Goal: Complete application form: Complete application form

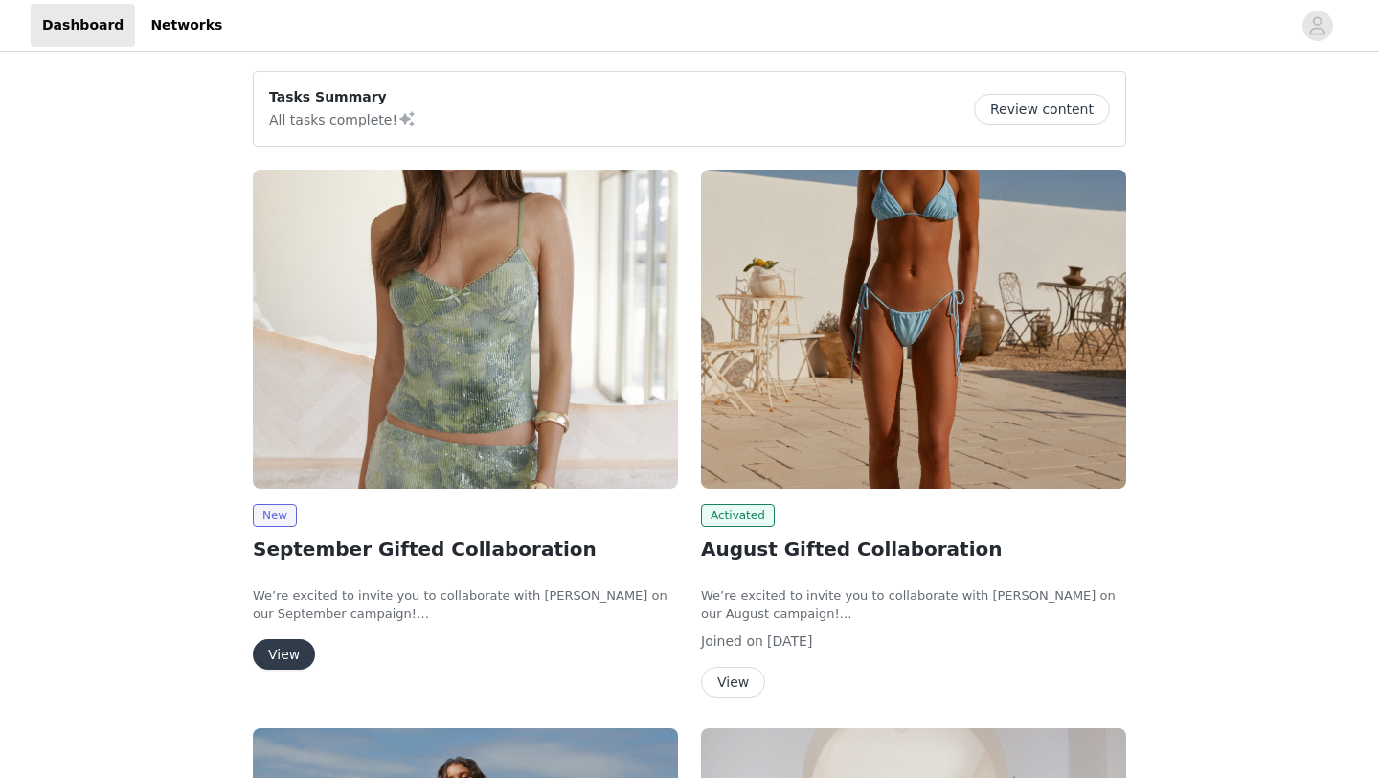
click at [266, 635] on div "New September Gifted Collaboration We’re excited to invite you to collaborate w…" at bounding box center [465, 587] width 425 height 166
click at [285, 640] on button "View" at bounding box center [284, 654] width 62 height 31
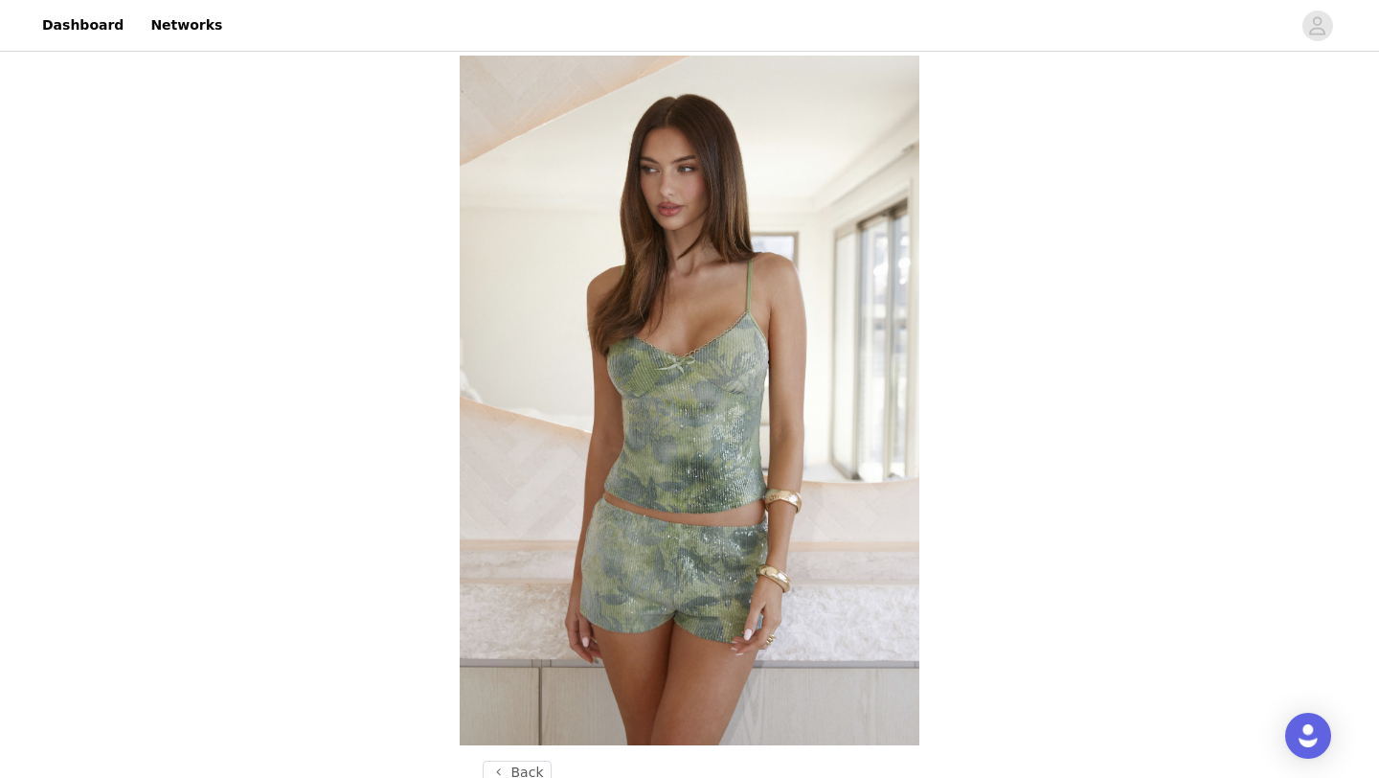
scroll to position [674, 0]
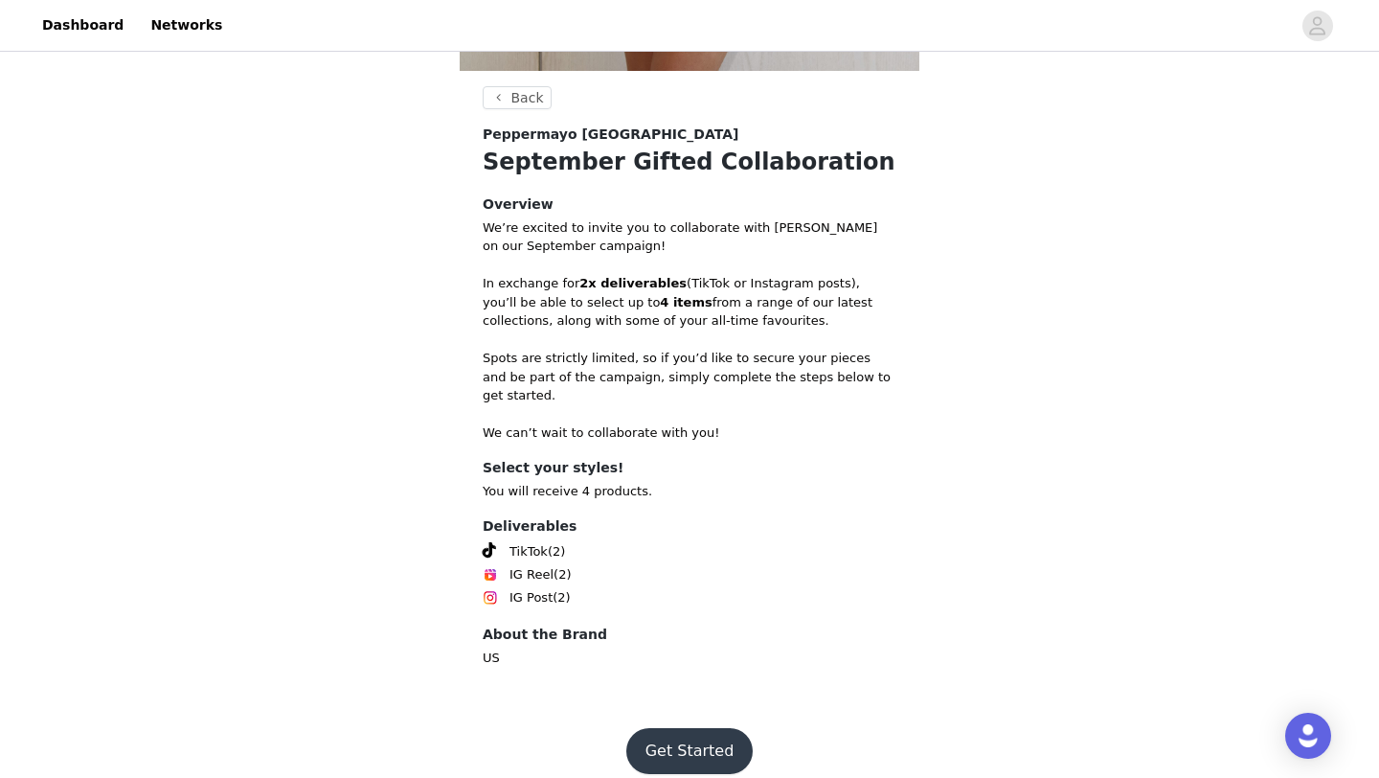
click at [713, 728] on button "Get Started" at bounding box center [689, 751] width 127 height 46
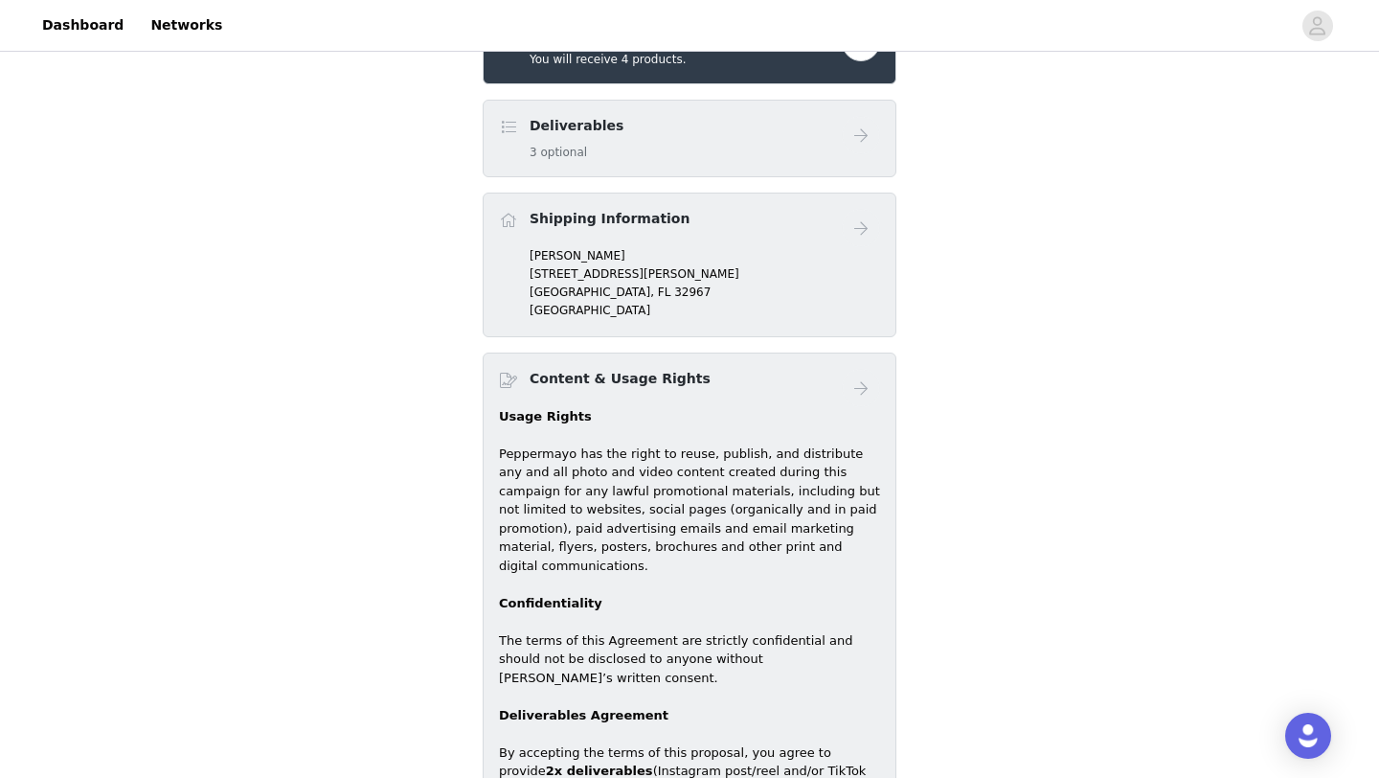
scroll to position [656, 0]
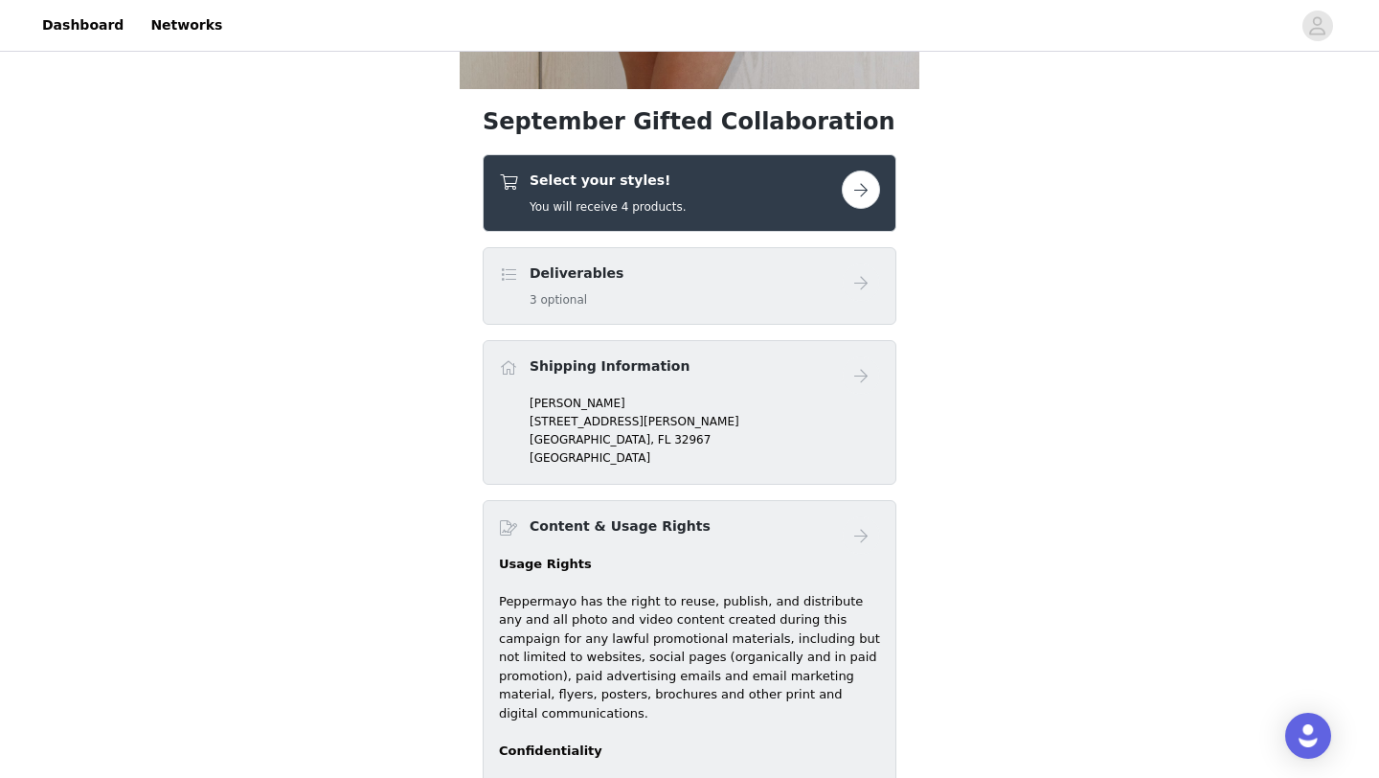
click at [787, 199] on div "Select your styles! You will receive 4 products." at bounding box center [670, 192] width 343 height 45
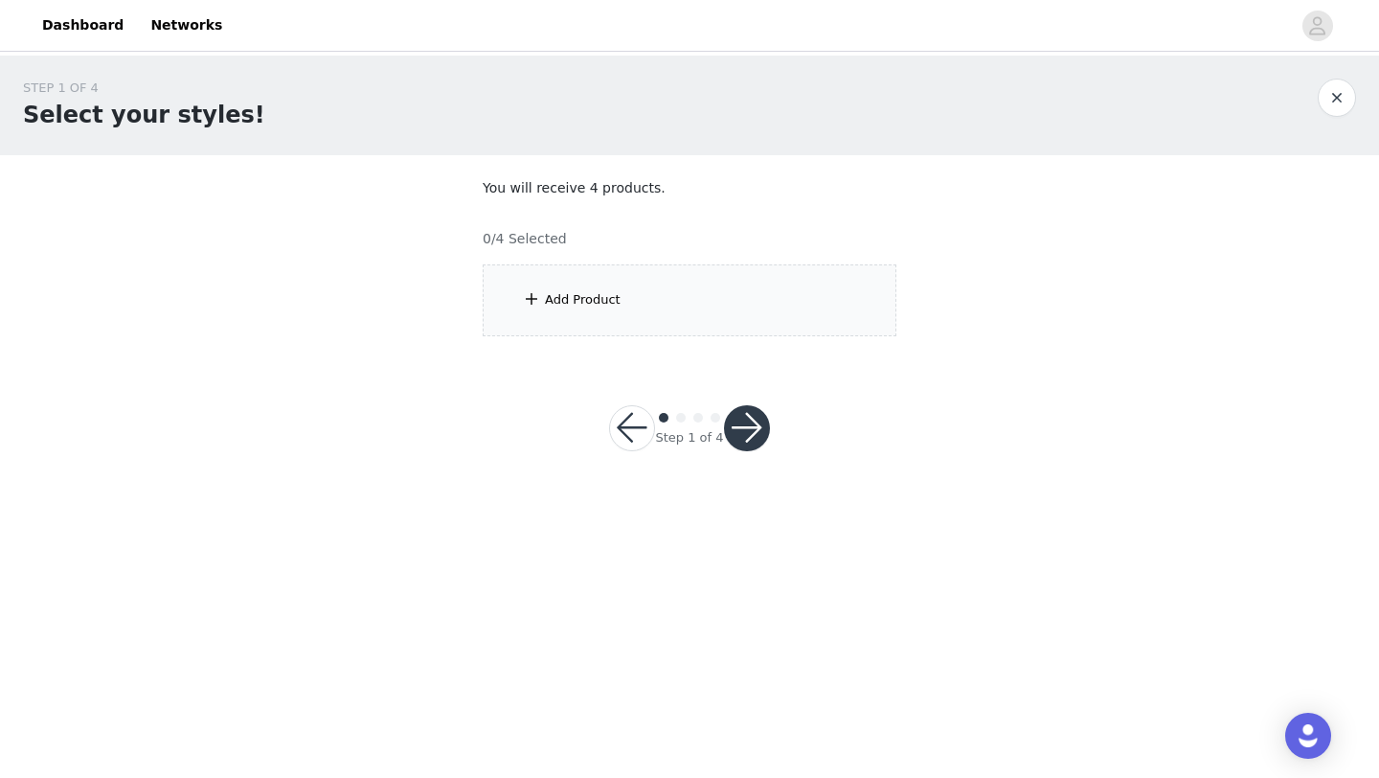
click at [753, 314] on div "Add Product" at bounding box center [690, 300] width 414 height 72
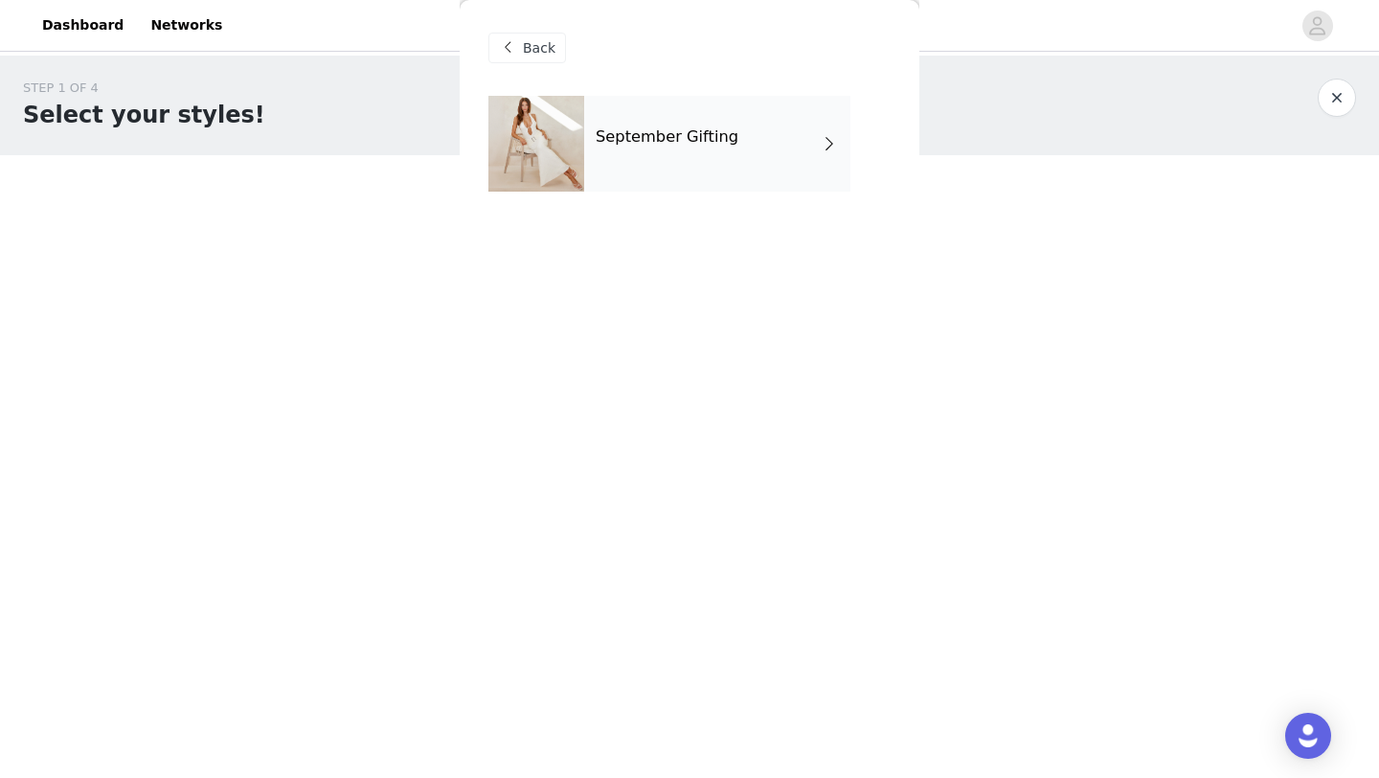
click at [782, 155] on div "September Gifting" at bounding box center [717, 144] width 266 height 96
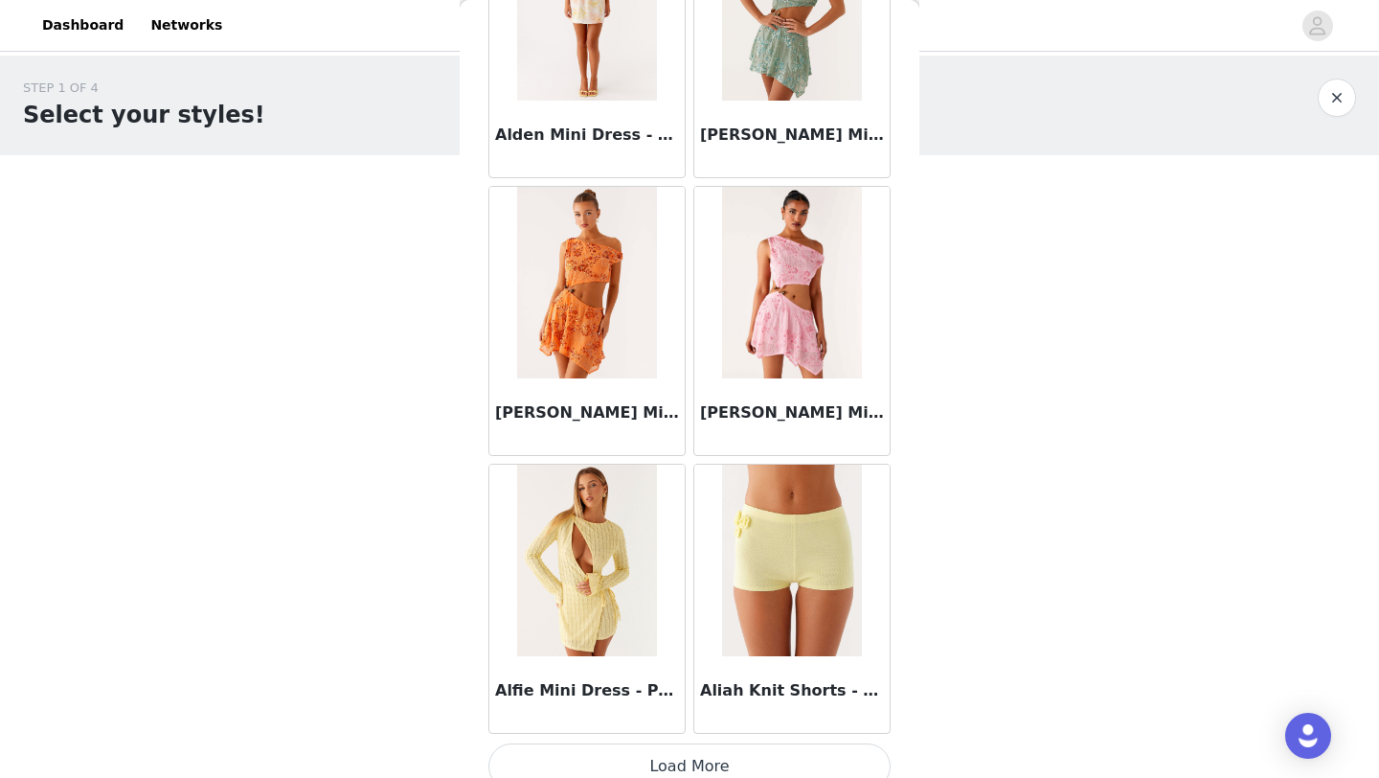
scroll to position [2153, 0]
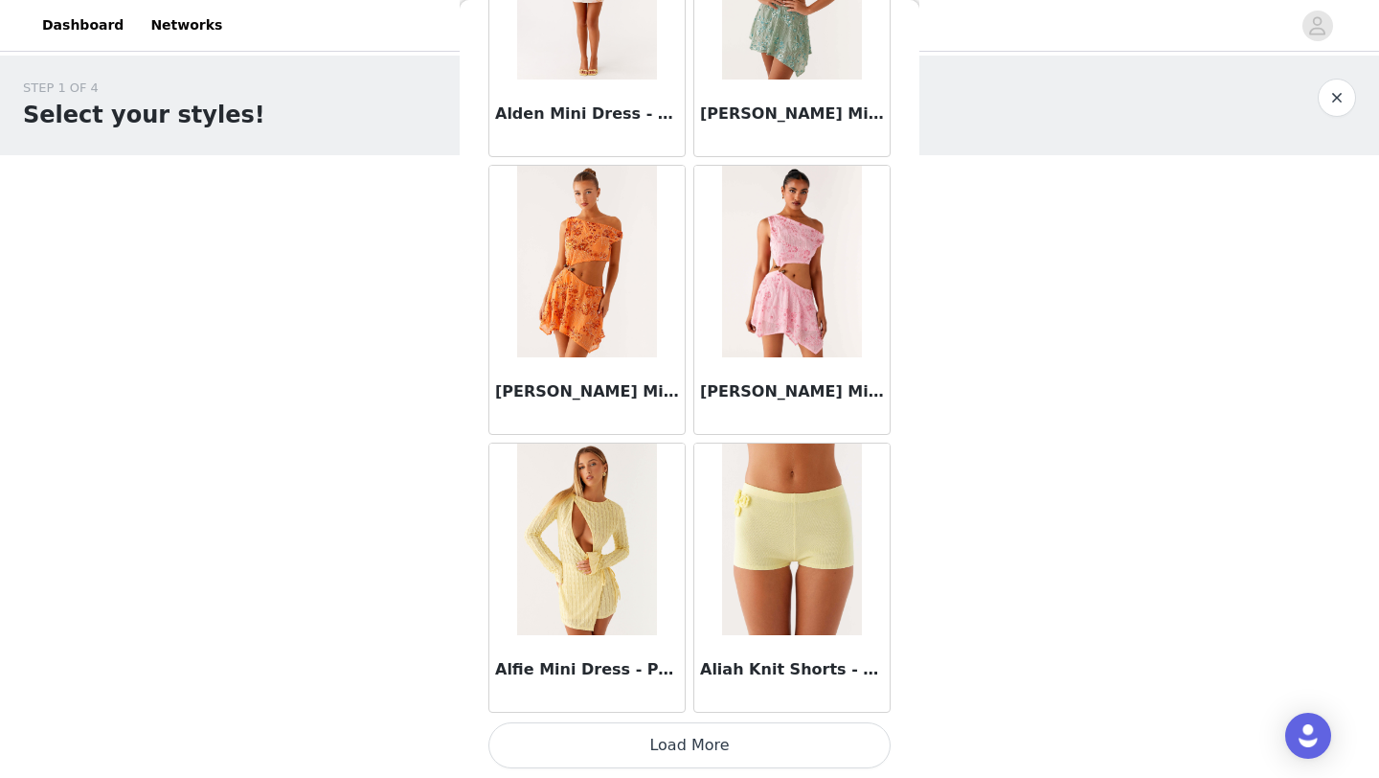
click at [658, 747] on button "Load More" at bounding box center [690, 745] width 402 height 46
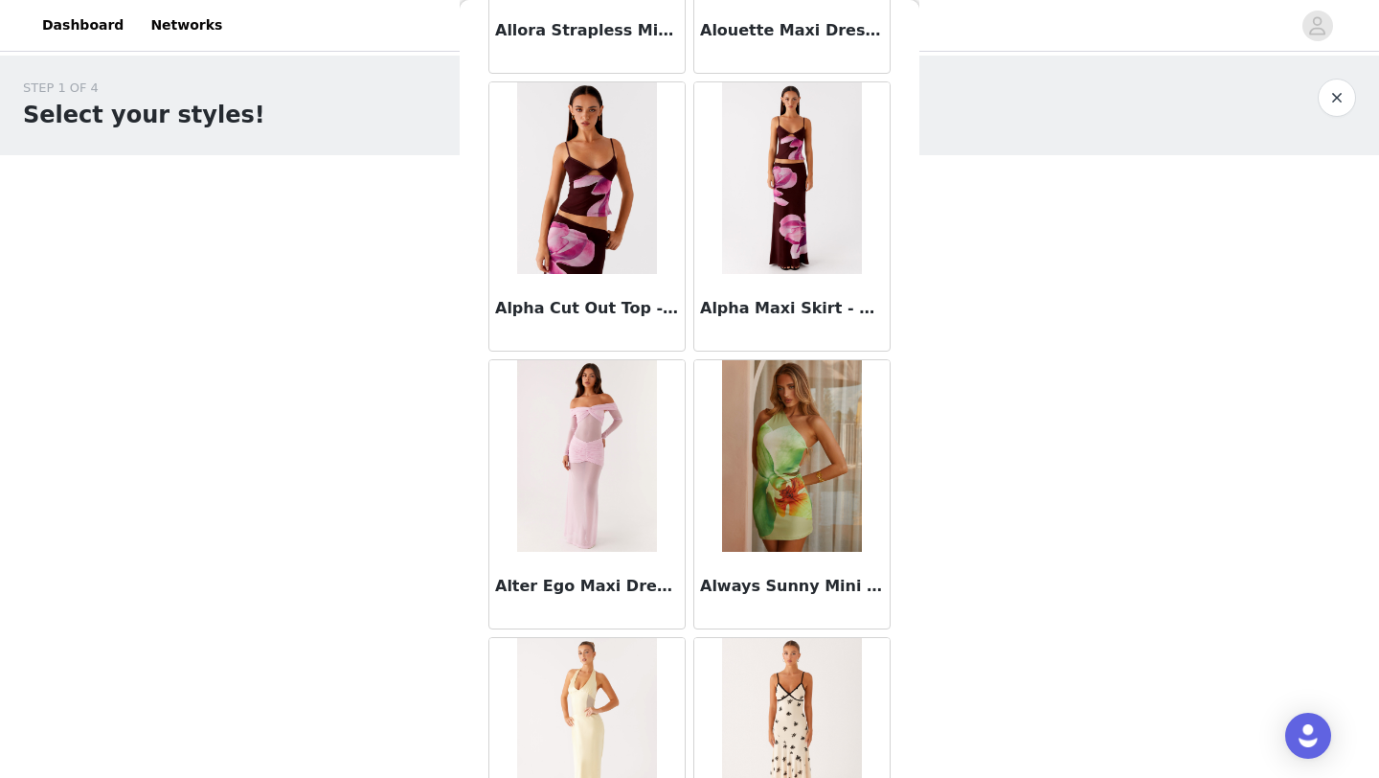
scroll to position [4931, 0]
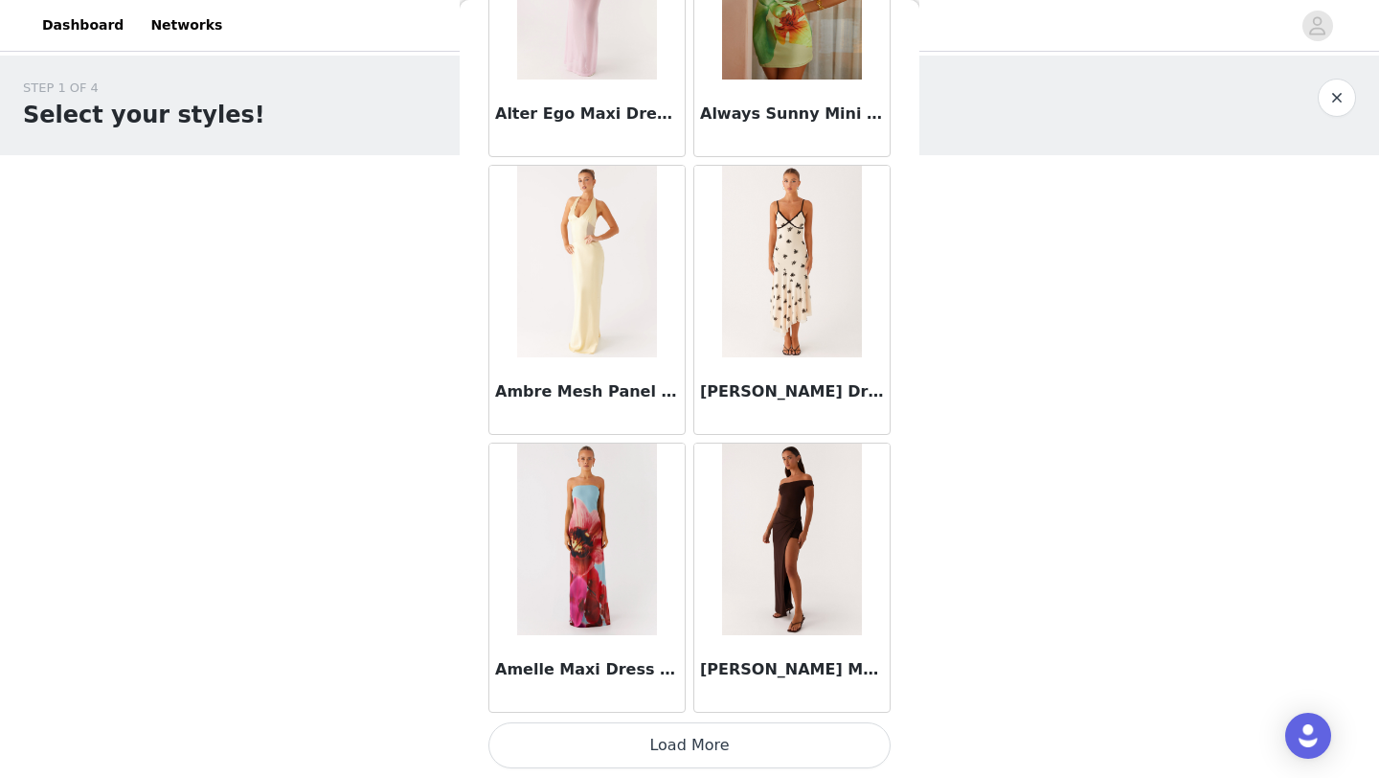
click at [683, 742] on button "Load More" at bounding box center [690, 745] width 402 height 46
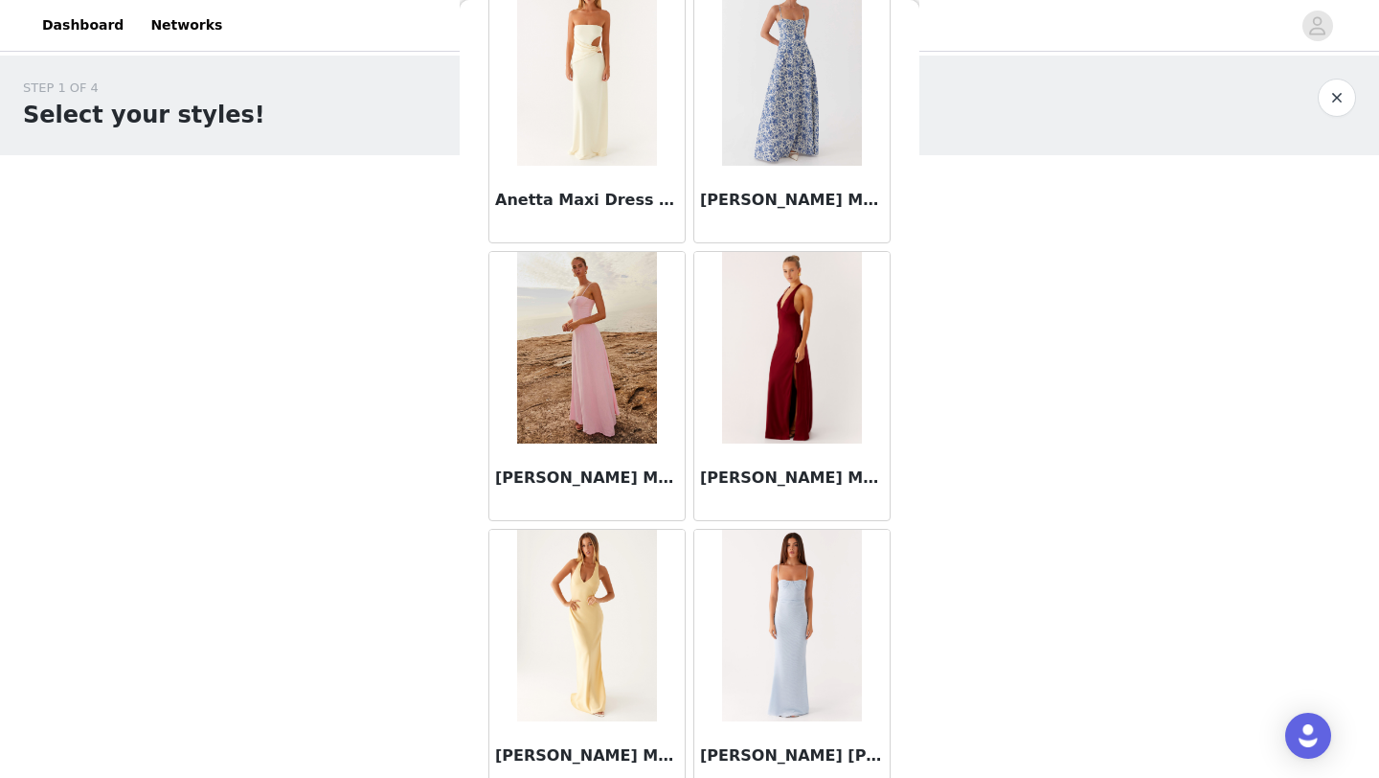
scroll to position [7709, 0]
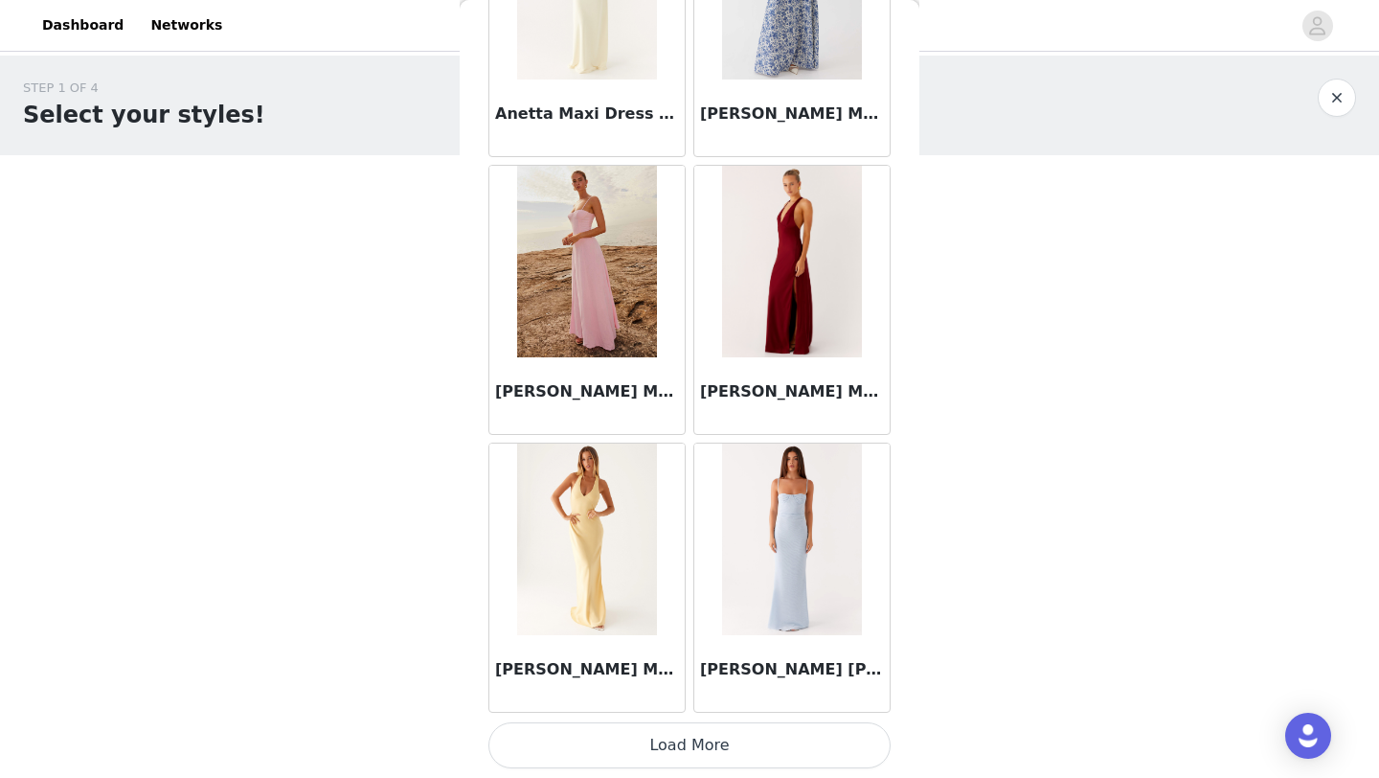
click at [652, 743] on button "Load More" at bounding box center [690, 745] width 402 height 46
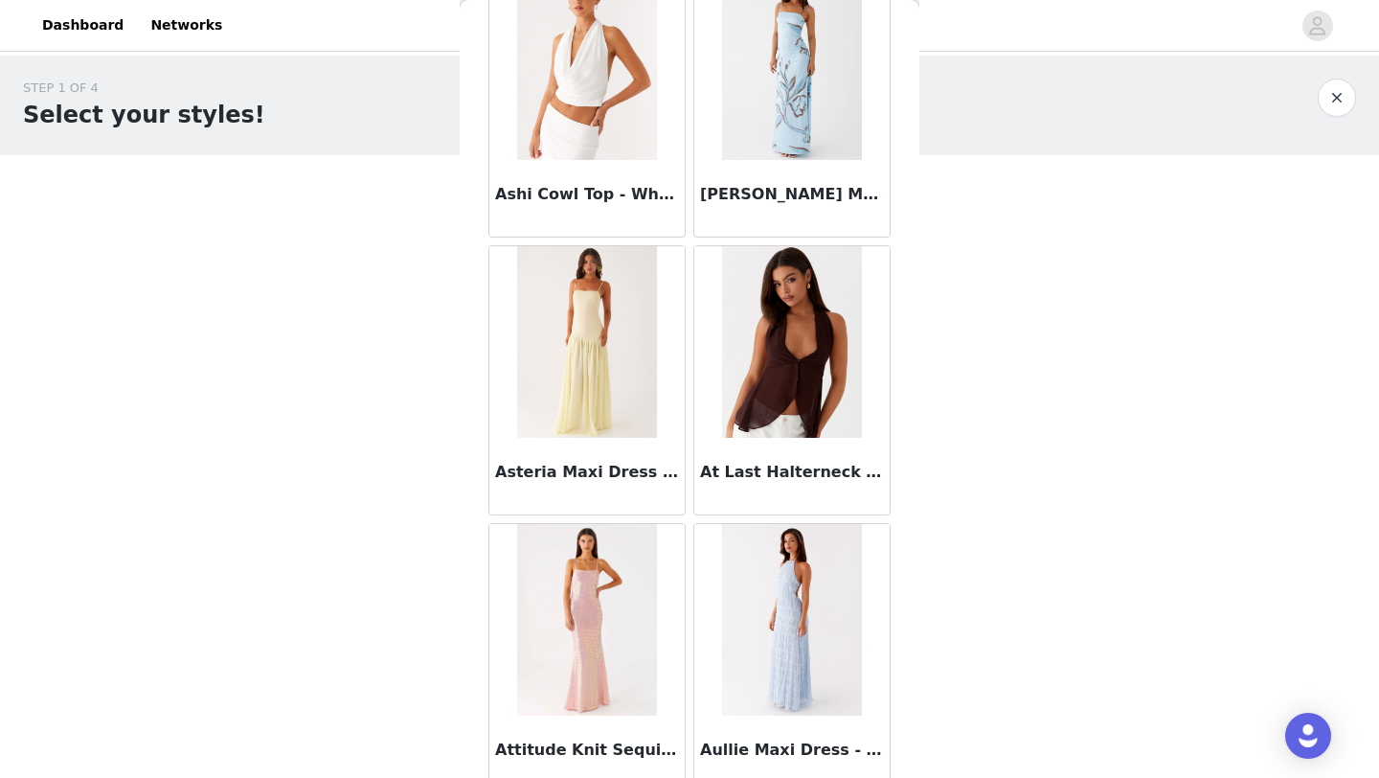
scroll to position [10487, 0]
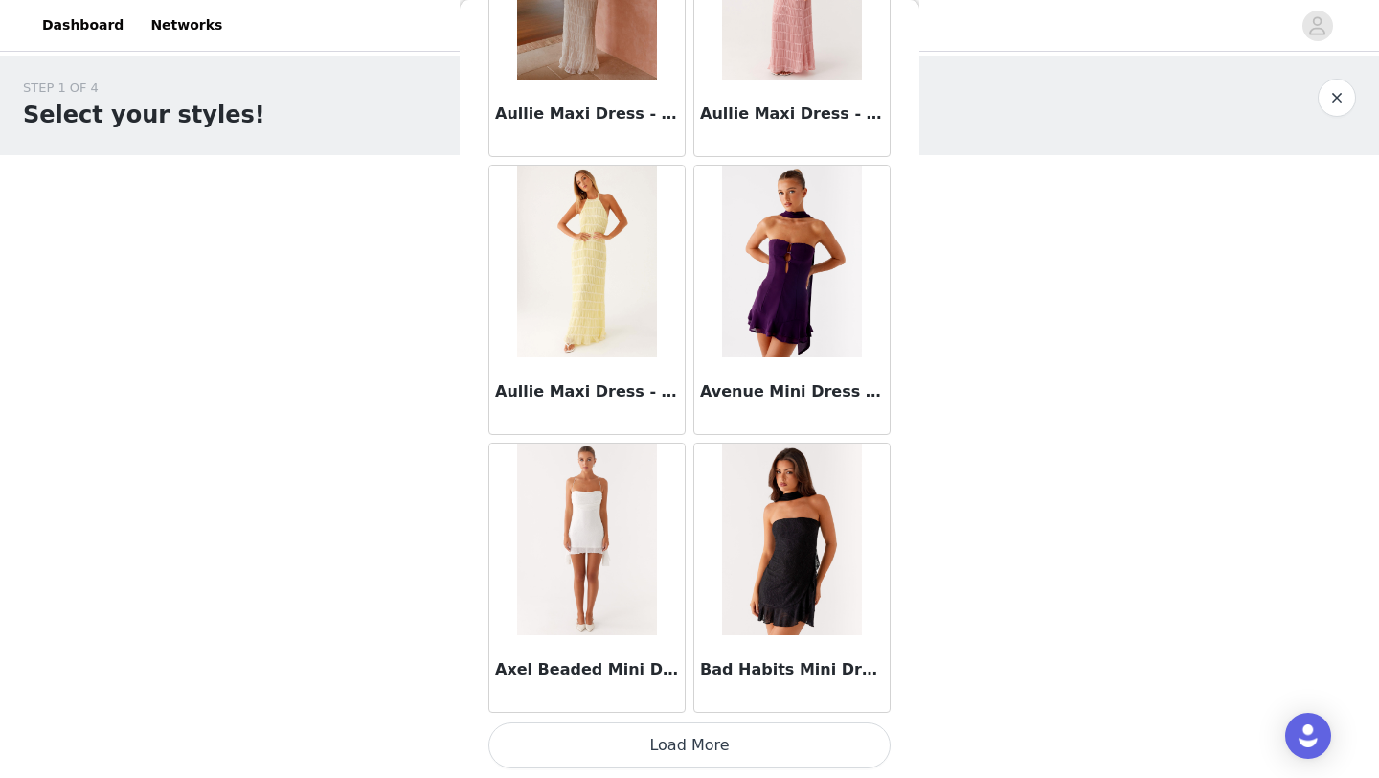
click at [662, 744] on button "Load More" at bounding box center [690, 745] width 402 height 46
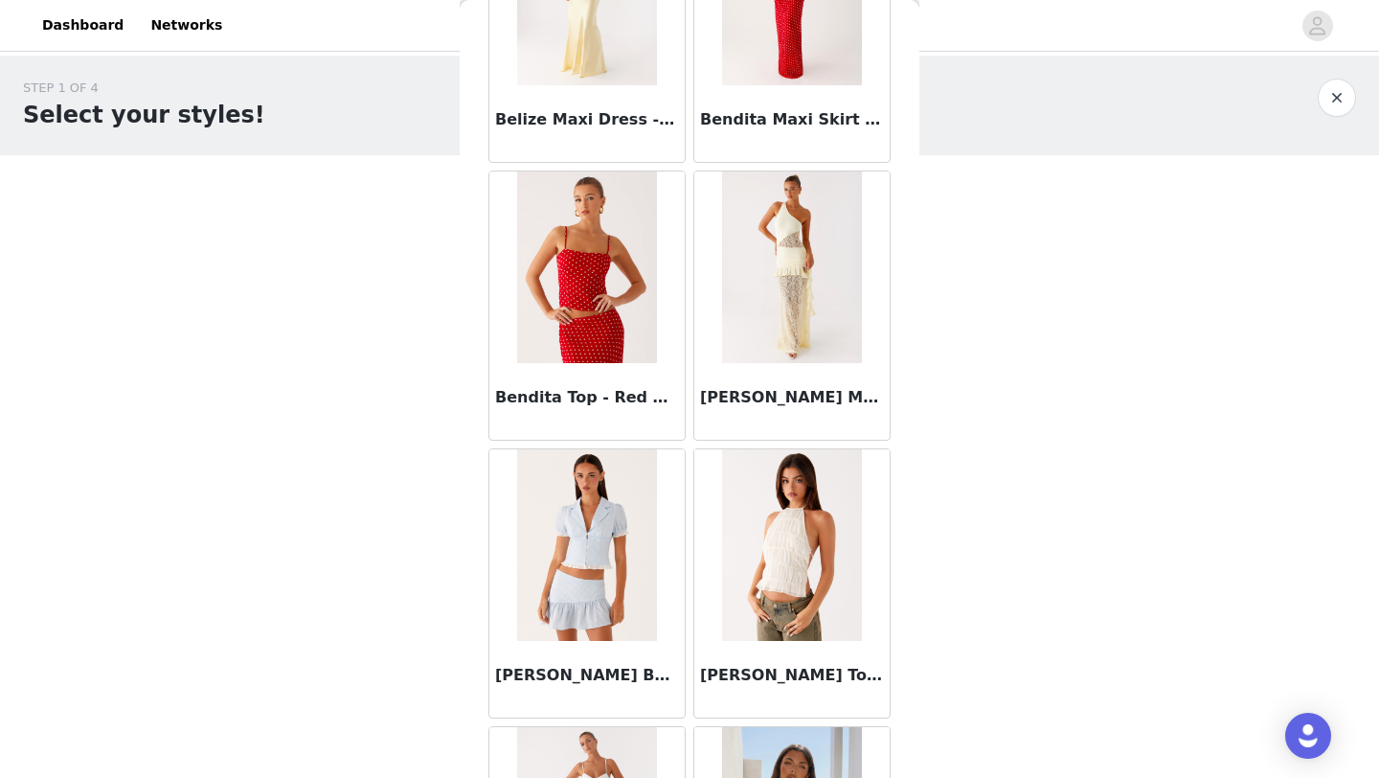
scroll to position [13264, 0]
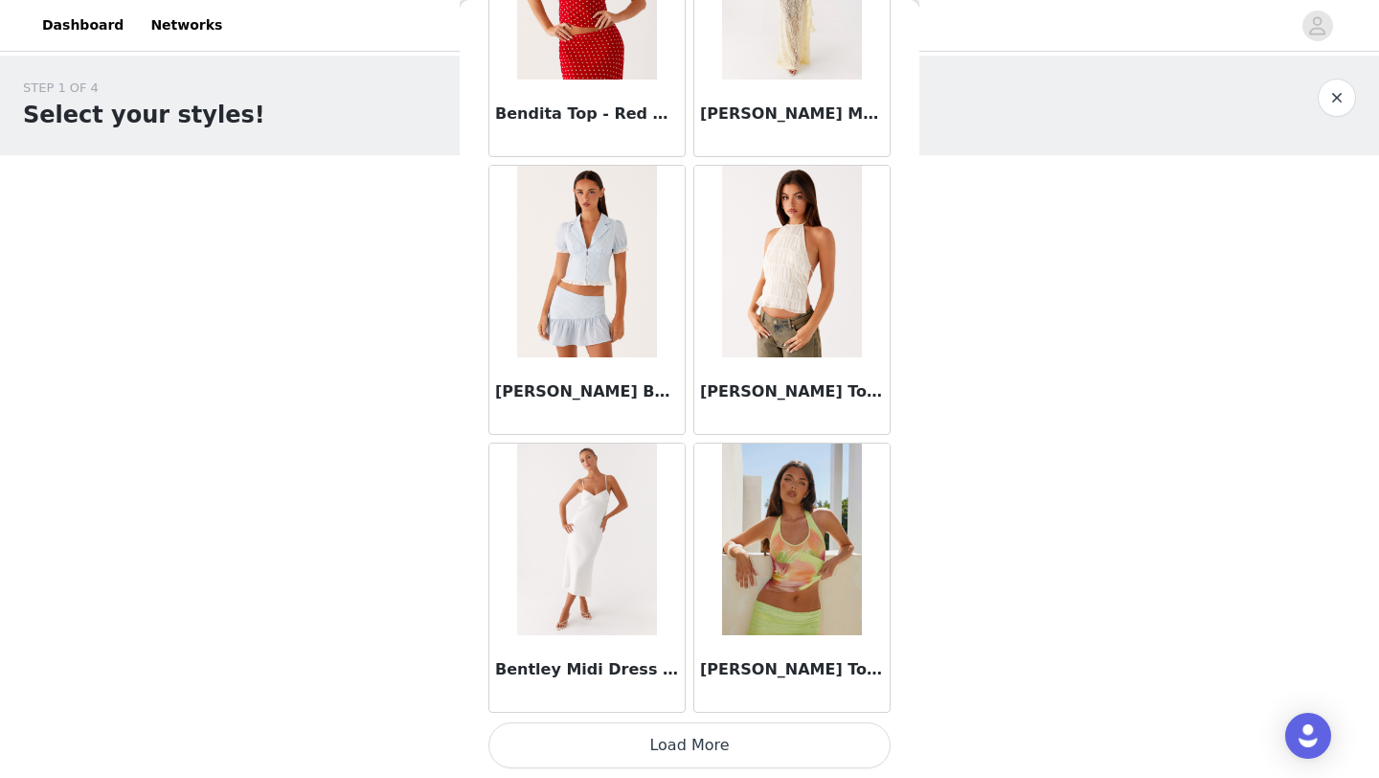
click at [675, 742] on button "Load More" at bounding box center [690, 745] width 402 height 46
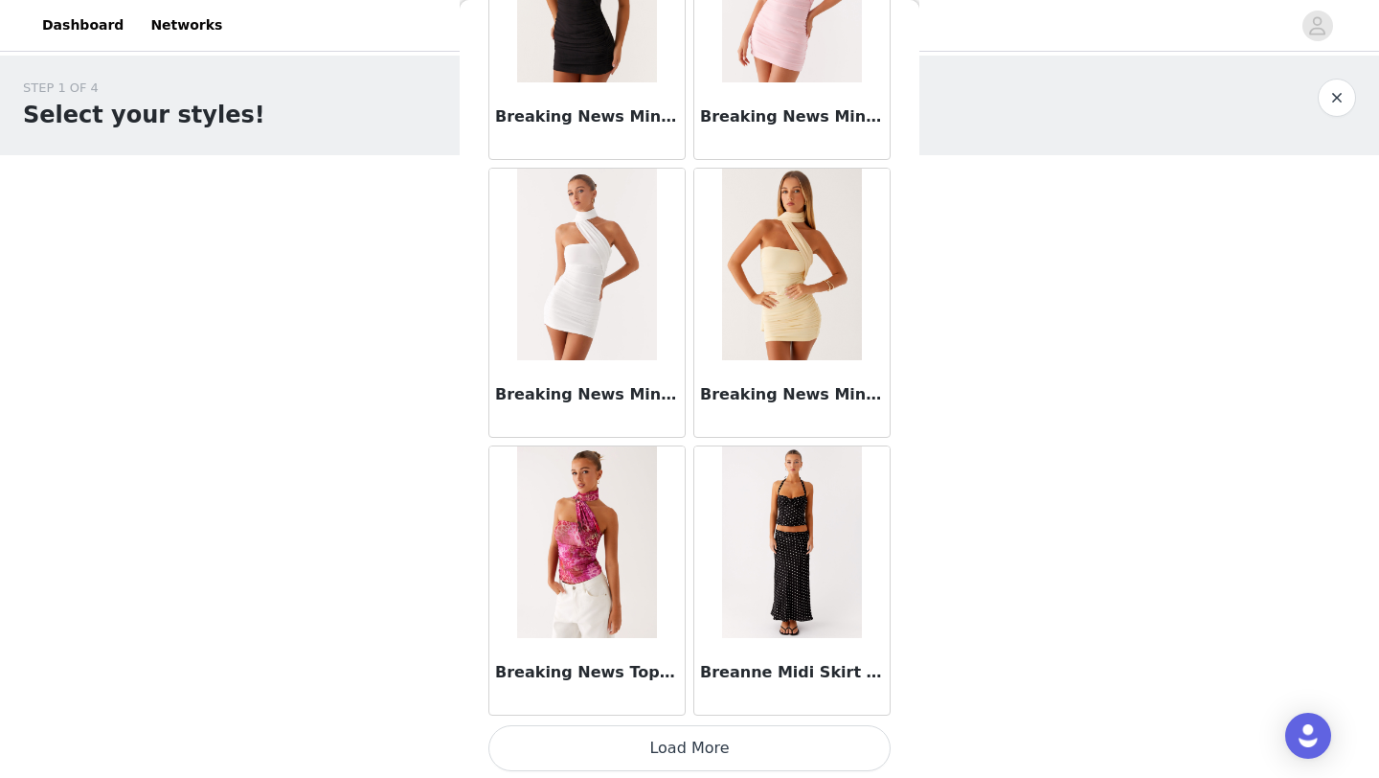
scroll to position [16042, 0]
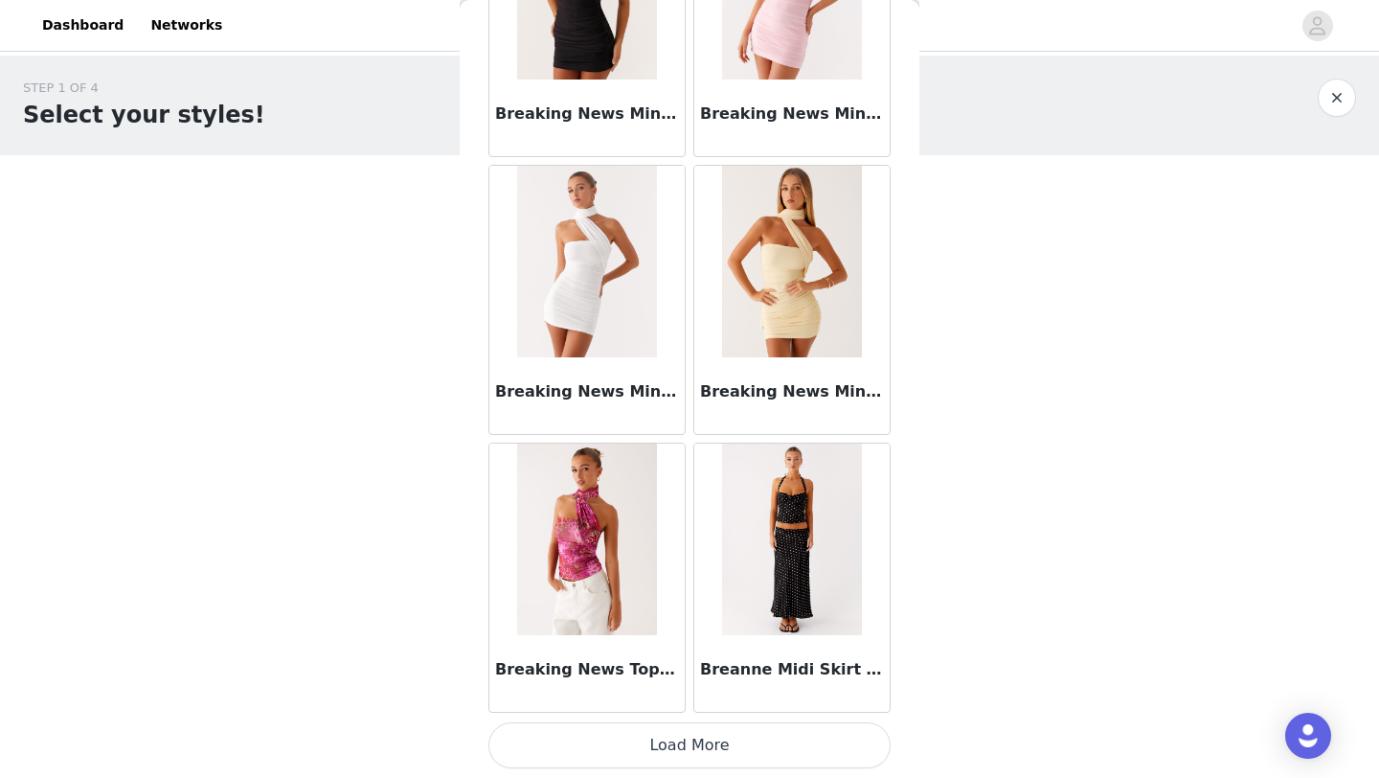
click at [674, 724] on button "Load More" at bounding box center [690, 745] width 402 height 46
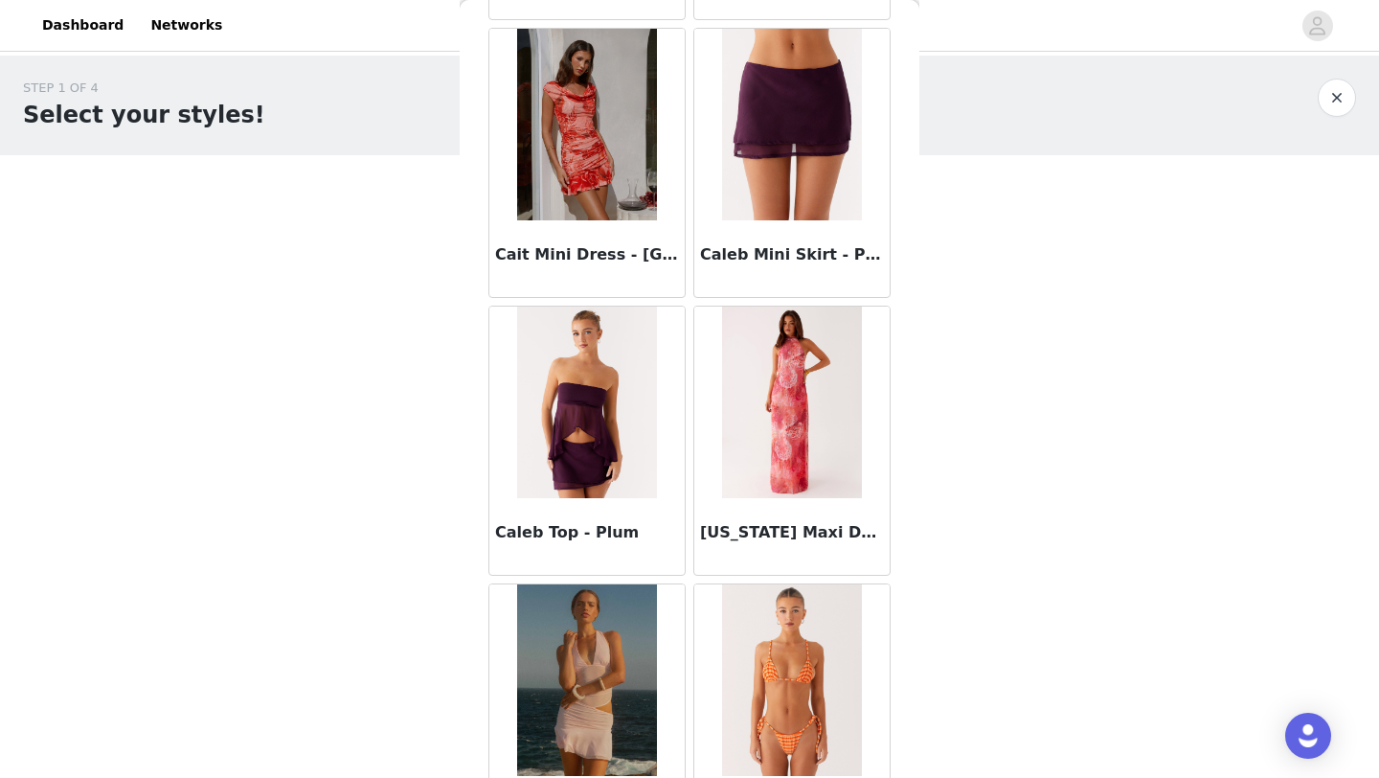
scroll to position [18820, 0]
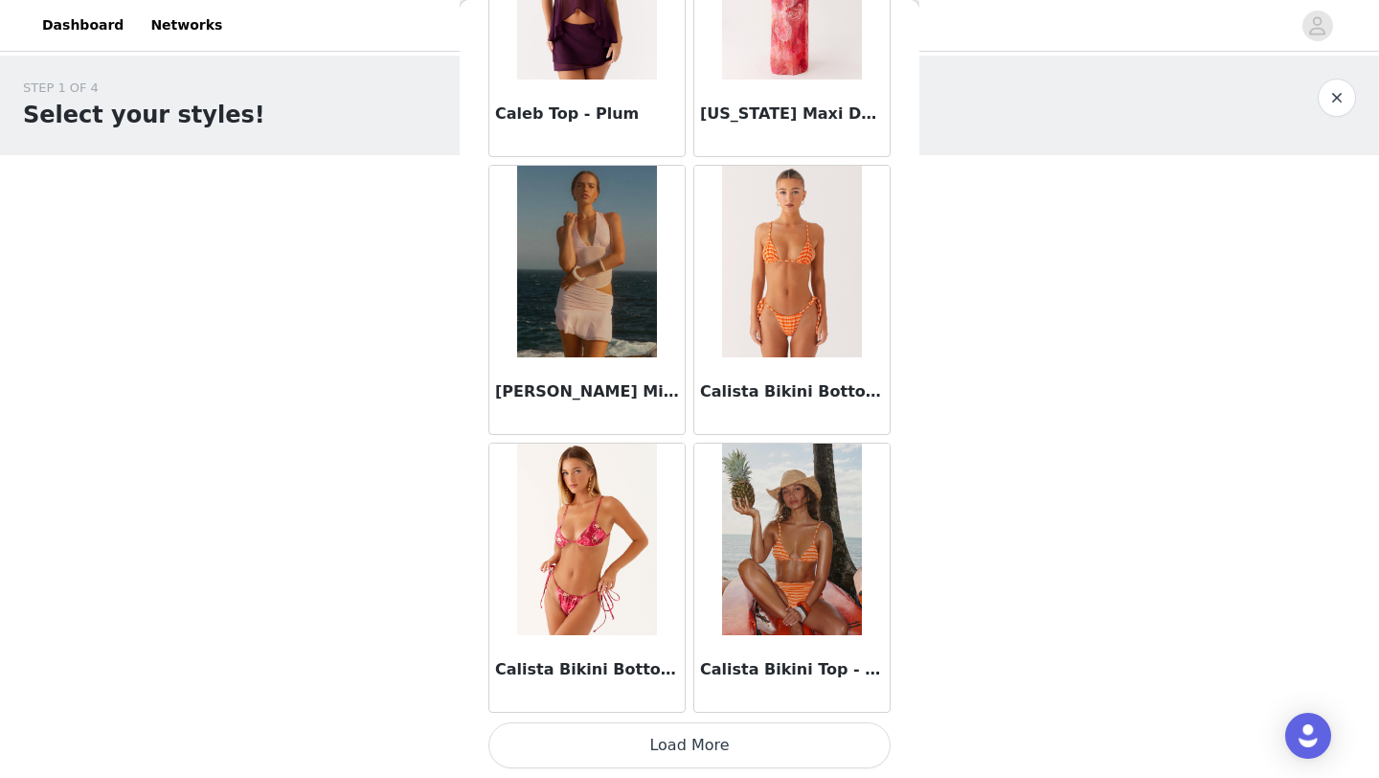
click at [680, 743] on button "Load More" at bounding box center [690, 745] width 402 height 46
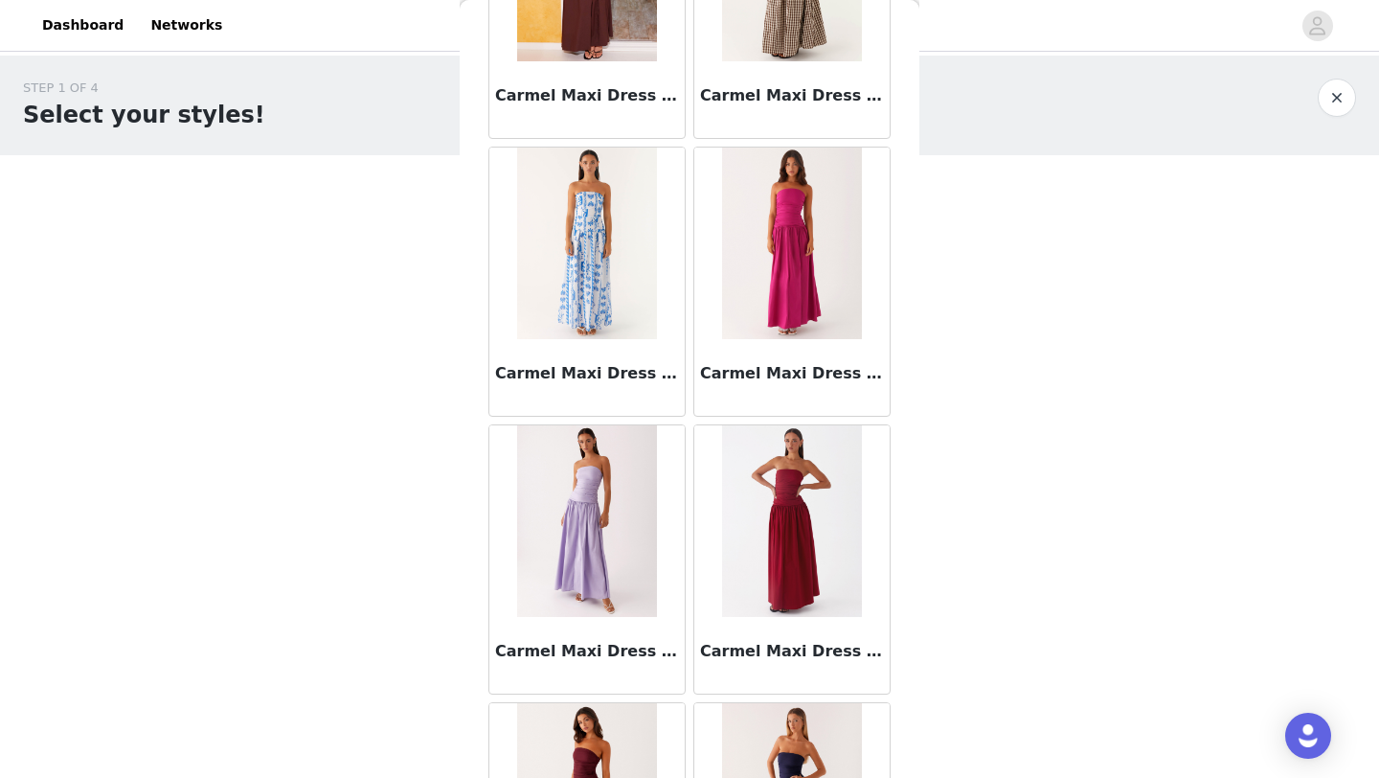
scroll to position [21598, 0]
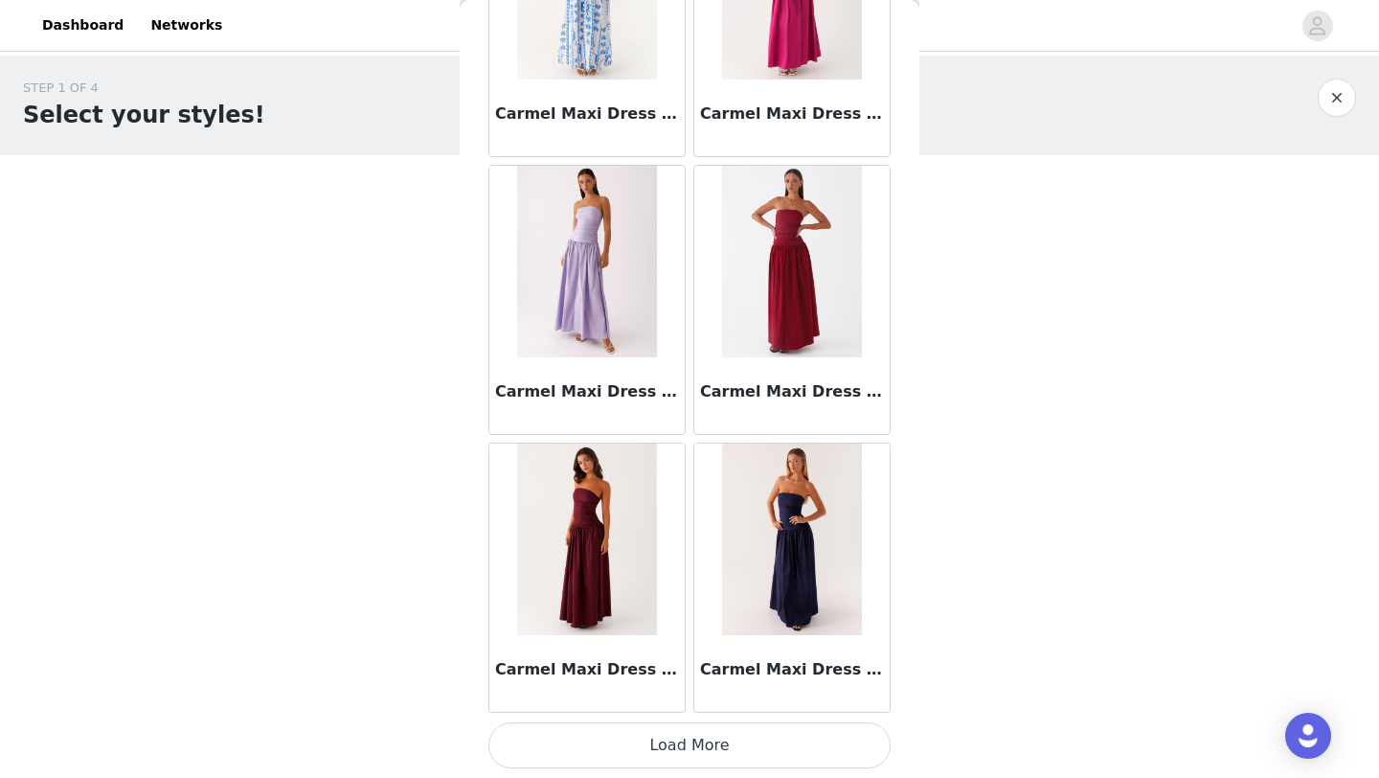
click at [680, 744] on button "Load More" at bounding box center [690, 745] width 402 height 46
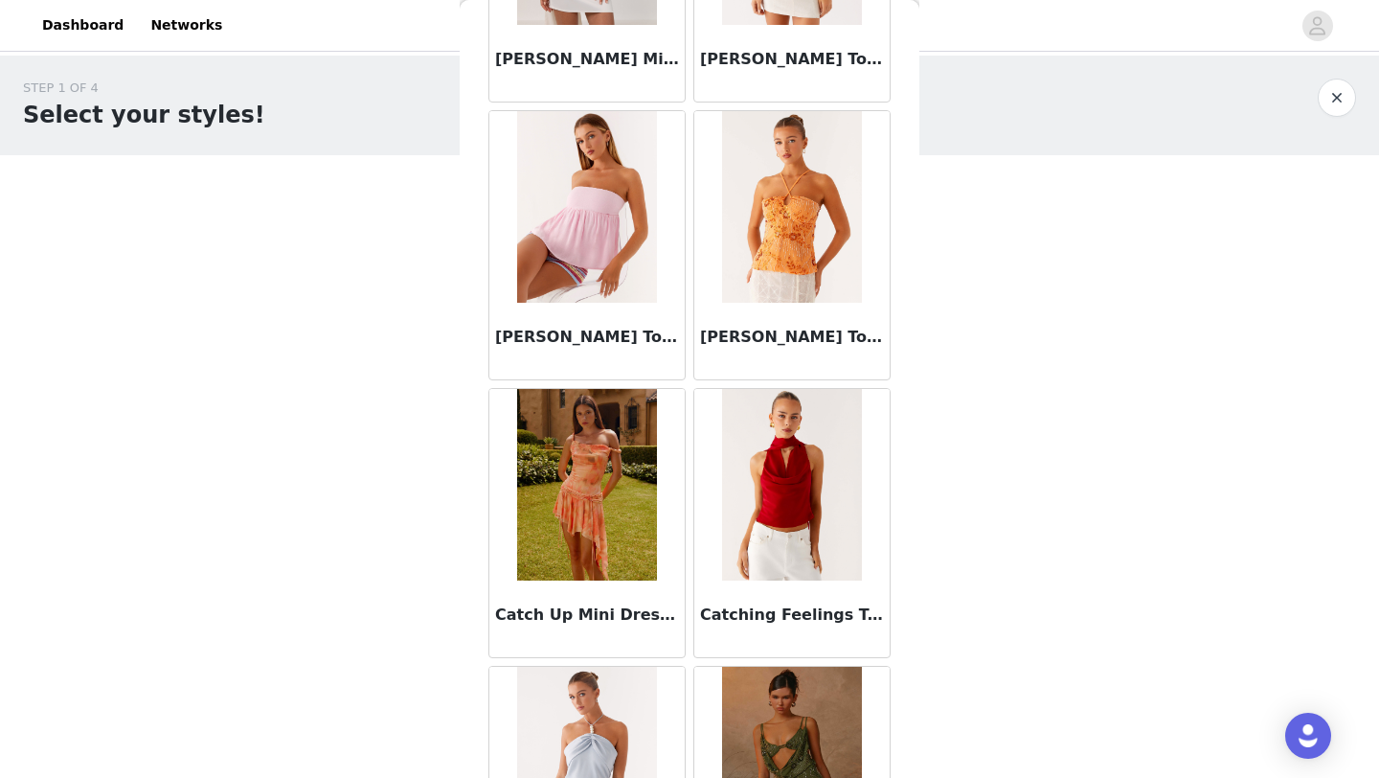
scroll to position [24376, 0]
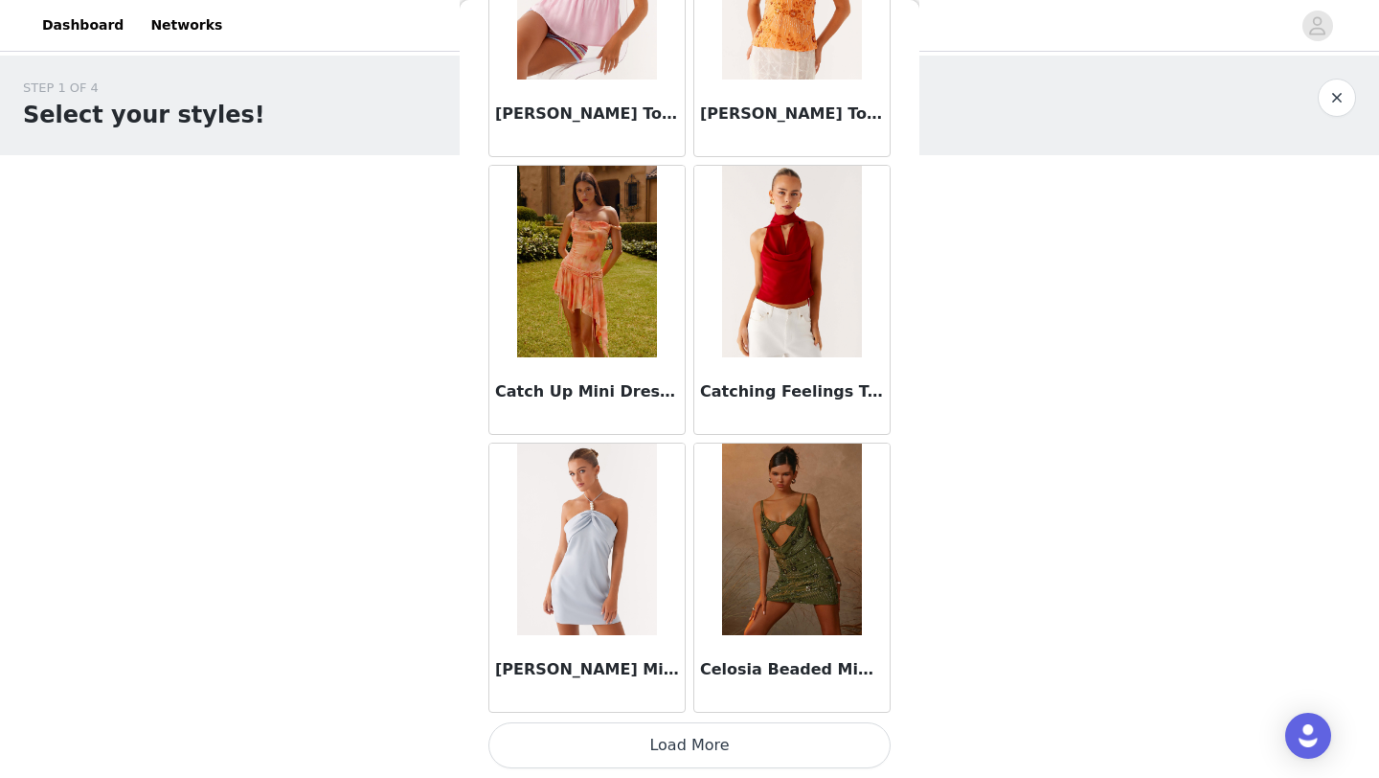
click at [669, 738] on button "Load More" at bounding box center [690, 745] width 402 height 46
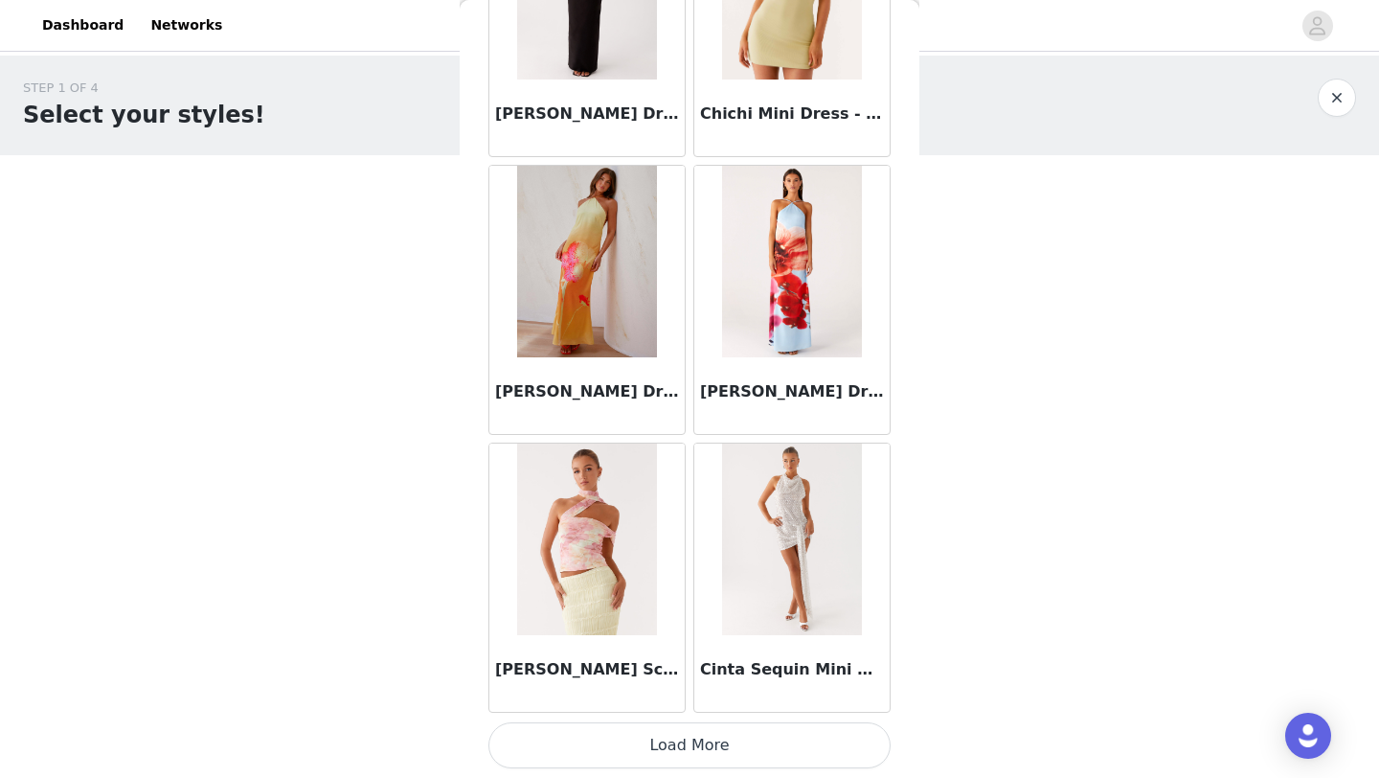
scroll to position [27153, 0]
click at [698, 756] on button "Load More" at bounding box center [690, 745] width 402 height 46
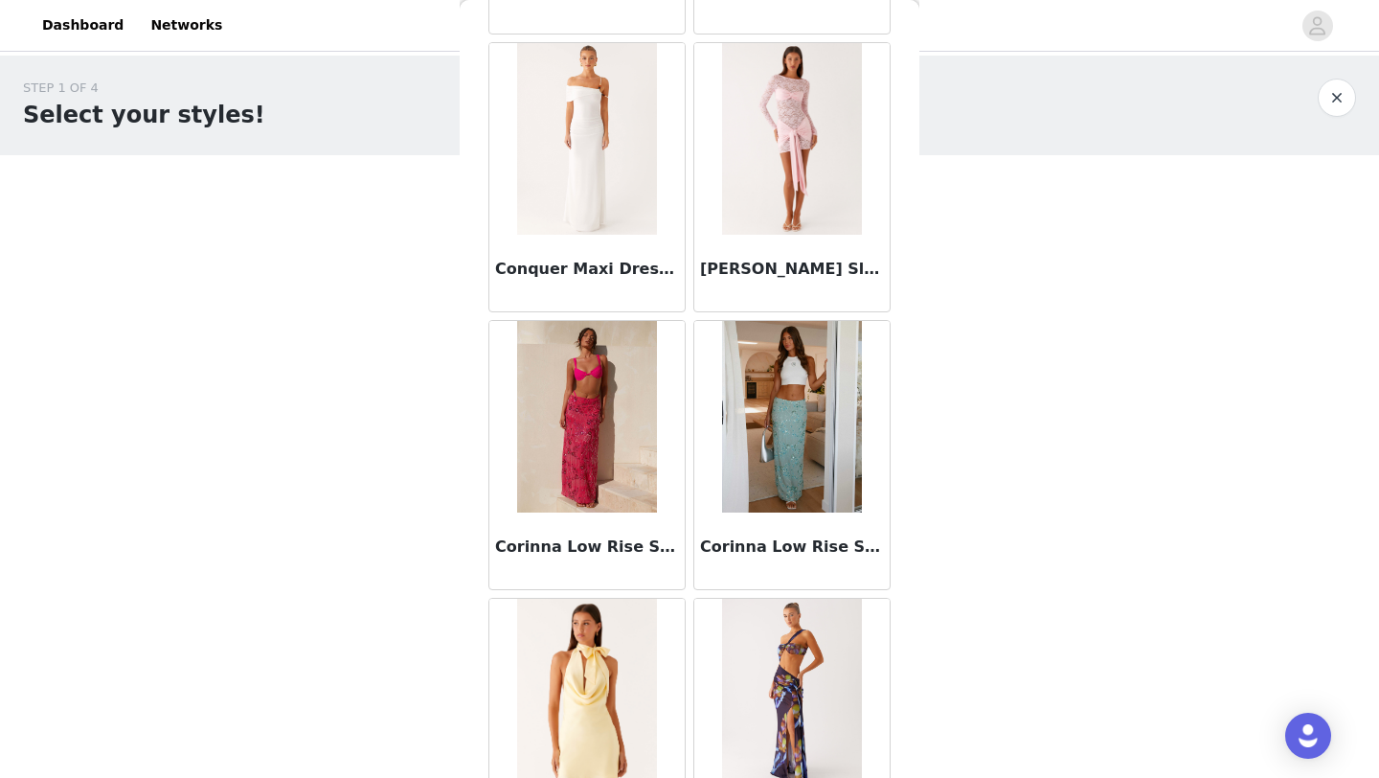
scroll to position [29931, 0]
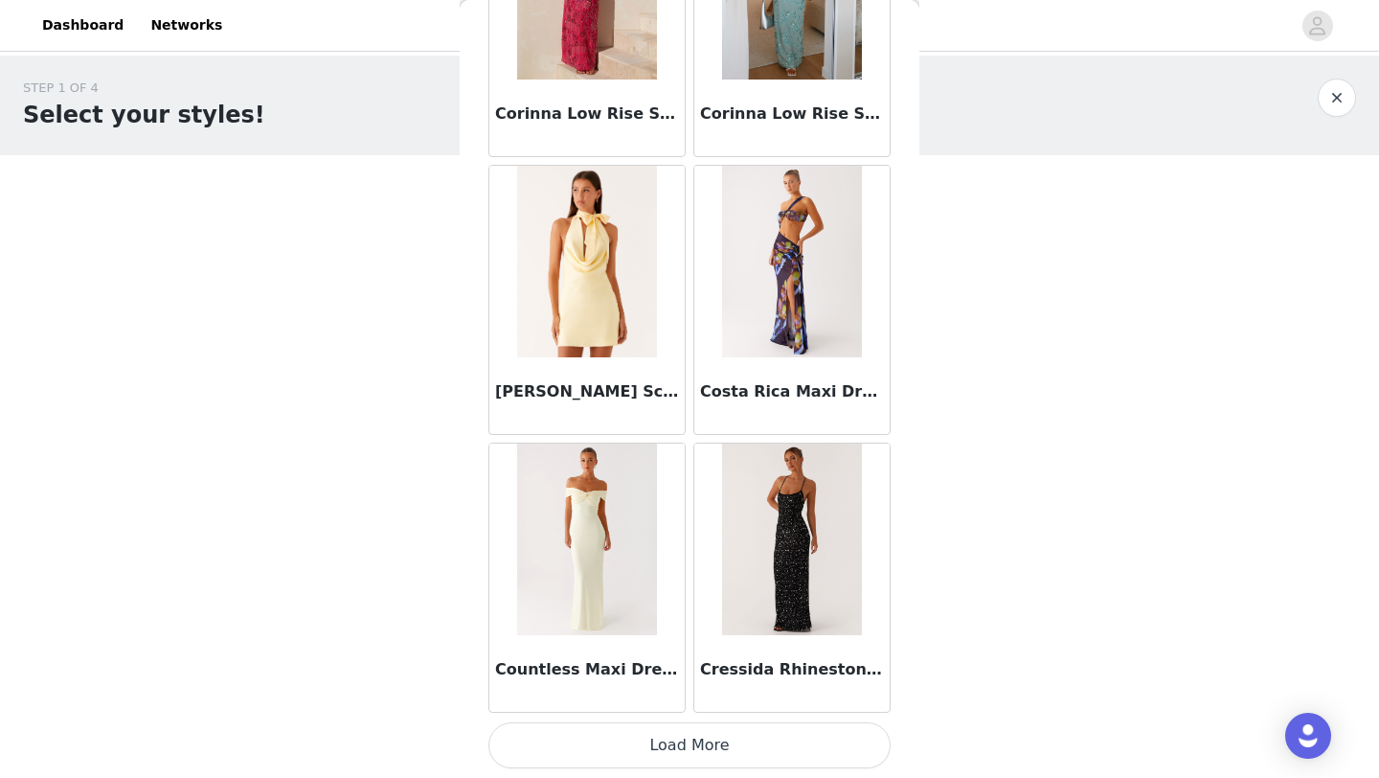
click at [686, 745] on button "Load More" at bounding box center [690, 745] width 402 height 46
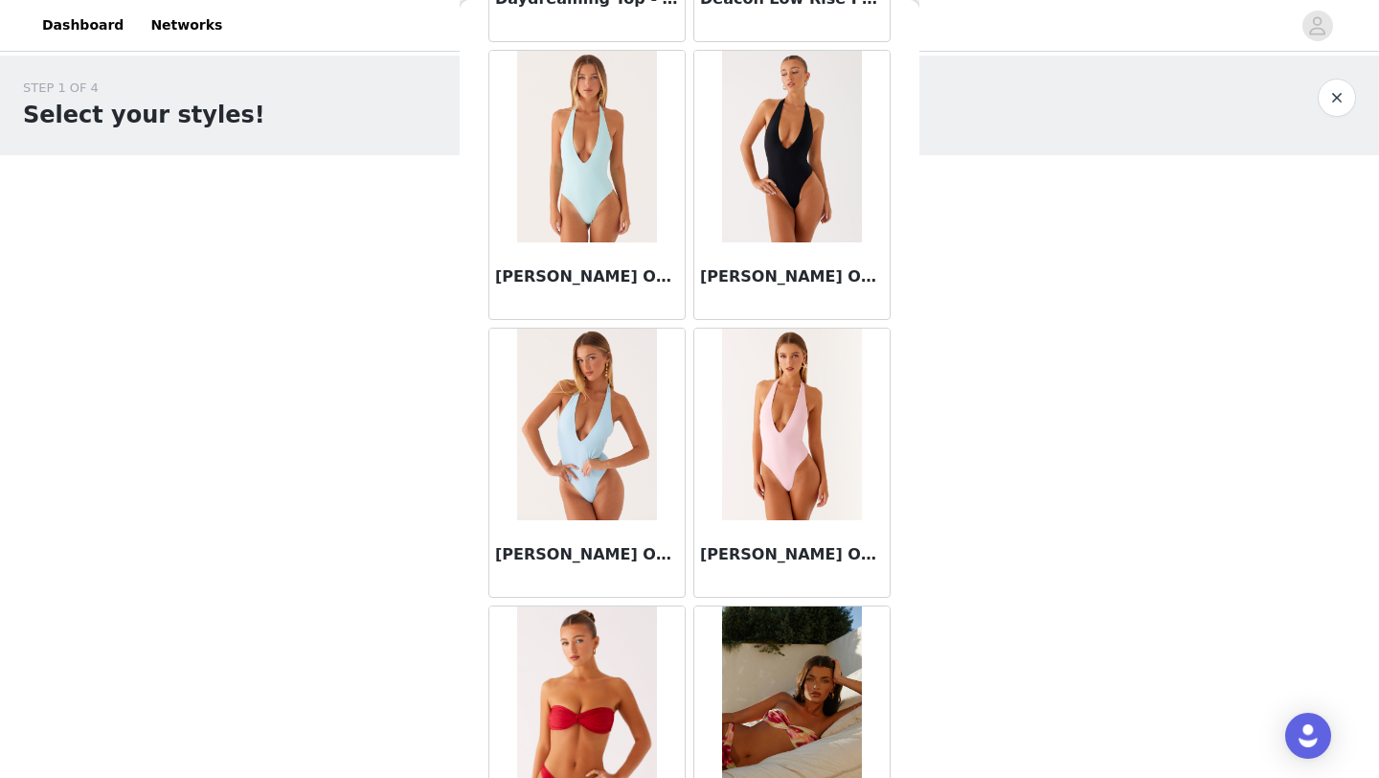
scroll to position [32709, 0]
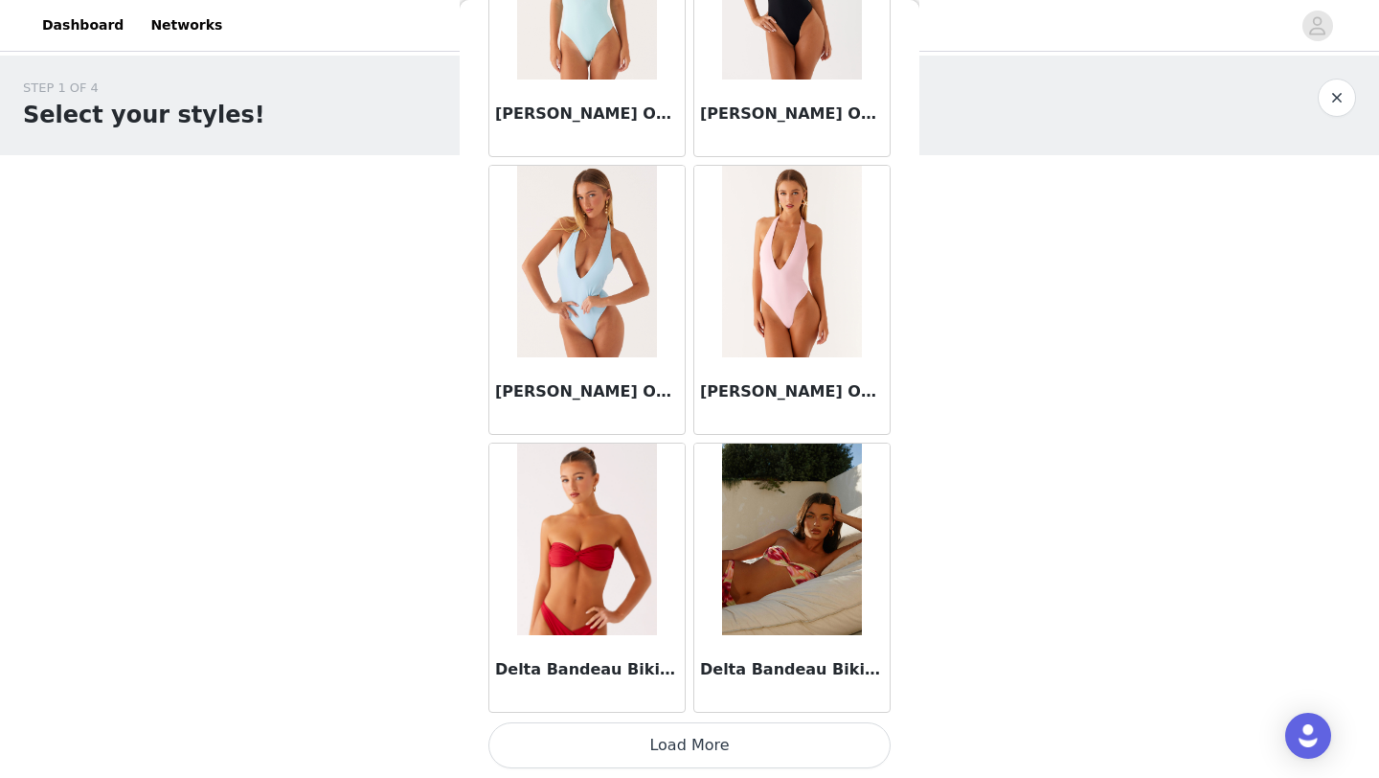
click at [650, 753] on button "Load More" at bounding box center [690, 745] width 402 height 46
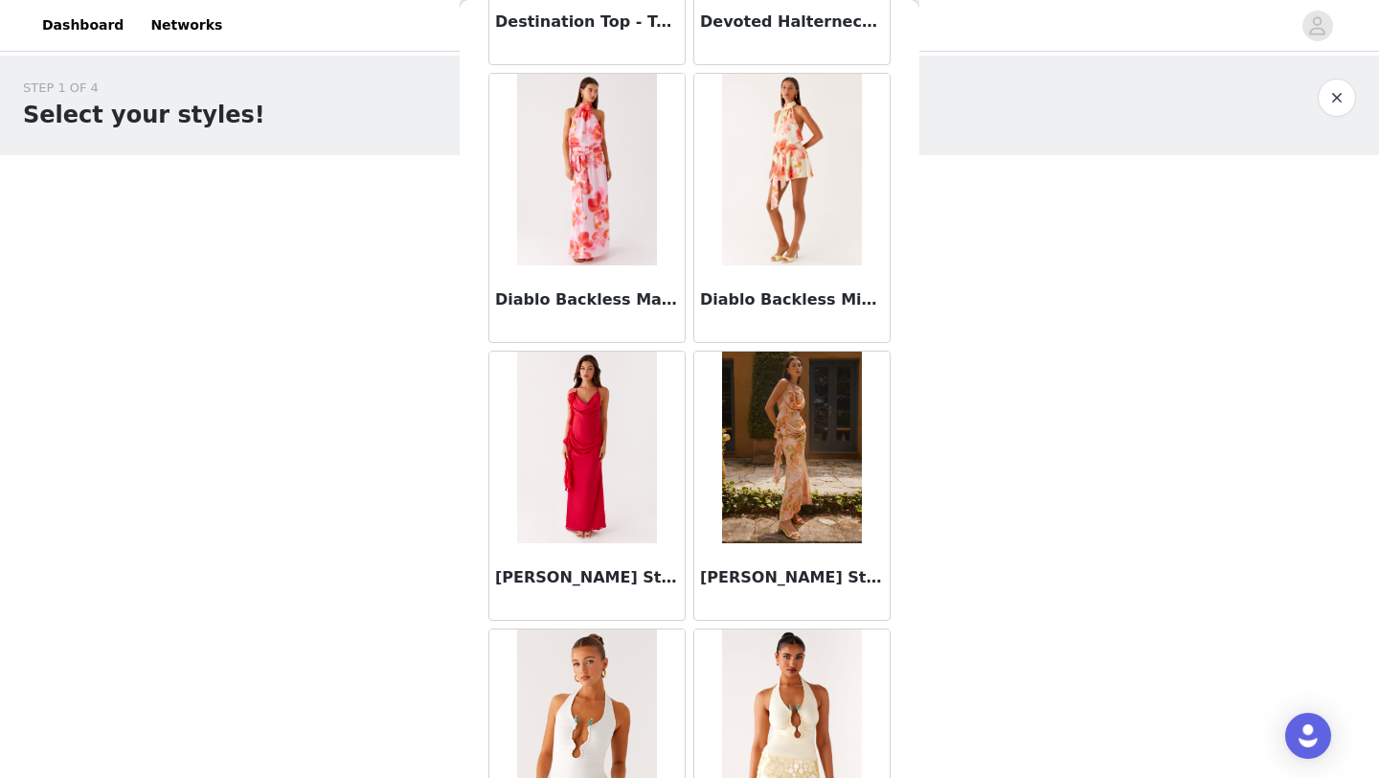
scroll to position [34490, 0]
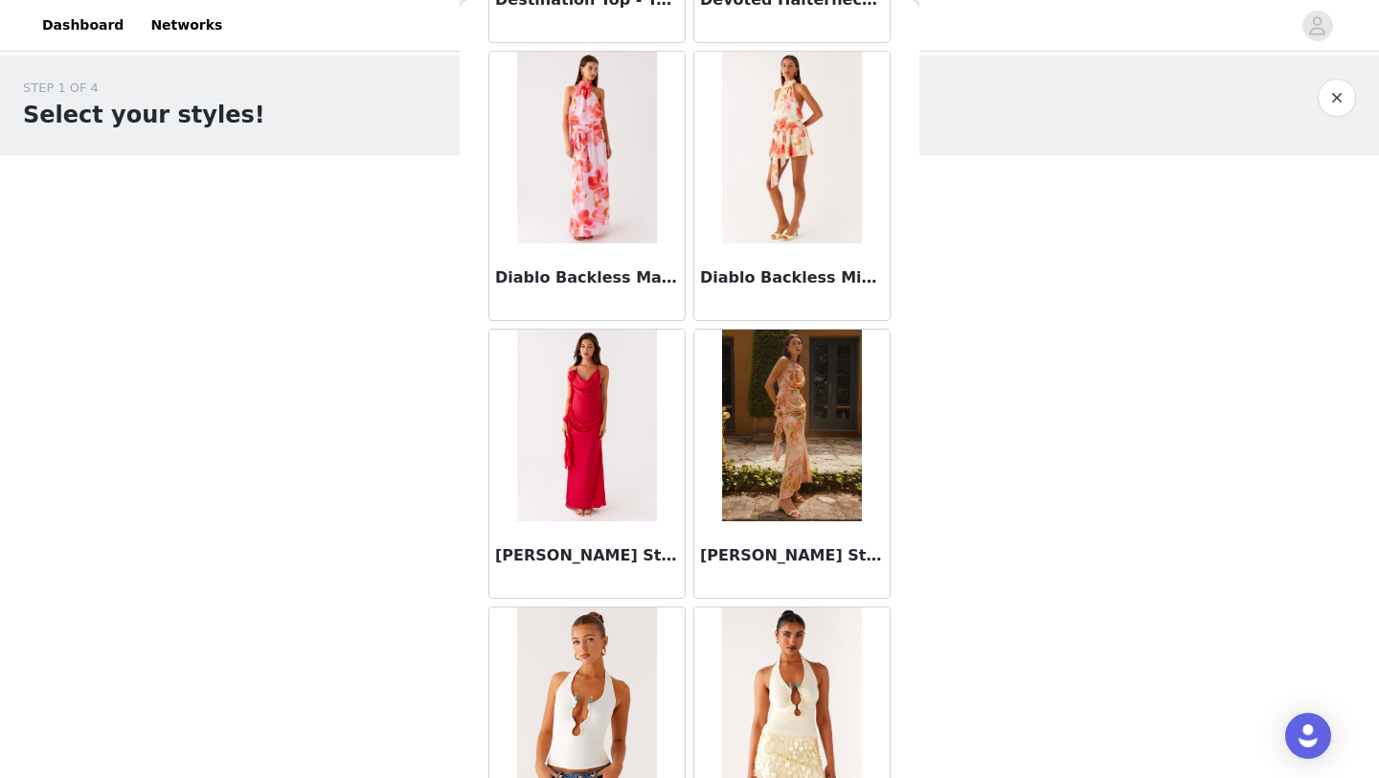
click at [750, 708] on img at bounding box center [791, 703] width 139 height 192
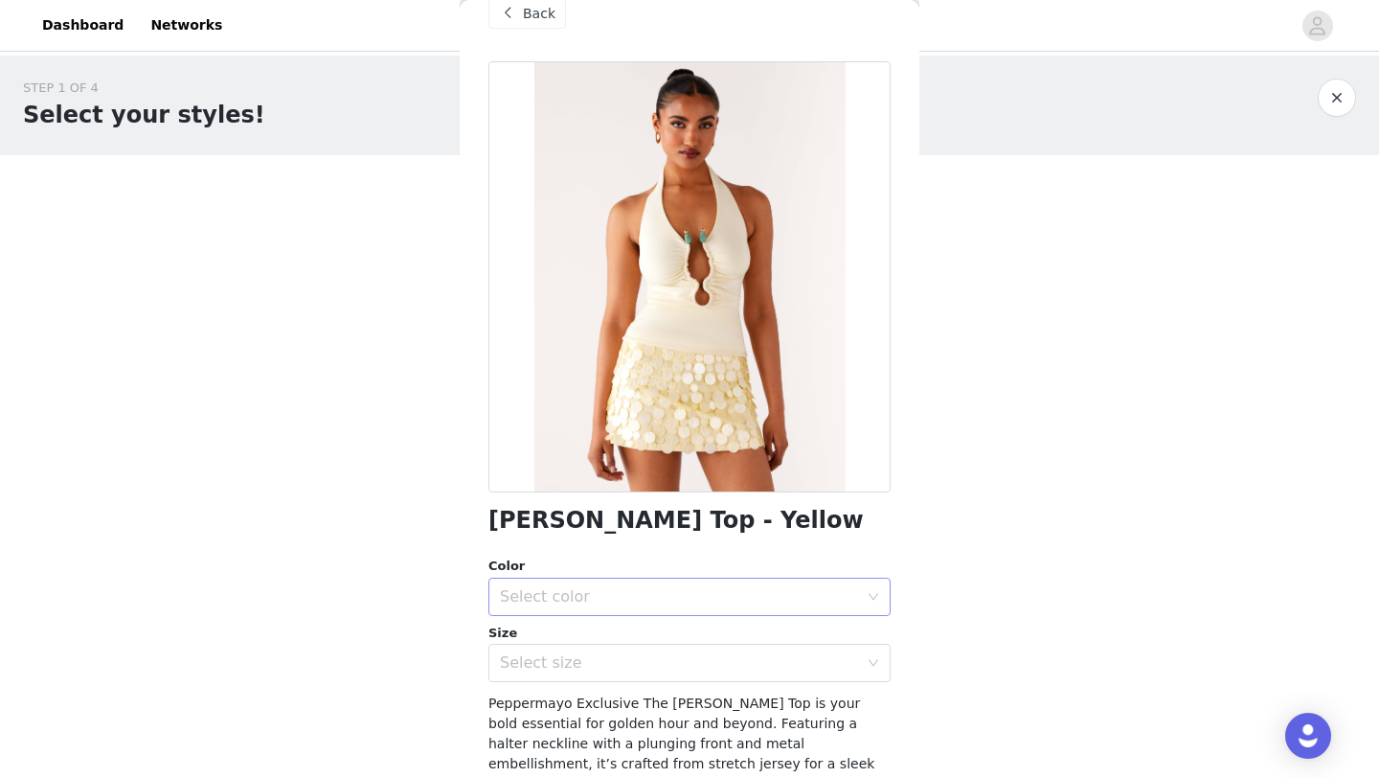
scroll to position [0, 0]
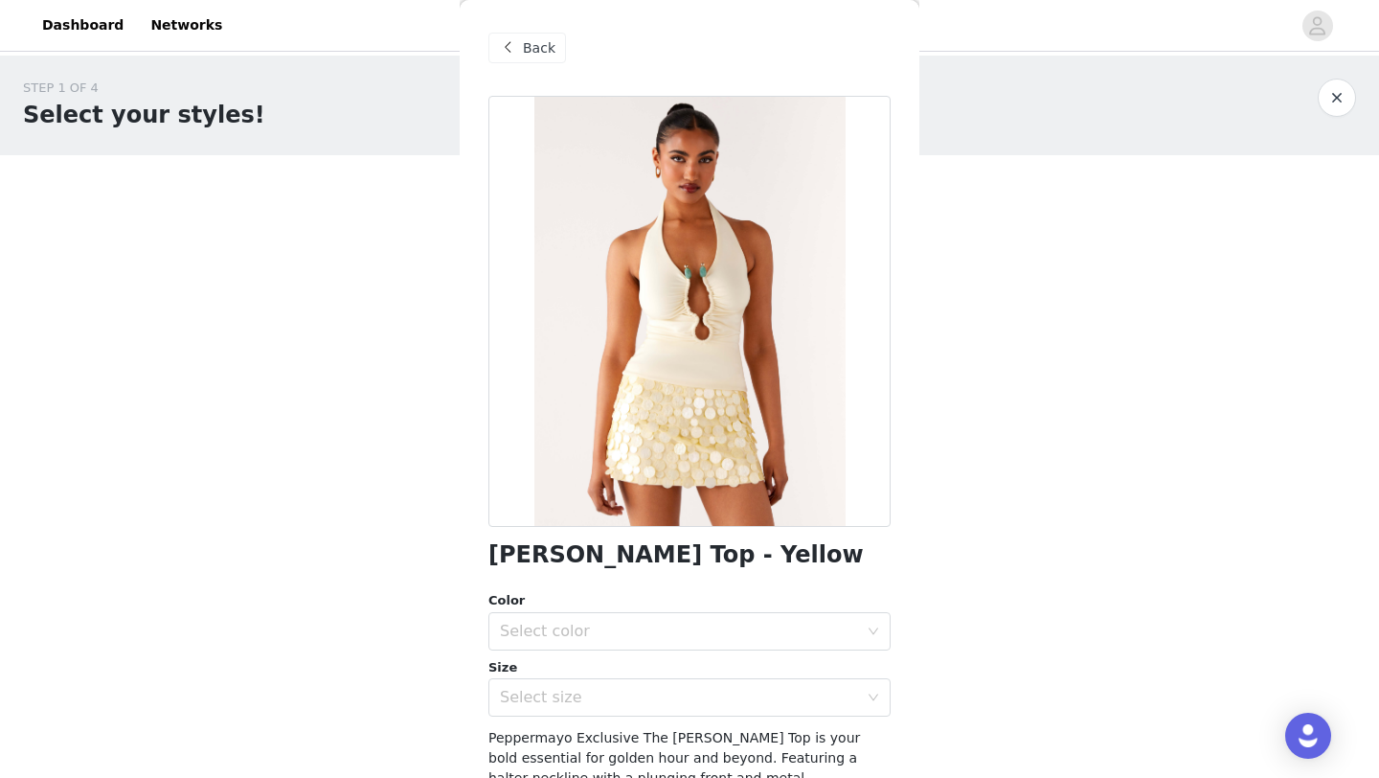
click at [544, 50] on span "Back" at bounding box center [539, 48] width 33 height 20
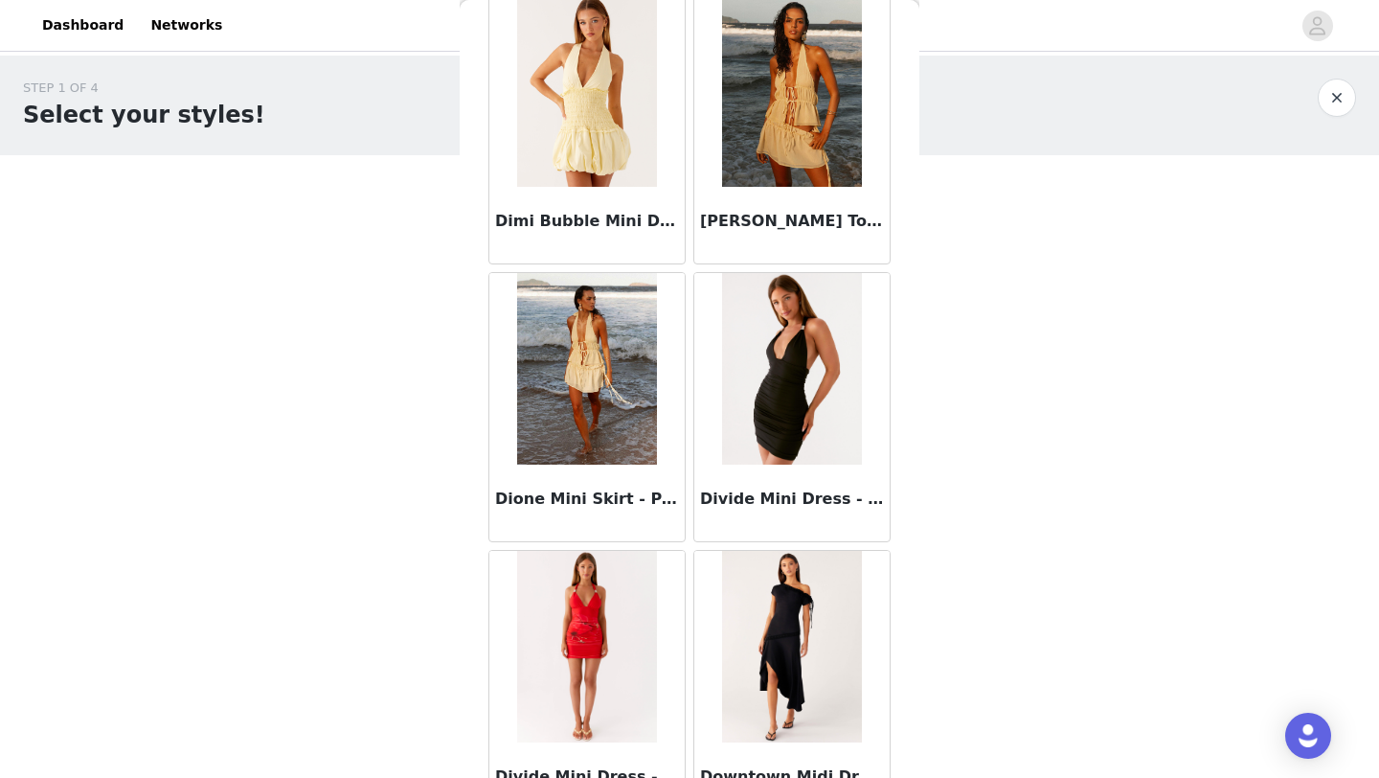
scroll to position [35487, 0]
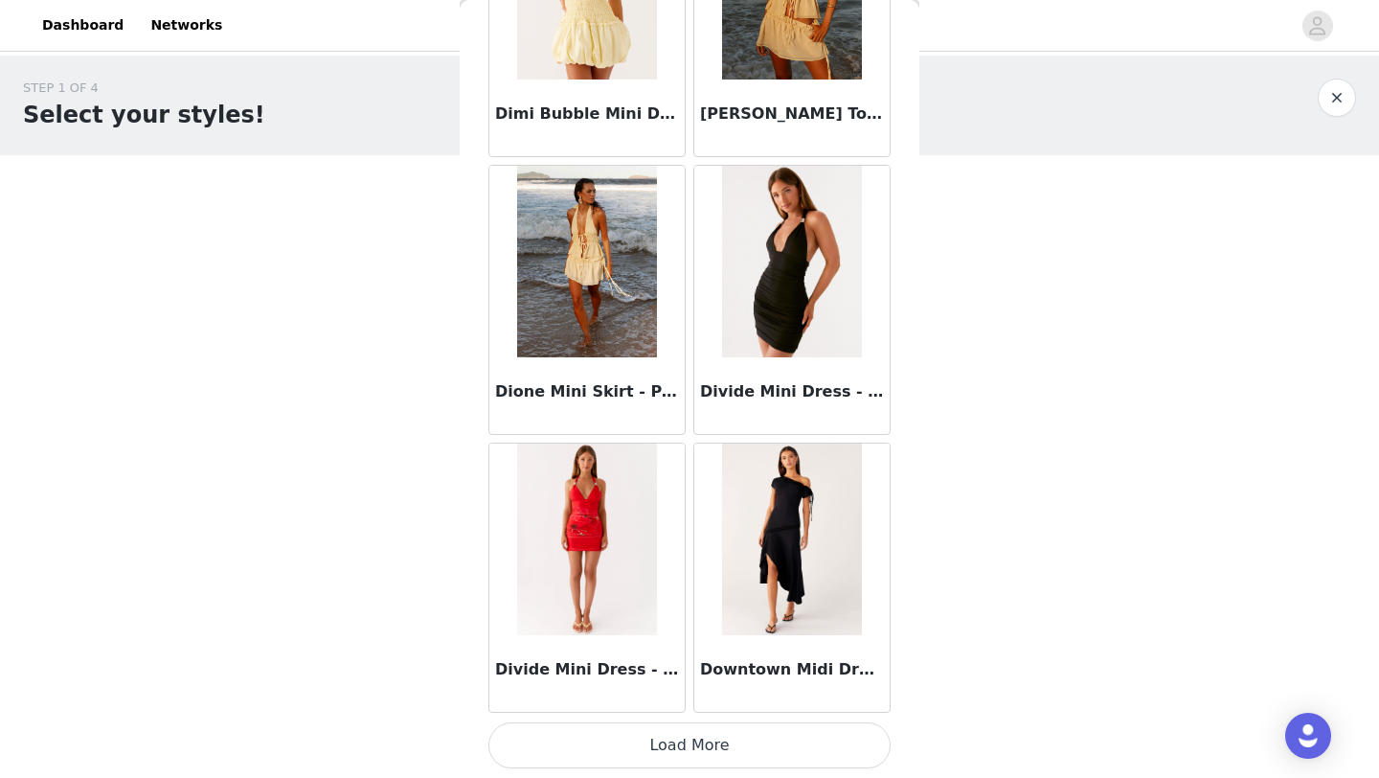
click at [690, 746] on button "Load More" at bounding box center [690, 745] width 402 height 46
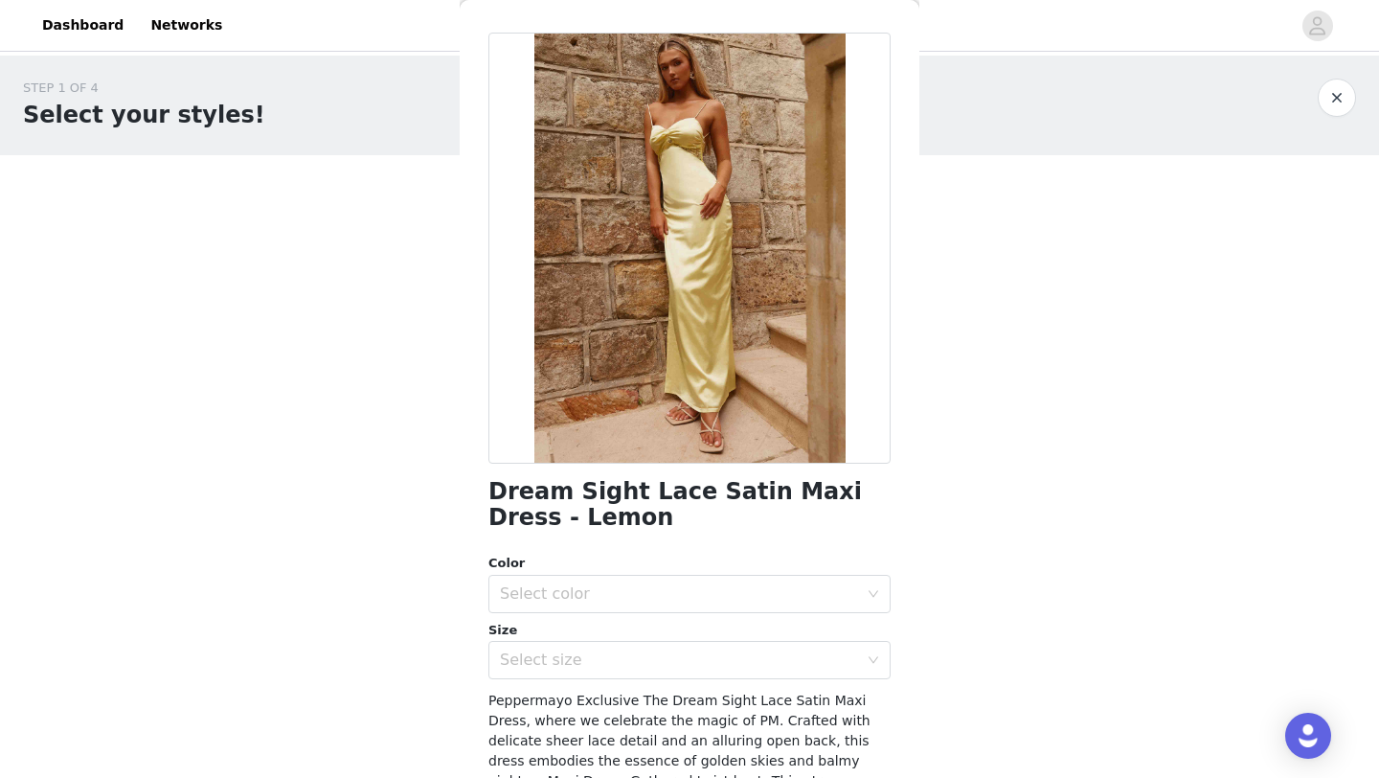
scroll to position [0, 0]
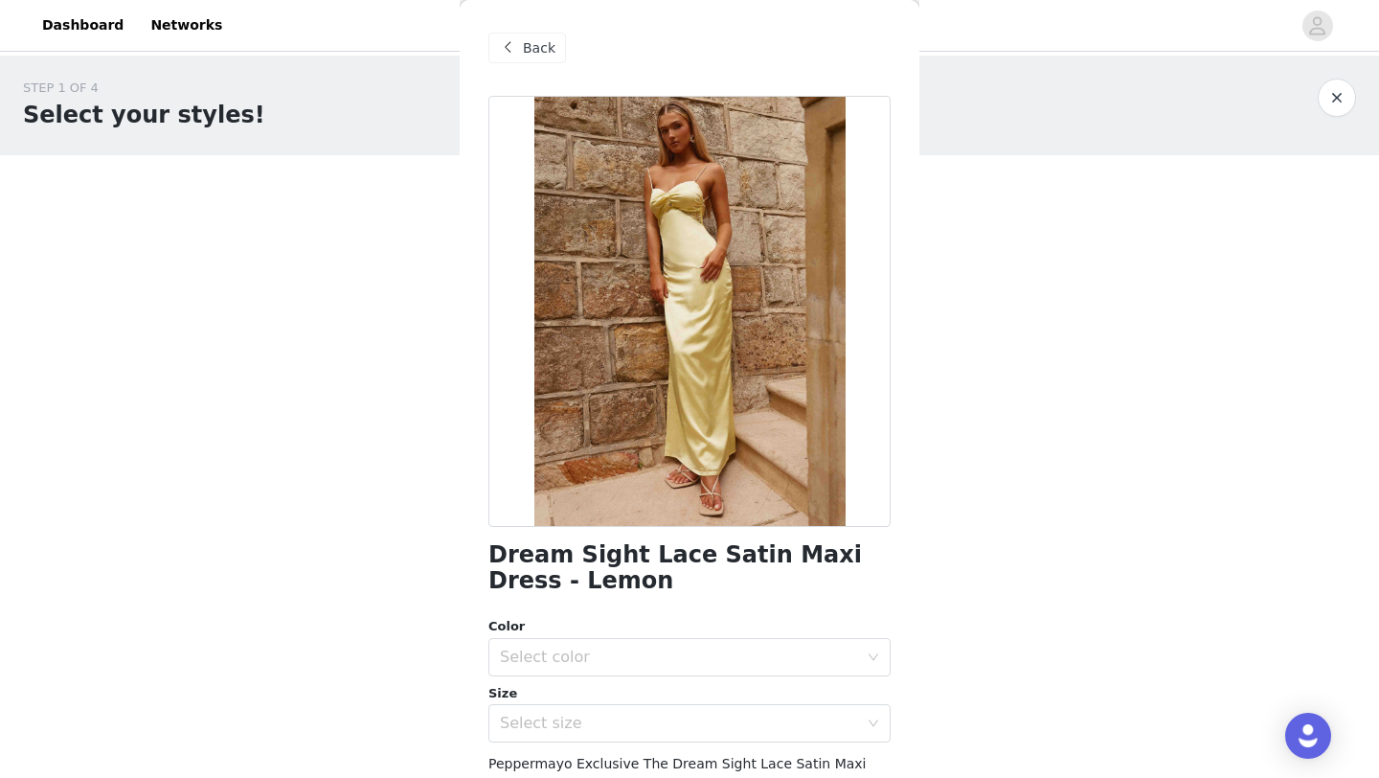
click at [516, 45] on span at bounding box center [507, 47] width 23 height 23
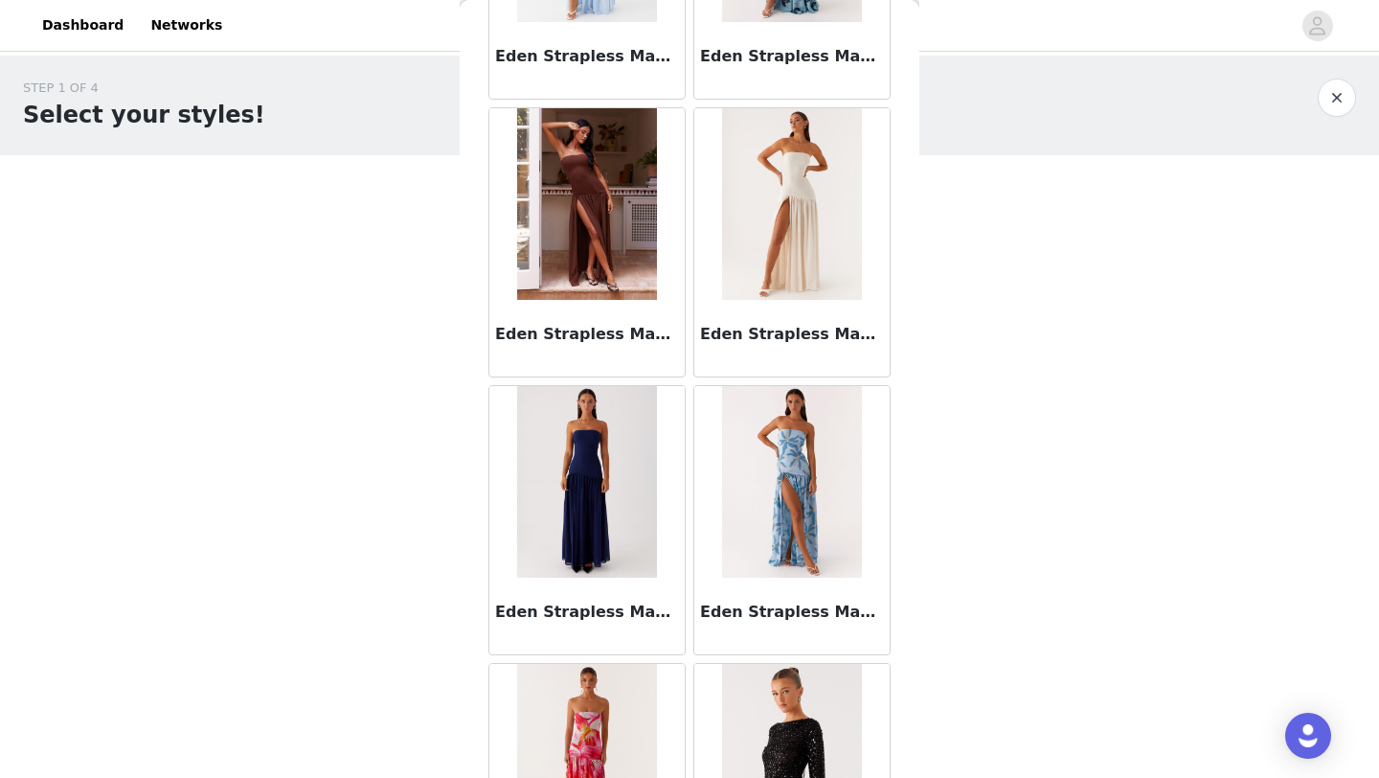
scroll to position [38264, 0]
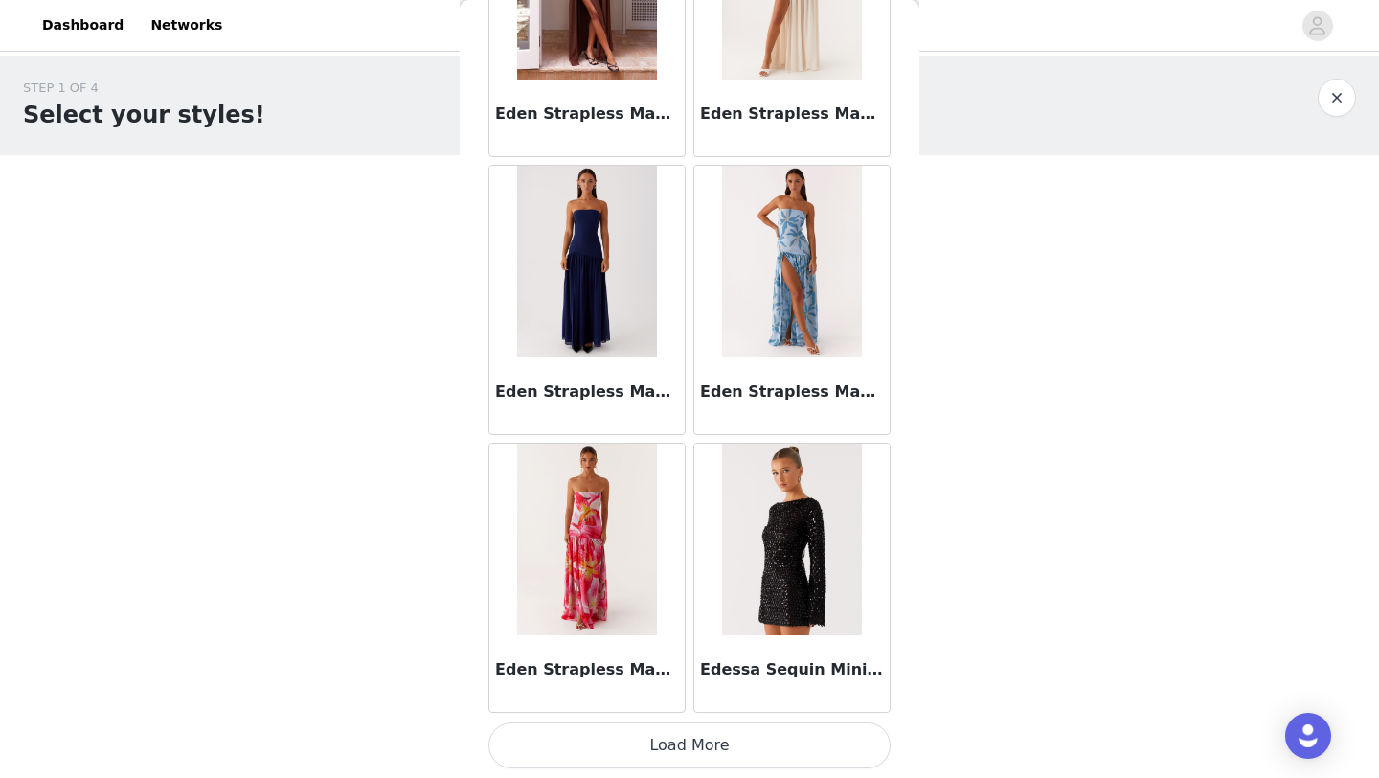
click at [713, 740] on button "Load More" at bounding box center [690, 745] width 402 height 46
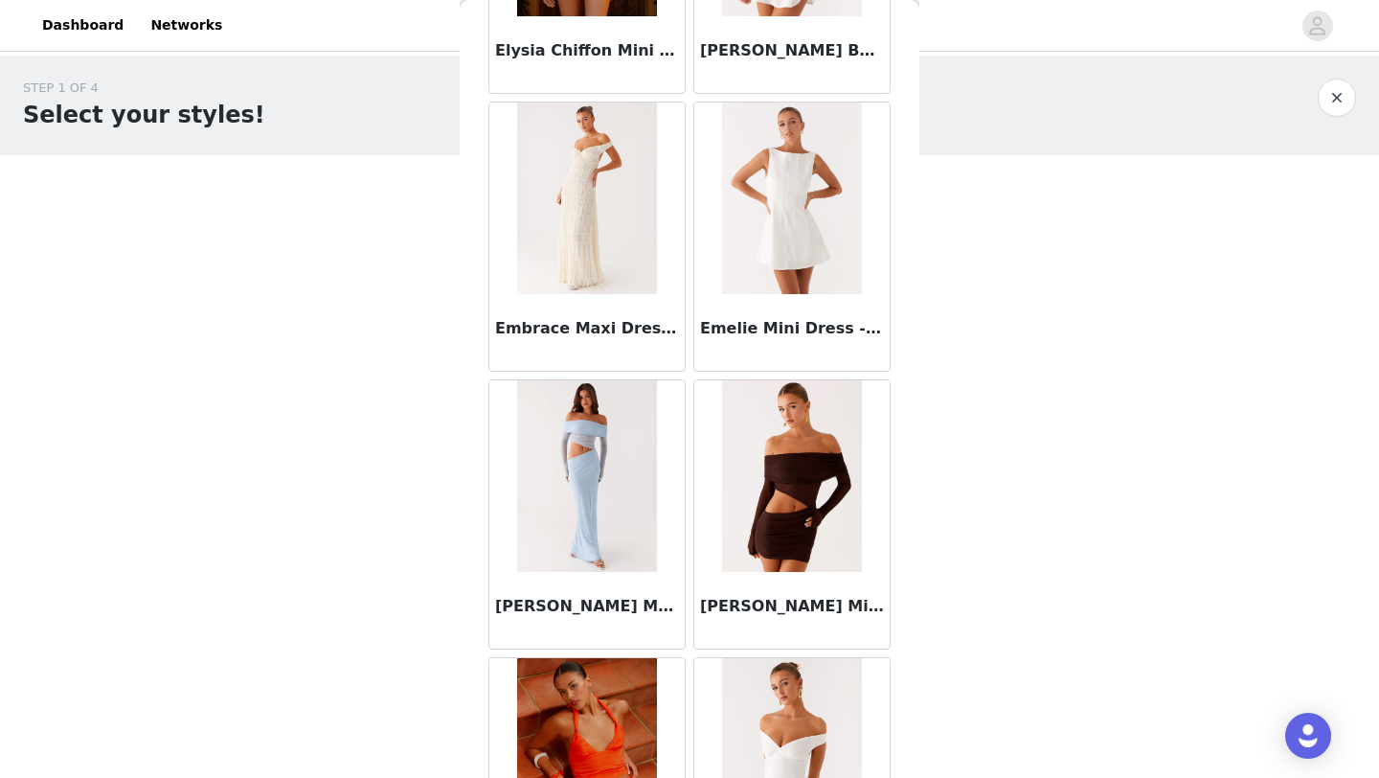
scroll to position [41042, 0]
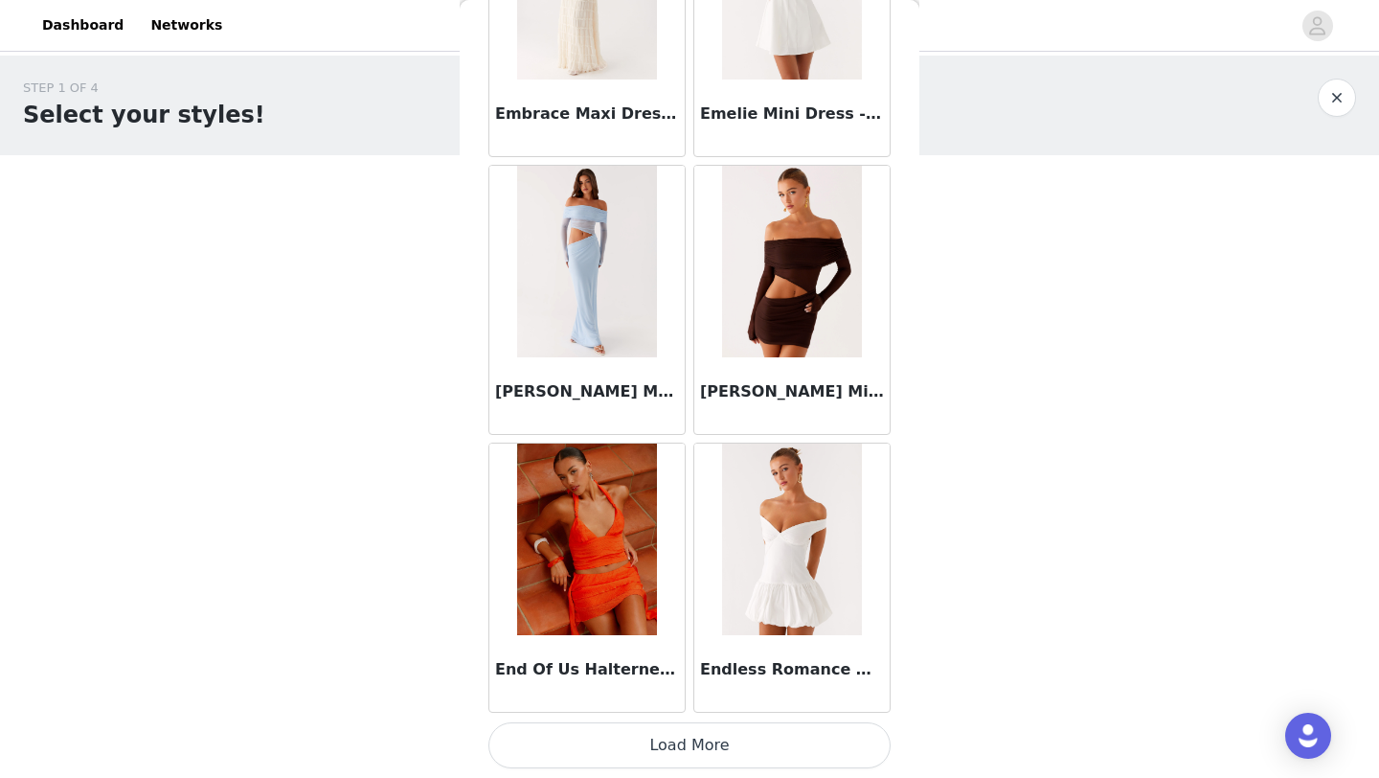
click at [680, 745] on button "Load More" at bounding box center [690, 745] width 402 height 46
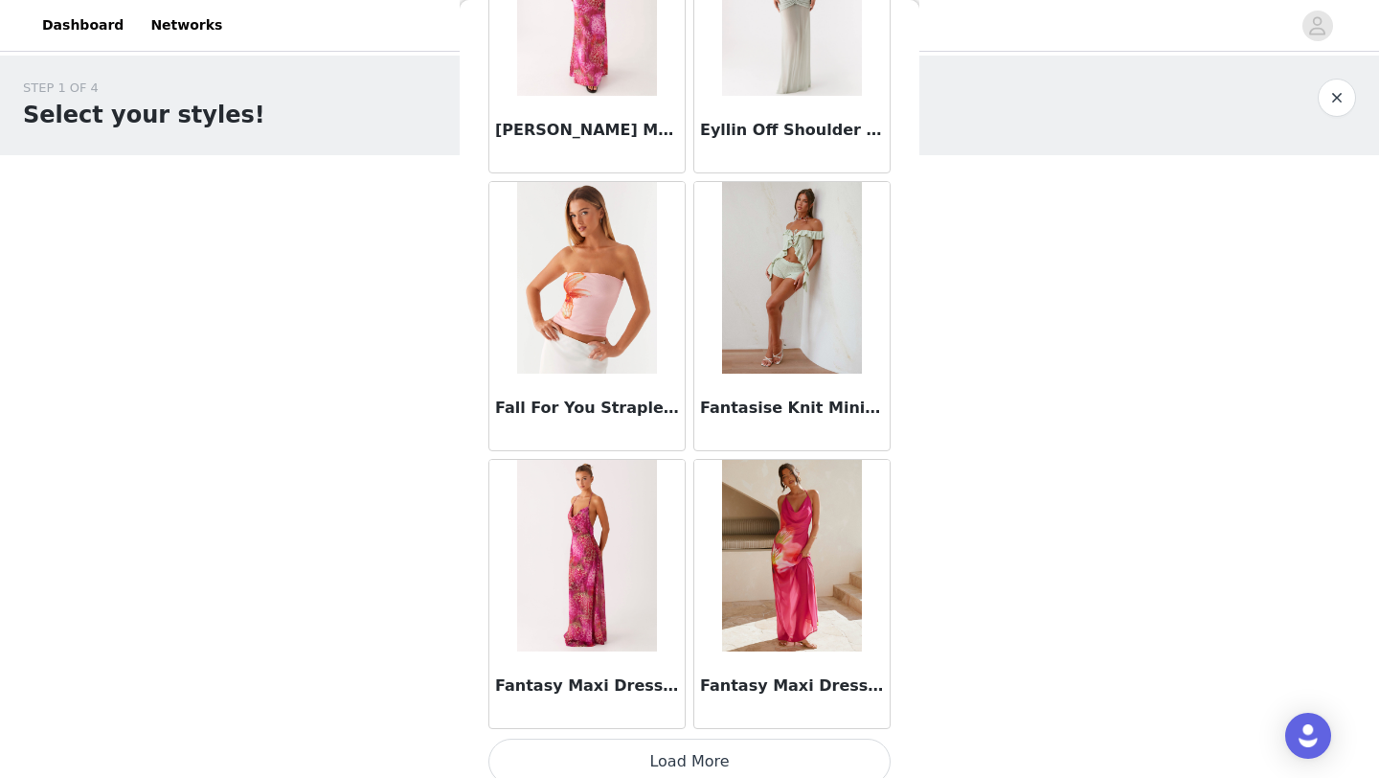
scroll to position [43820, 0]
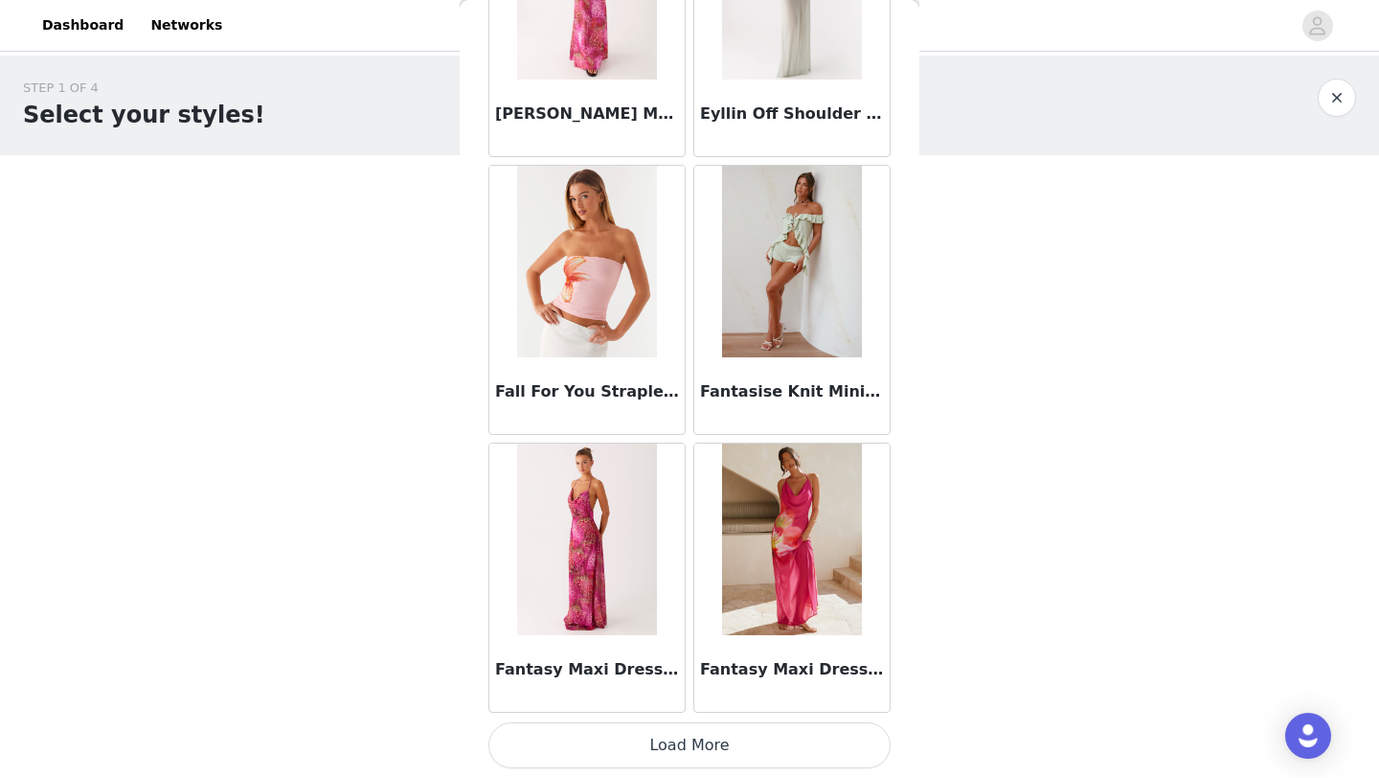
click at [685, 739] on button "Load More" at bounding box center [690, 745] width 402 height 46
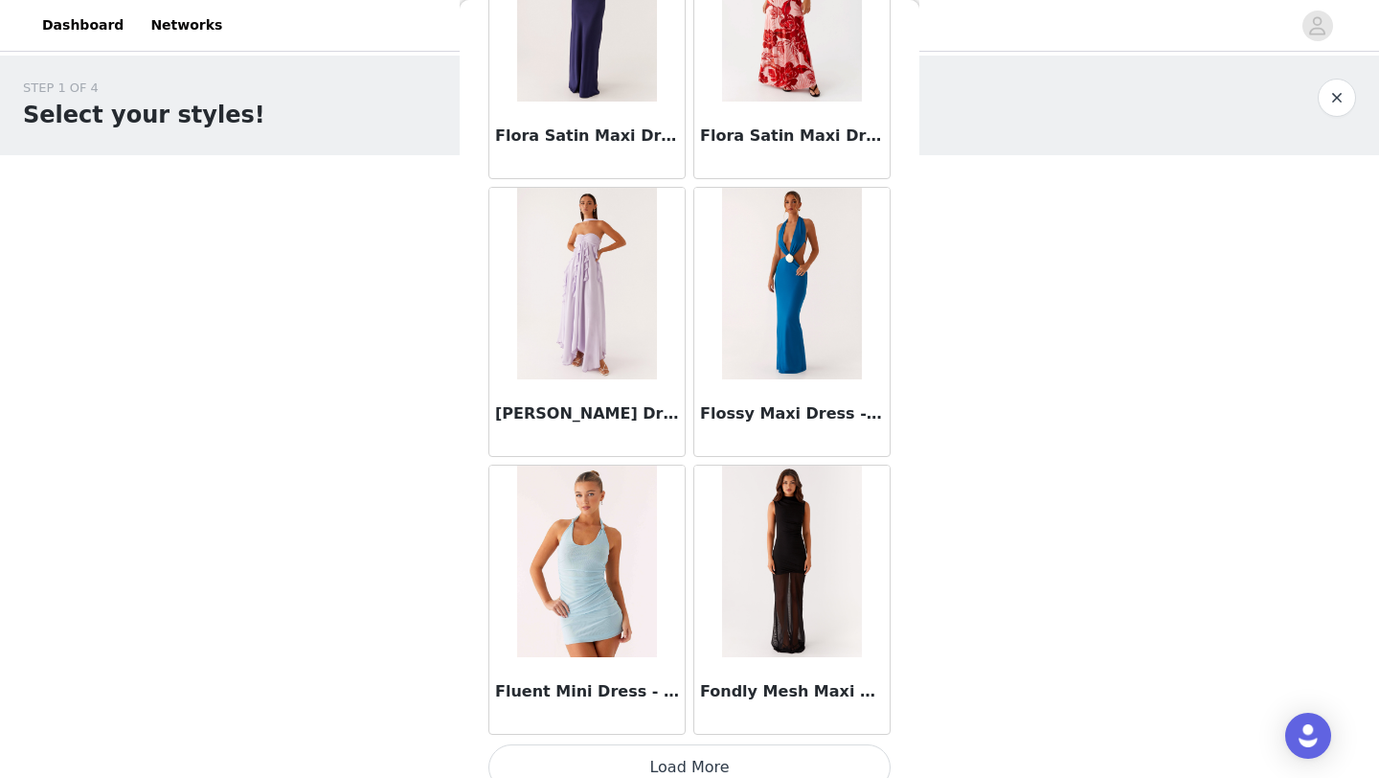
scroll to position [46596, 0]
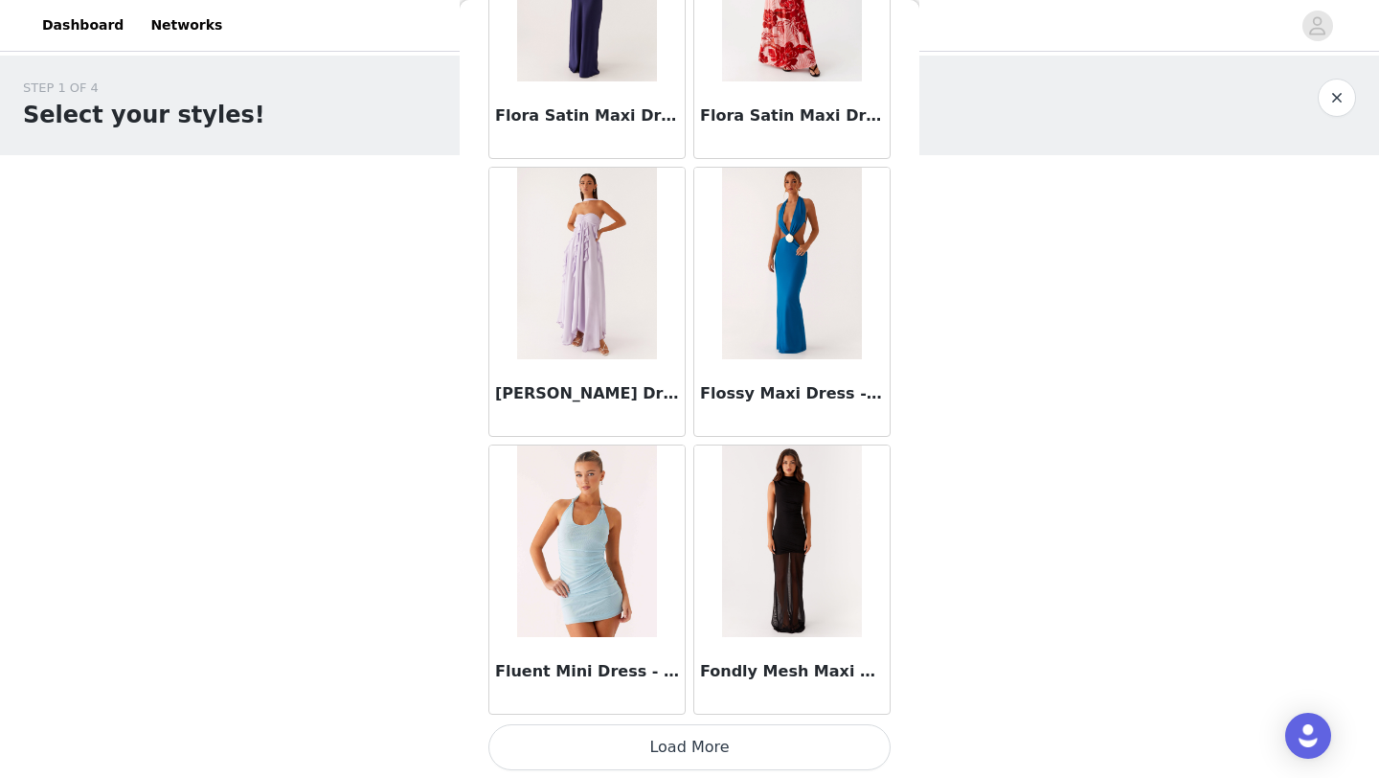
click at [681, 746] on button "Load More" at bounding box center [690, 747] width 402 height 46
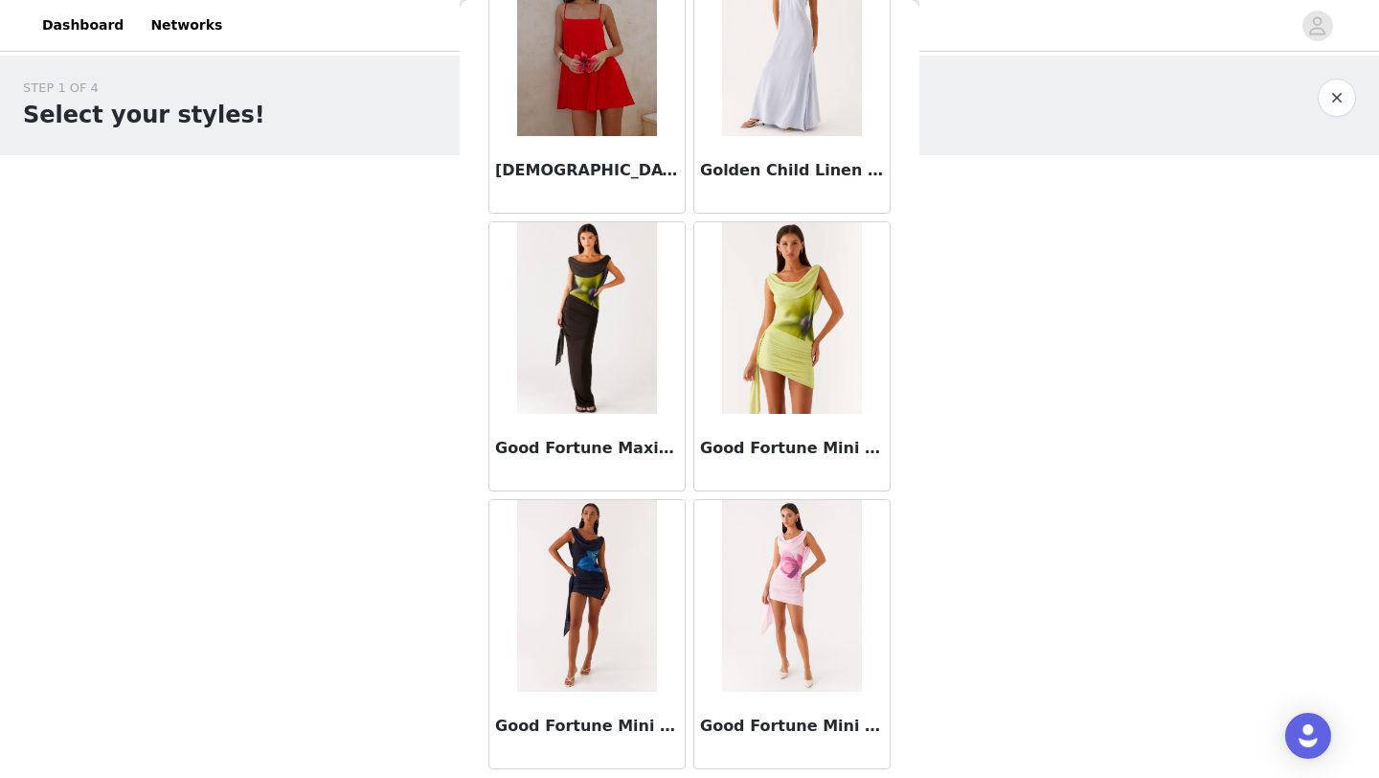
scroll to position [49376, 0]
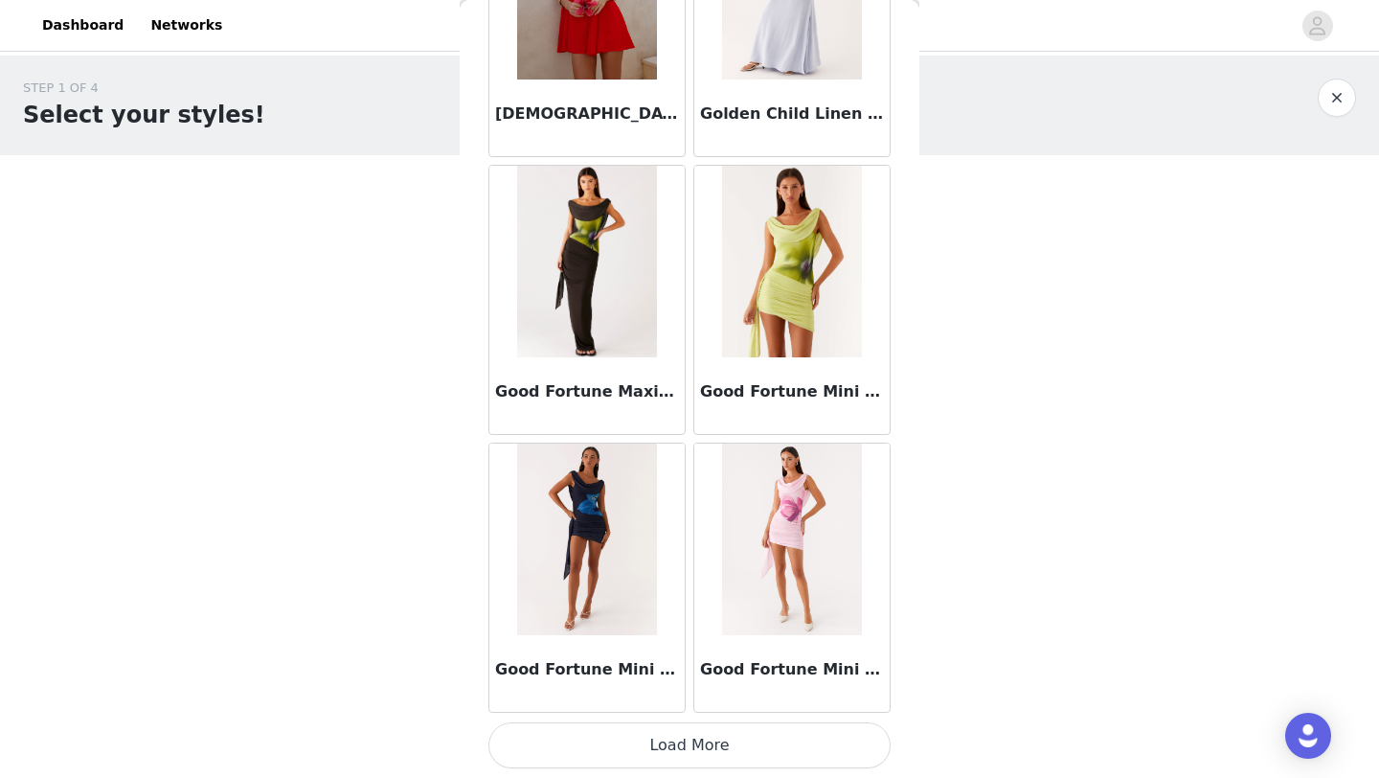
click at [682, 748] on button "Load More" at bounding box center [690, 745] width 402 height 46
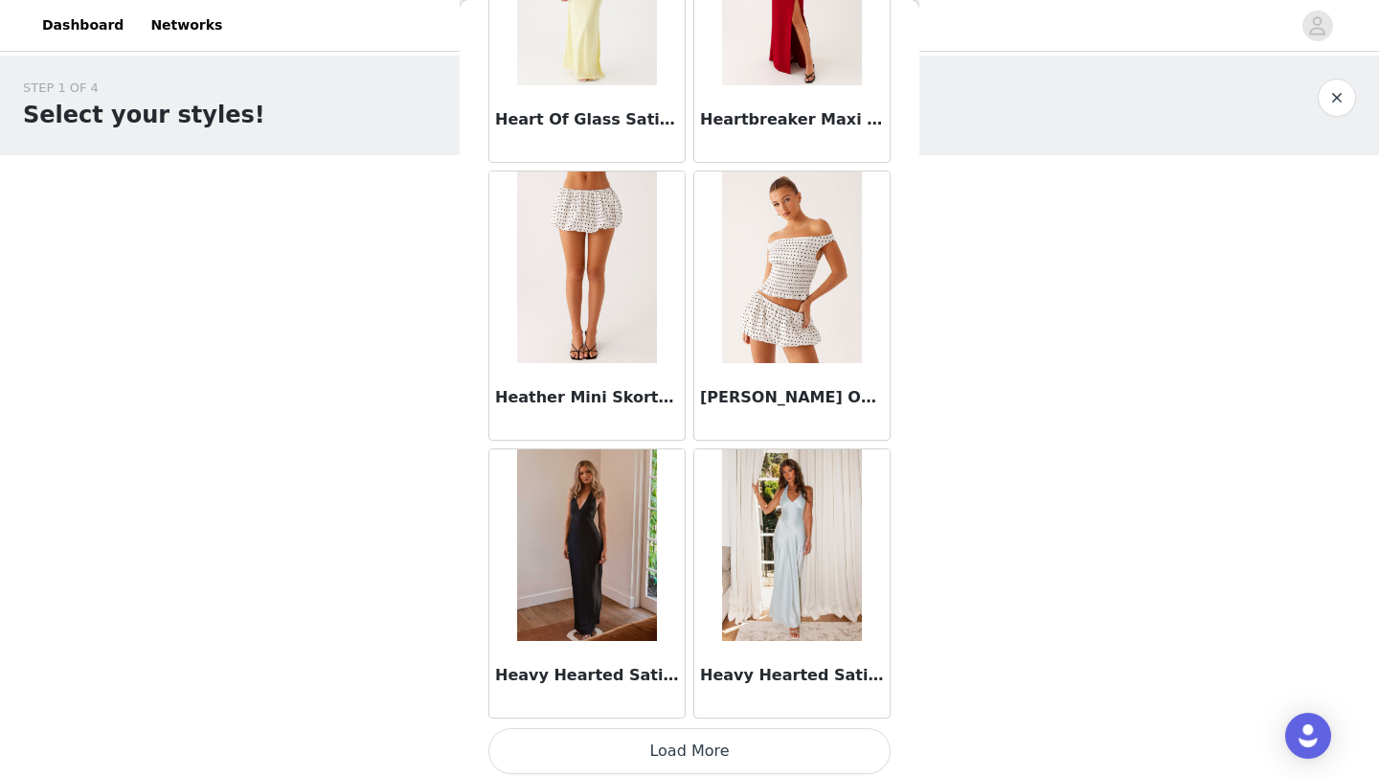
scroll to position [52153, 0]
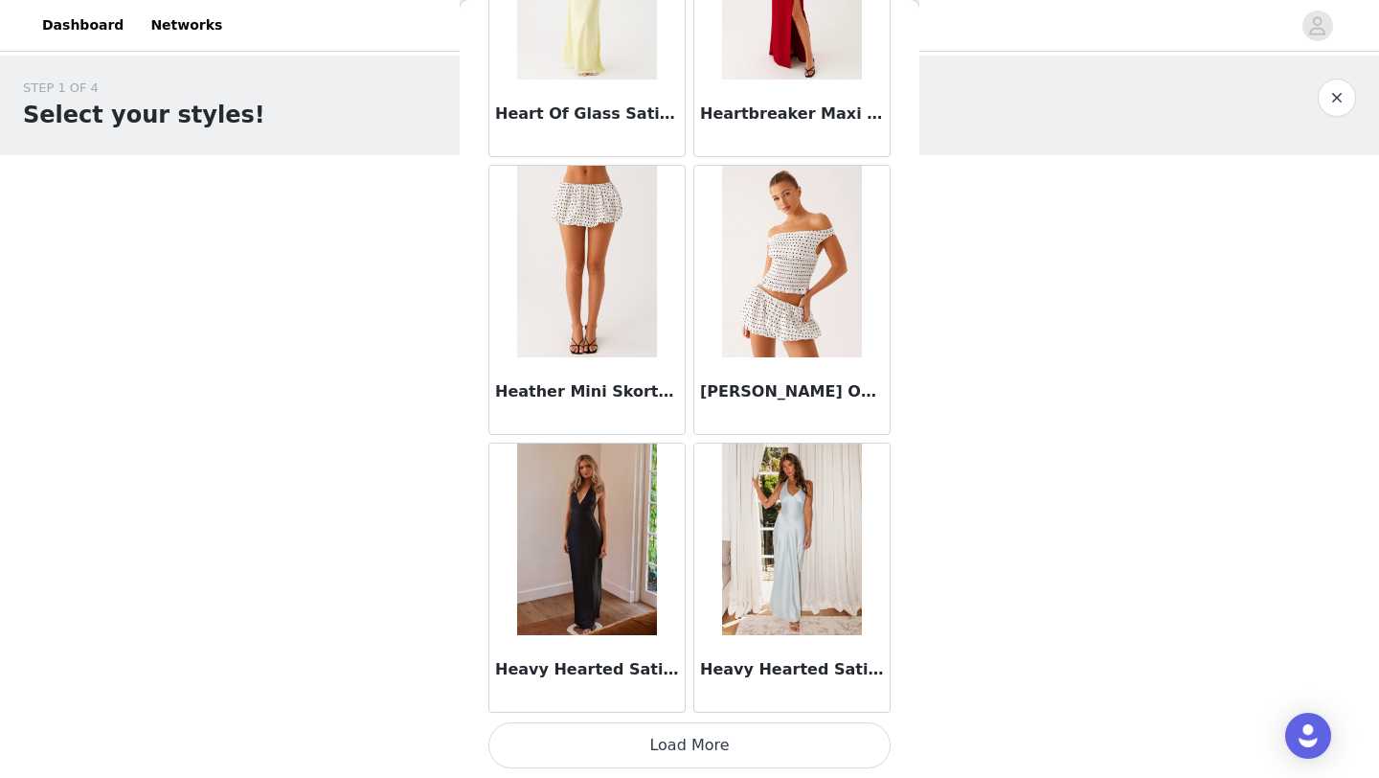
click at [695, 740] on button "Load More" at bounding box center [690, 745] width 402 height 46
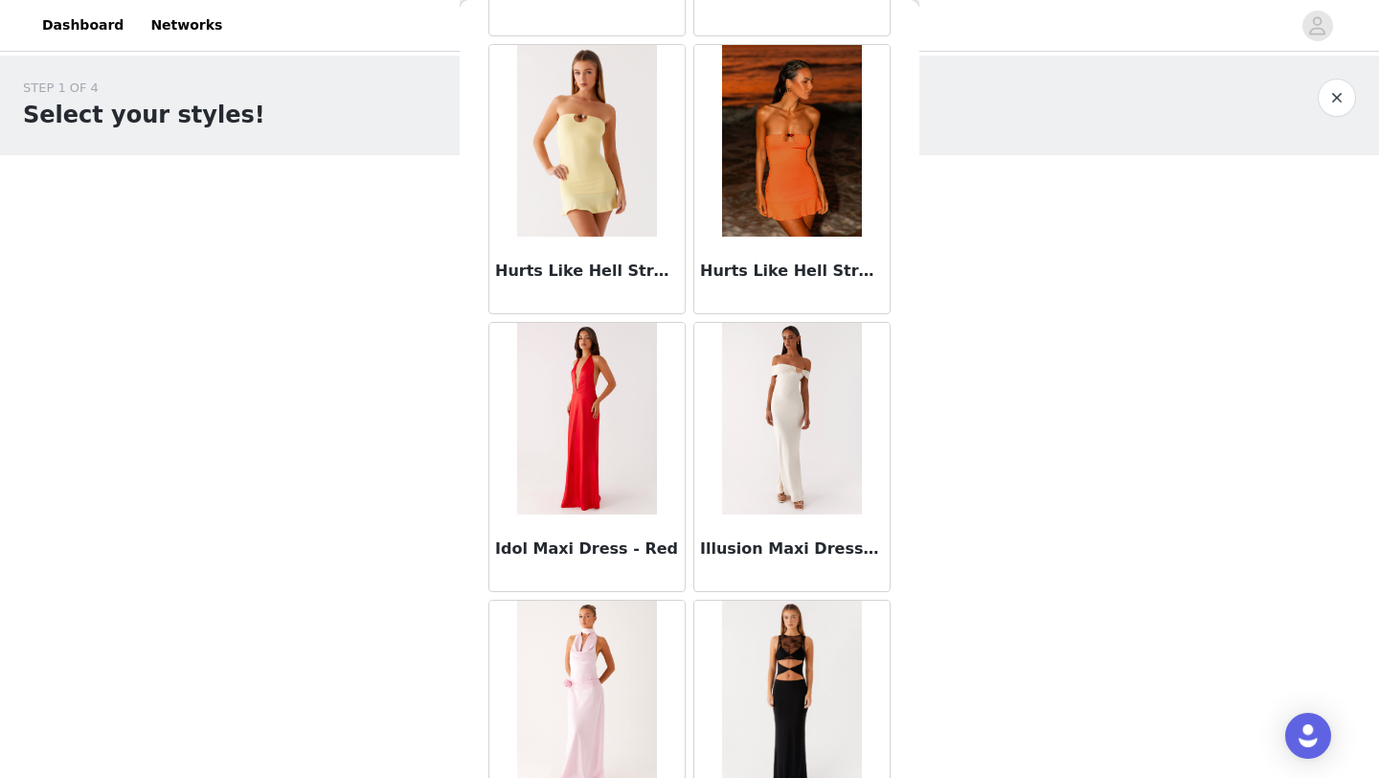
scroll to position [54931, 0]
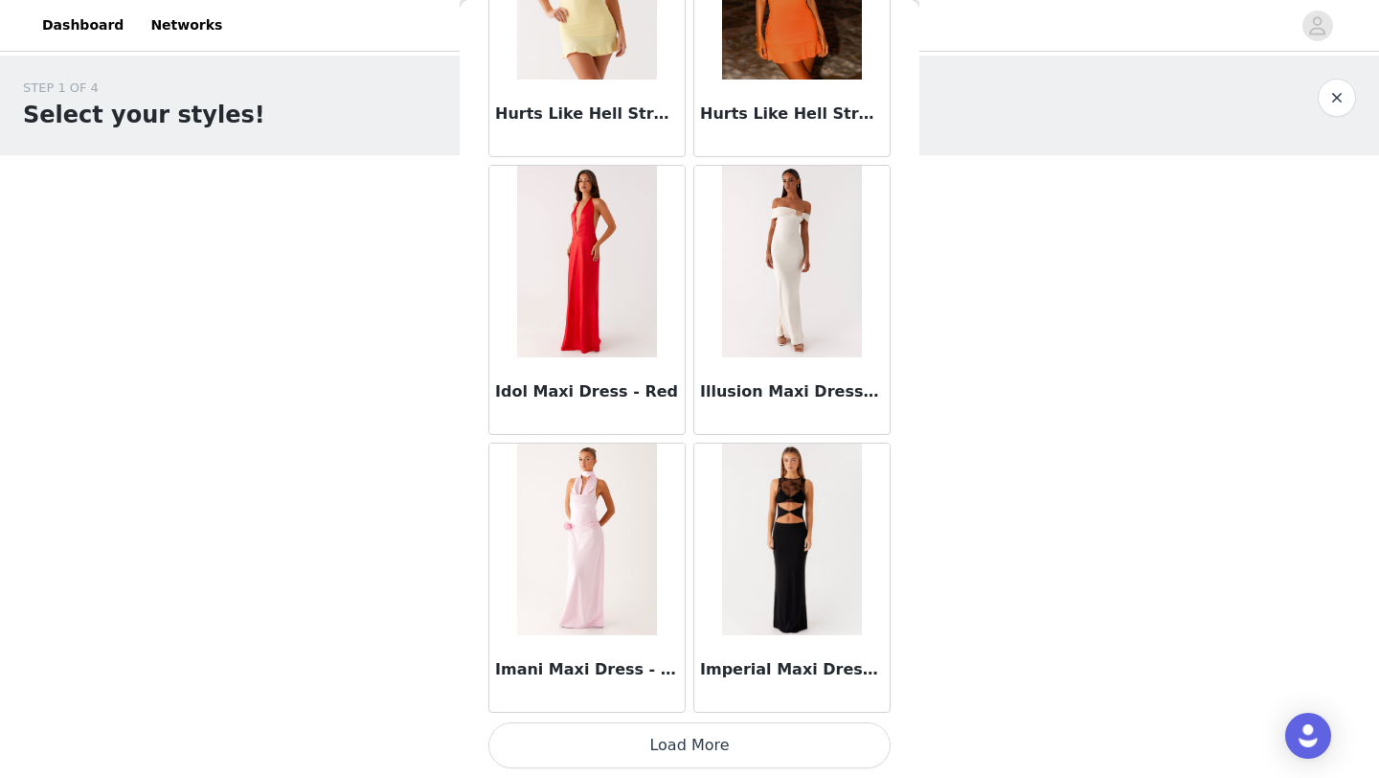
click at [688, 738] on button "Load More" at bounding box center [690, 745] width 402 height 46
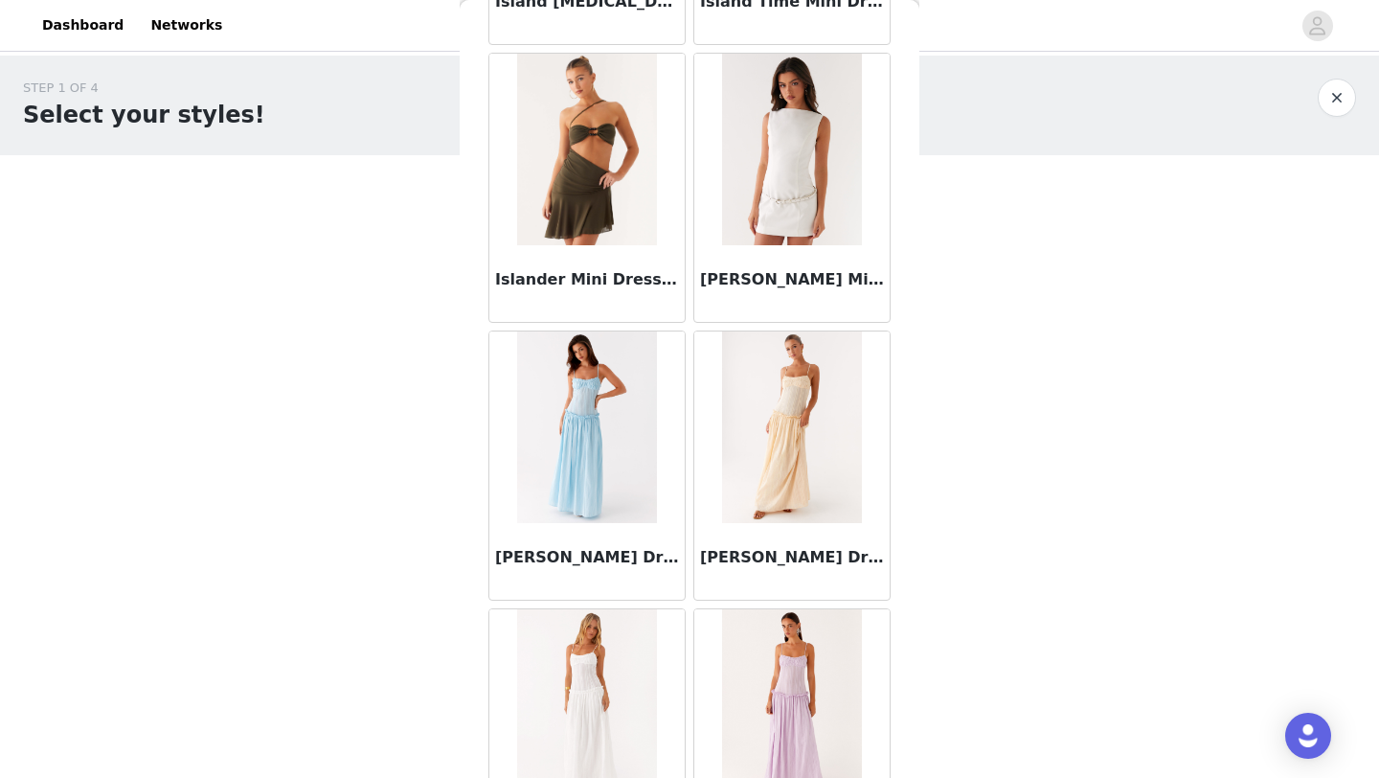
scroll to position [57709, 0]
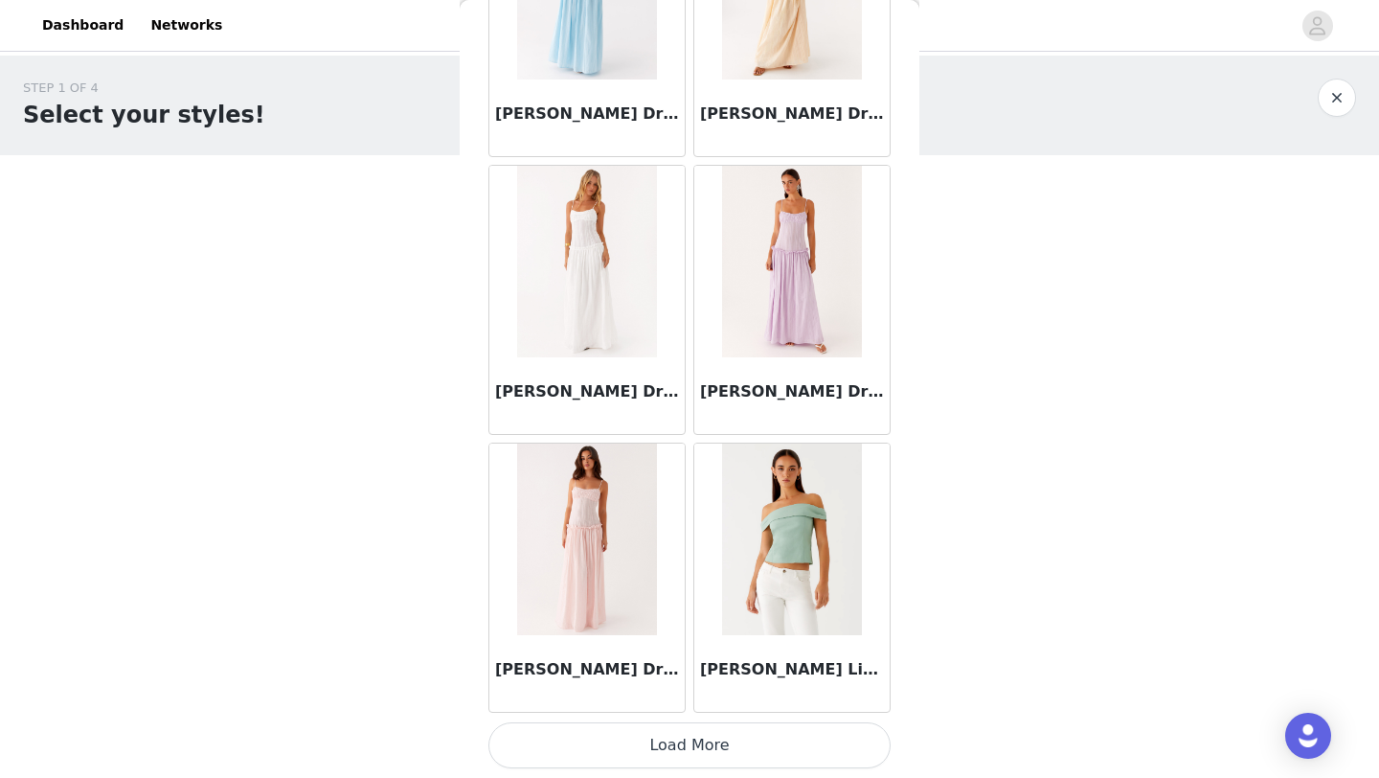
click at [684, 728] on button "Load More" at bounding box center [690, 745] width 402 height 46
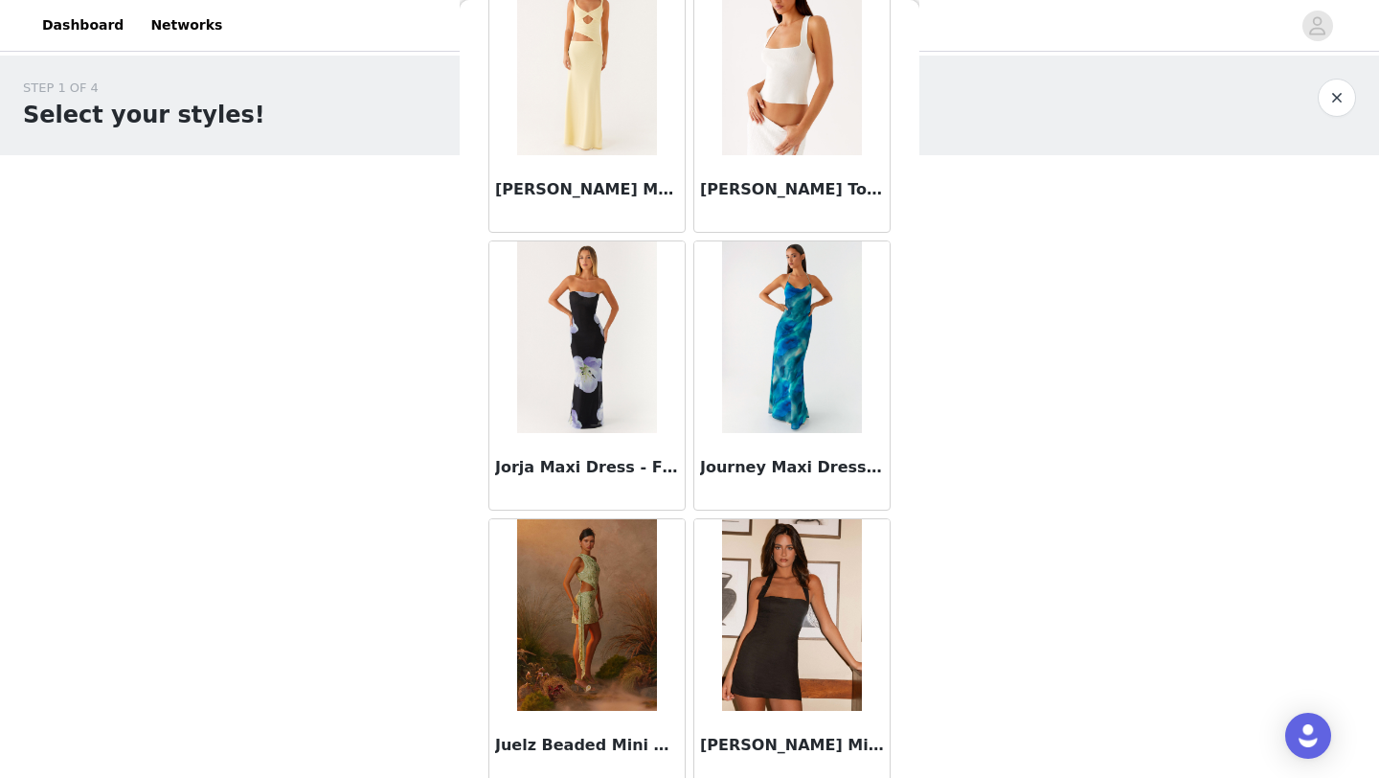
scroll to position [60487, 0]
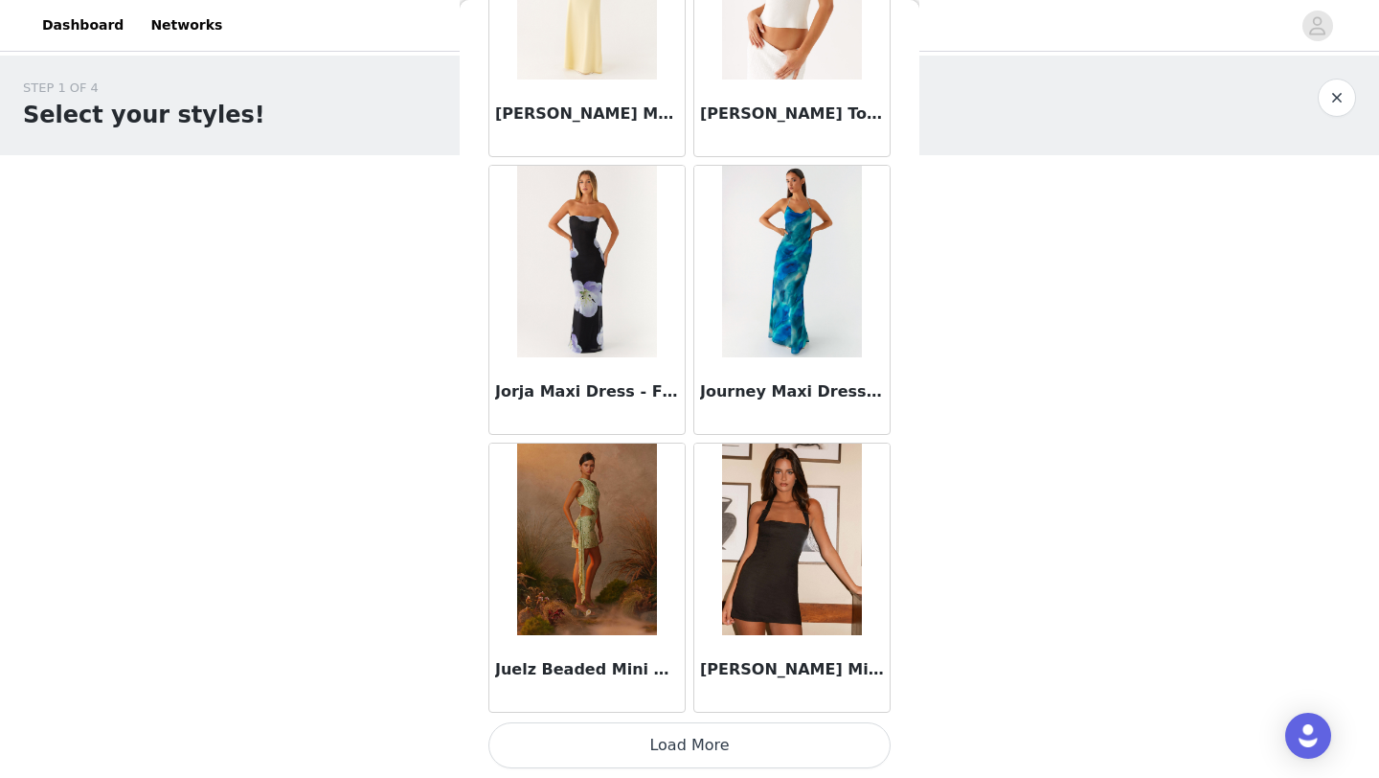
click at [685, 744] on button "Load More" at bounding box center [690, 745] width 402 height 46
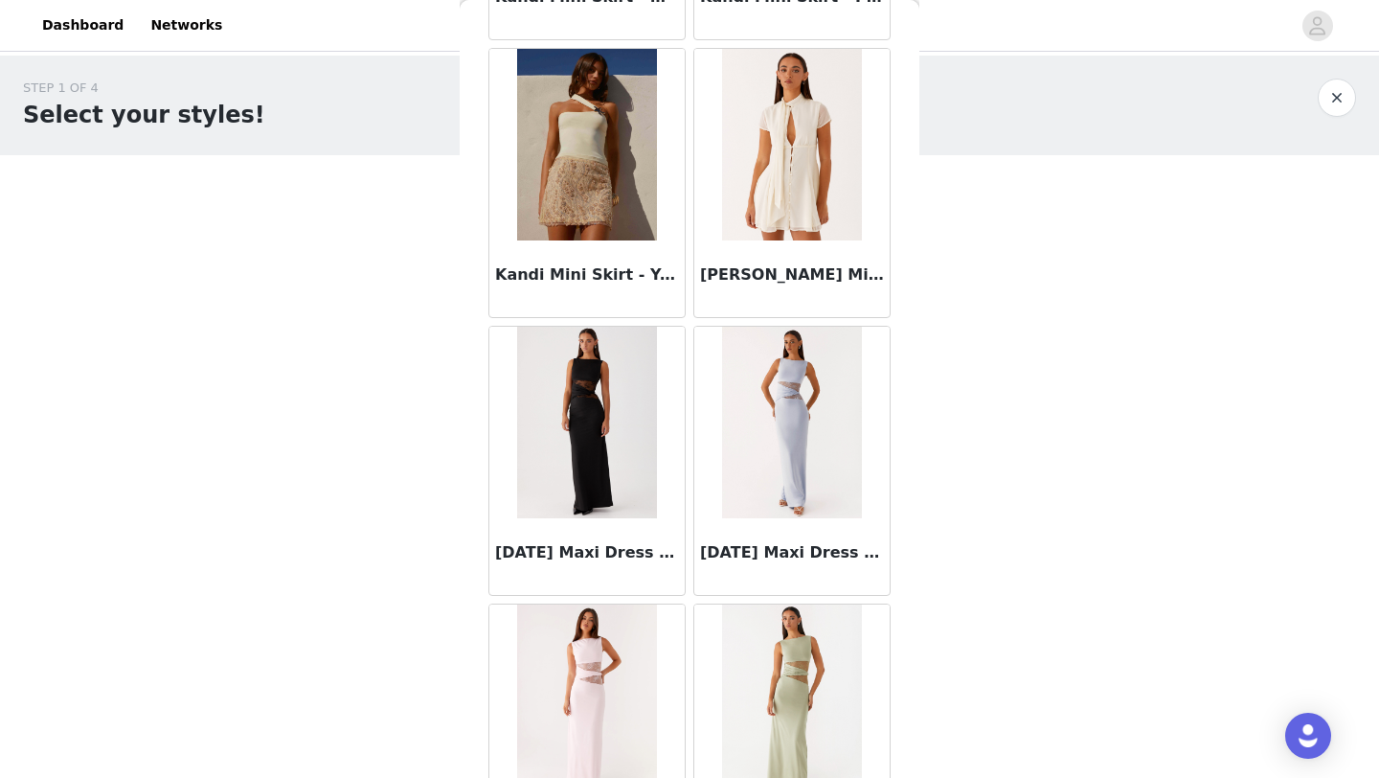
scroll to position [63265, 0]
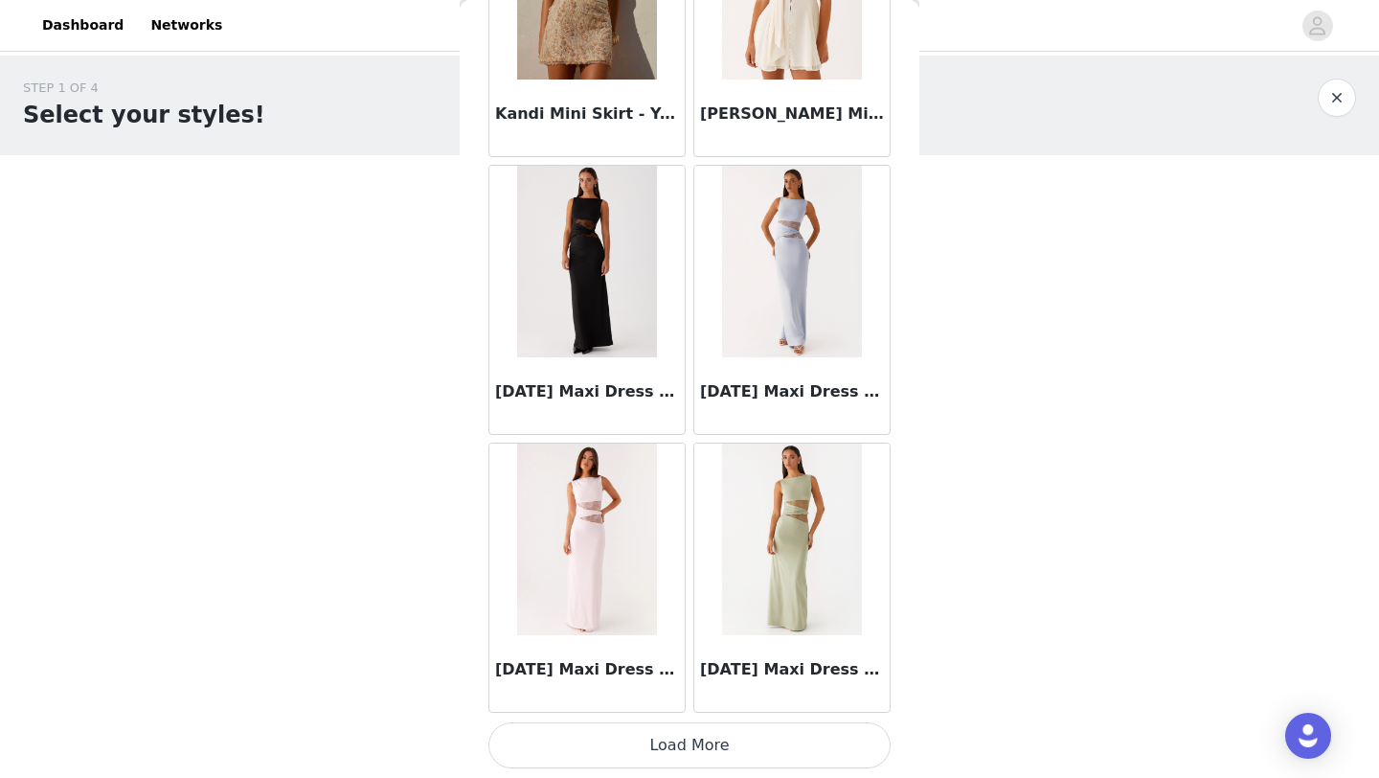
click at [687, 734] on button "Load More" at bounding box center [690, 745] width 402 height 46
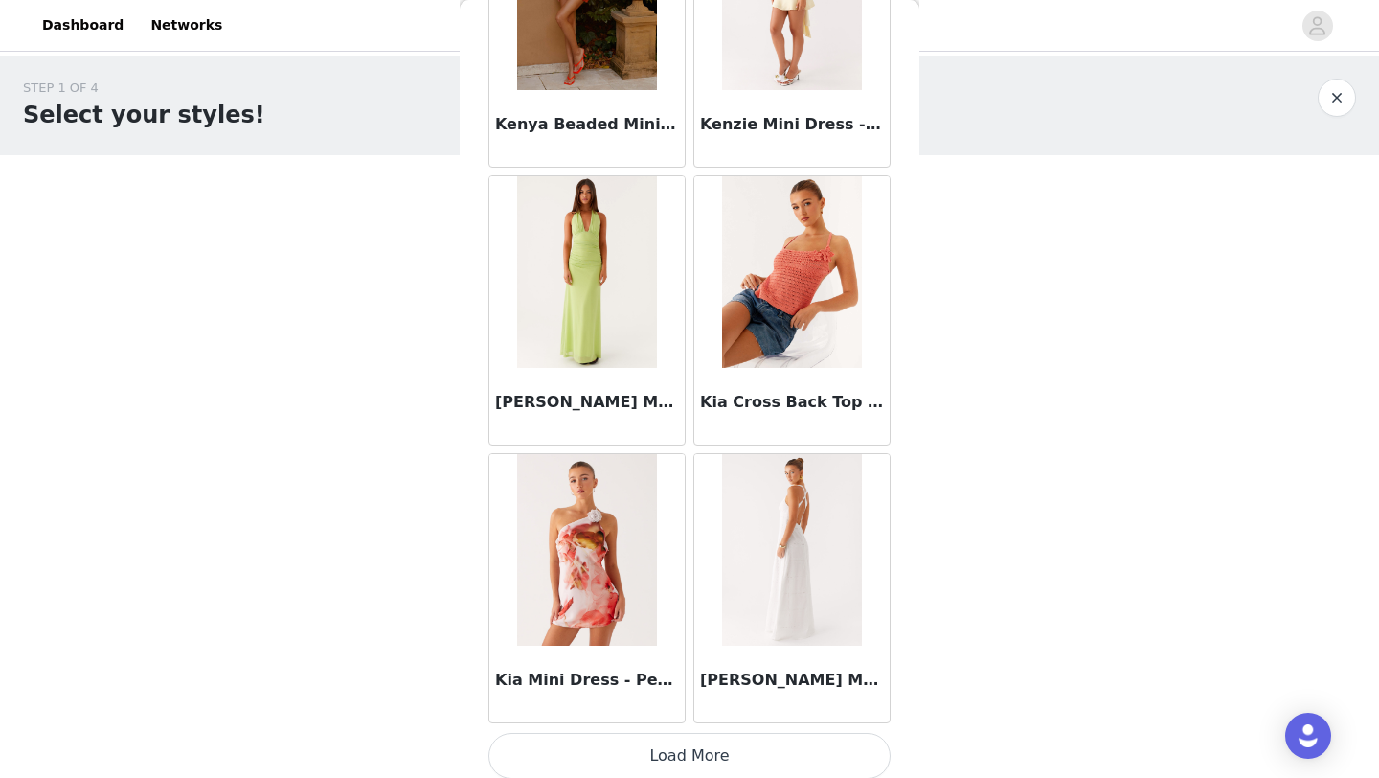
scroll to position [66042, 0]
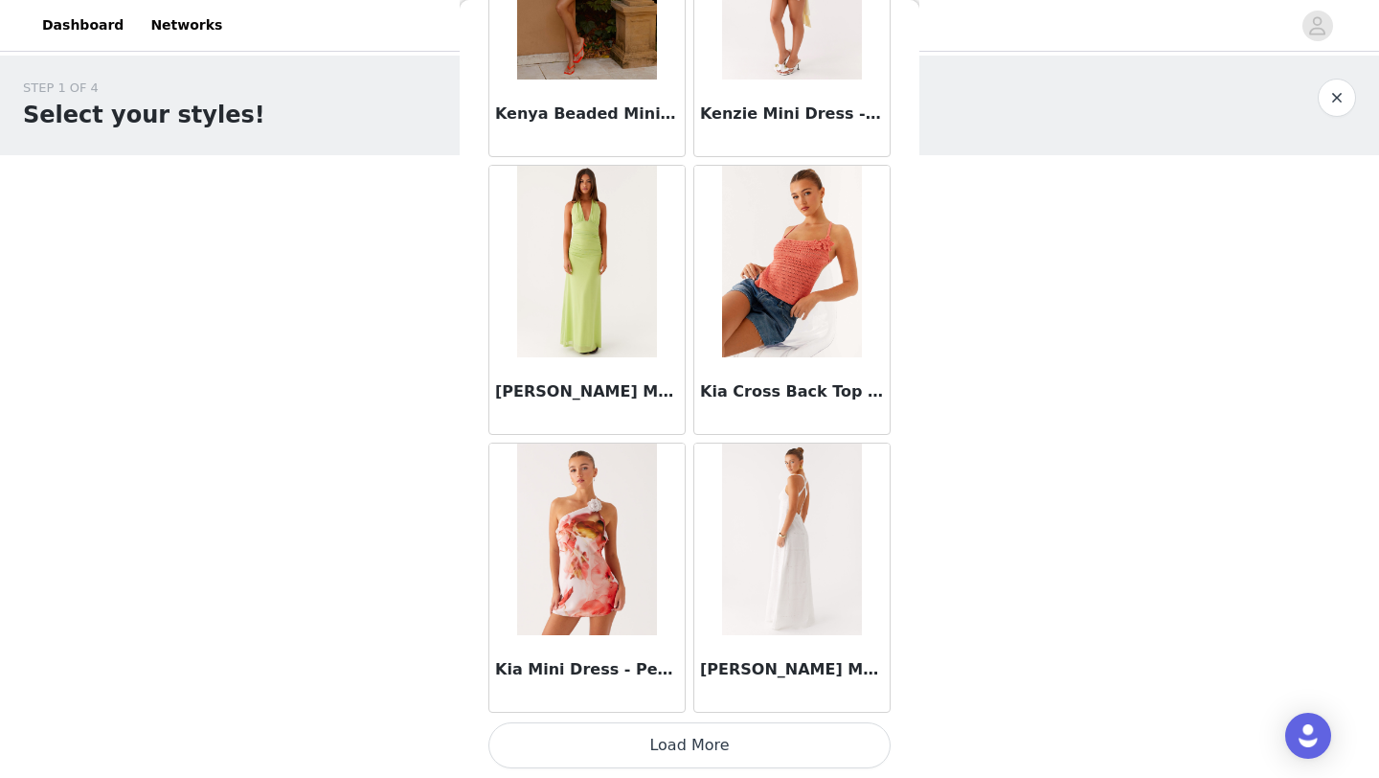
click at [673, 740] on button "Load More" at bounding box center [690, 745] width 402 height 46
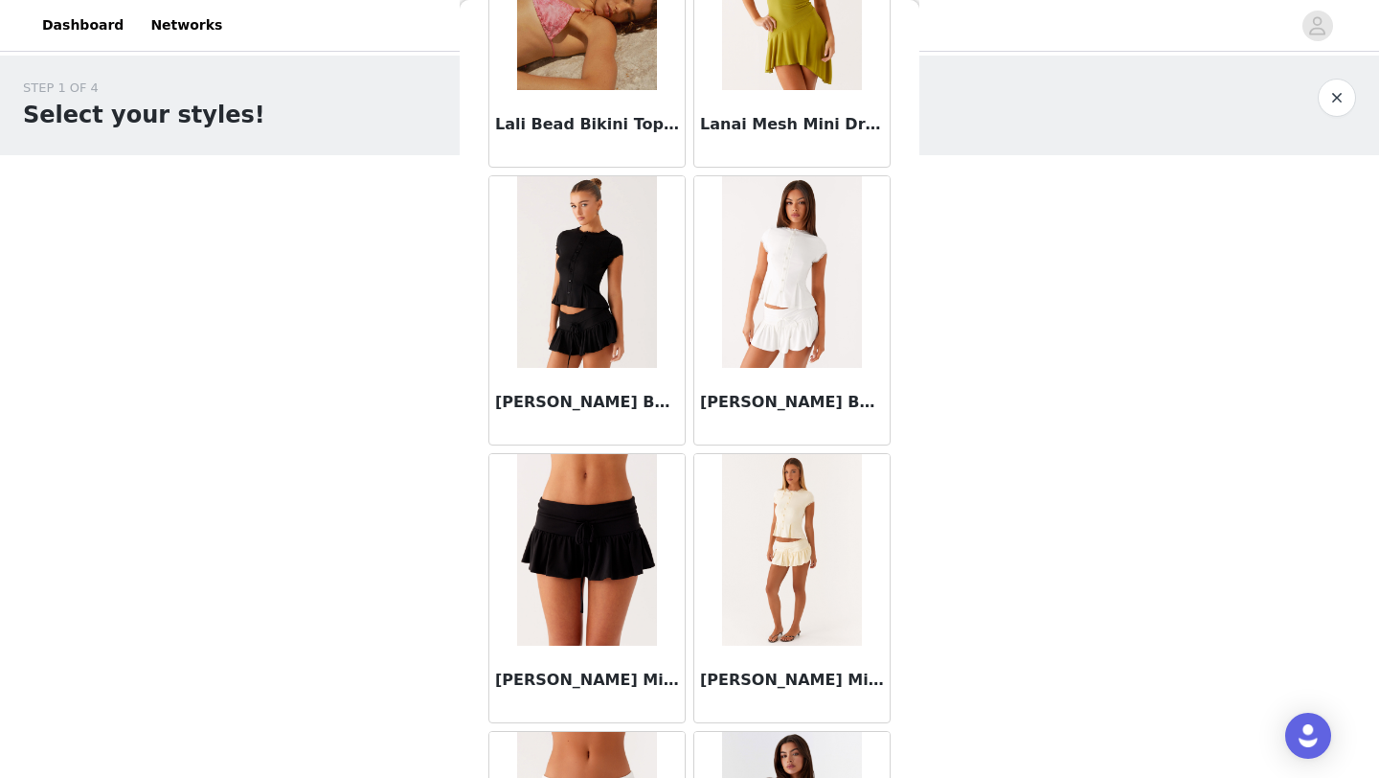
scroll to position [68820, 0]
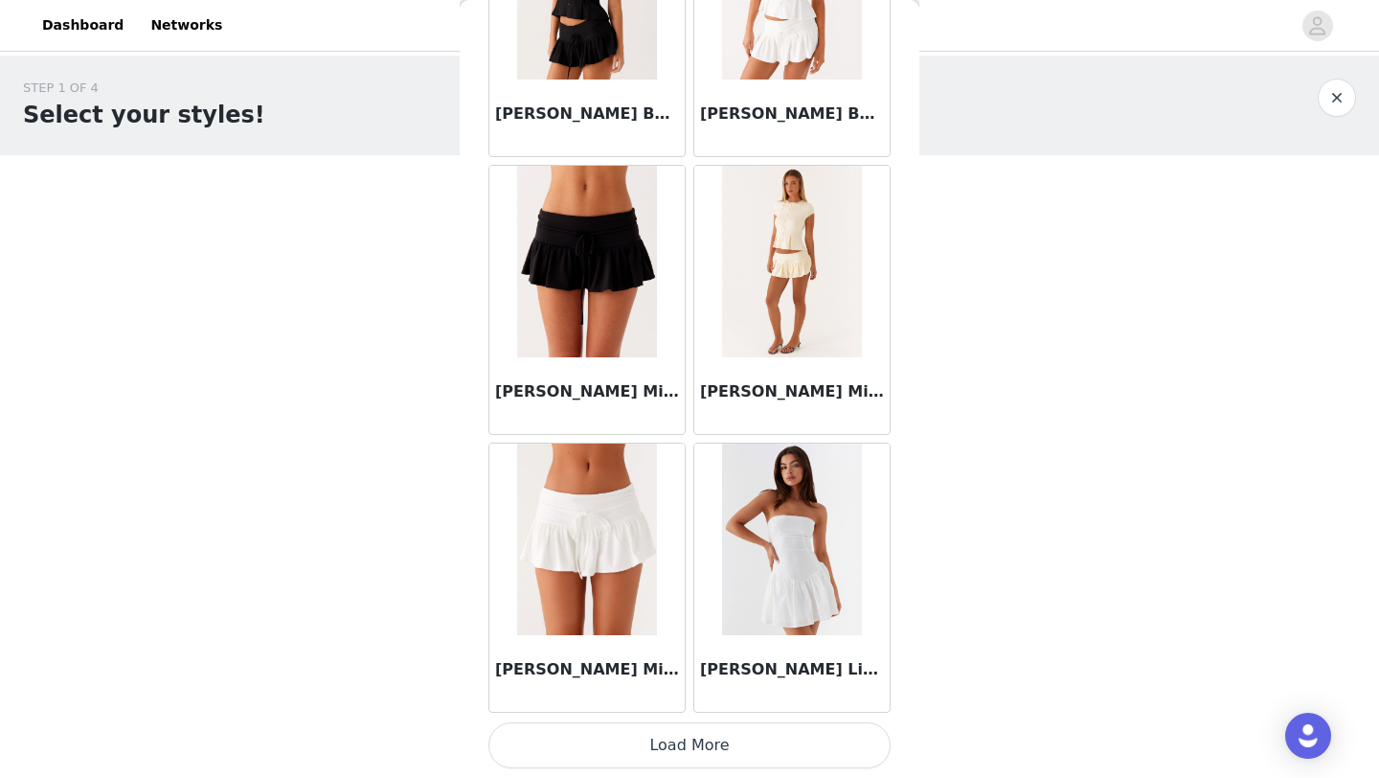
click at [685, 749] on button "Load More" at bounding box center [690, 745] width 402 height 46
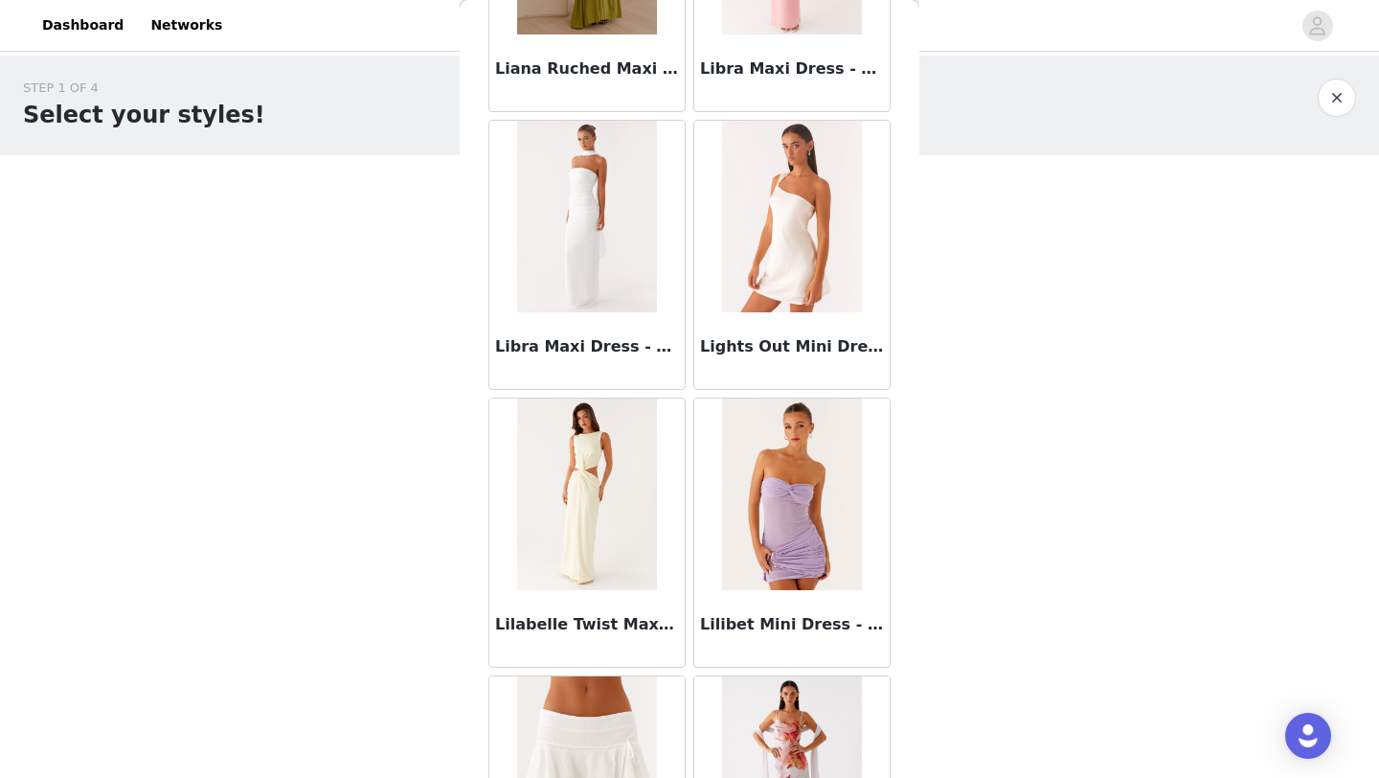
scroll to position [71598, 0]
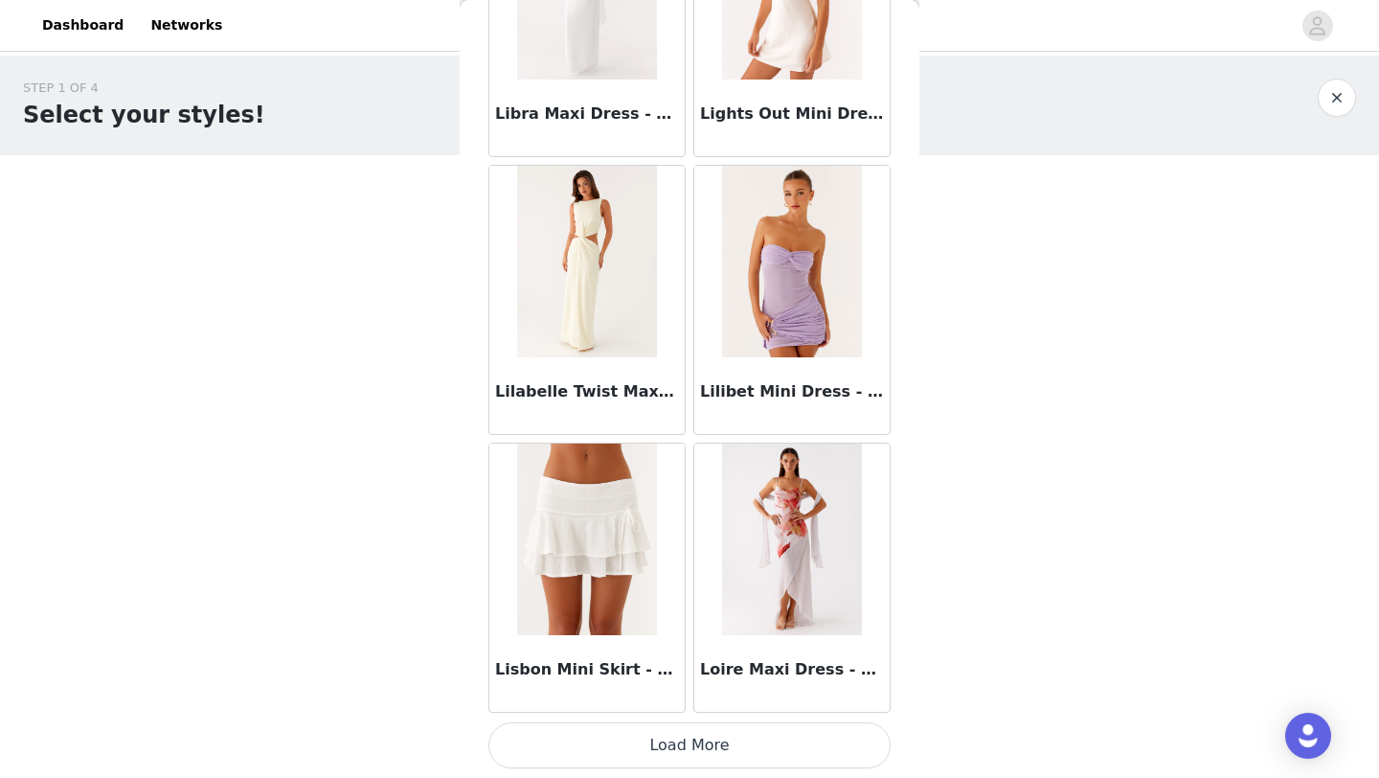
click at [683, 739] on button "Load More" at bounding box center [690, 745] width 402 height 46
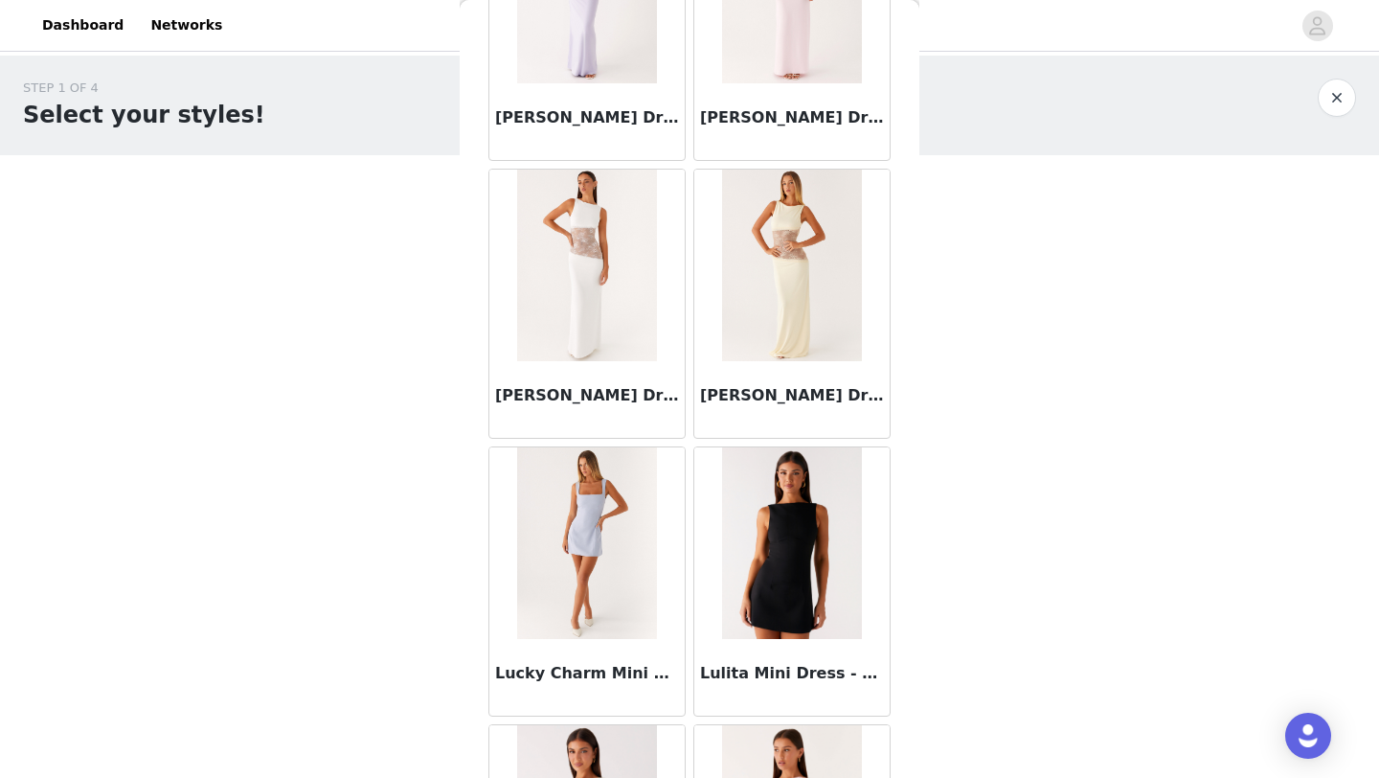
scroll to position [74376, 0]
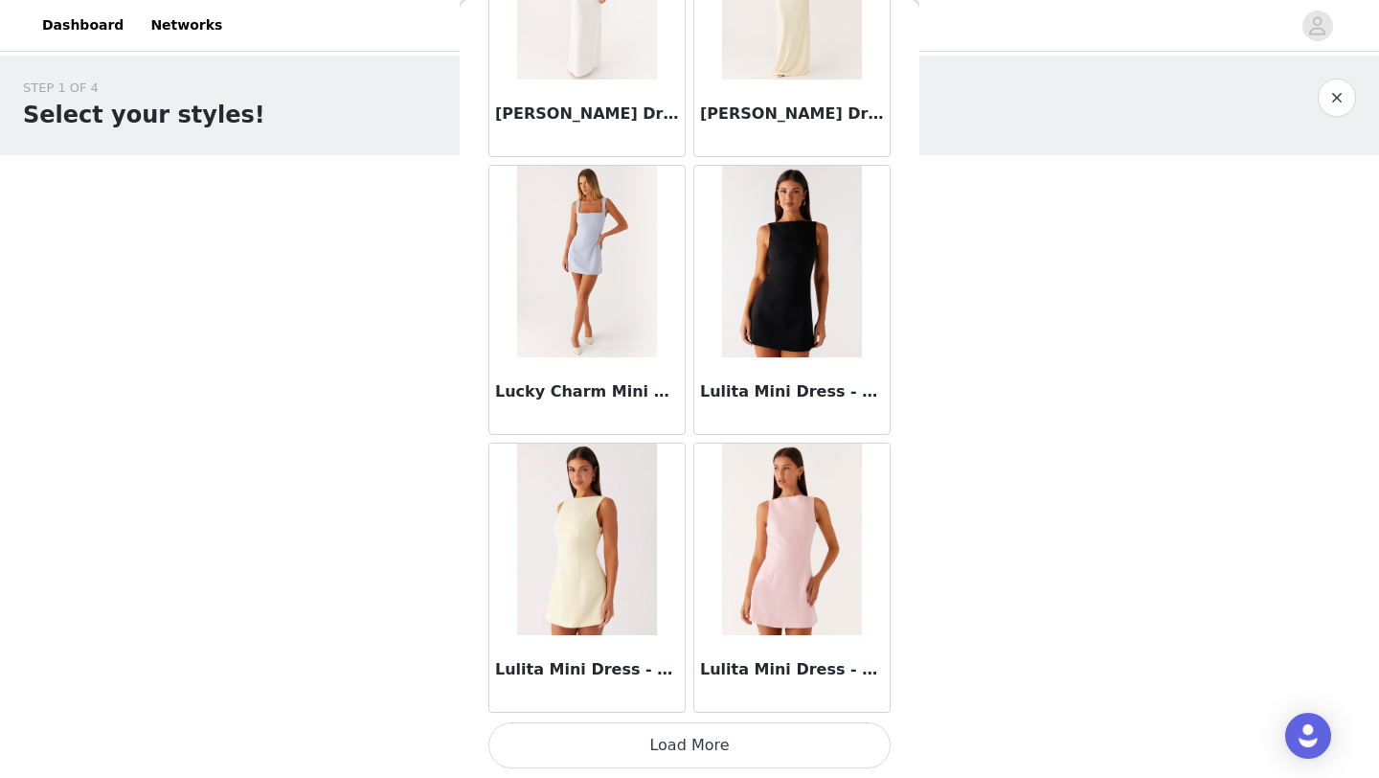
click at [692, 732] on button "Load More" at bounding box center [690, 745] width 402 height 46
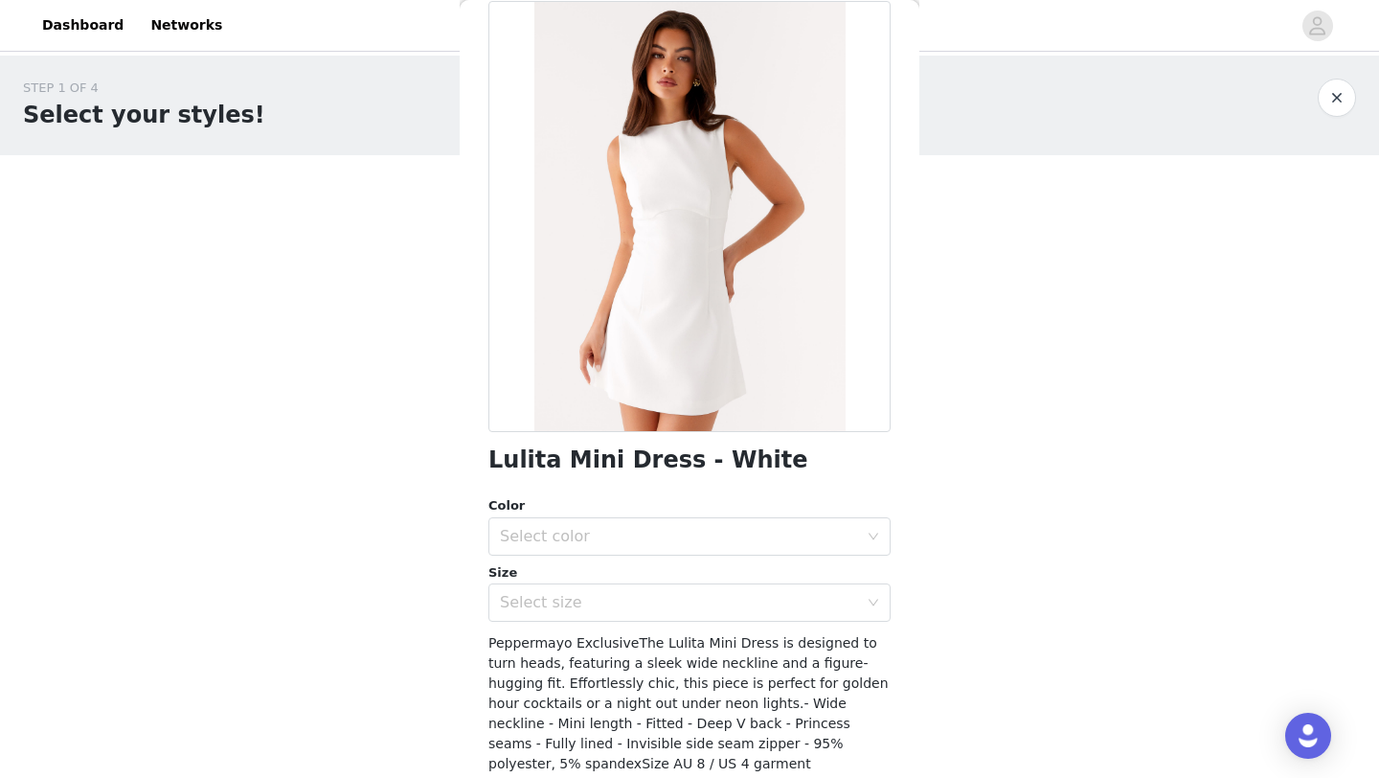
scroll to position [40, 0]
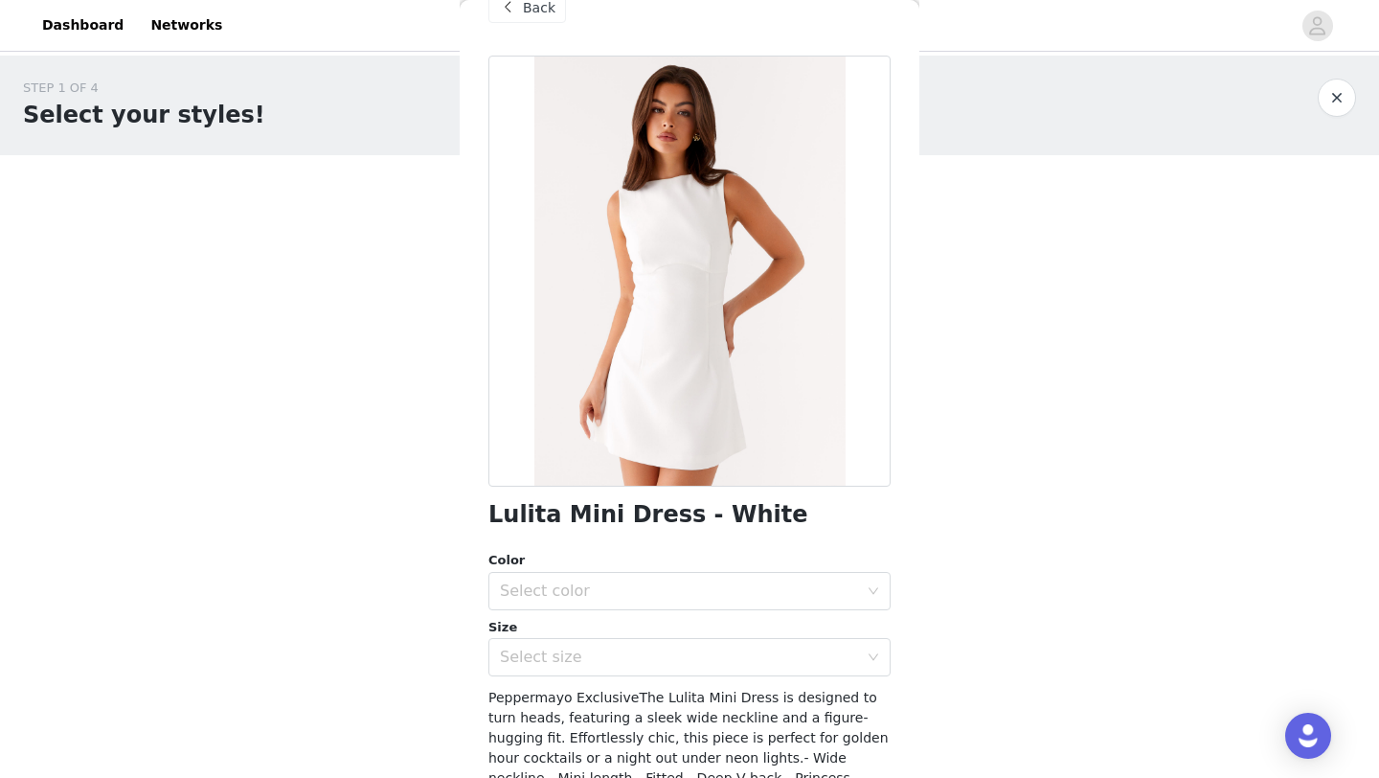
click at [538, 25] on div "Back" at bounding box center [690, 8] width 402 height 96
click at [543, 12] on span "Back" at bounding box center [539, 8] width 33 height 20
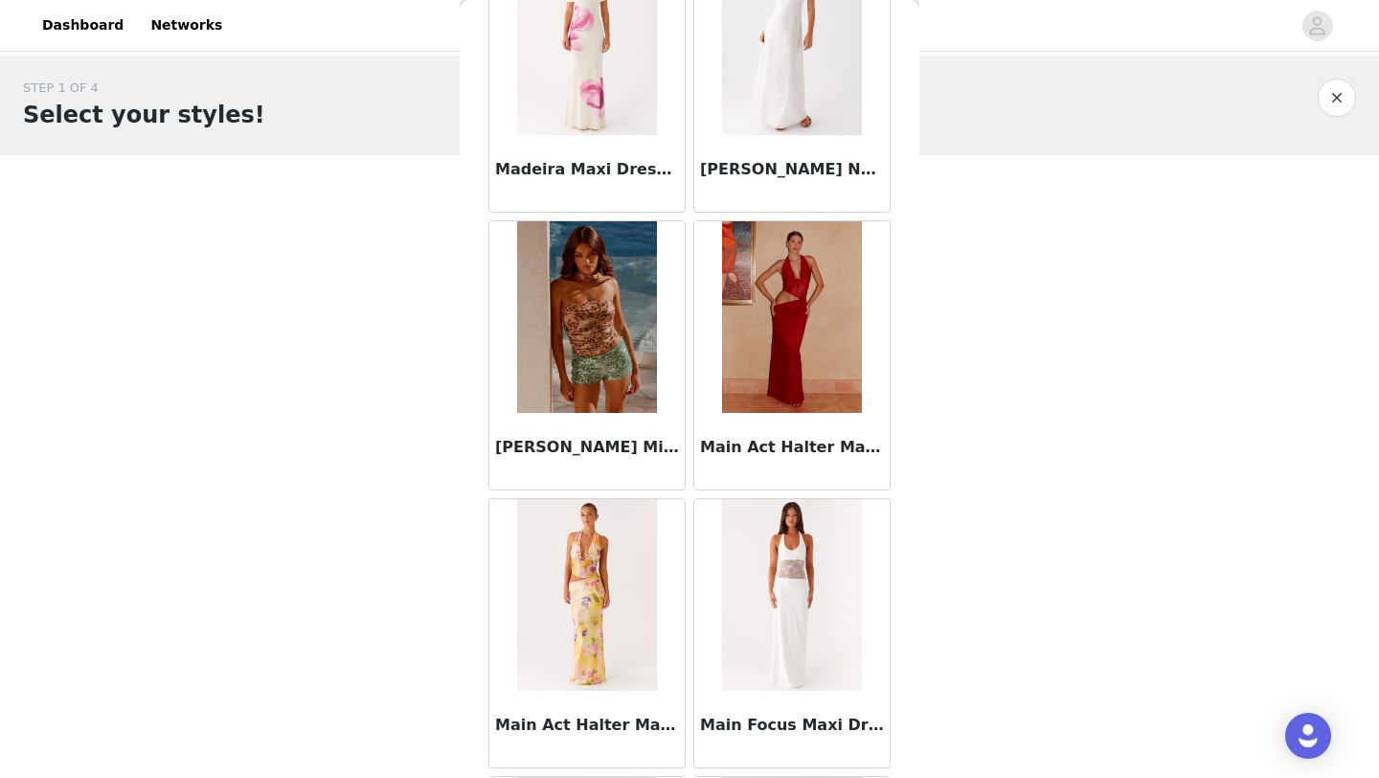
scroll to position [77153, 0]
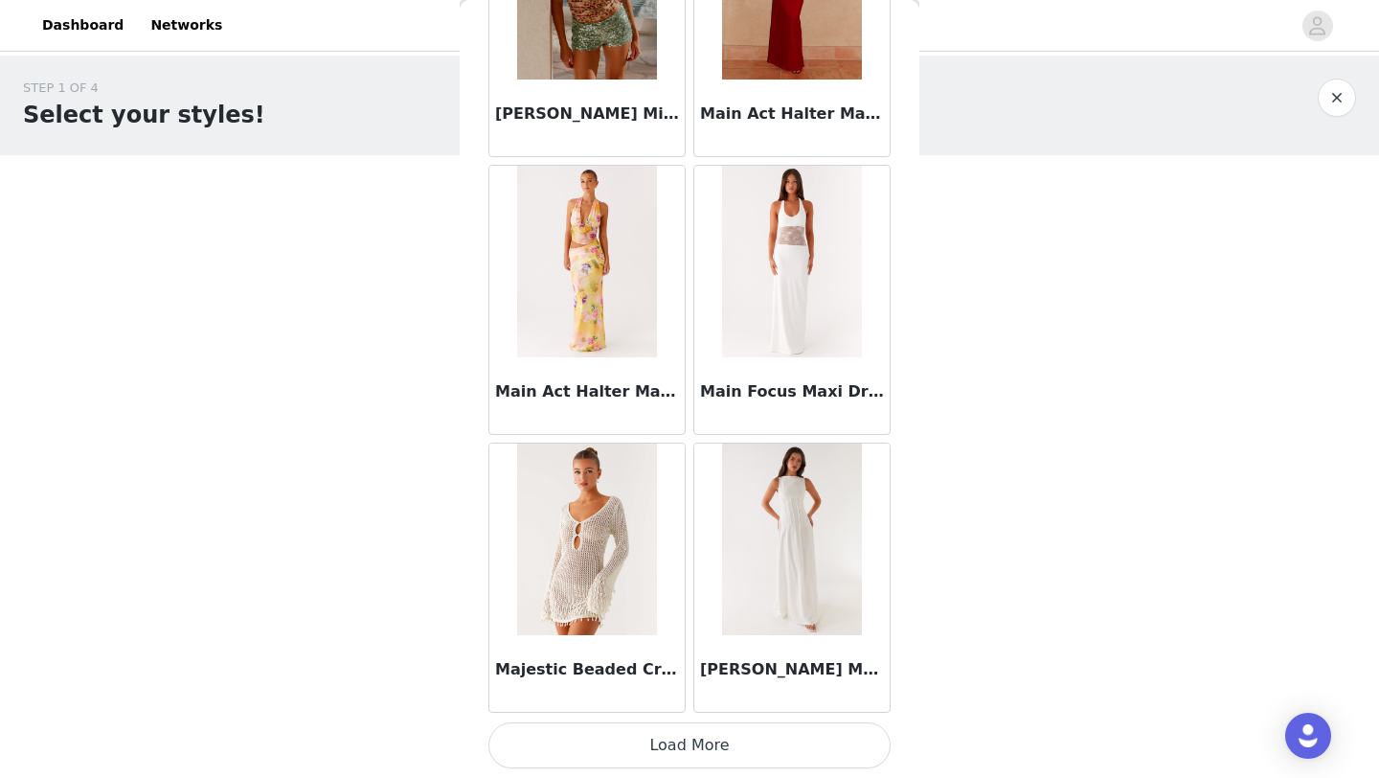
click at [698, 733] on button "Load More" at bounding box center [690, 745] width 402 height 46
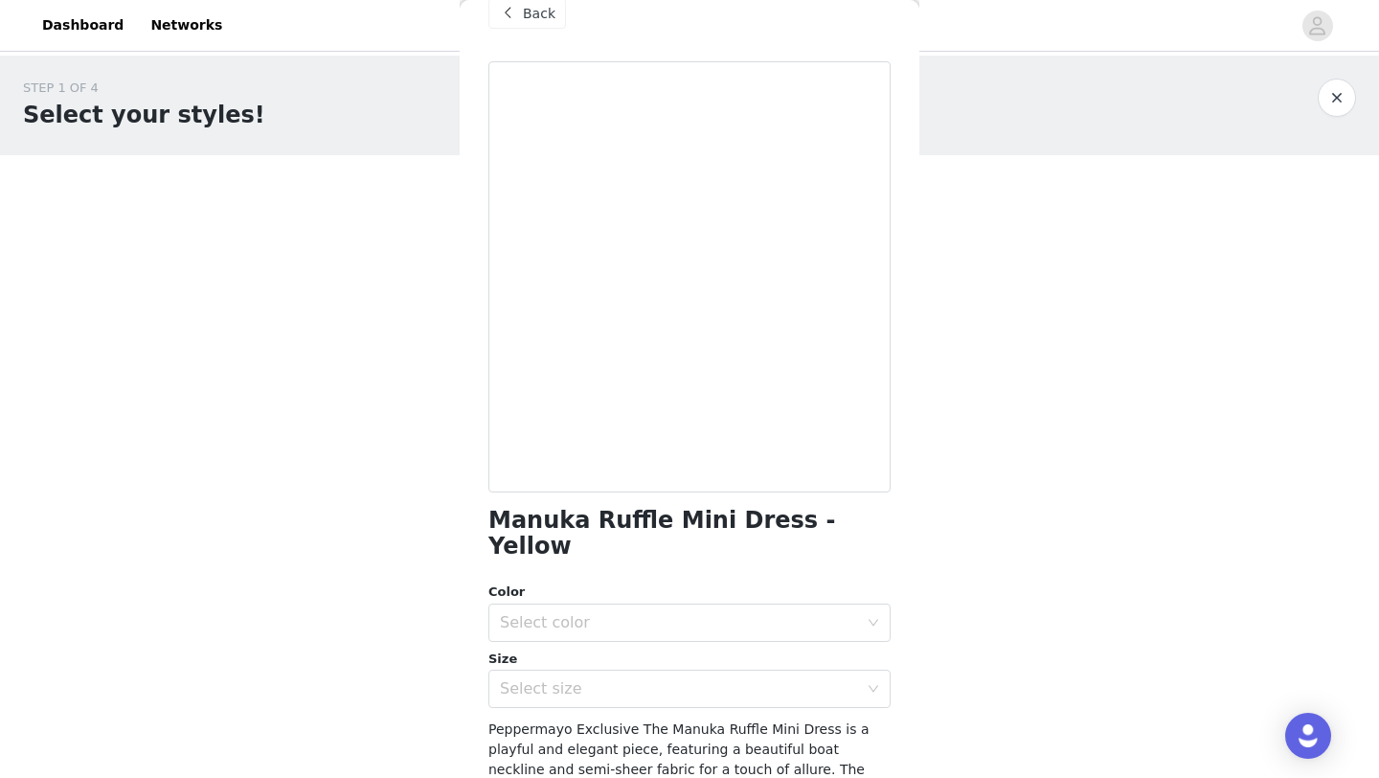
scroll to position [7, 0]
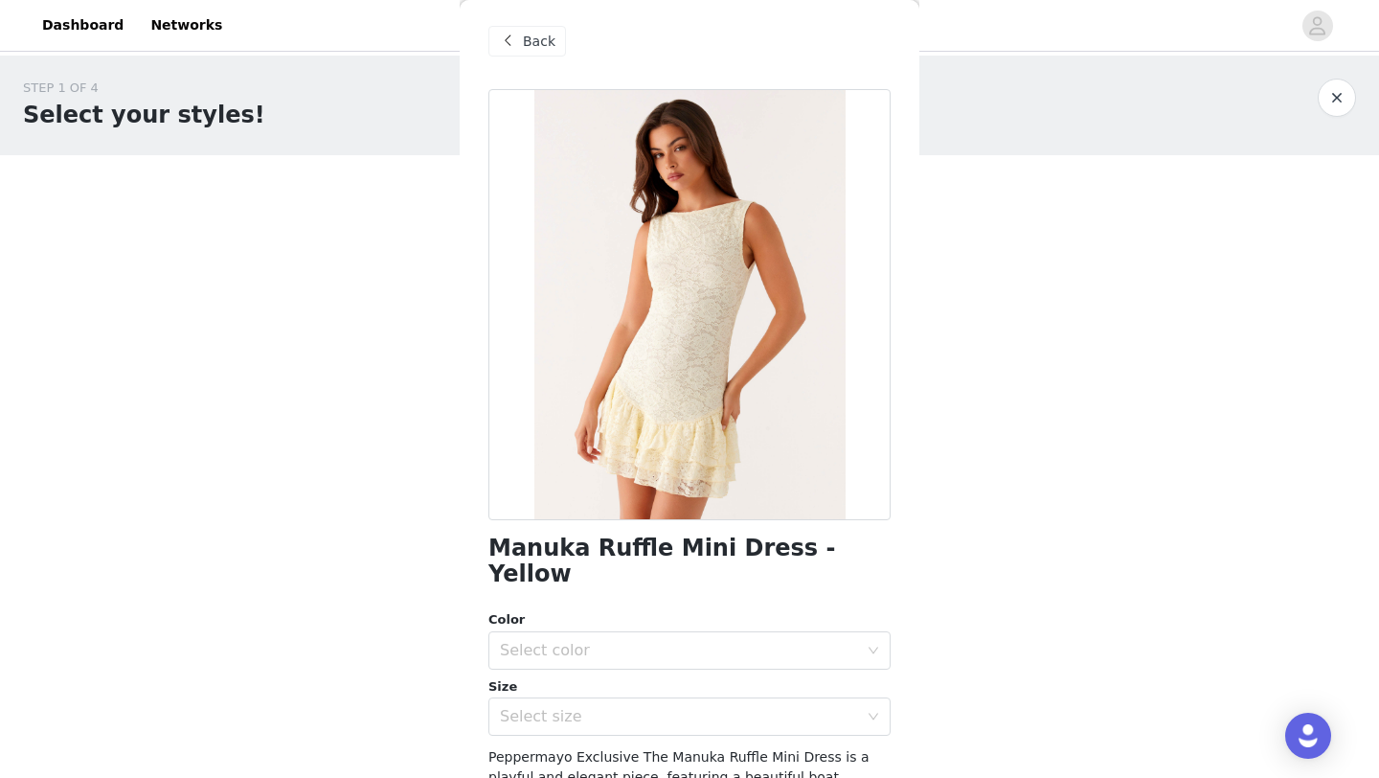
click at [530, 45] on span "Back" at bounding box center [539, 42] width 33 height 20
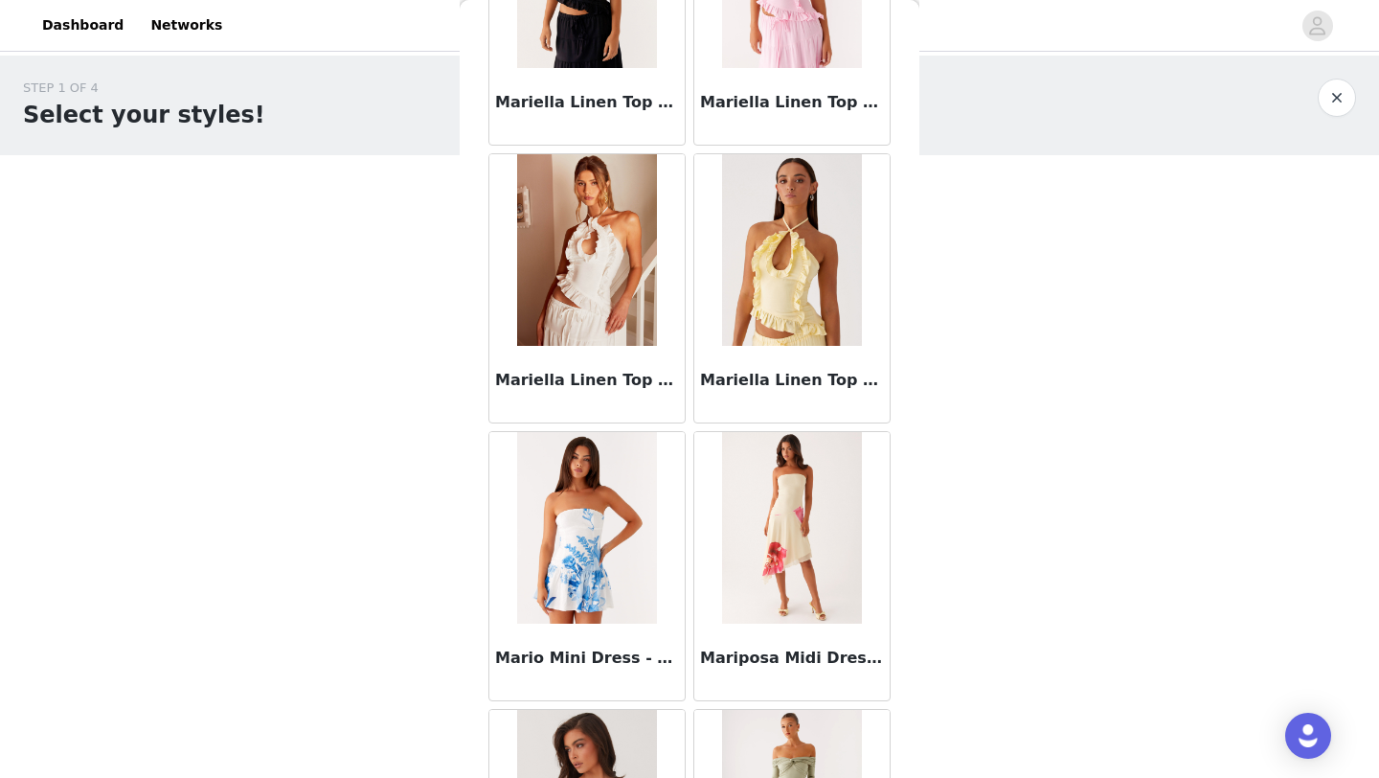
scroll to position [79931, 0]
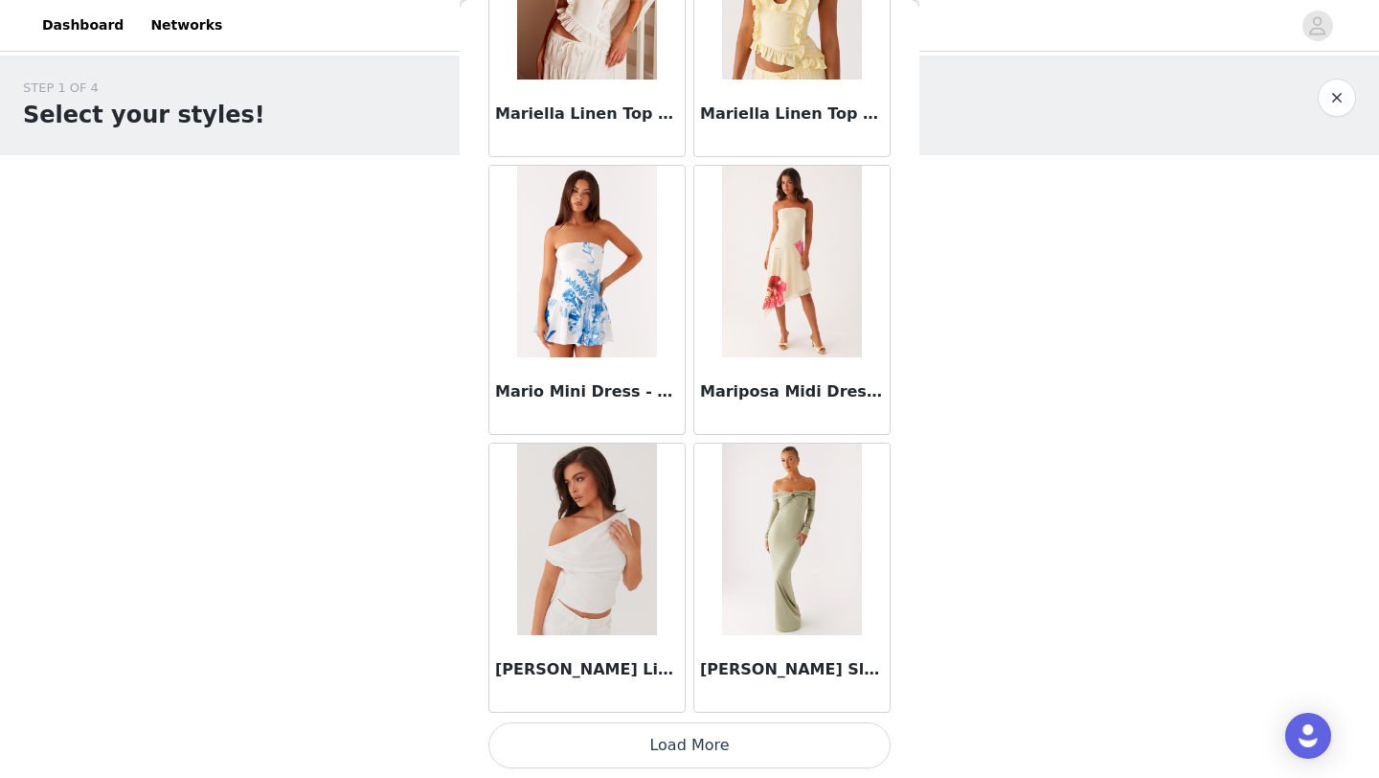
click at [693, 740] on button "Load More" at bounding box center [690, 745] width 402 height 46
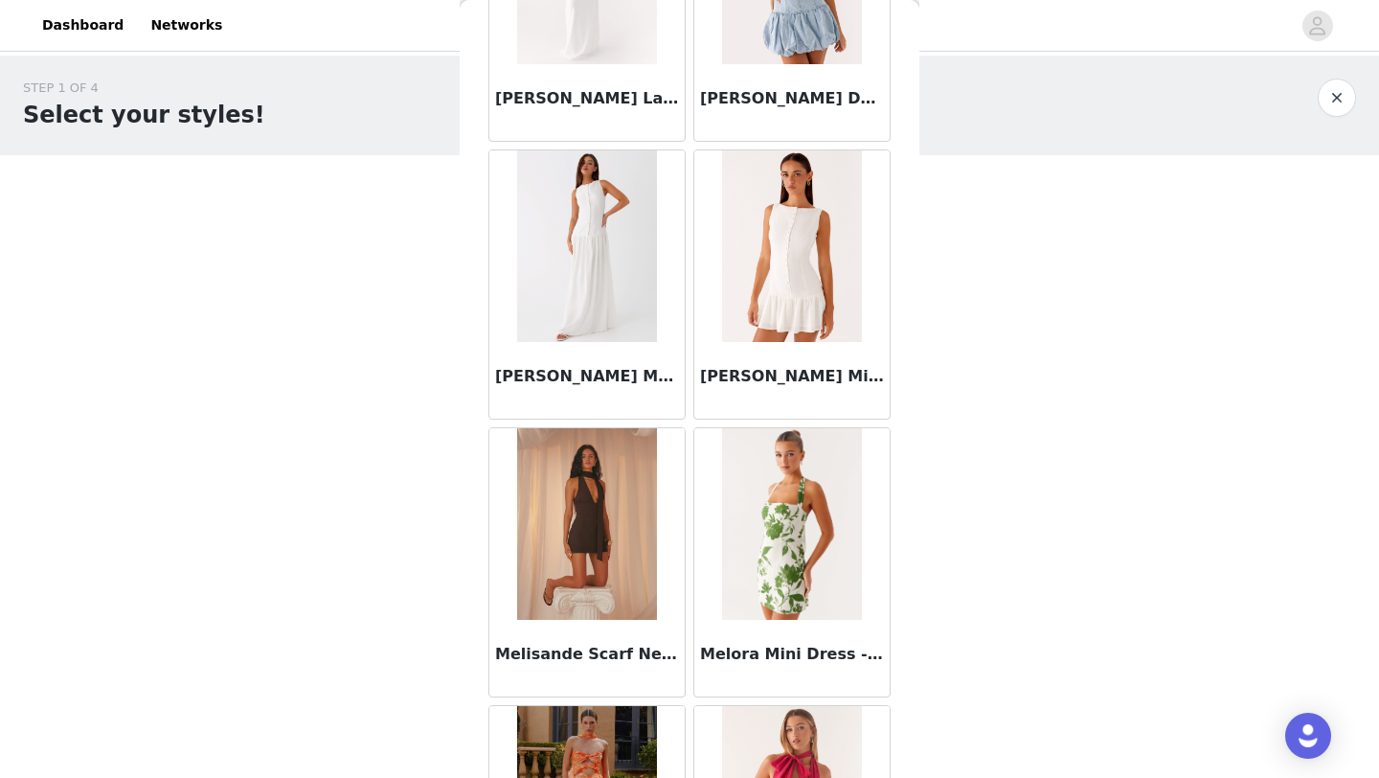
scroll to position [82709, 0]
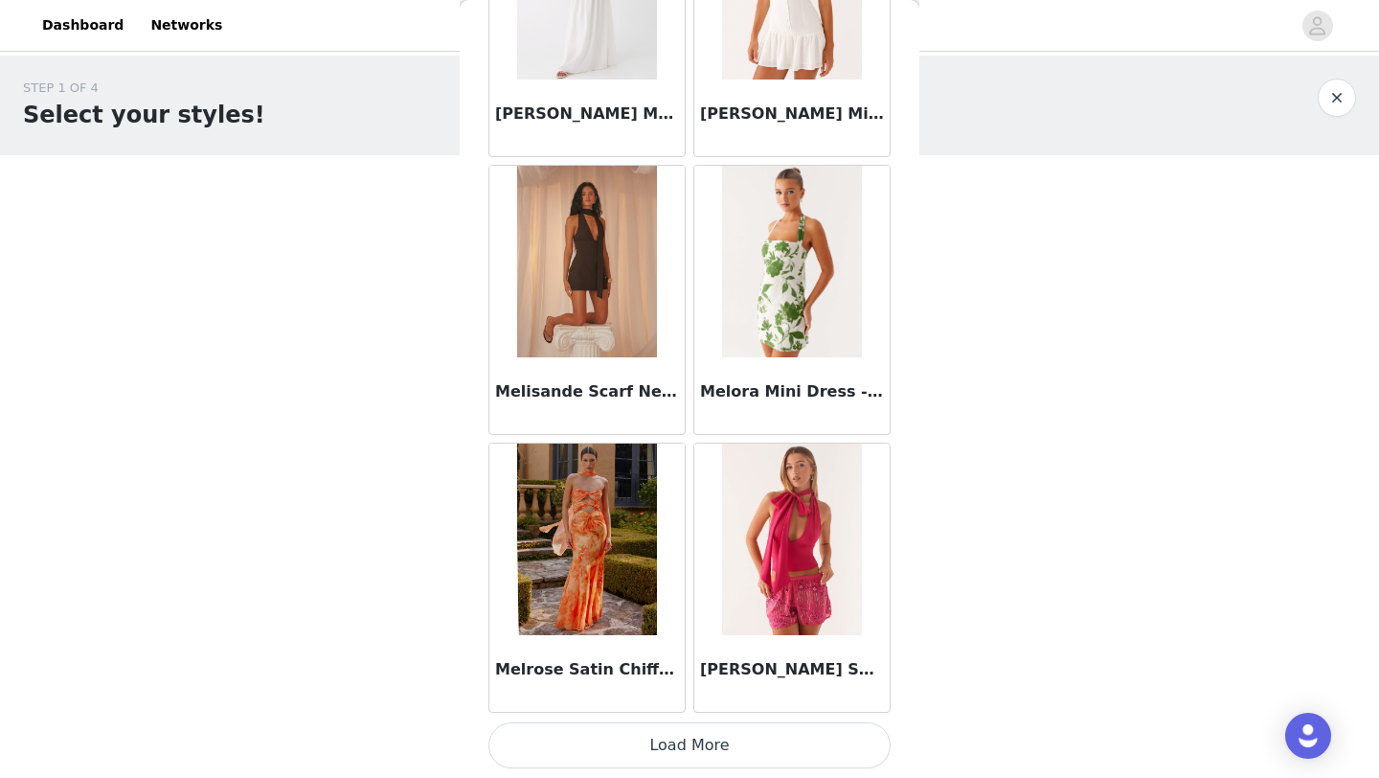
click at [689, 748] on button "Load More" at bounding box center [690, 745] width 402 height 46
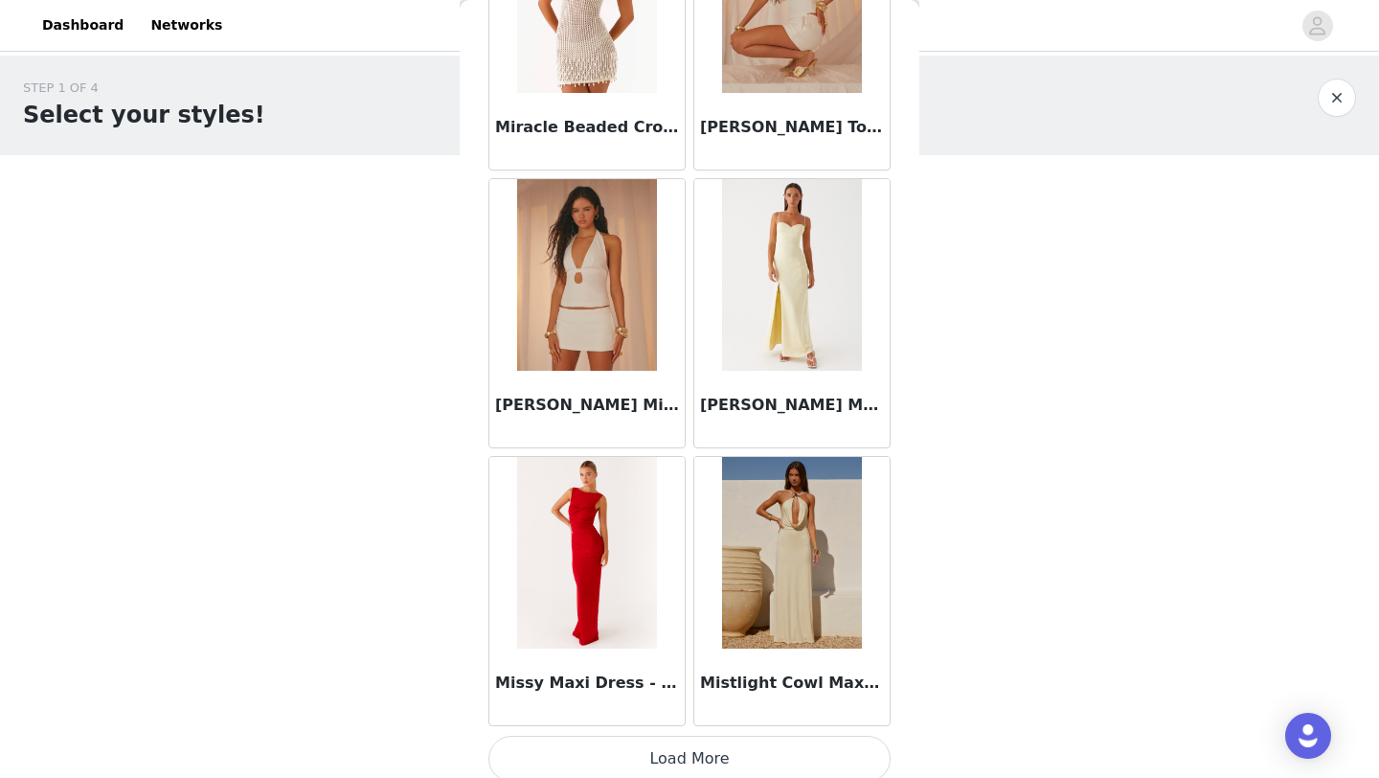
scroll to position [85487, 0]
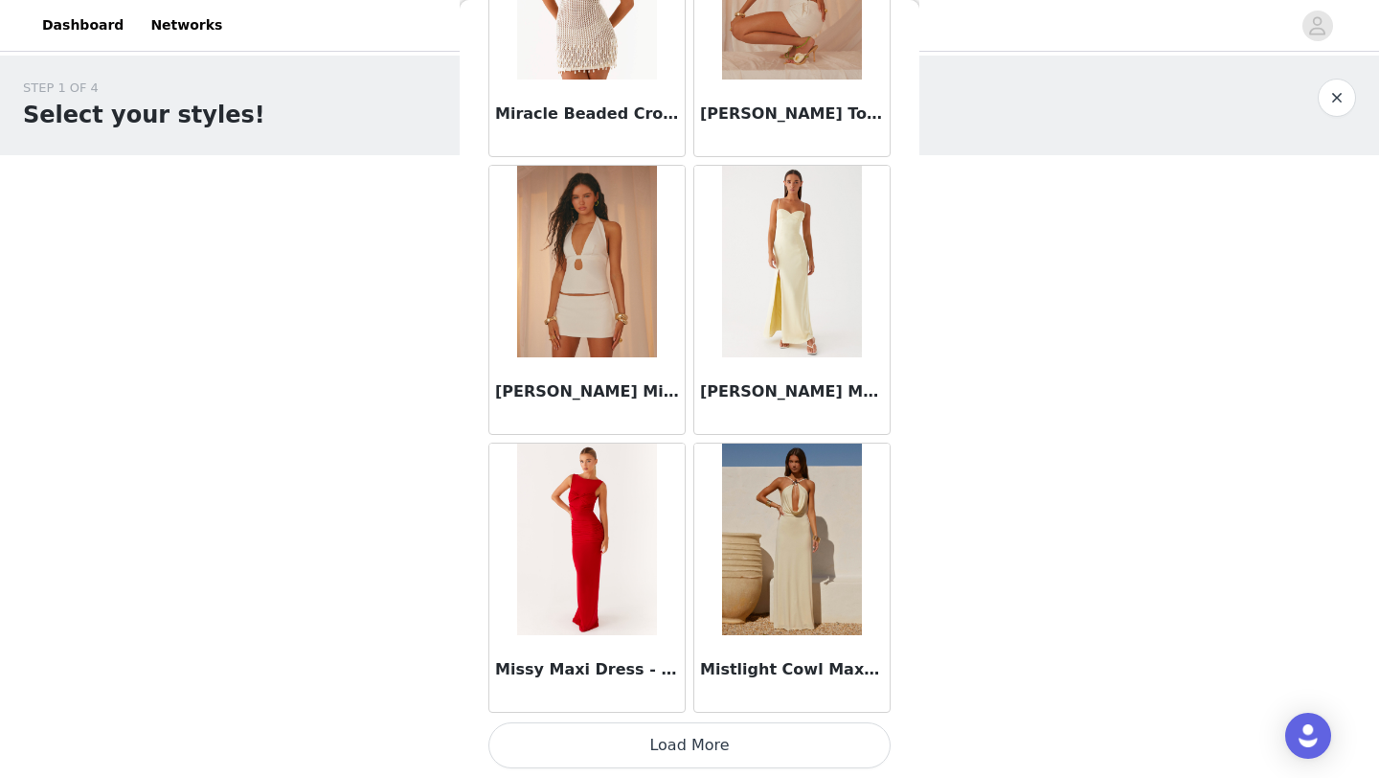
click at [687, 743] on button "Load More" at bounding box center [690, 745] width 402 height 46
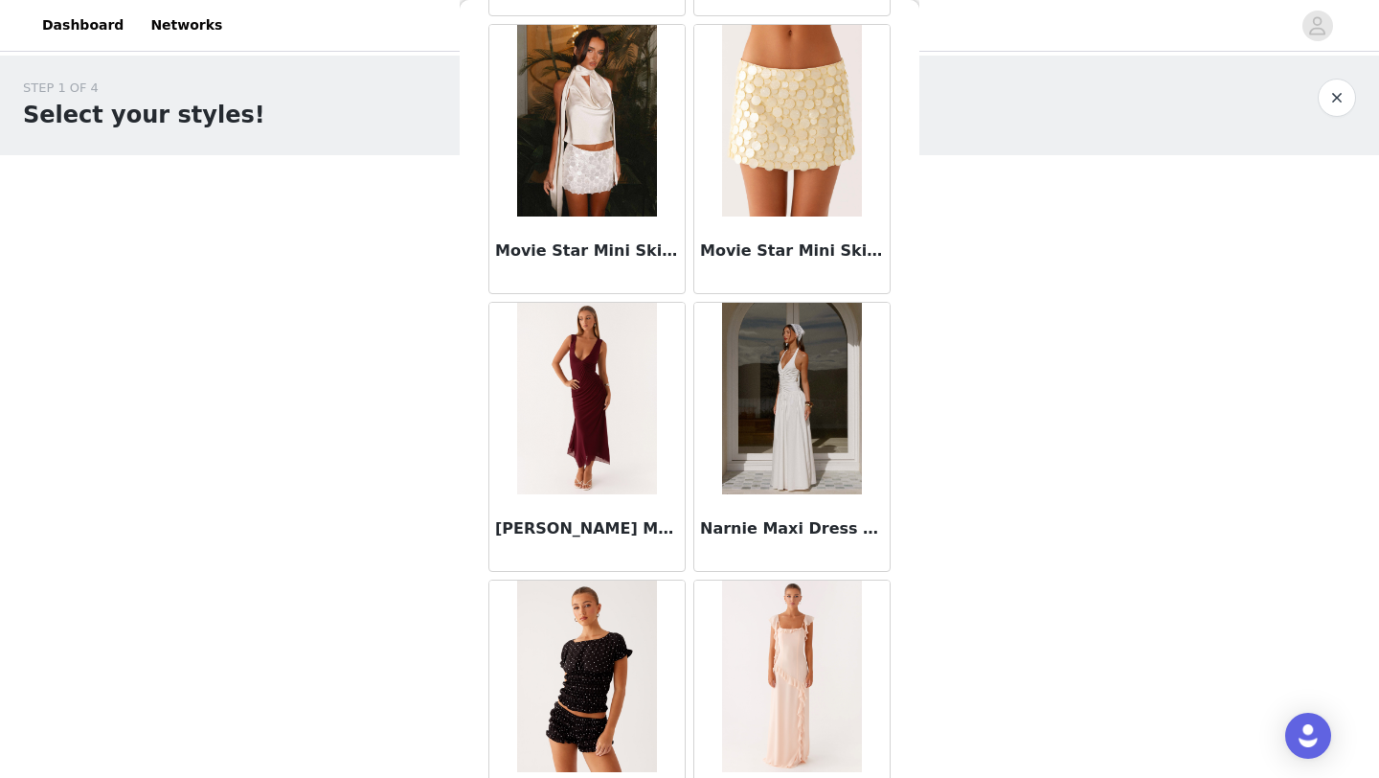
scroll to position [88265, 0]
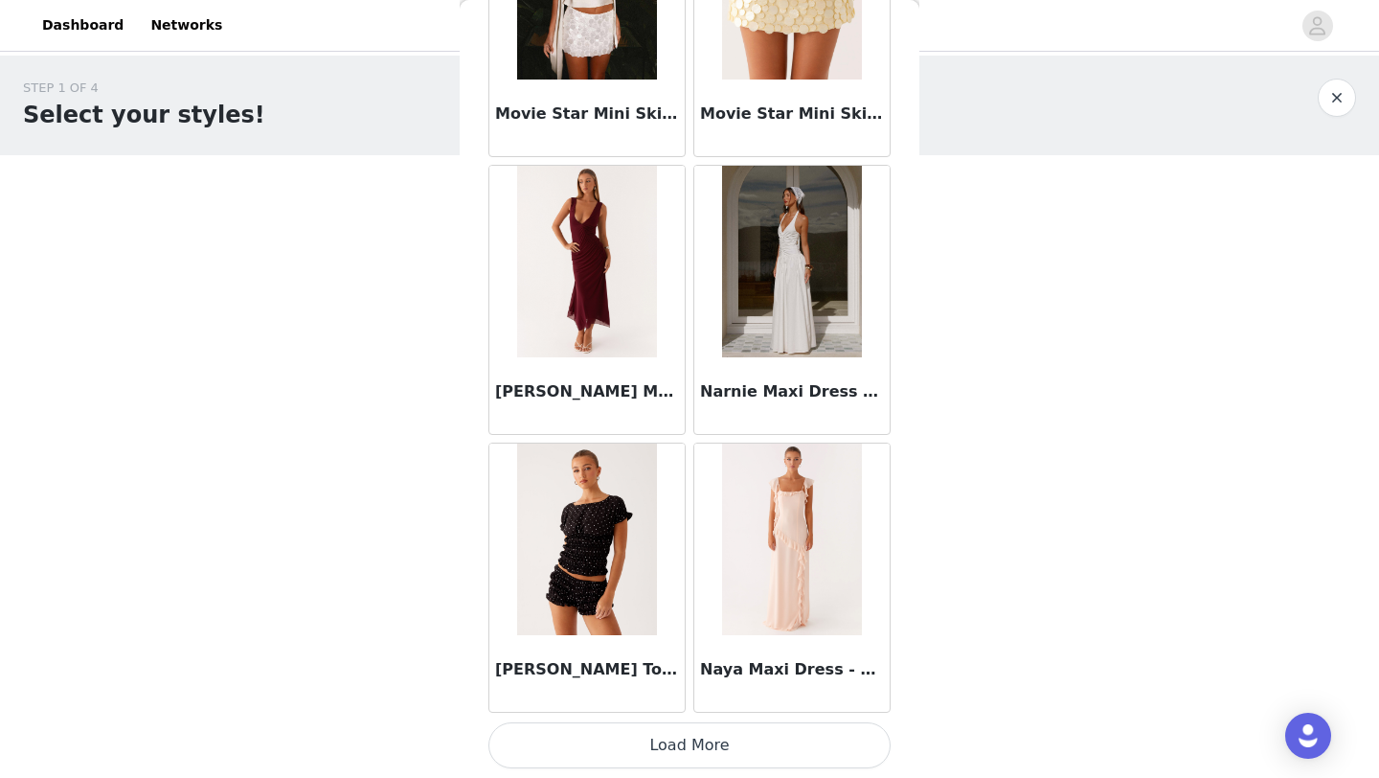
click at [686, 739] on button "Load More" at bounding box center [690, 745] width 402 height 46
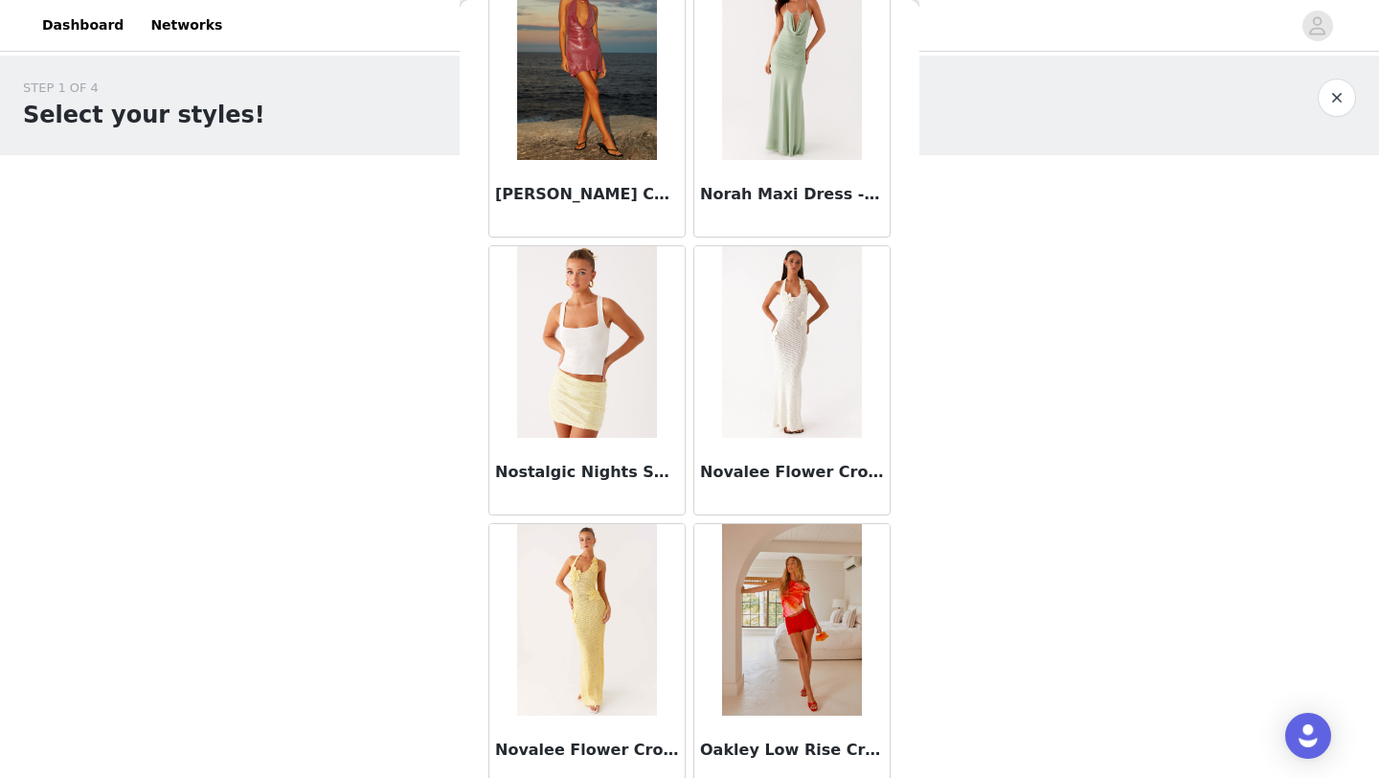
scroll to position [91042, 0]
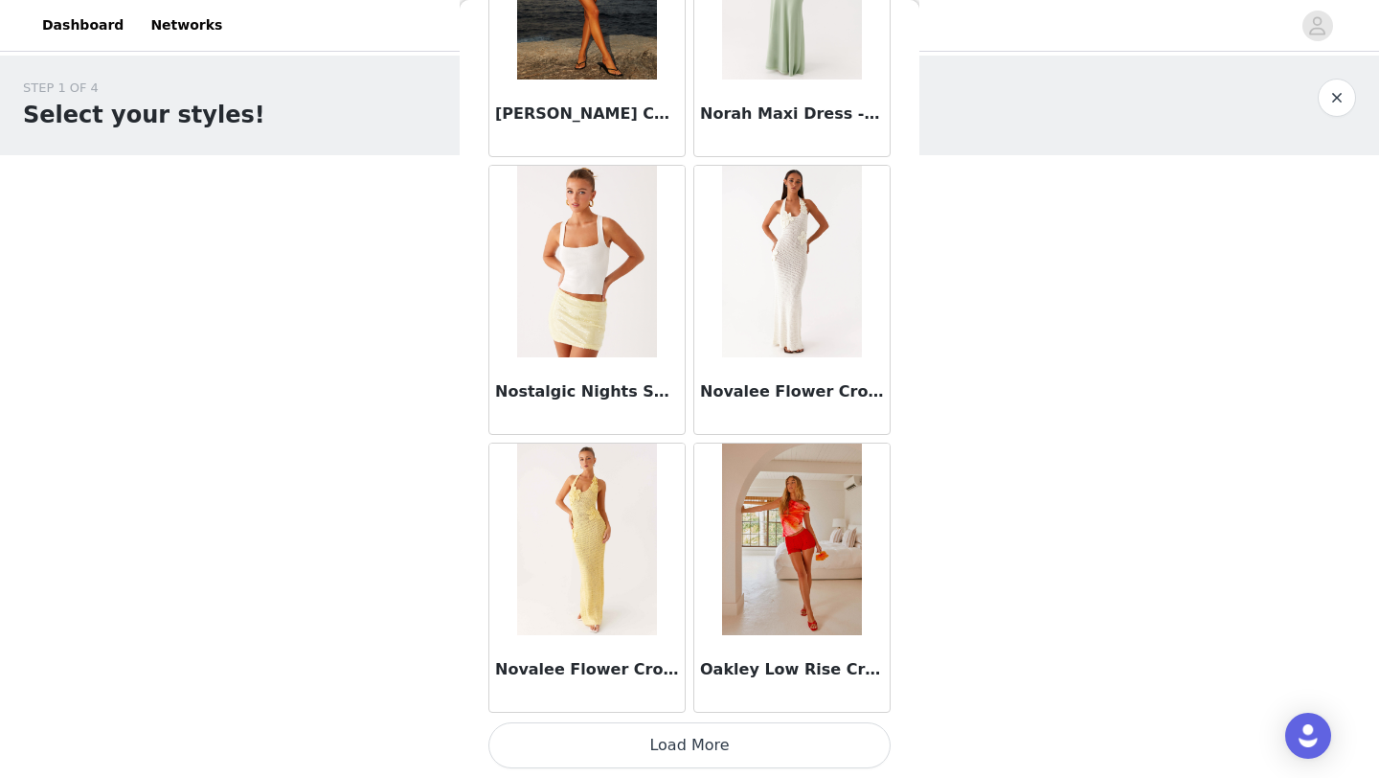
click at [678, 747] on button "Load More" at bounding box center [690, 745] width 402 height 46
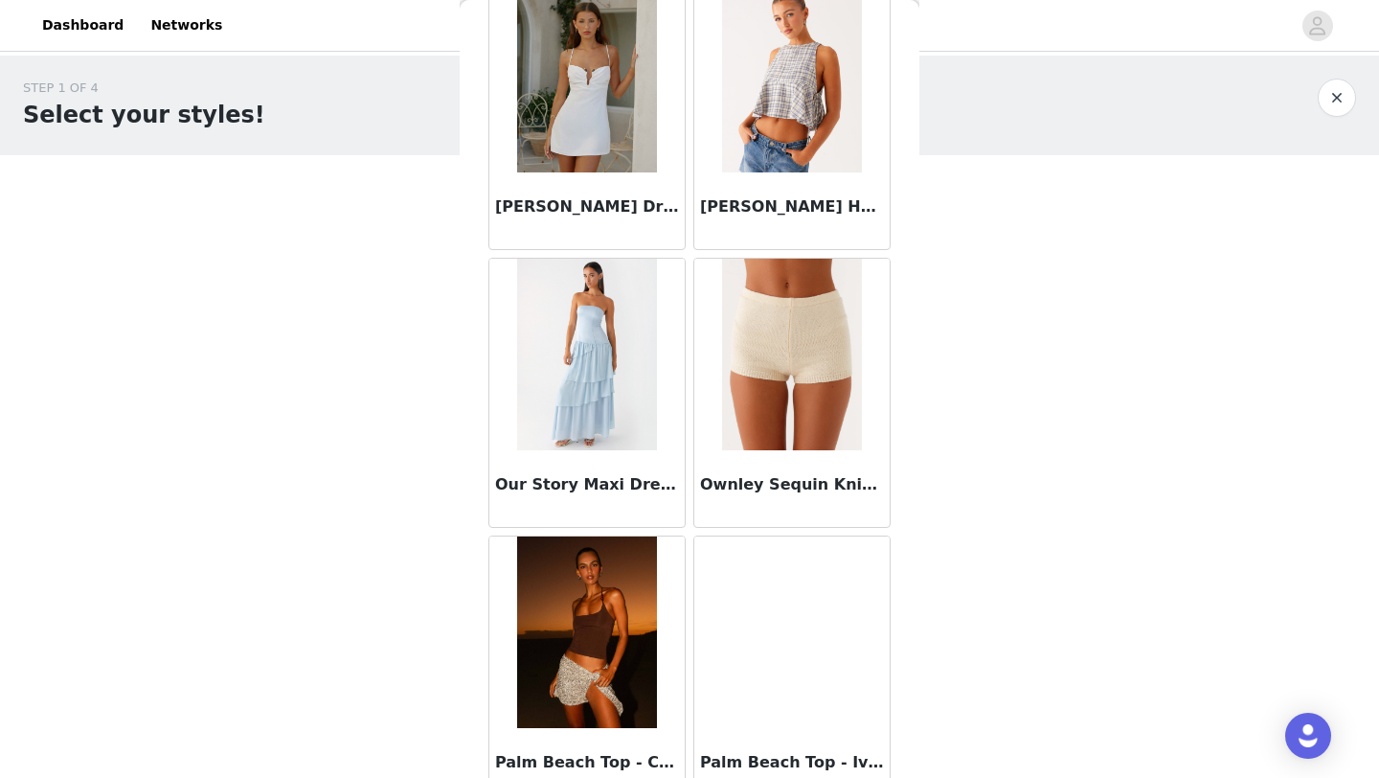
scroll to position [93820, 0]
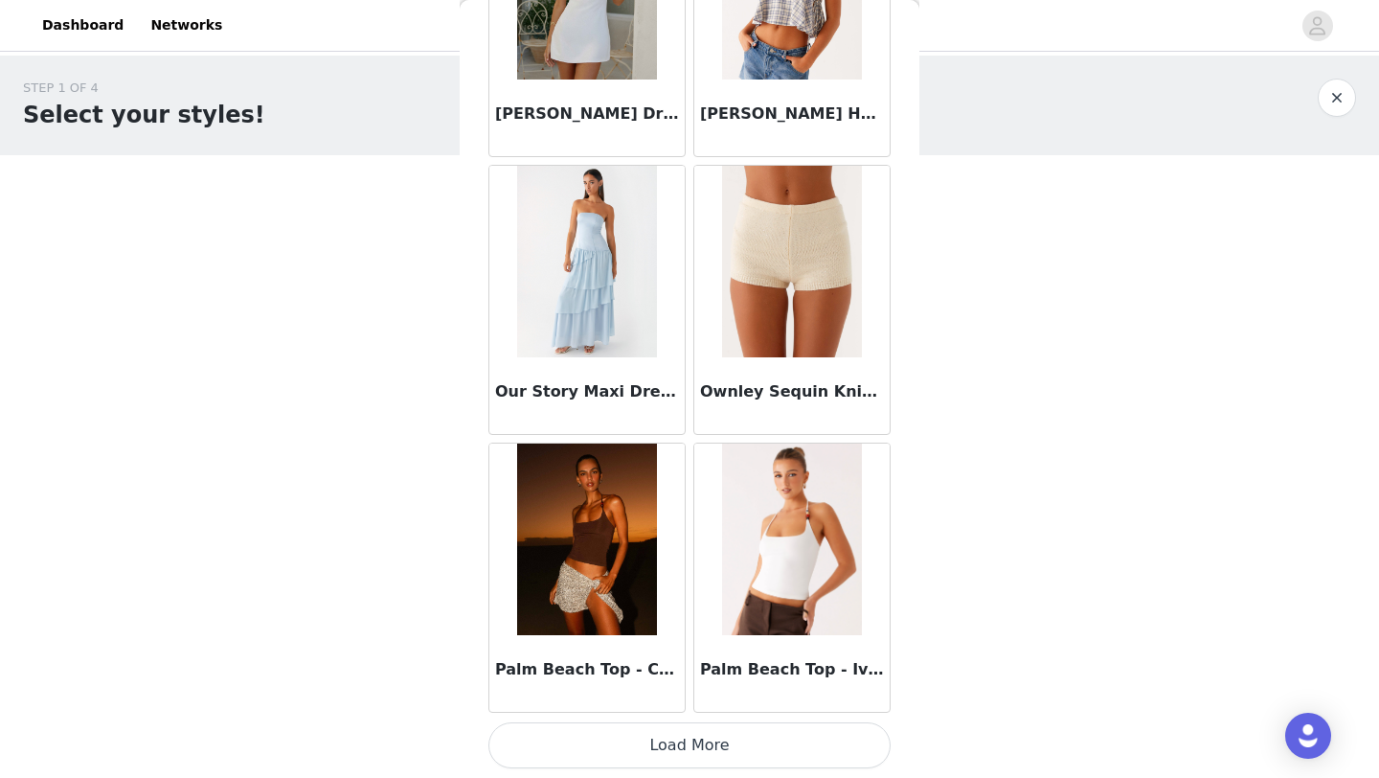
click at [655, 748] on button "Load More" at bounding box center [690, 745] width 402 height 46
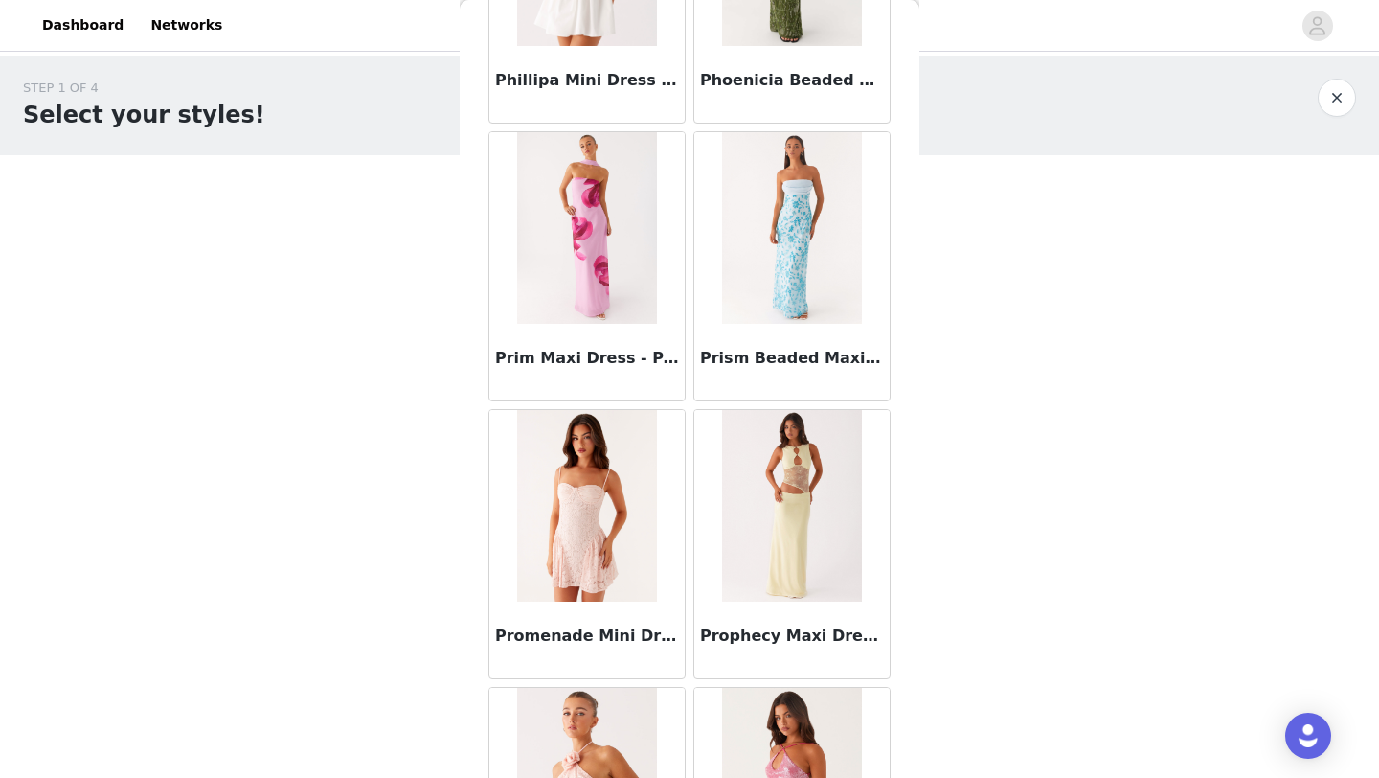
scroll to position [96598, 0]
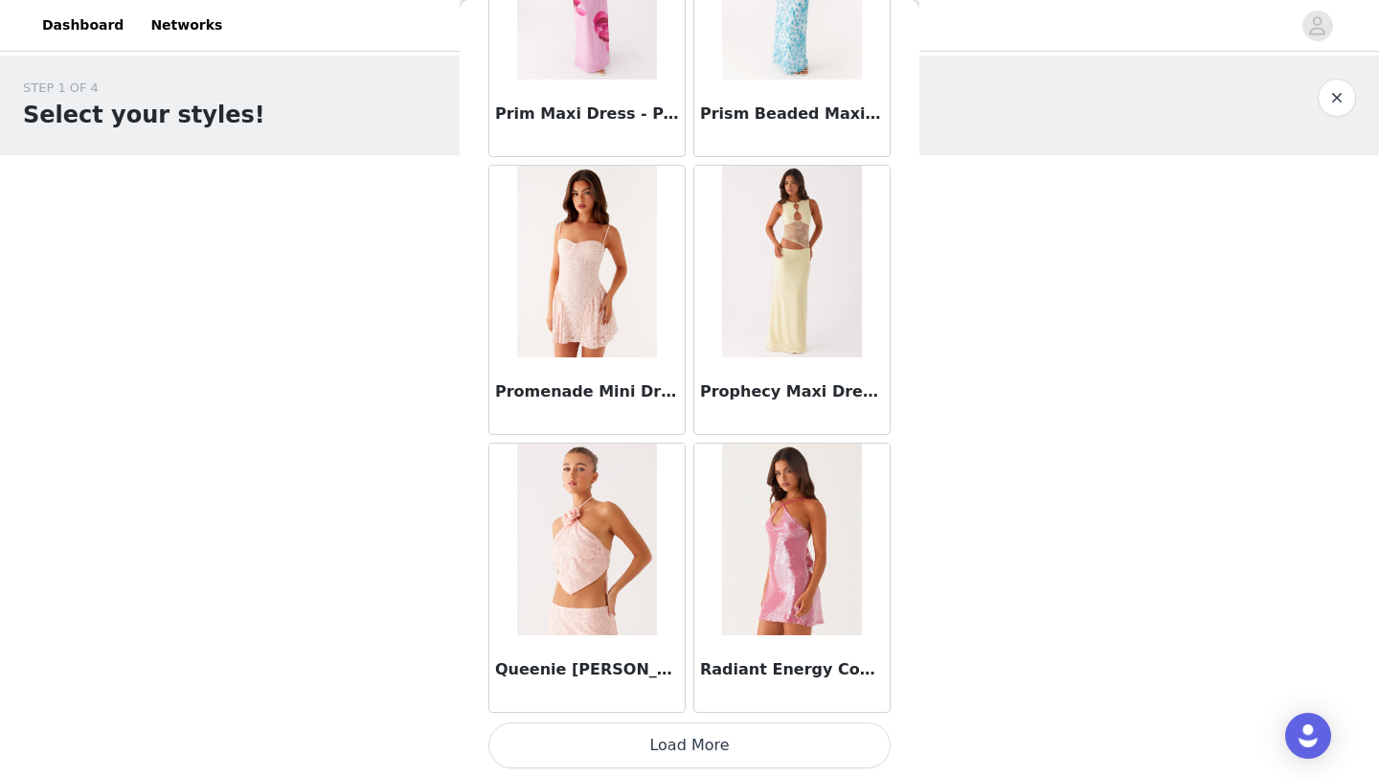
click at [688, 746] on button "Load More" at bounding box center [690, 745] width 402 height 46
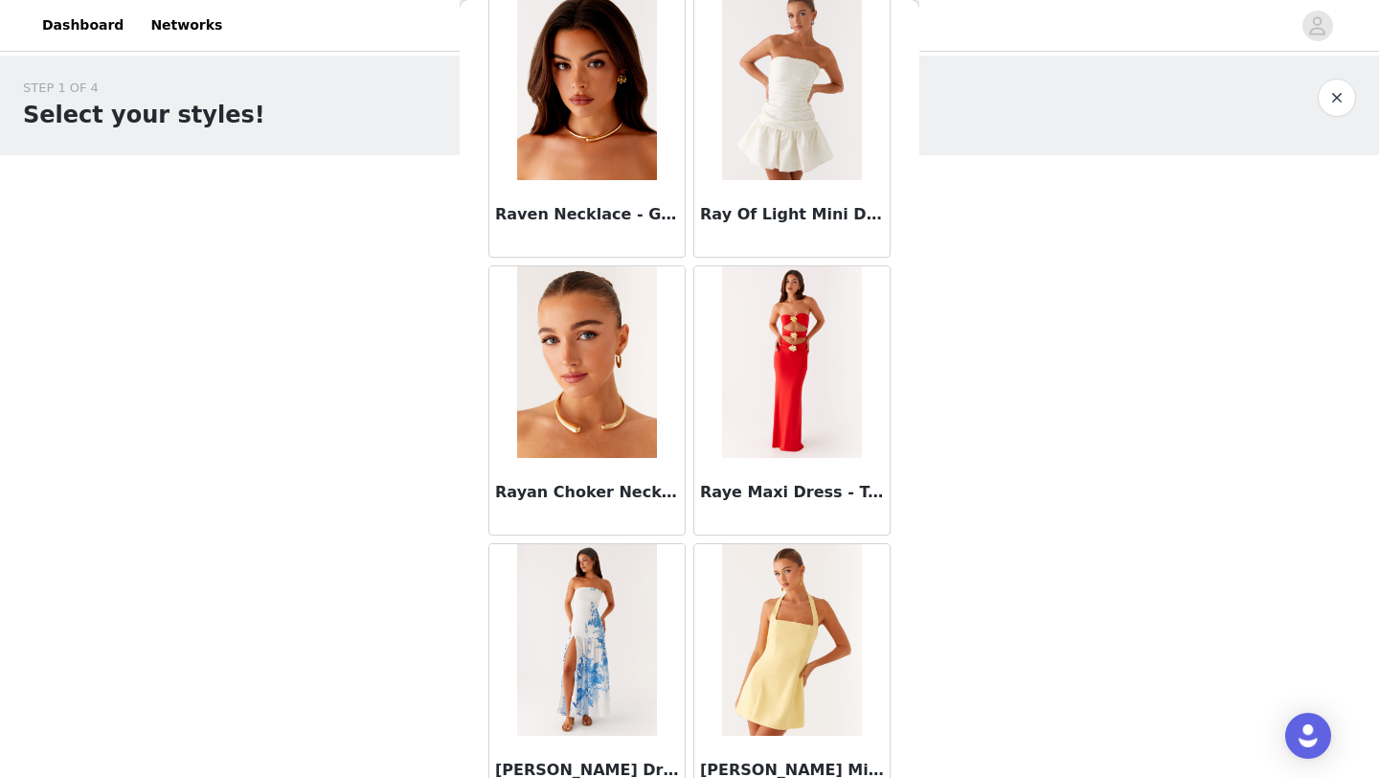
scroll to position [99376, 0]
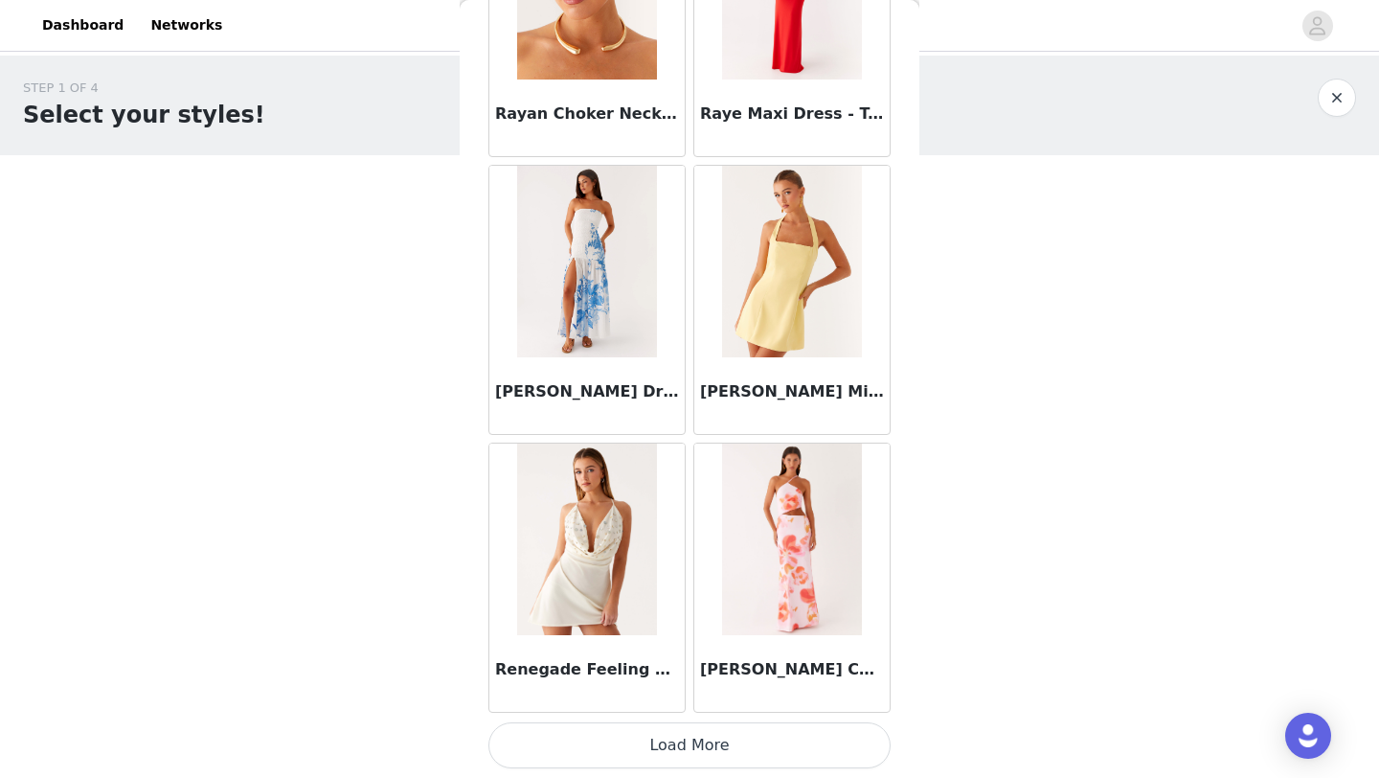
click at [672, 747] on button "Load More" at bounding box center [690, 745] width 402 height 46
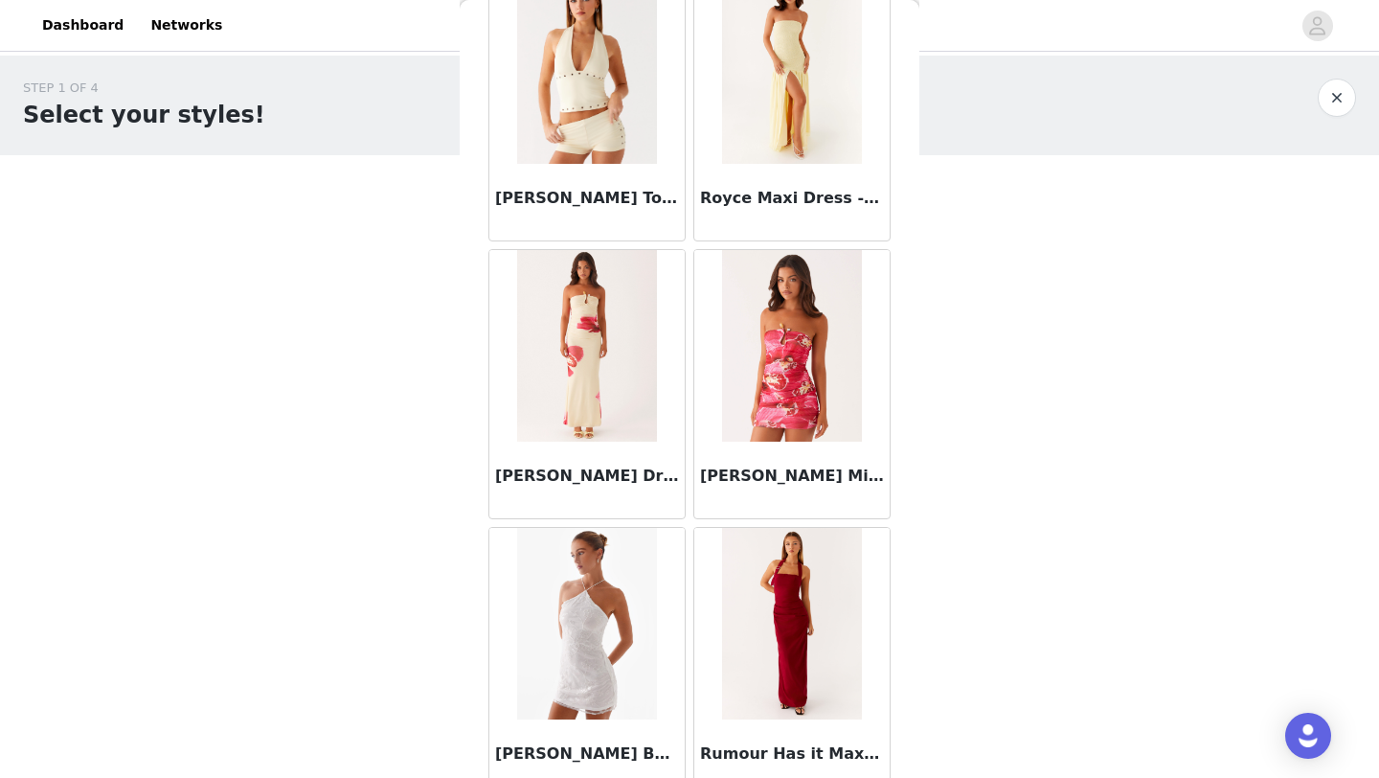
scroll to position [102154, 0]
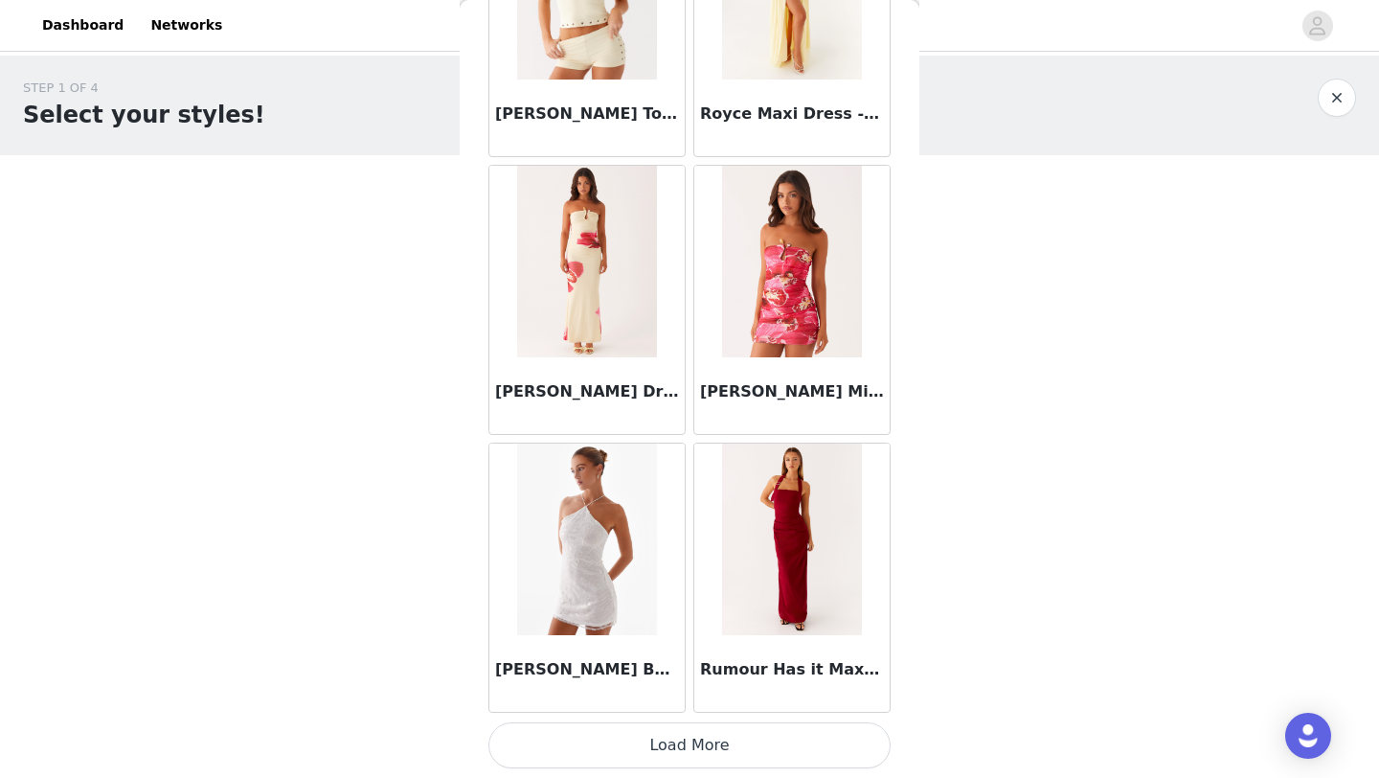
click at [671, 767] on button "Load More" at bounding box center [690, 745] width 402 height 46
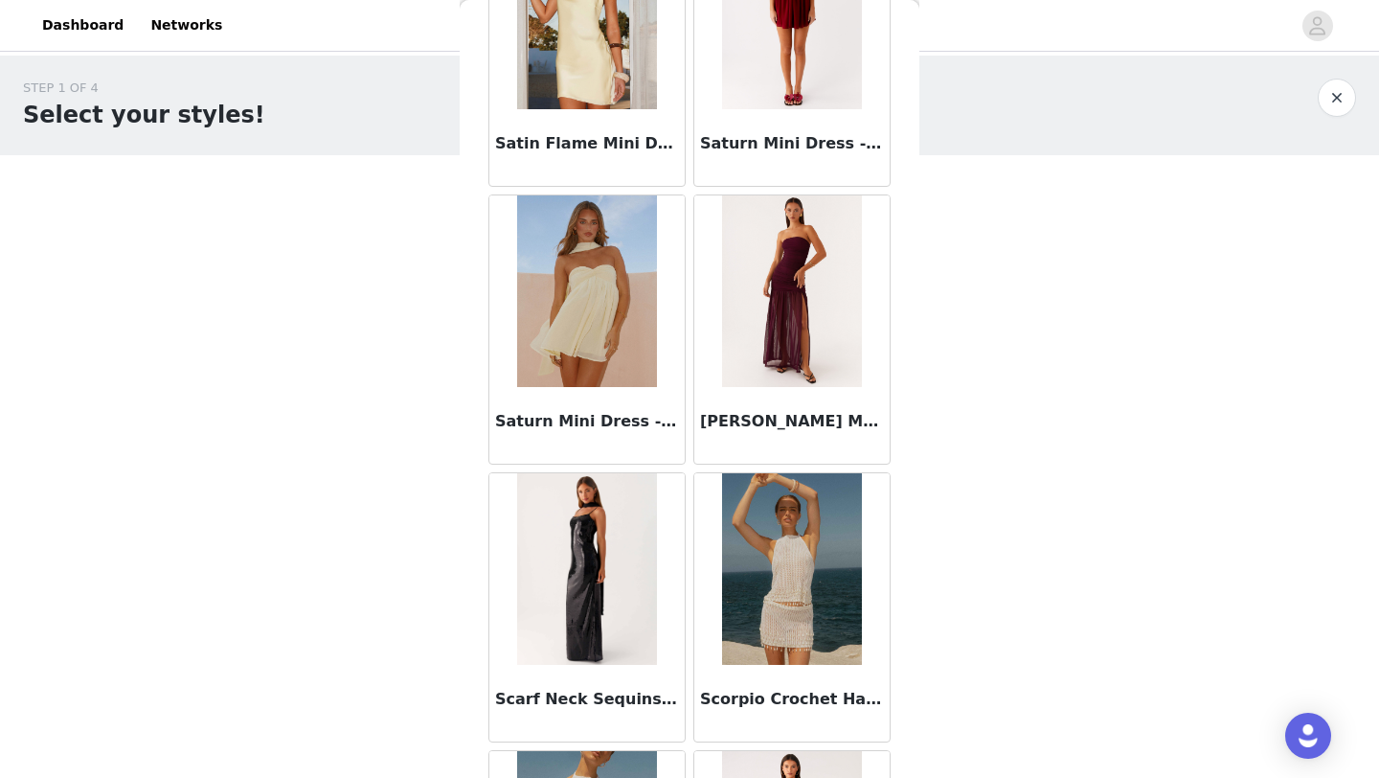
scroll to position [104931, 0]
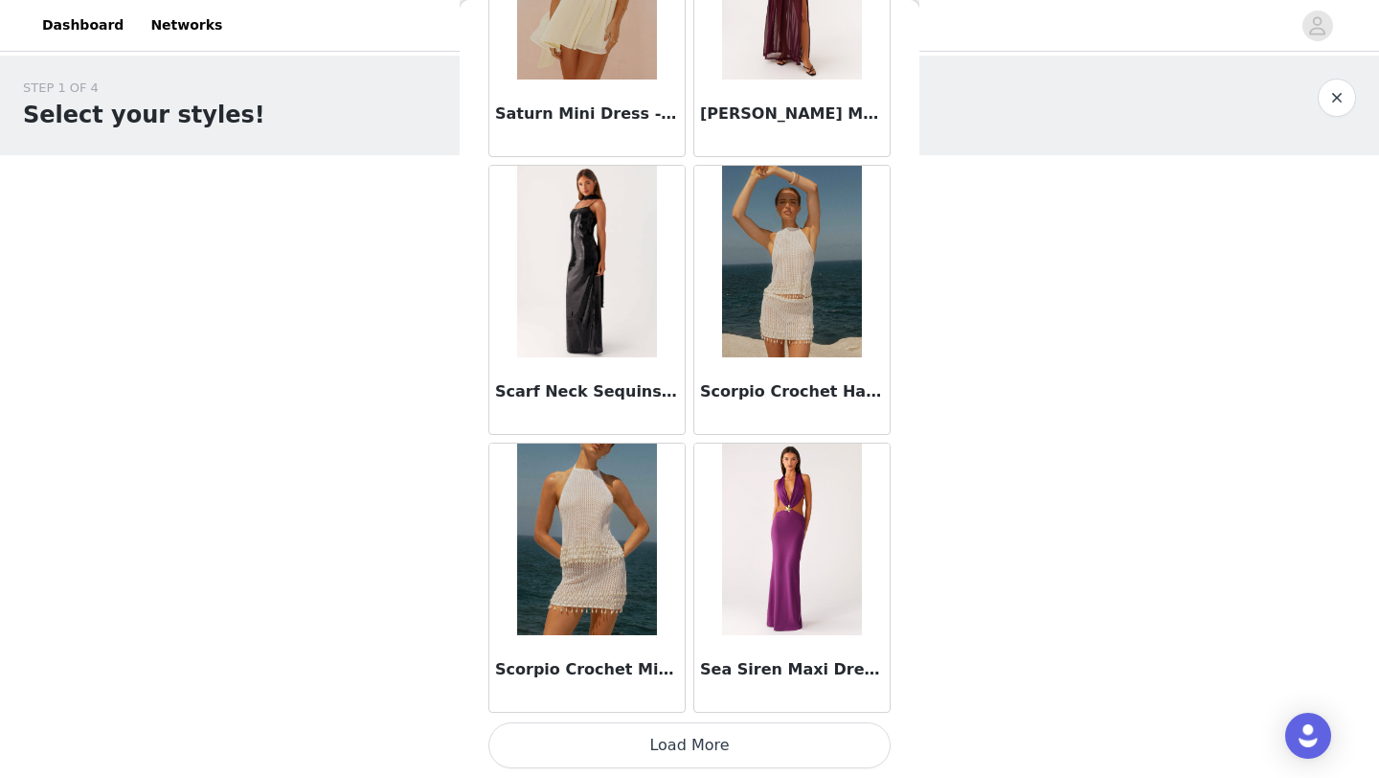
drag, startPoint x: 668, startPoint y: 734, endPoint x: 690, endPoint y: 562, distance: 172.9
click at [668, 734] on button "Load More" at bounding box center [690, 745] width 402 height 46
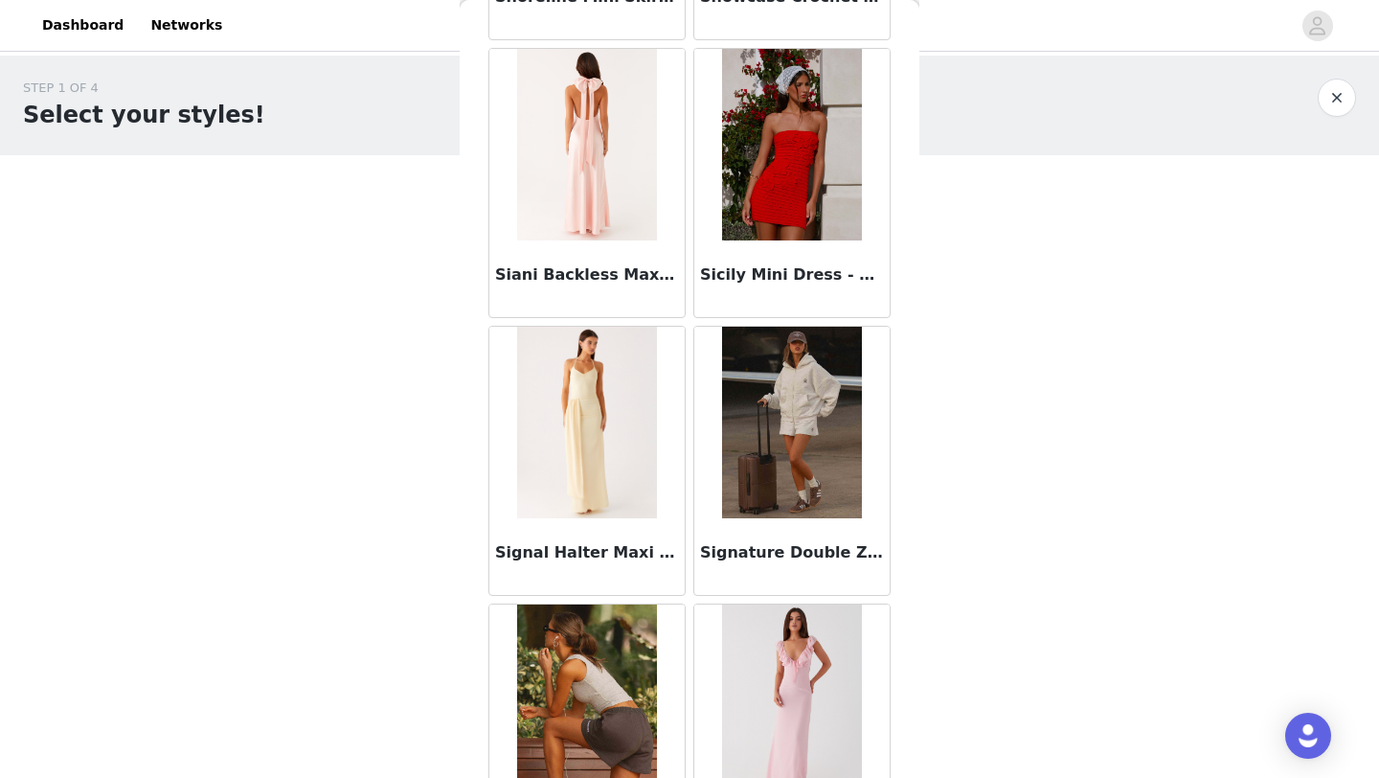
scroll to position [107709, 0]
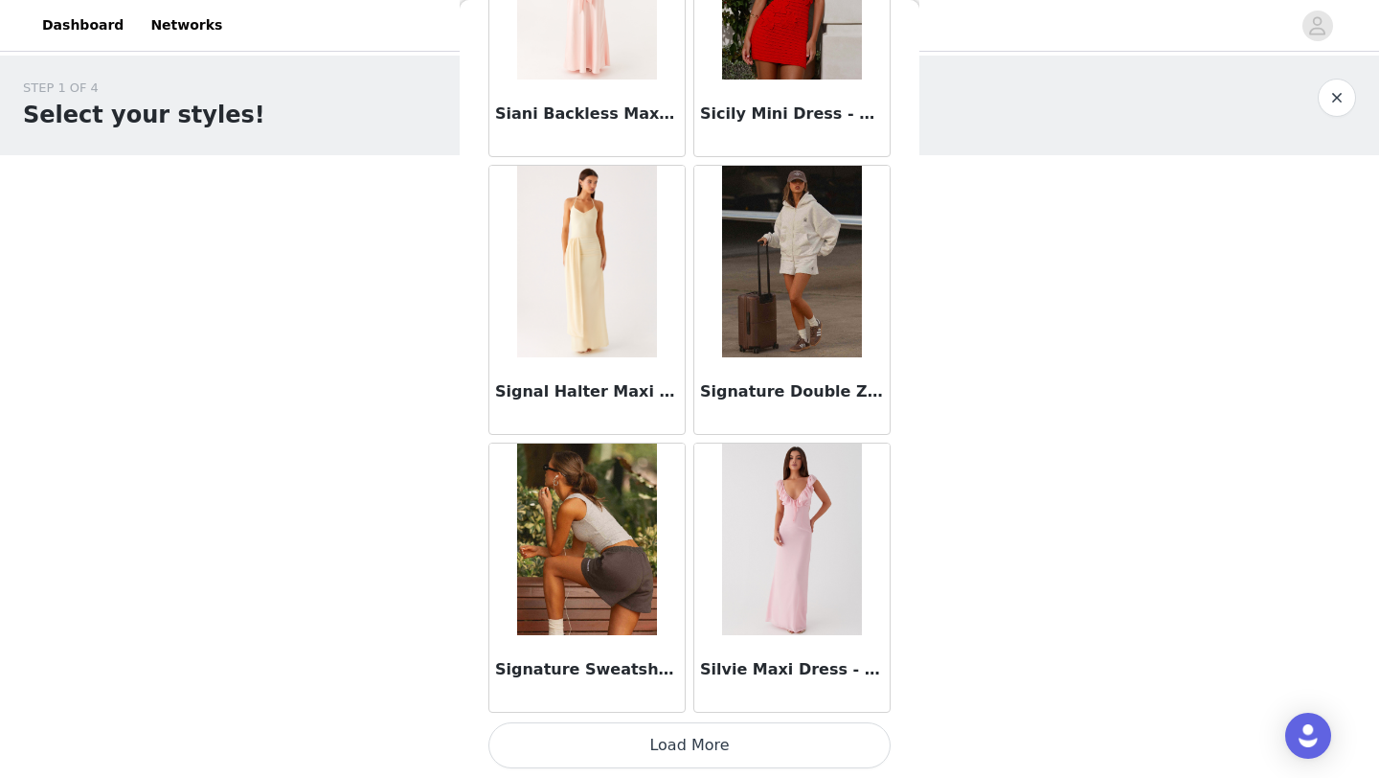
click at [680, 739] on button "Load More" at bounding box center [690, 745] width 402 height 46
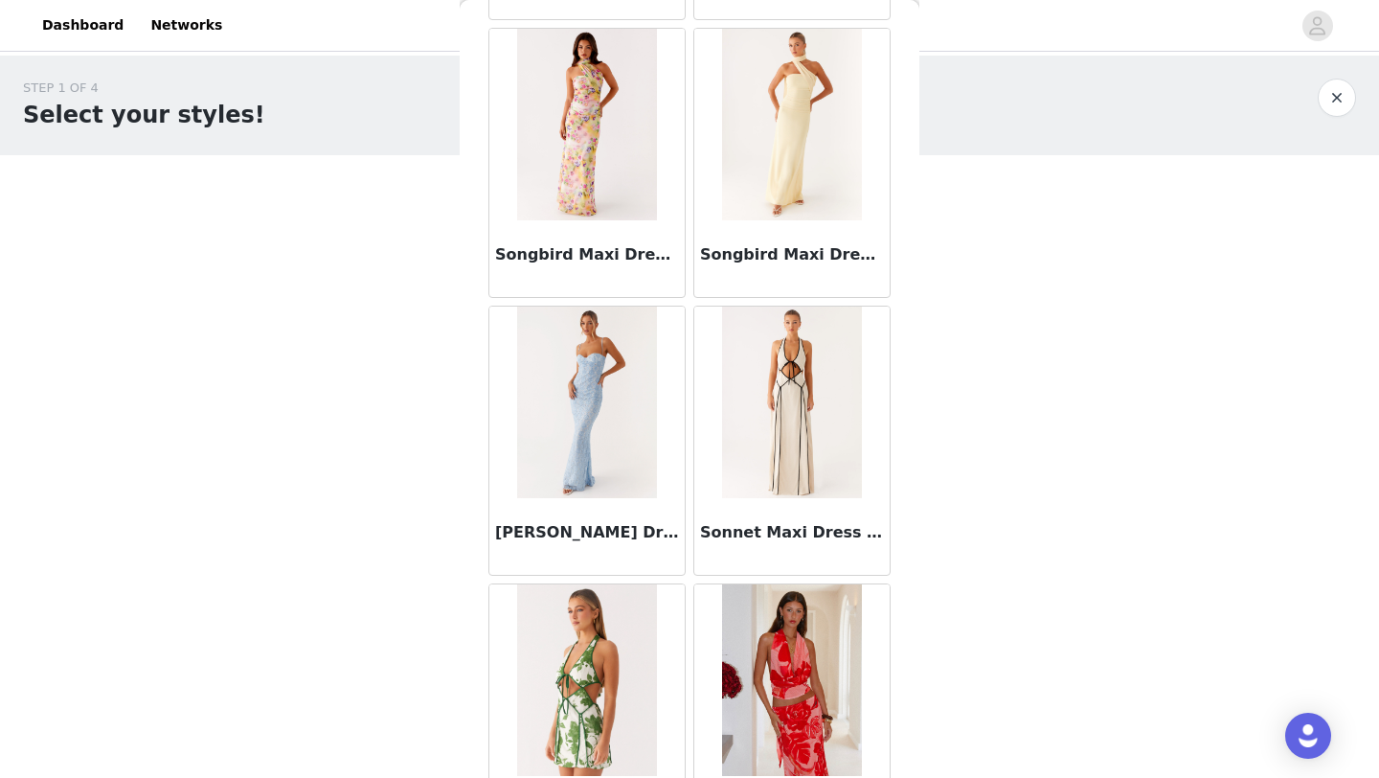
scroll to position [110487, 0]
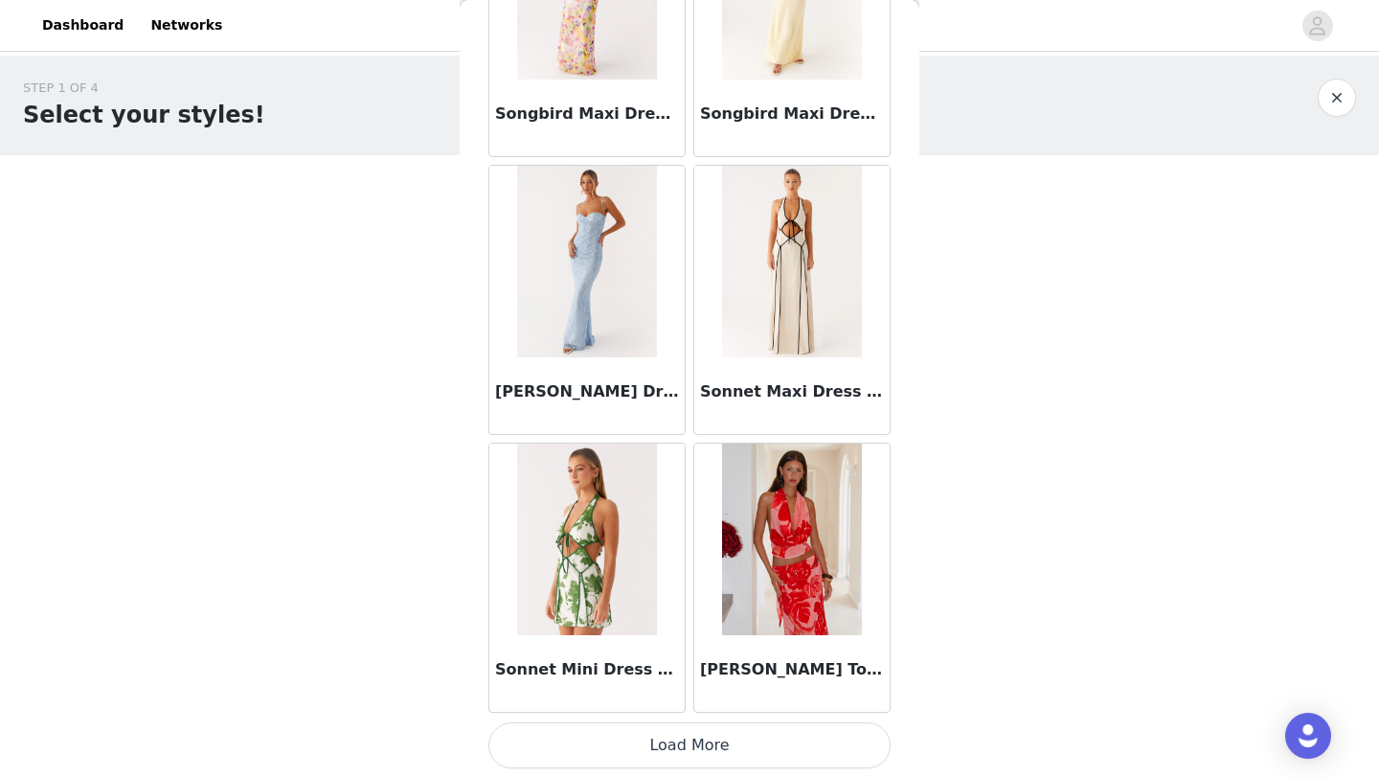
click at [679, 732] on button "Load More" at bounding box center [690, 745] width 402 height 46
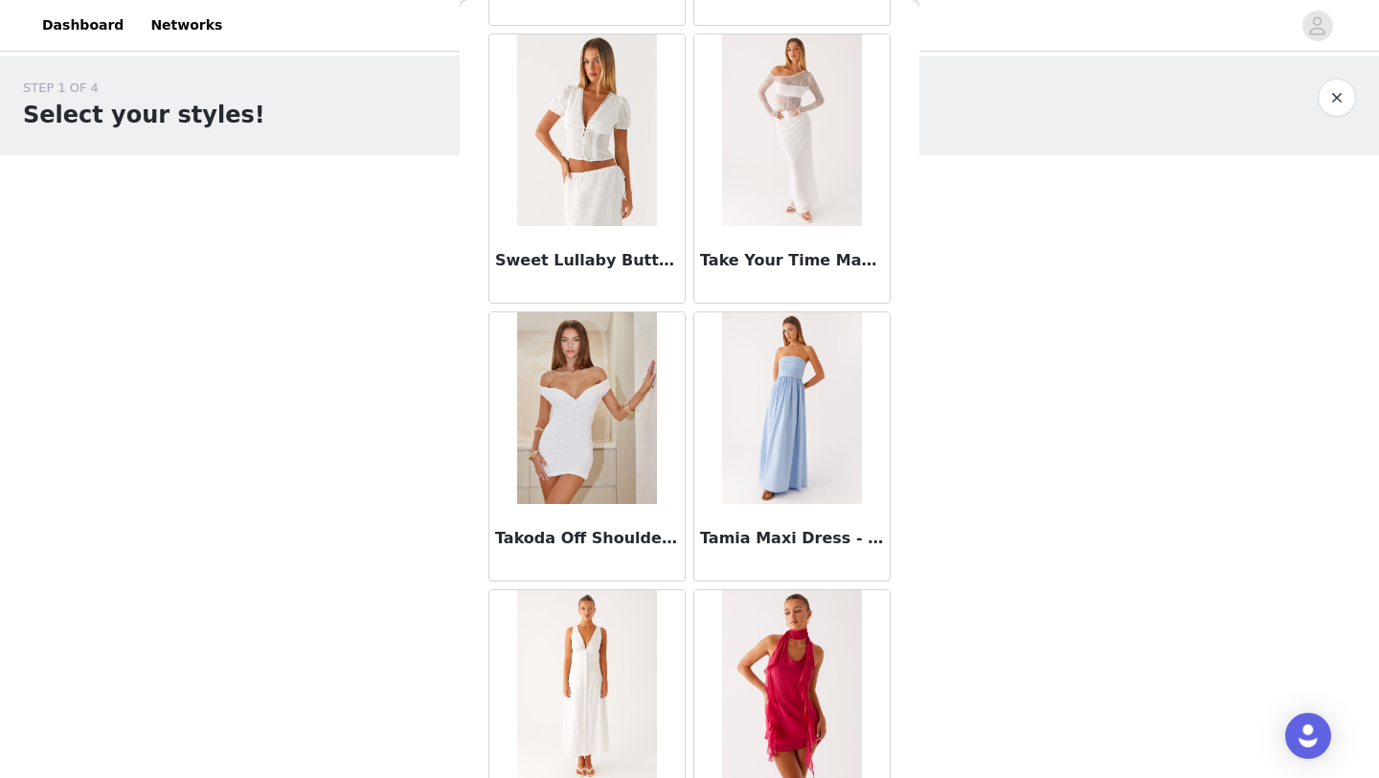
scroll to position [113265, 0]
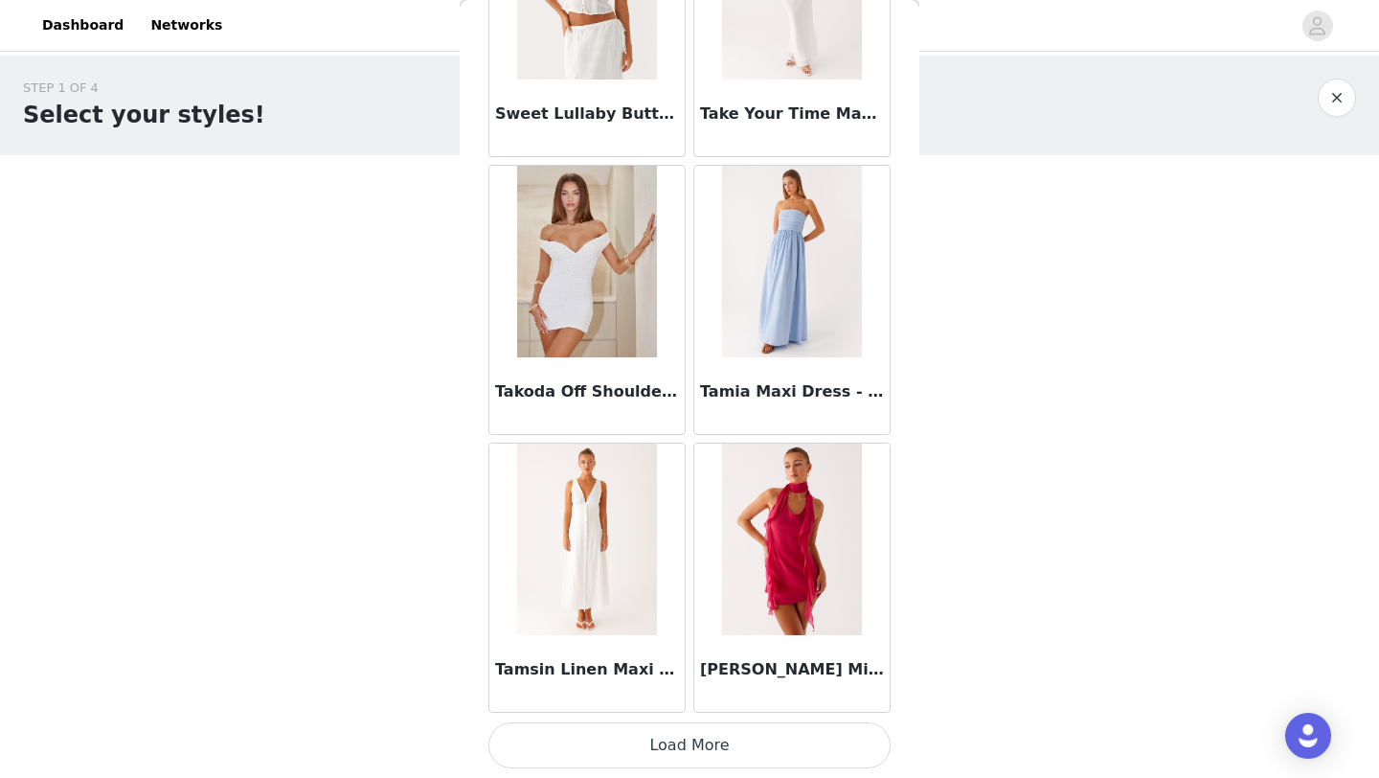
click at [681, 741] on button "Load More" at bounding box center [690, 745] width 402 height 46
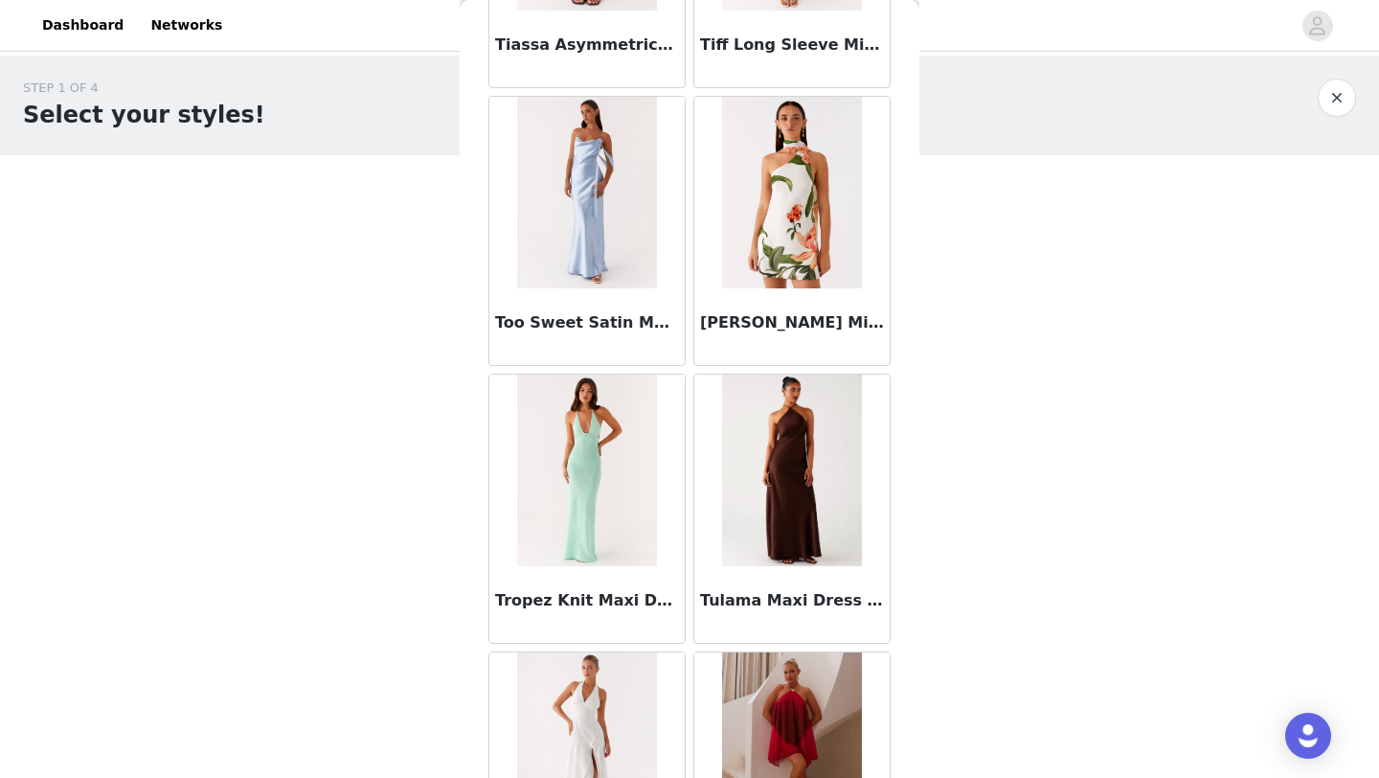
scroll to position [116042, 0]
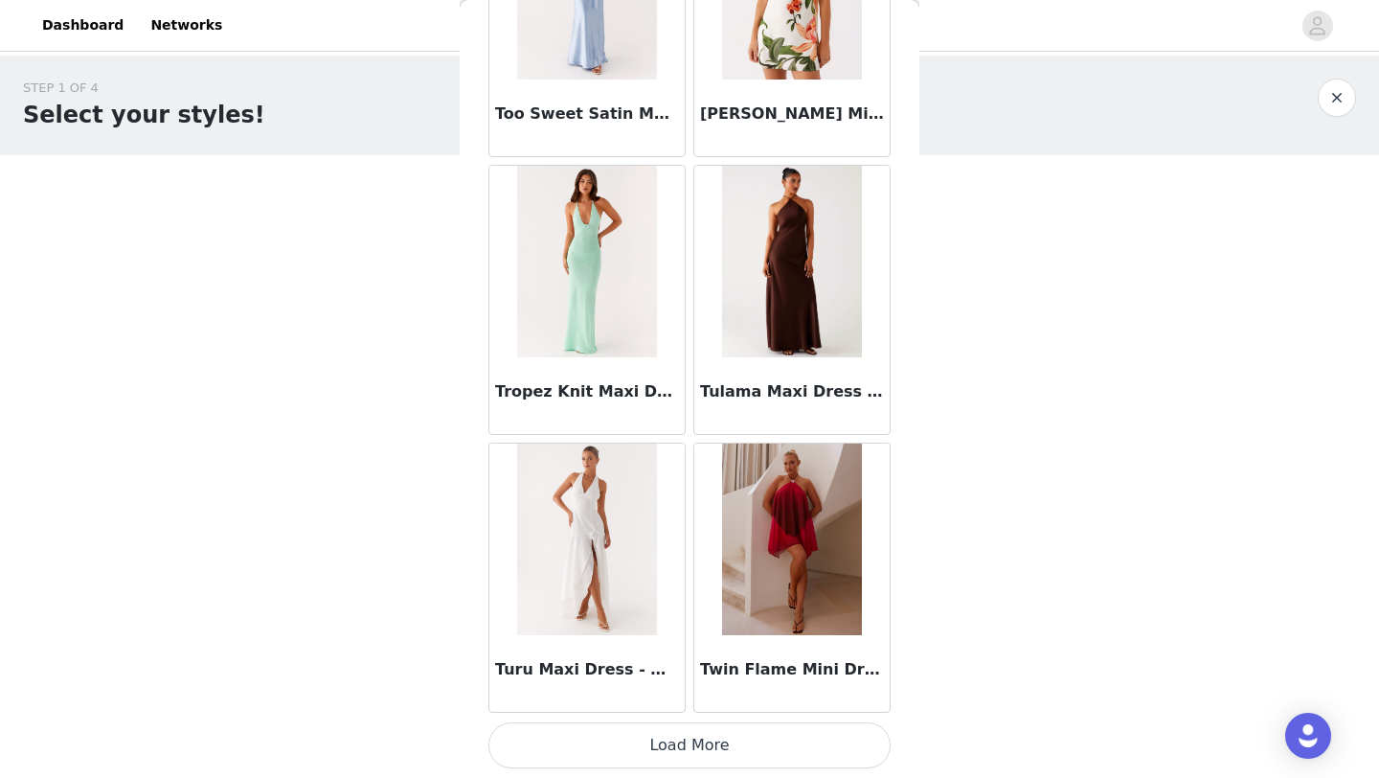
click at [682, 738] on button "Load More" at bounding box center [690, 745] width 402 height 46
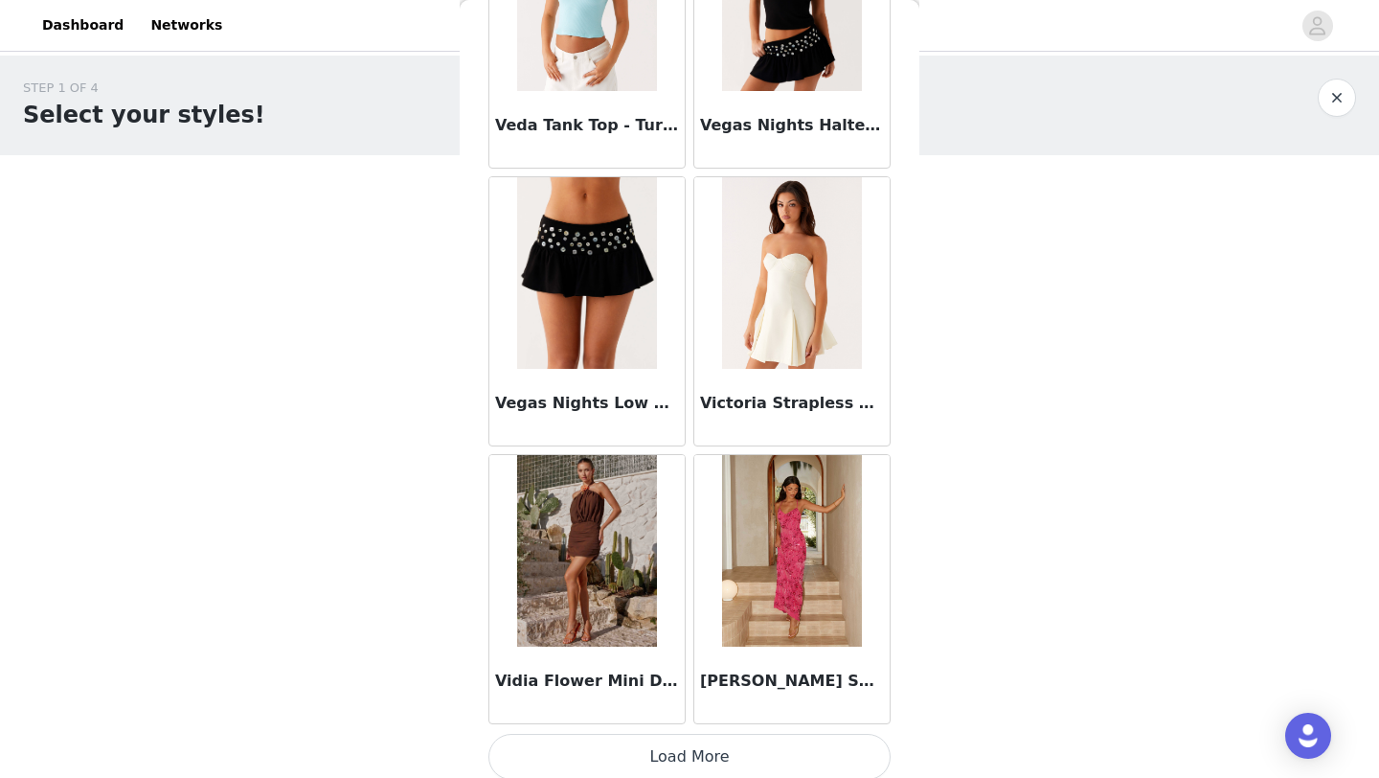
scroll to position [118820, 0]
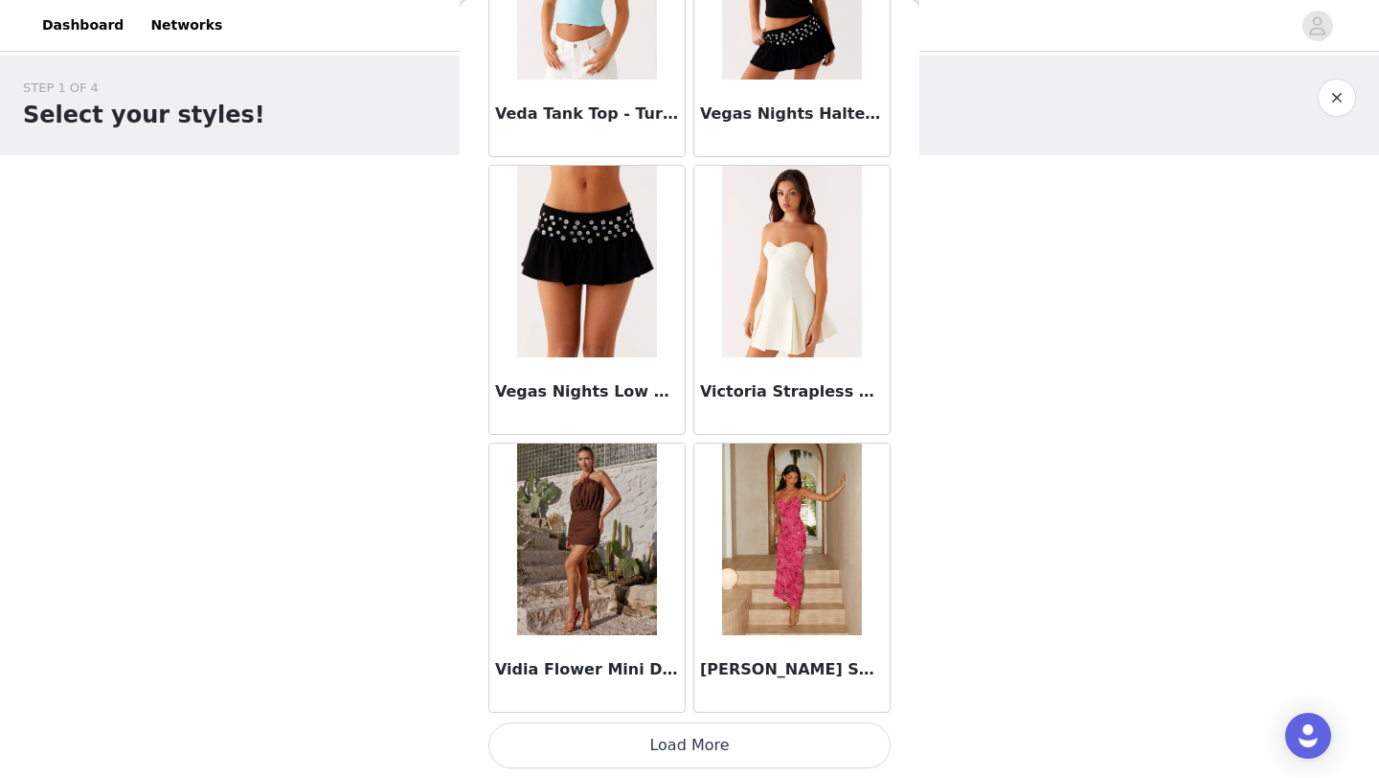
click at [691, 740] on button "Load More" at bounding box center [690, 745] width 402 height 46
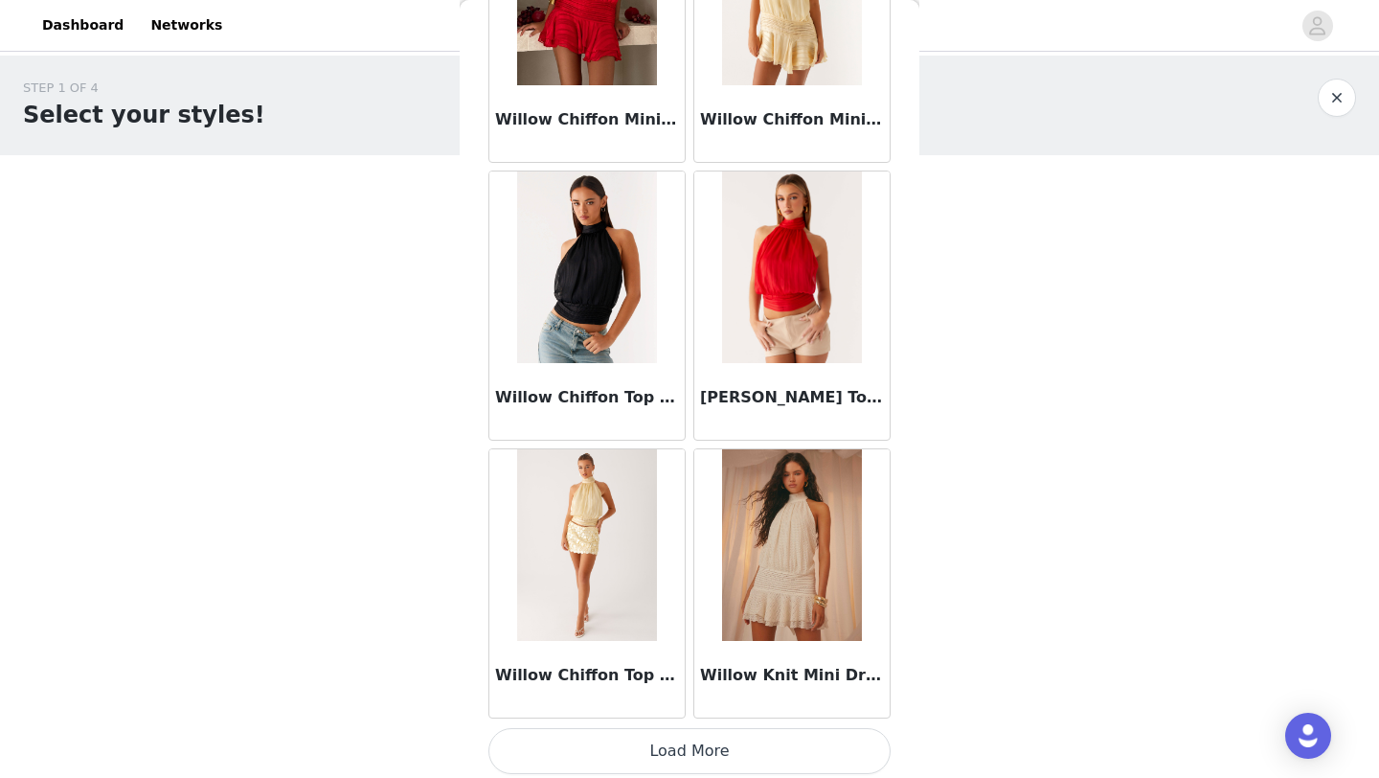
scroll to position [121598, 0]
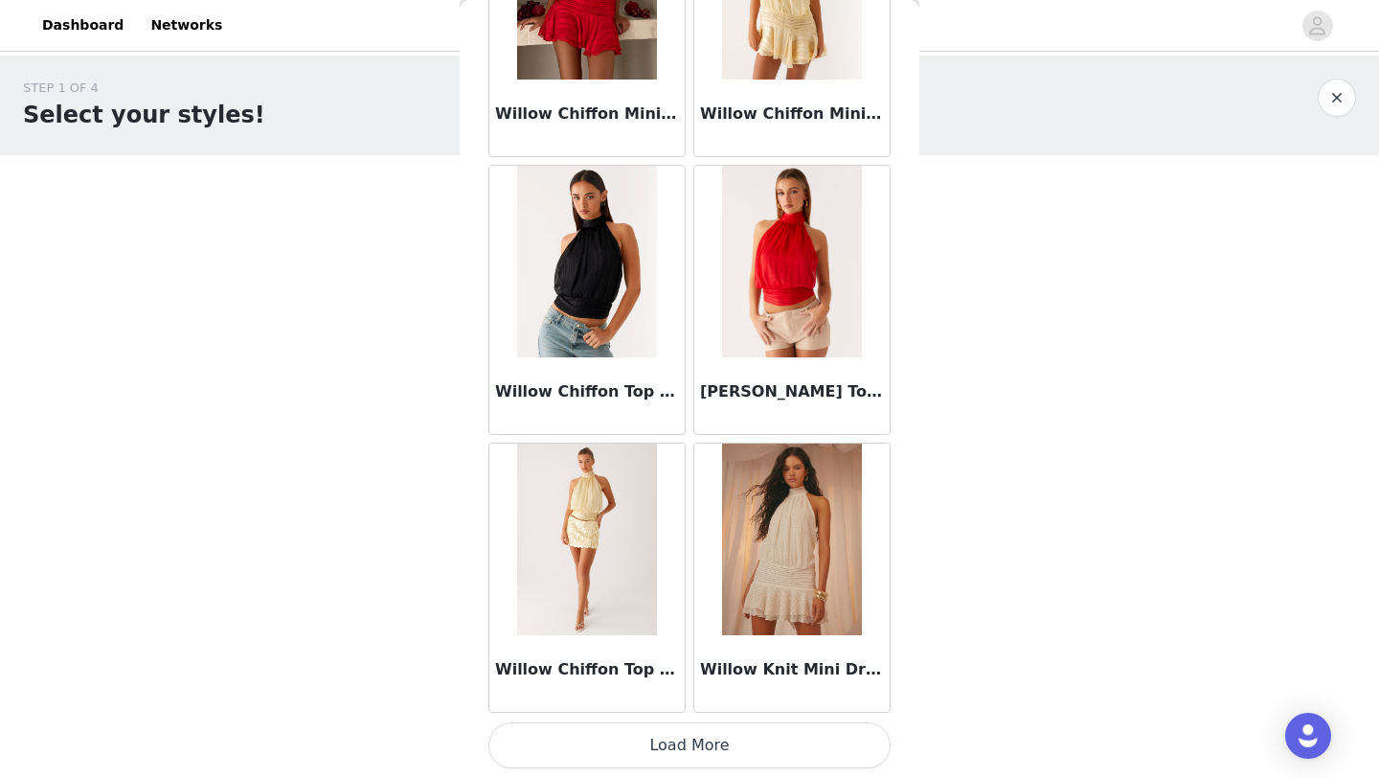
click at [671, 738] on button "Load More" at bounding box center [690, 745] width 402 height 46
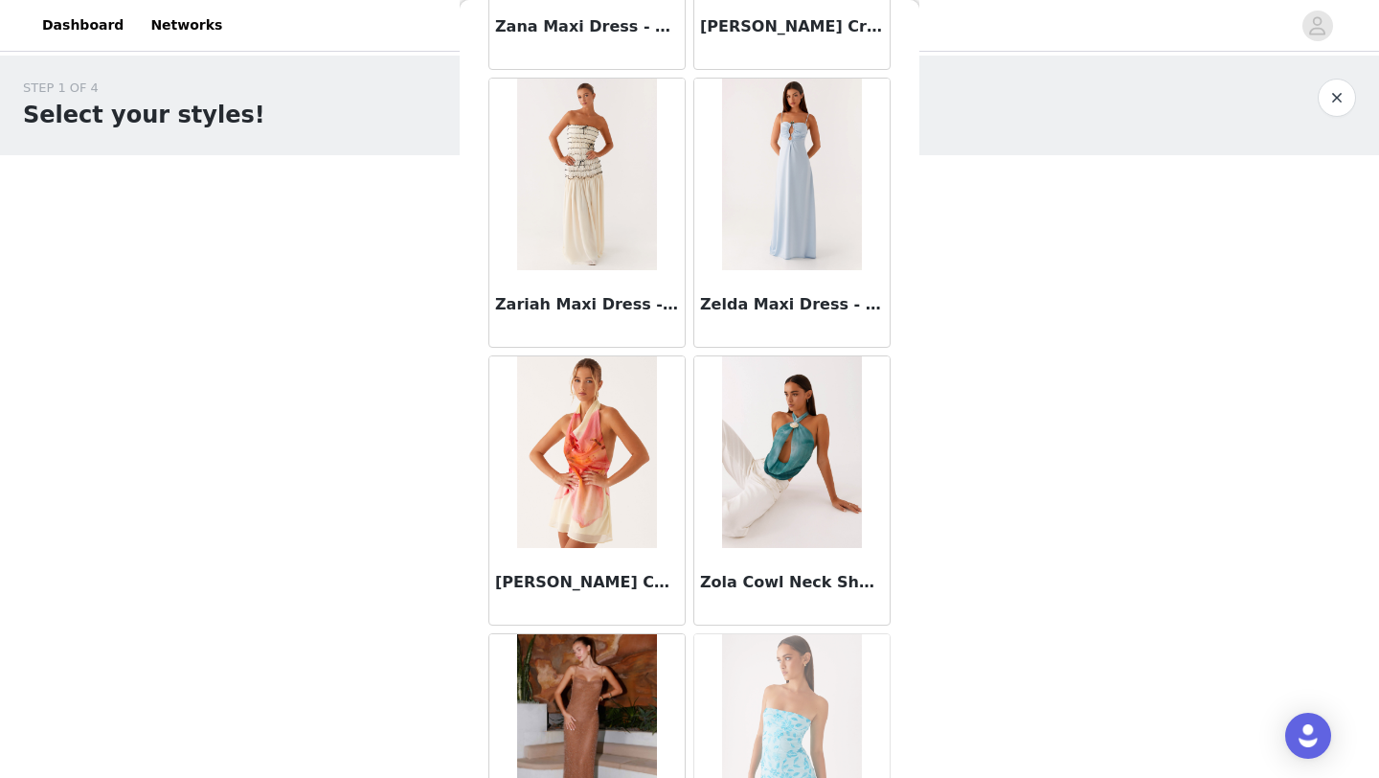
scroll to position [124376, 0]
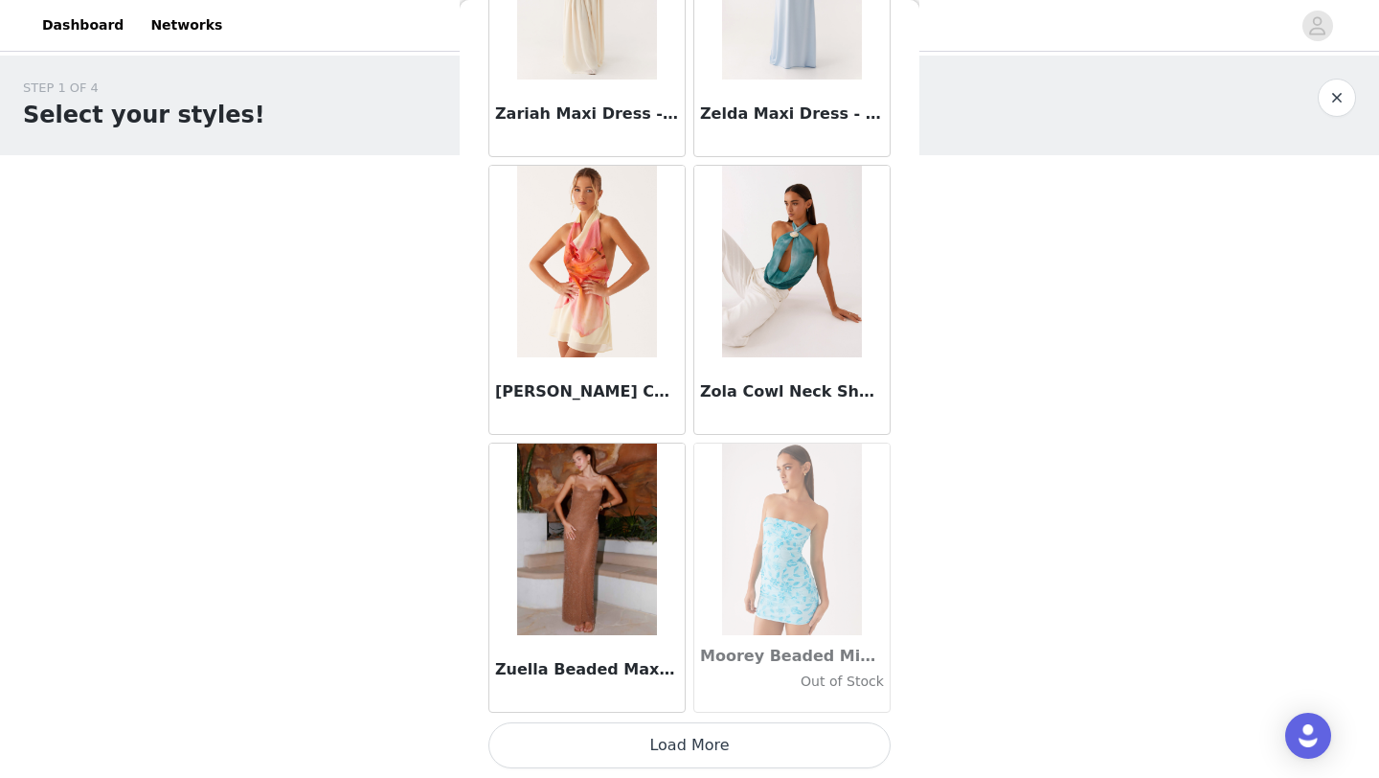
click at [684, 752] on button "Load More" at bounding box center [690, 745] width 402 height 46
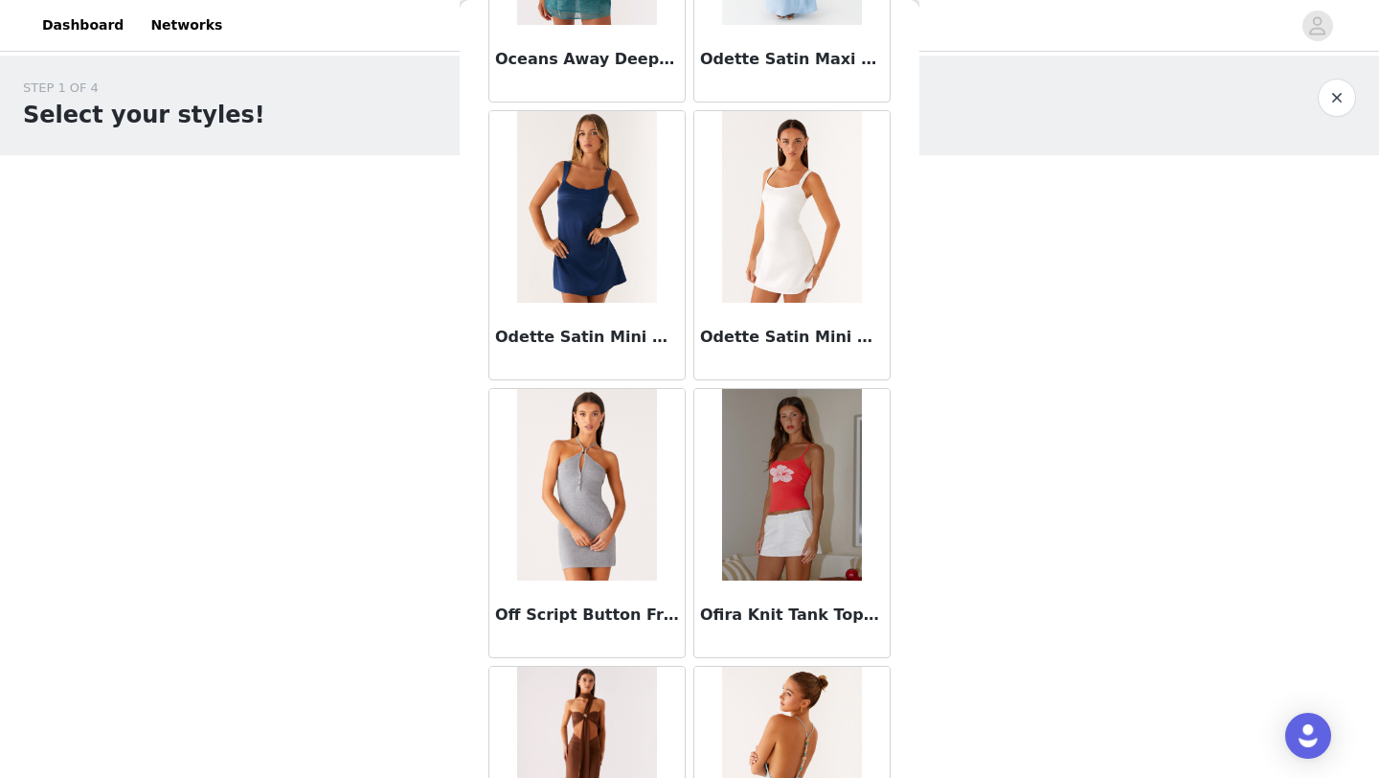
scroll to position [92164, 0]
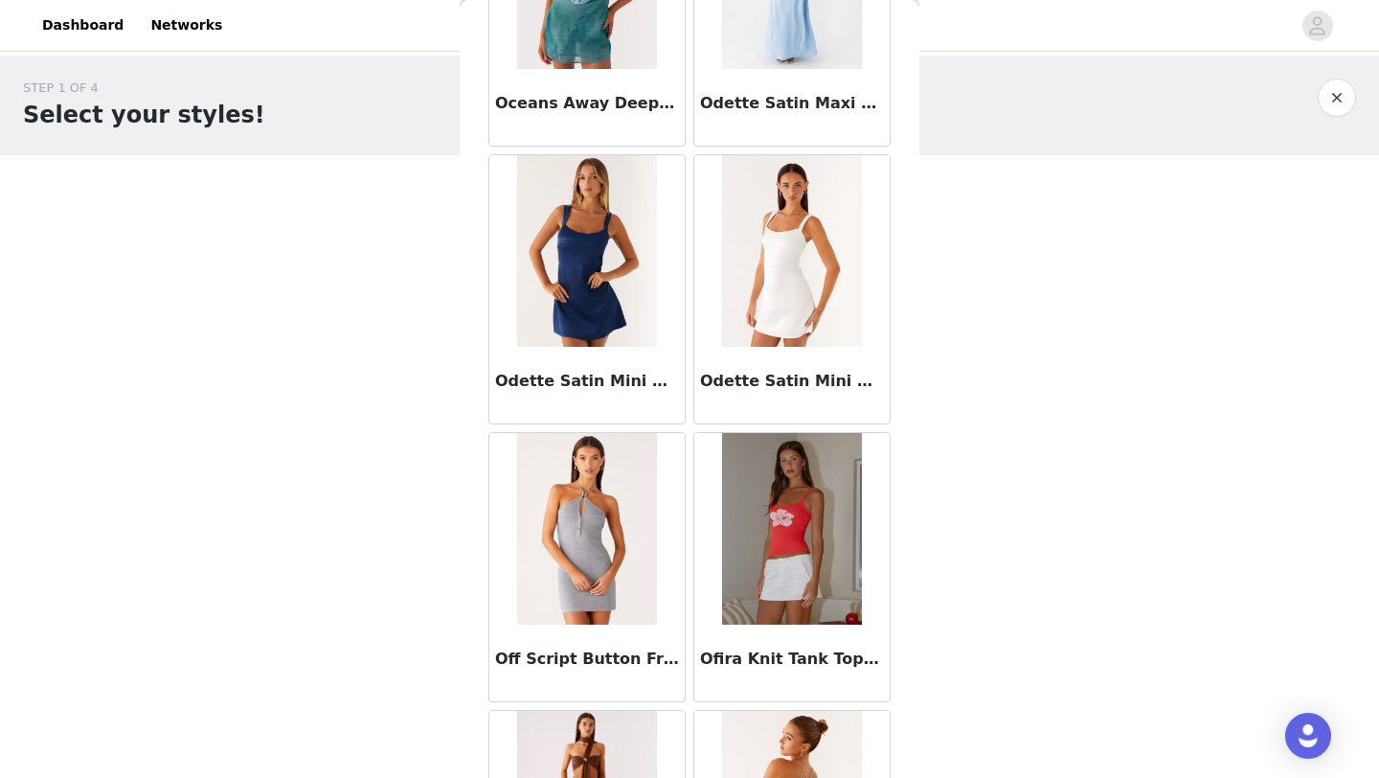
click at [778, 545] on img at bounding box center [791, 529] width 139 height 192
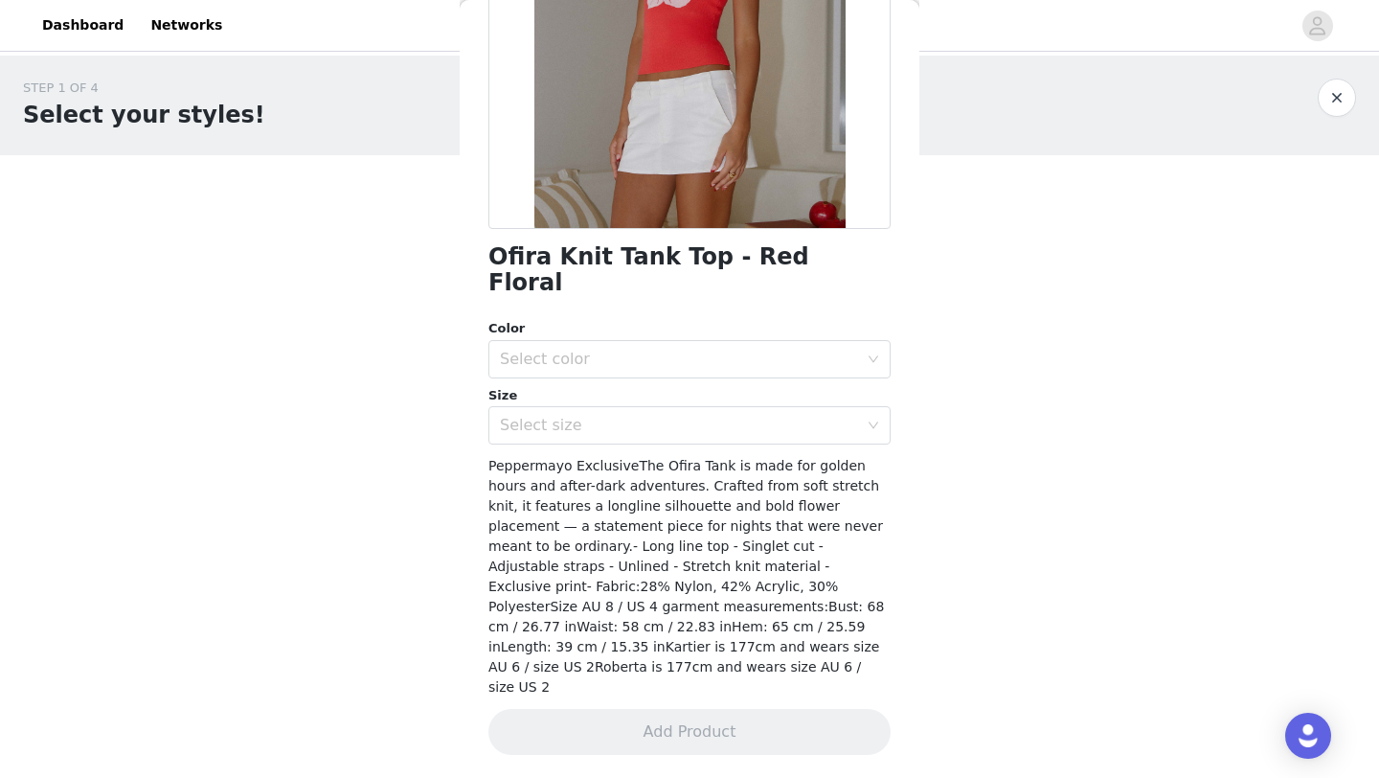
scroll to position [252, 0]
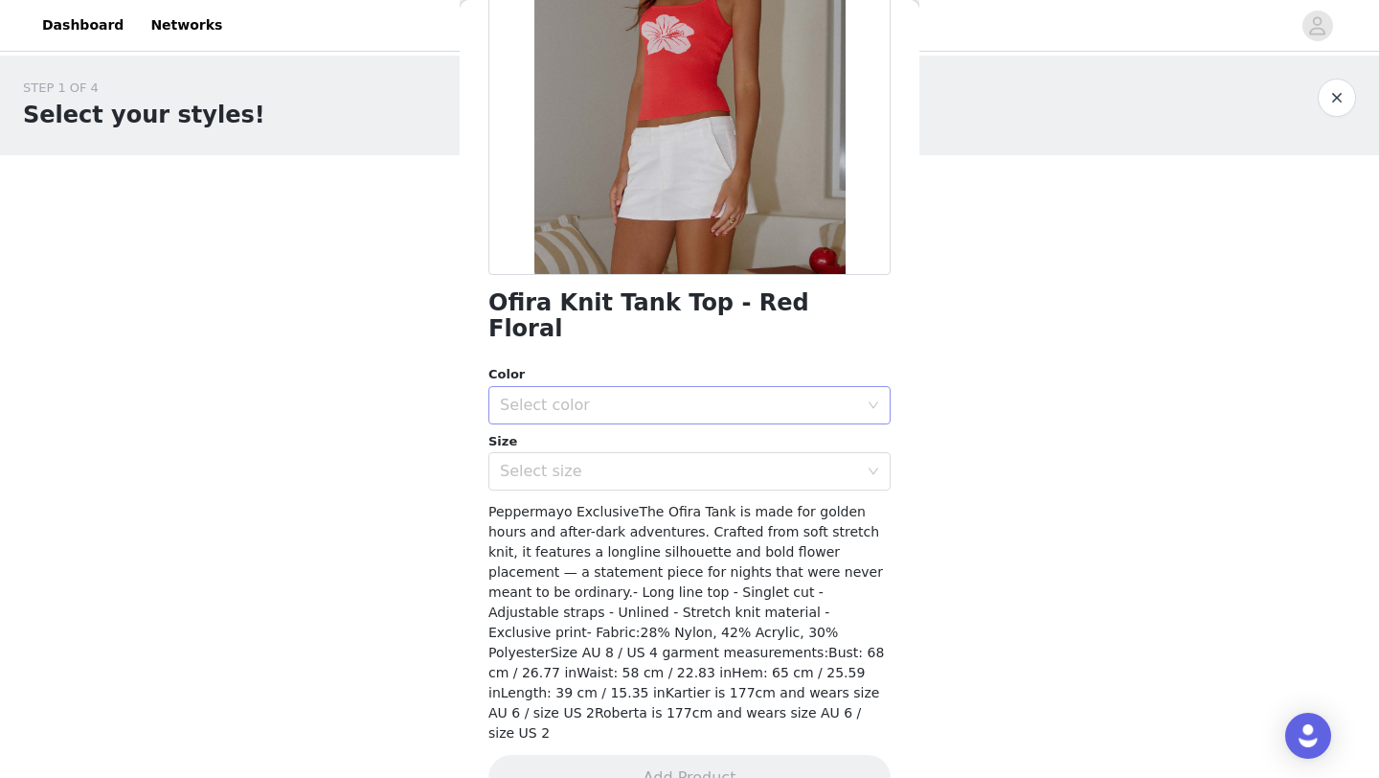
click at [624, 396] on div "Select color" at bounding box center [679, 405] width 358 height 19
click at [611, 413] on li "Red Floral" at bounding box center [690, 421] width 402 height 31
click at [609, 462] on div "Select size" at bounding box center [679, 471] width 358 height 19
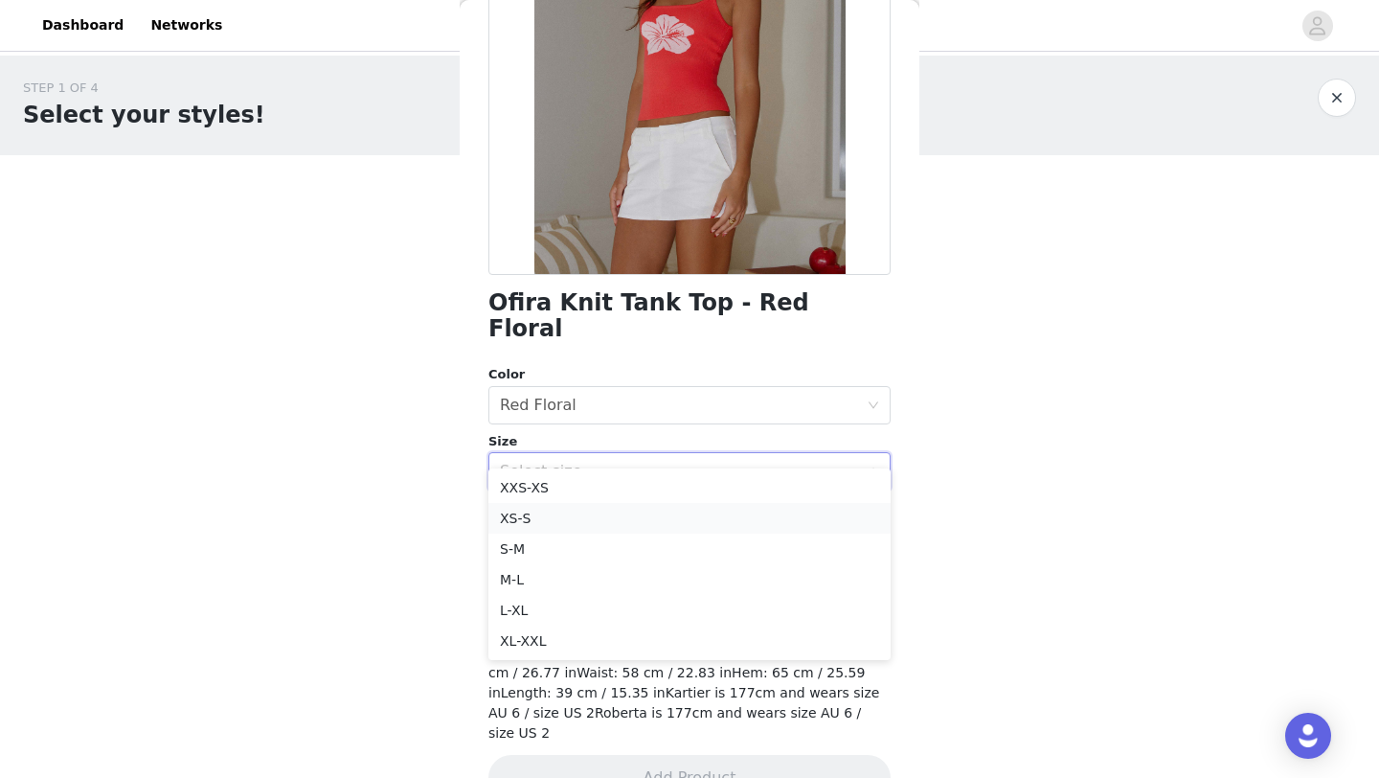
click at [599, 511] on li "XS-S" at bounding box center [690, 518] width 402 height 31
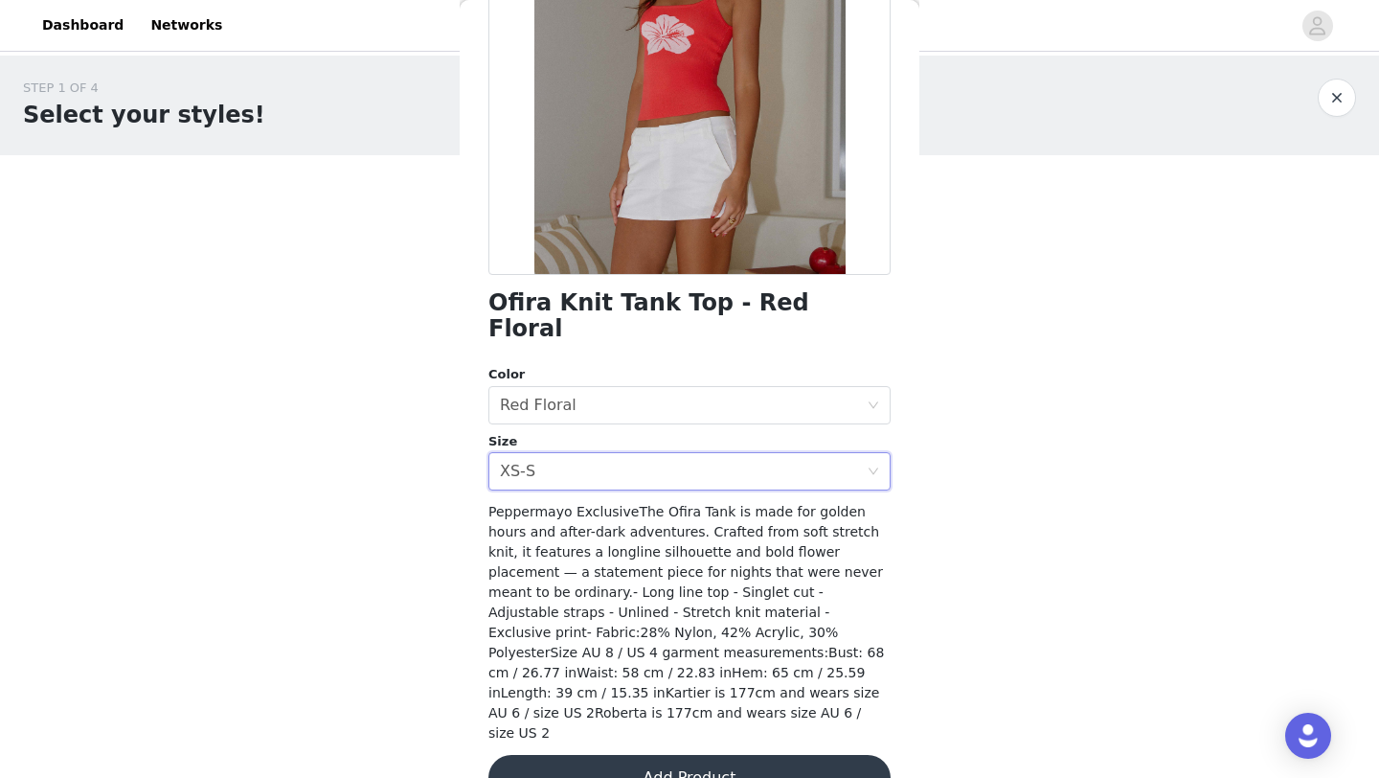
click at [584, 465] on div "Ofira Knit Tank Top - Red Floral Color Select color Red Floral Size Select size…" at bounding box center [690, 334] width 402 height 980
click at [602, 454] on div "Select size XS-S" at bounding box center [683, 471] width 367 height 36
click at [663, 456] on div "Select size XS-S" at bounding box center [683, 471] width 367 height 36
click at [735, 453] on div "Select size XS-S" at bounding box center [683, 471] width 367 height 36
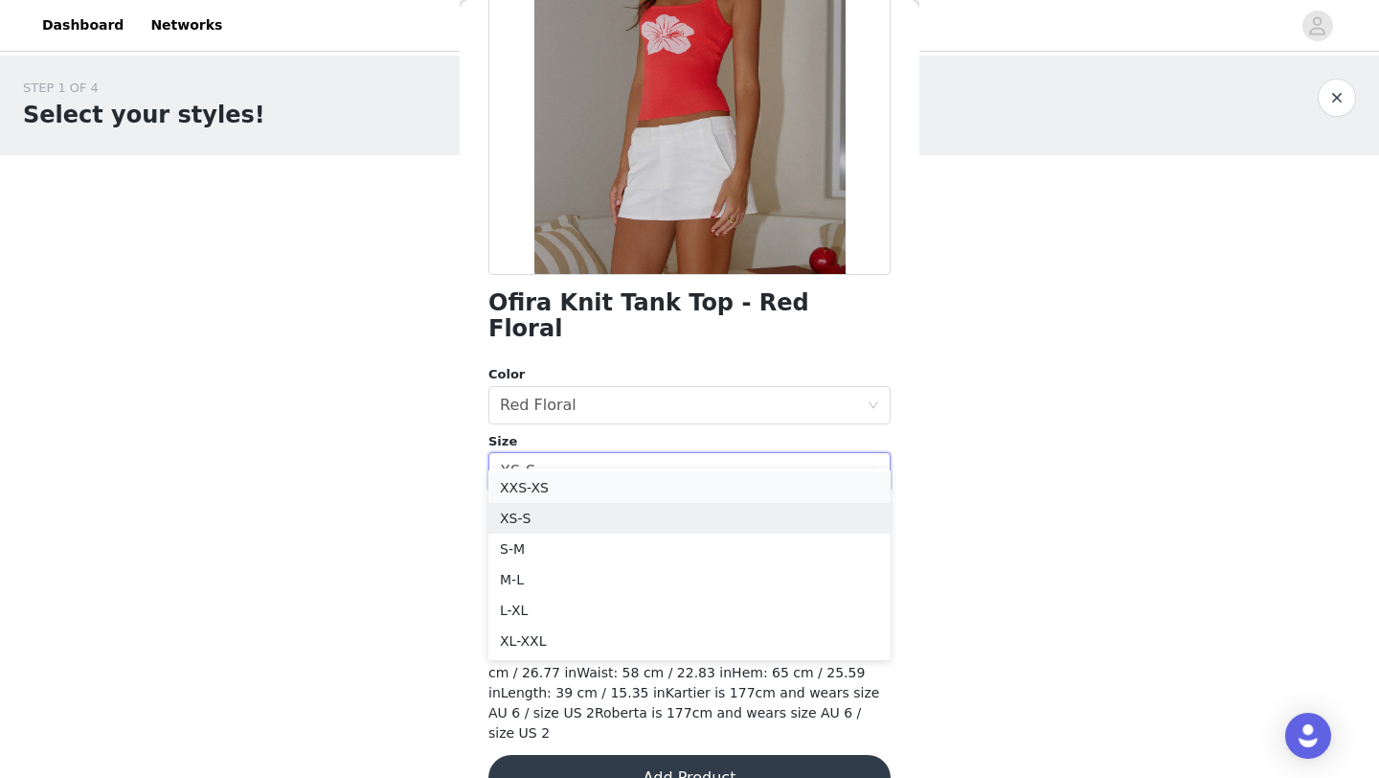
click at [674, 493] on li "XXS-XS" at bounding box center [690, 487] width 402 height 31
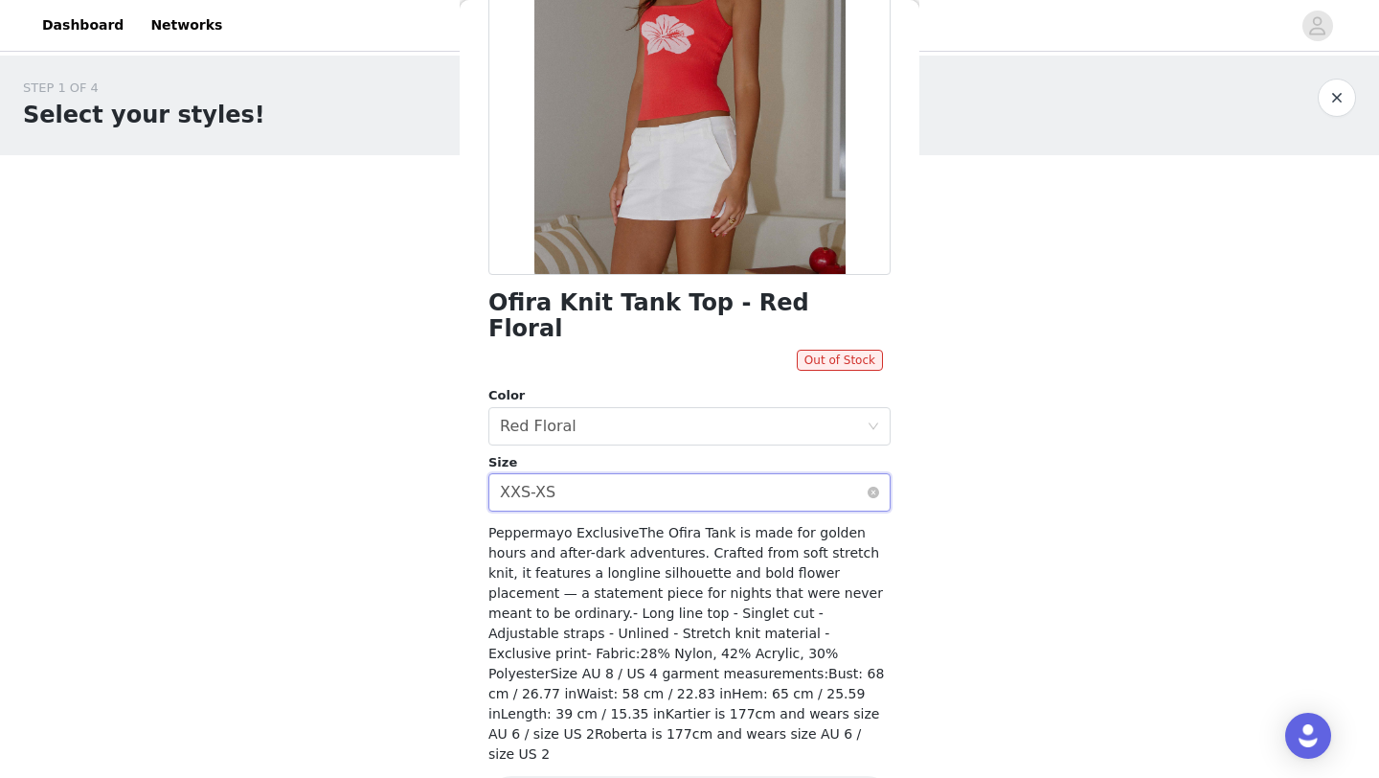
click at [690, 481] on div "Select size XXS-XS" at bounding box center [683, 492] width 367 height 36
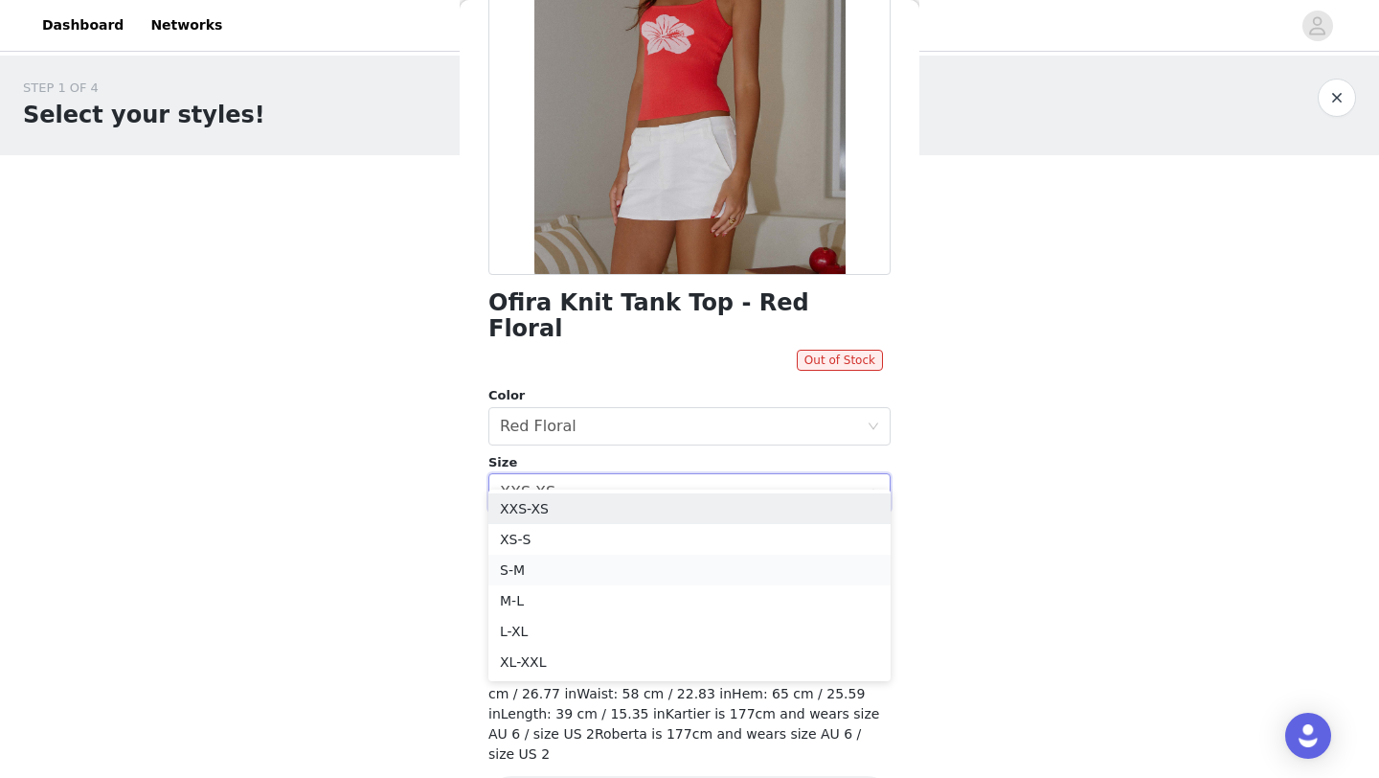
click at [629, 556] on li "S-M" at bounding box center [690, 570] width 402 height 31
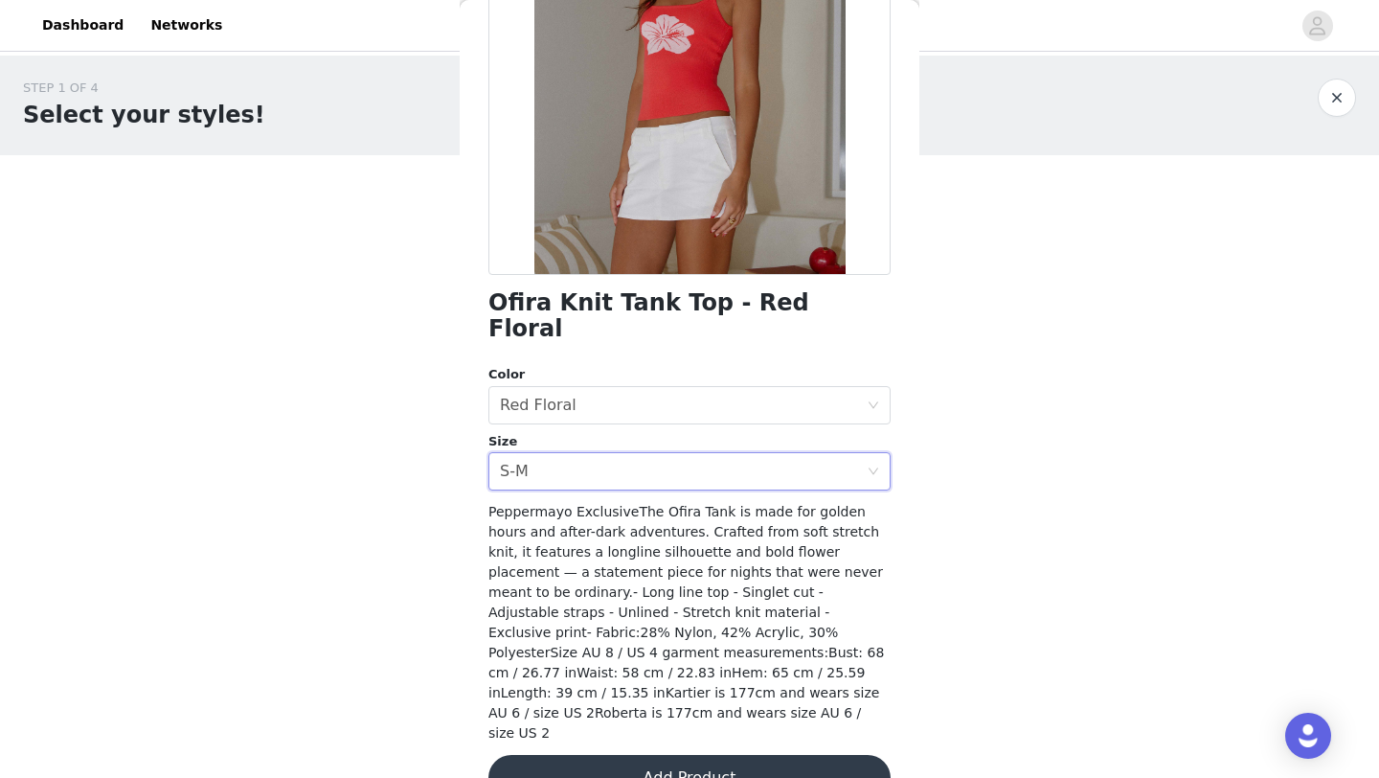
click at [608, 755] on button "Add Product" at bounding box center [690, 778] width 402 height 46
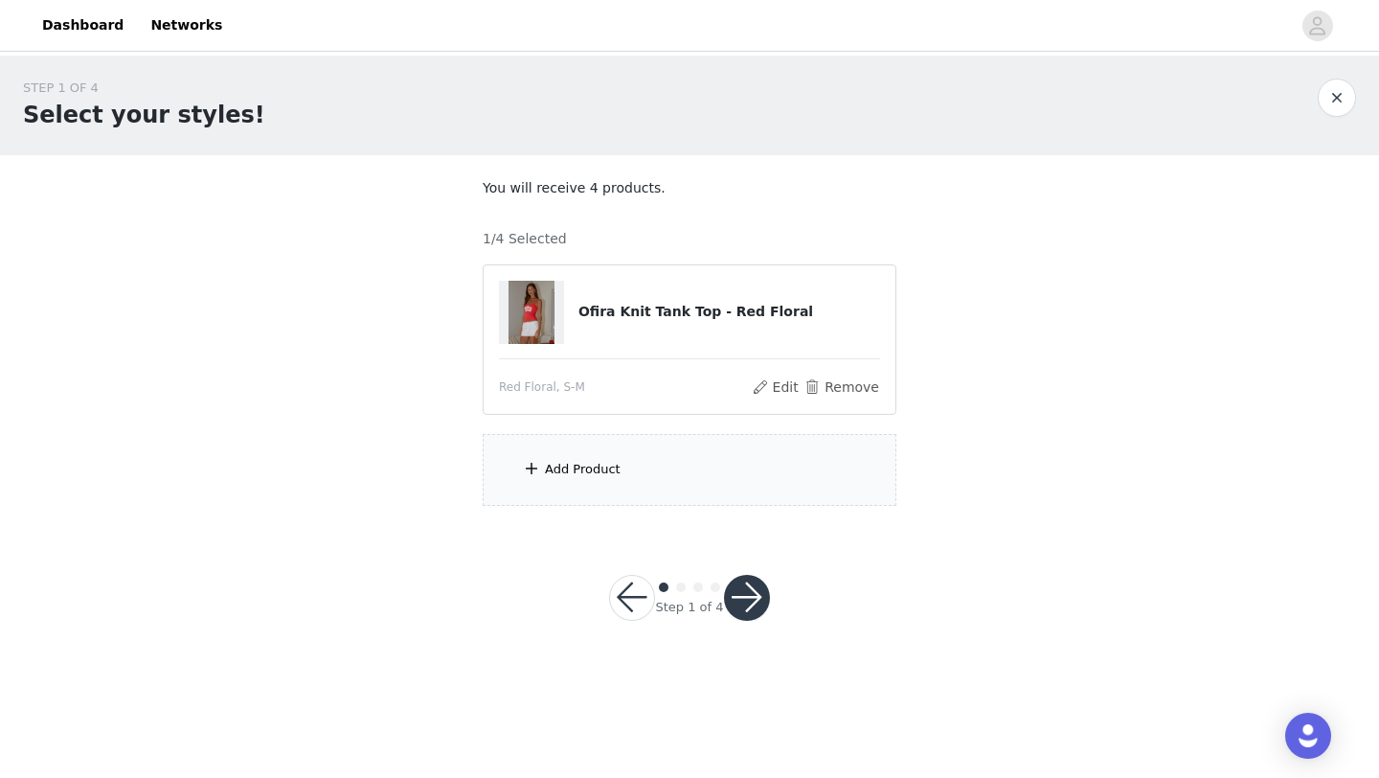
click at [707, 473] on div "Add Product" at bounding box center [690, 470] width 414 height 72
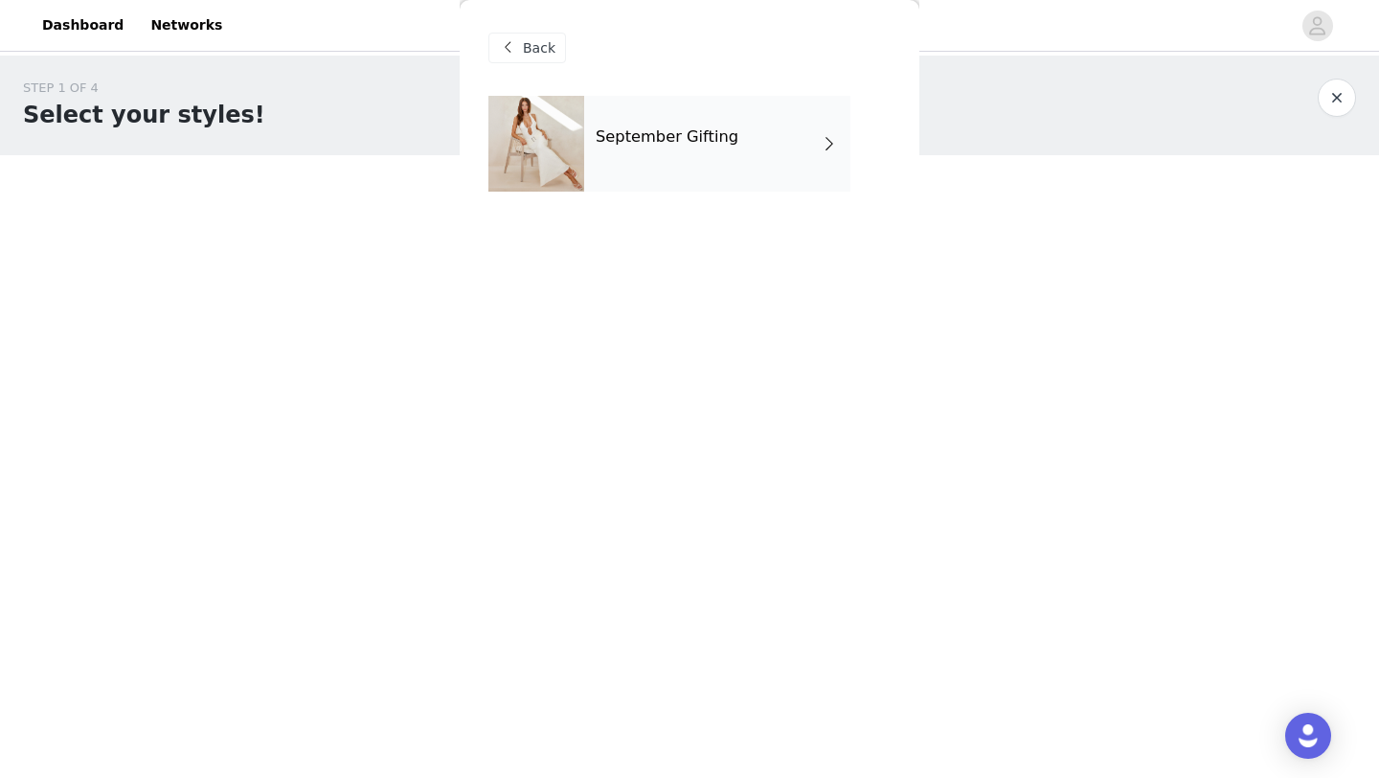
click at [760, 151] on div "September Gifting" at bounding box center [717, 144] width 266 height 96
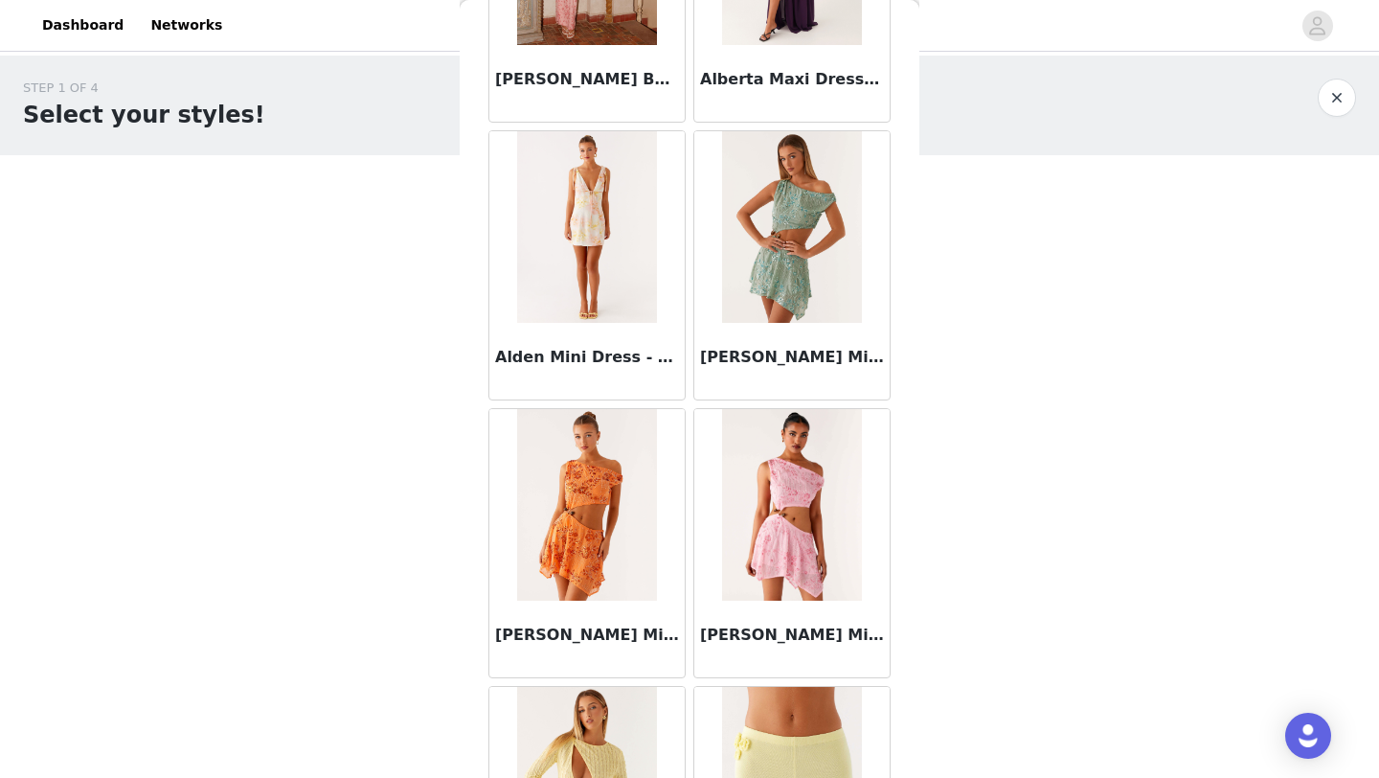
scroll to position [2153, 0]
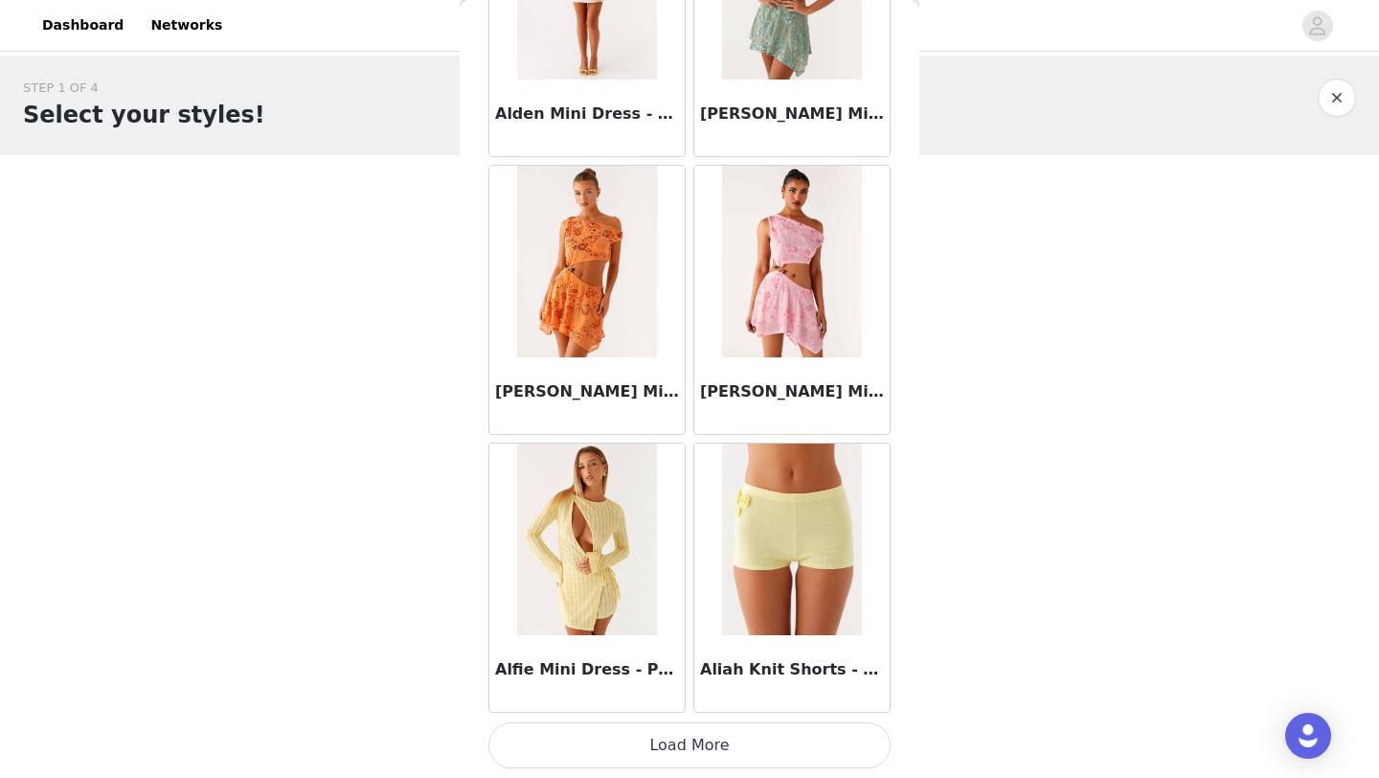
click at [658, 732] on button "Load More" at bounding box center [690, 745] width 402 height 46
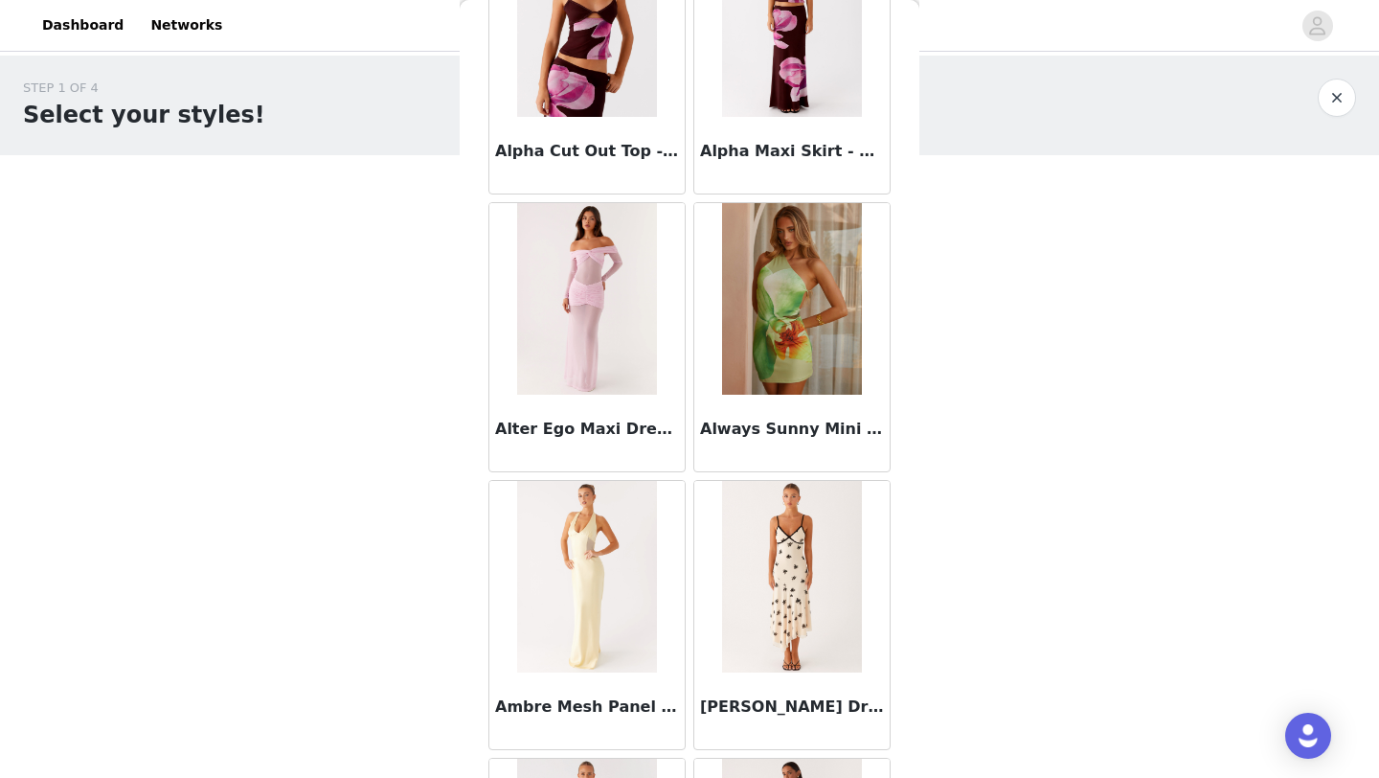
scroll to position [4931, 0]
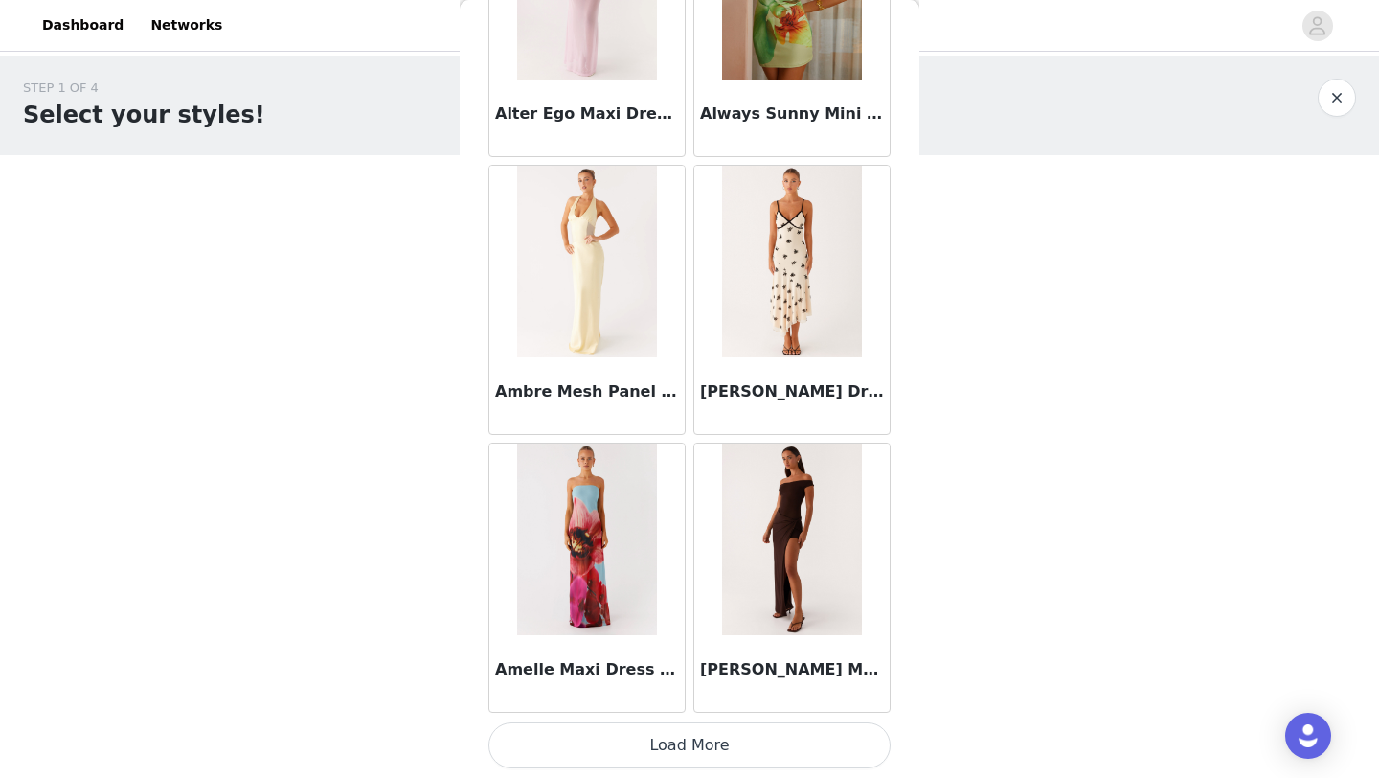
click at [655, 743] on button "Load More" at bounding box center [690, 745] width 402 height 46
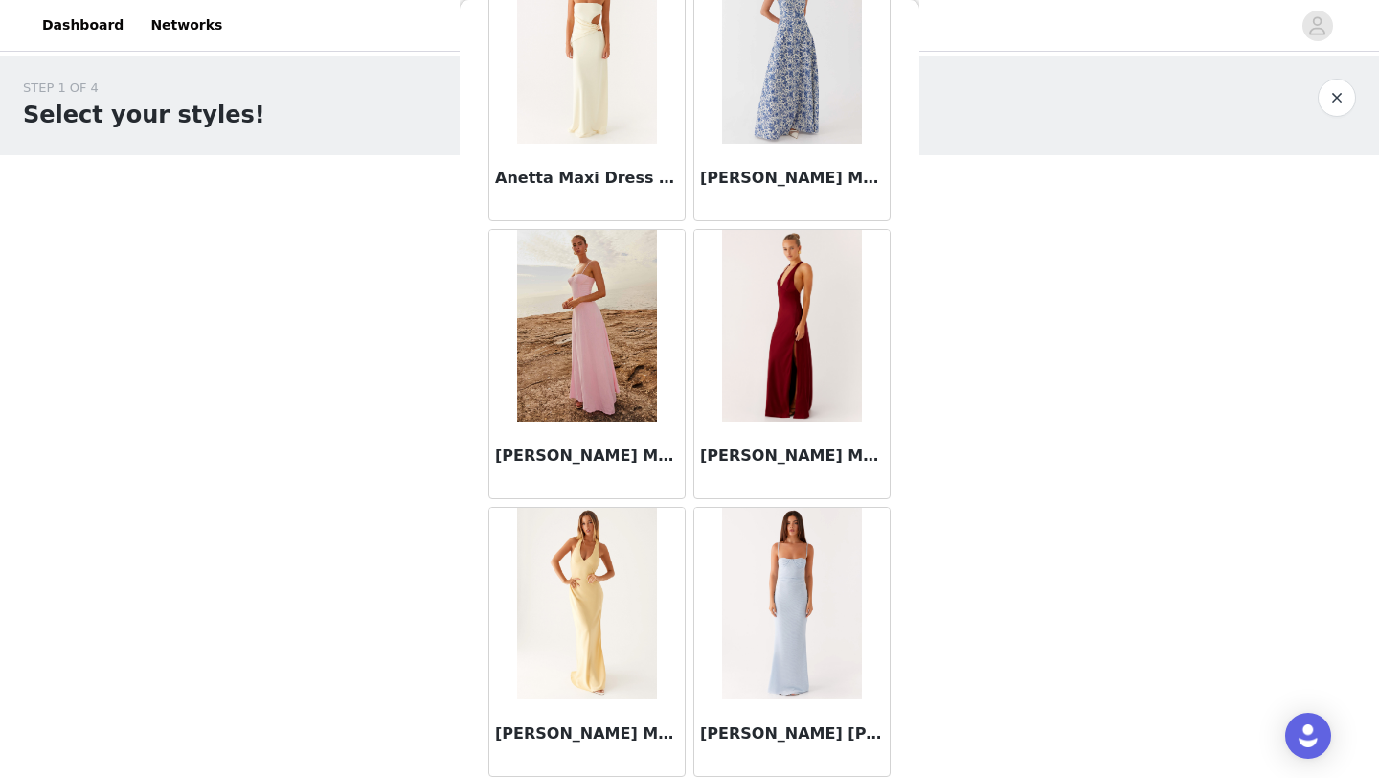
scroll to position [7709, 0]
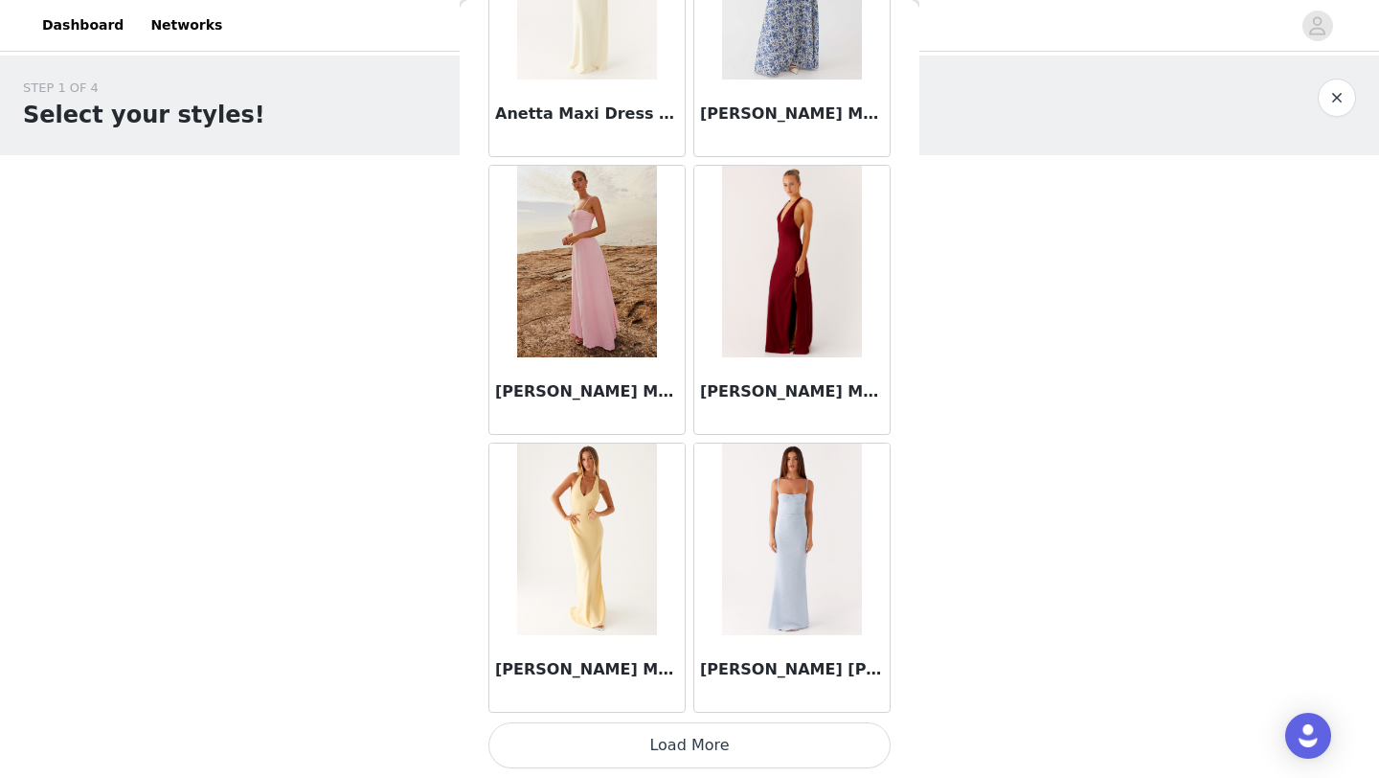
click at [682, 753] on button "Load More" at bounding box center [690, 745] width 402 height 46
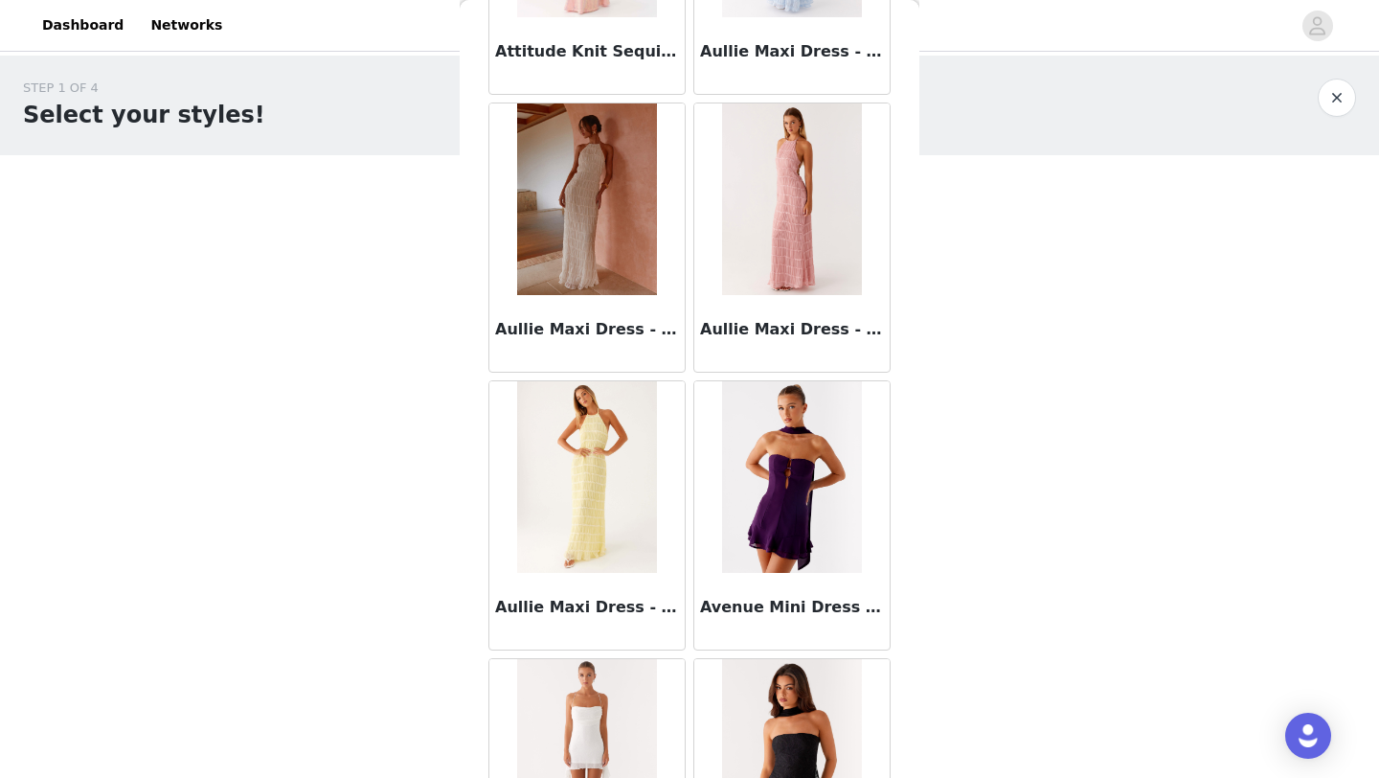
scroll to position [10487, 0]
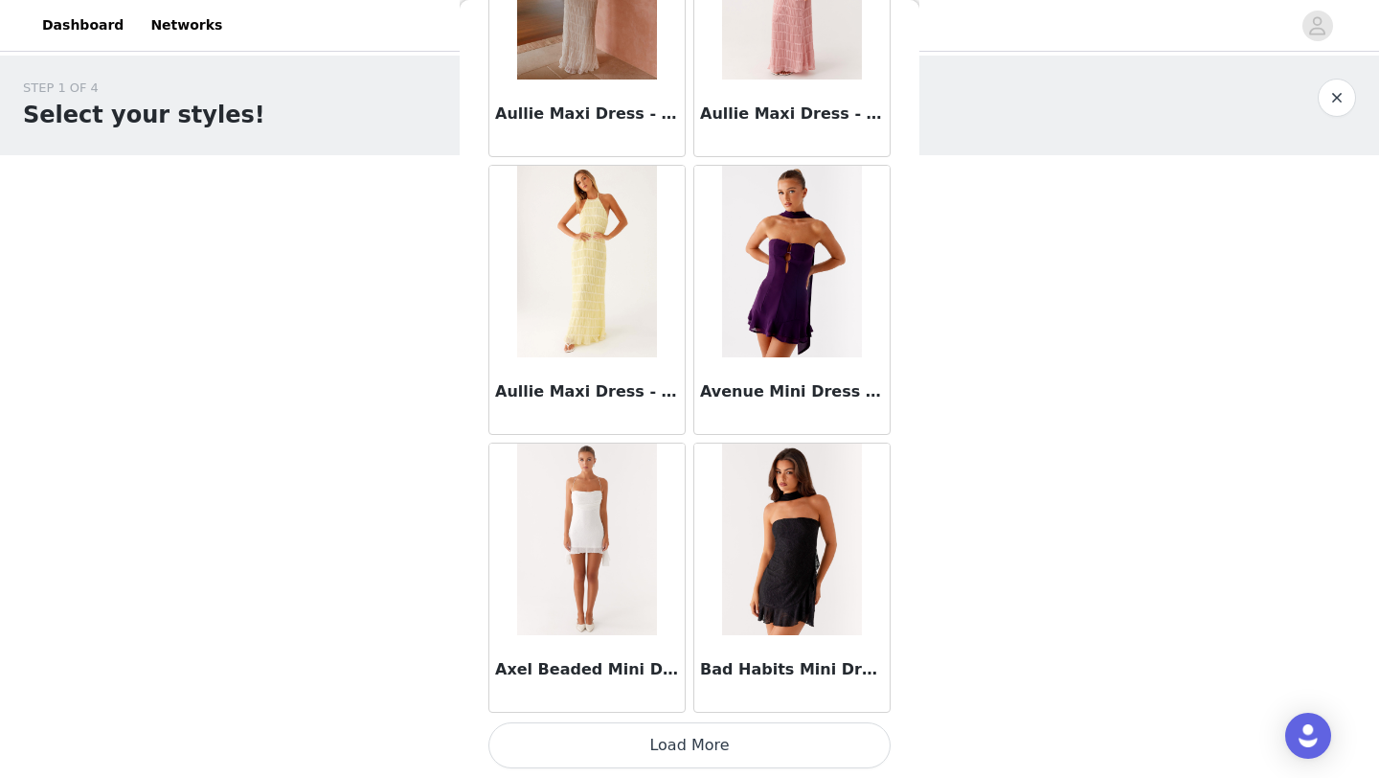
click at [677, 731] on button "Load More" at bounding box center [690, 745] width 402 height 46
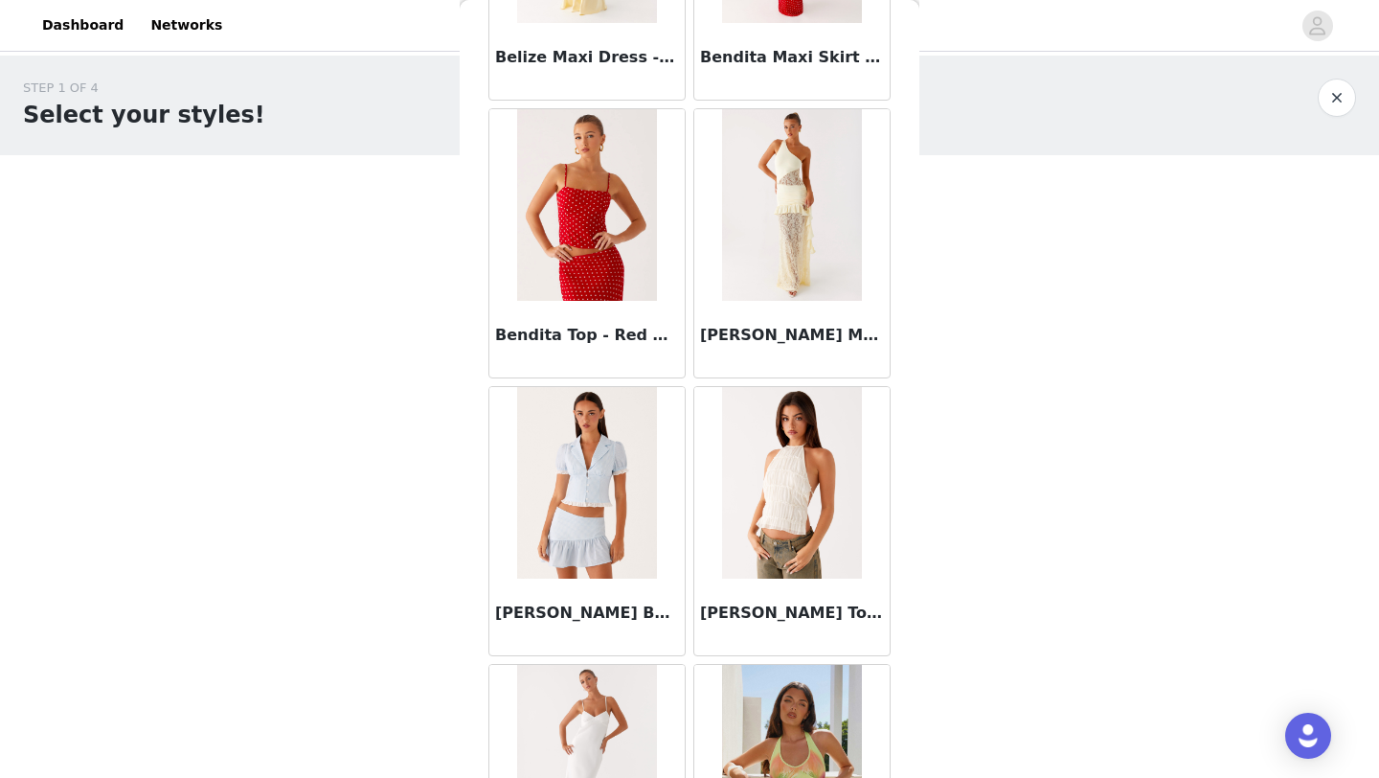
scroll to position [13264, 0]
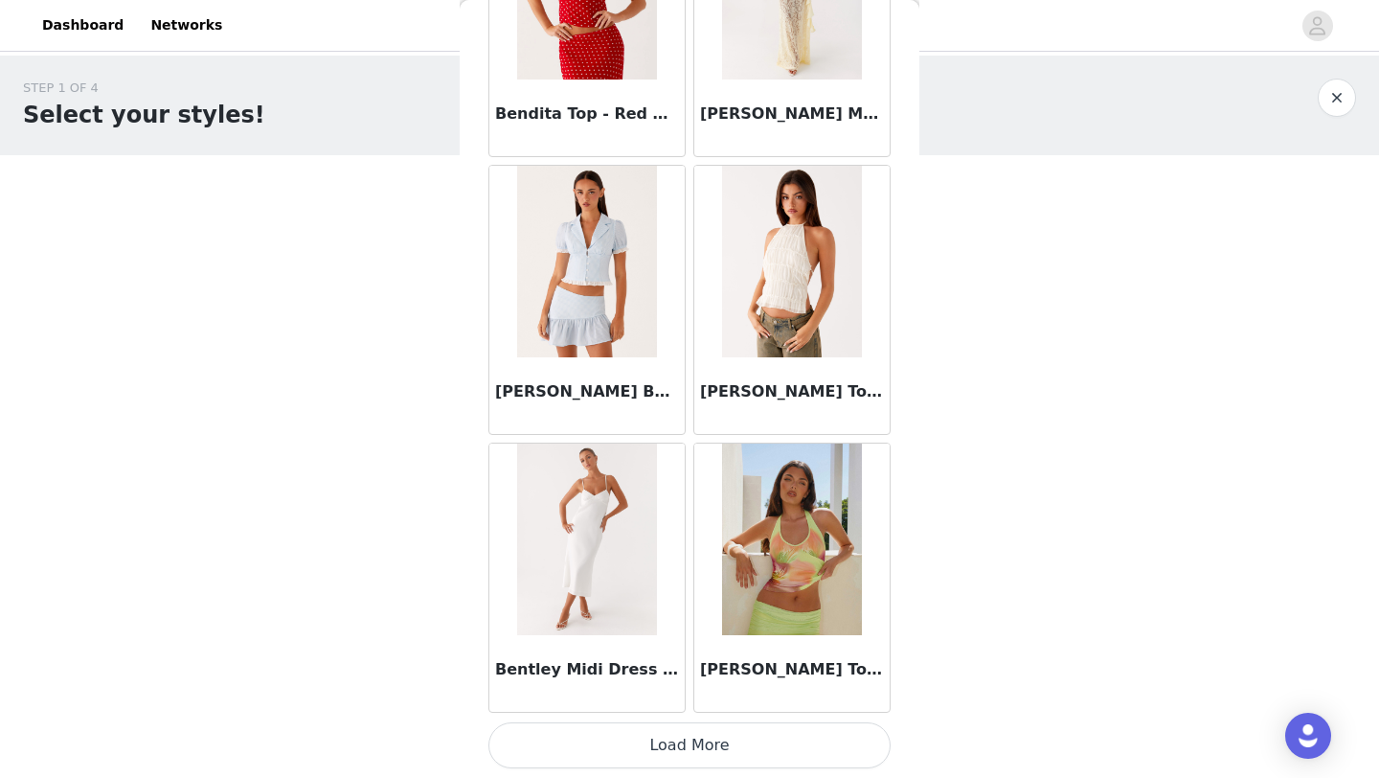
click at [671, 750] on button "Load More" at bounding box center [690, 745] width 402 height 46
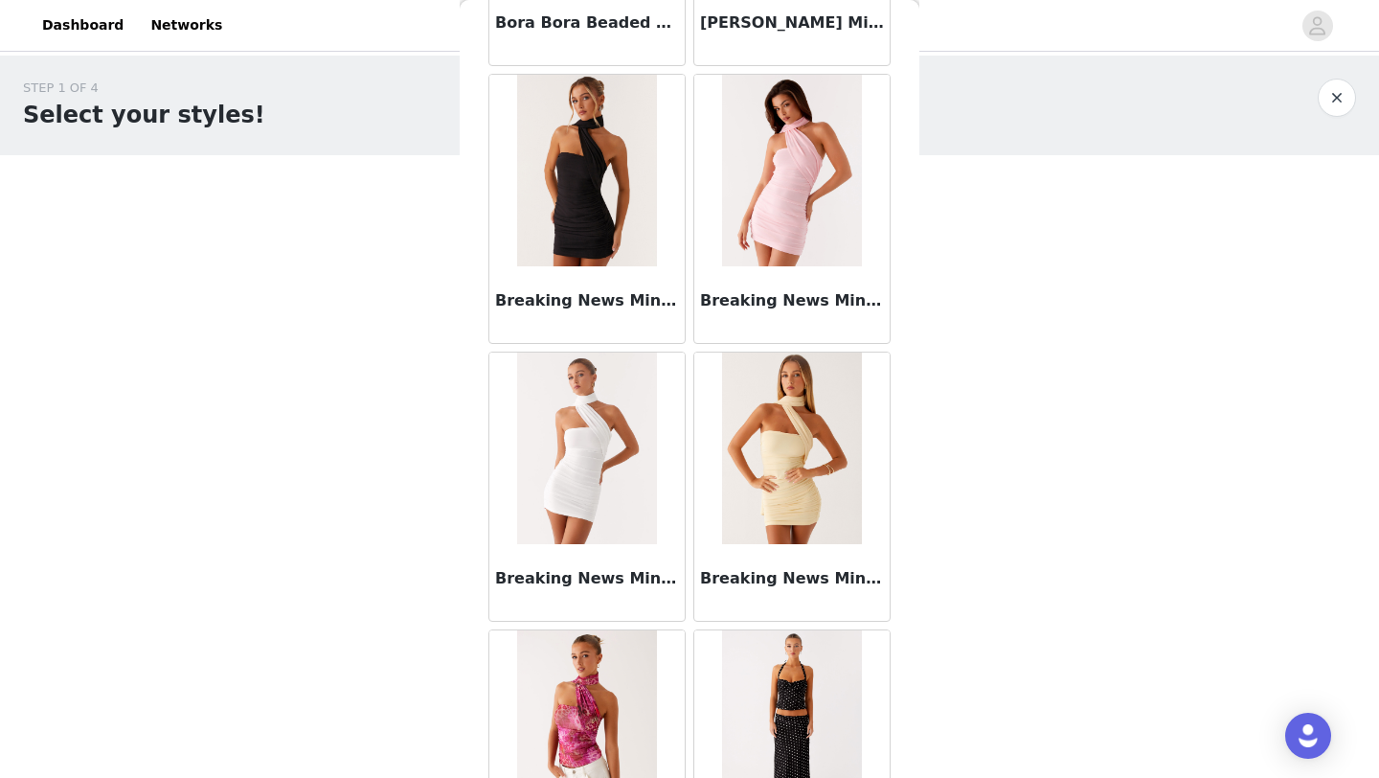
scroll to position [16042, 0]
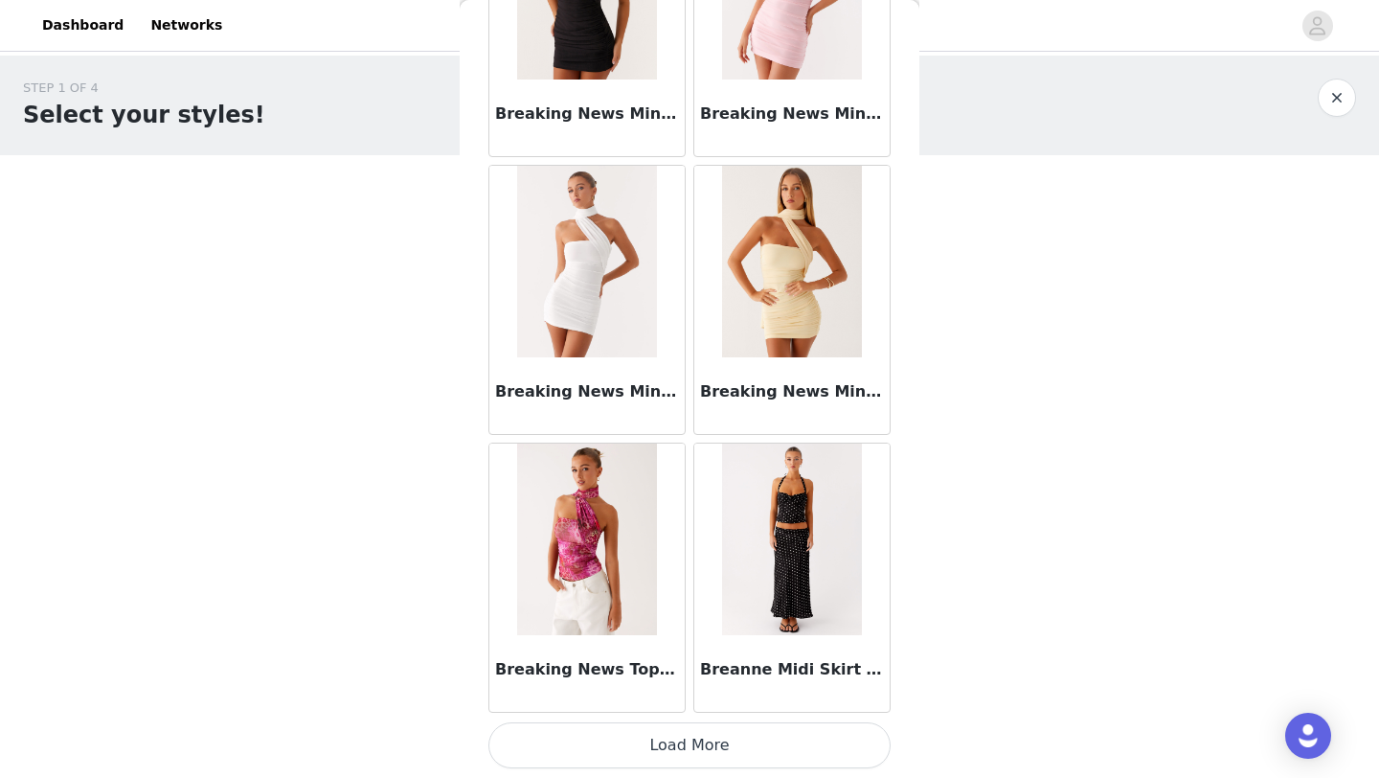
click at [683, 742] on button "Load More" at bounding box center [690, 745] width 402 height 46
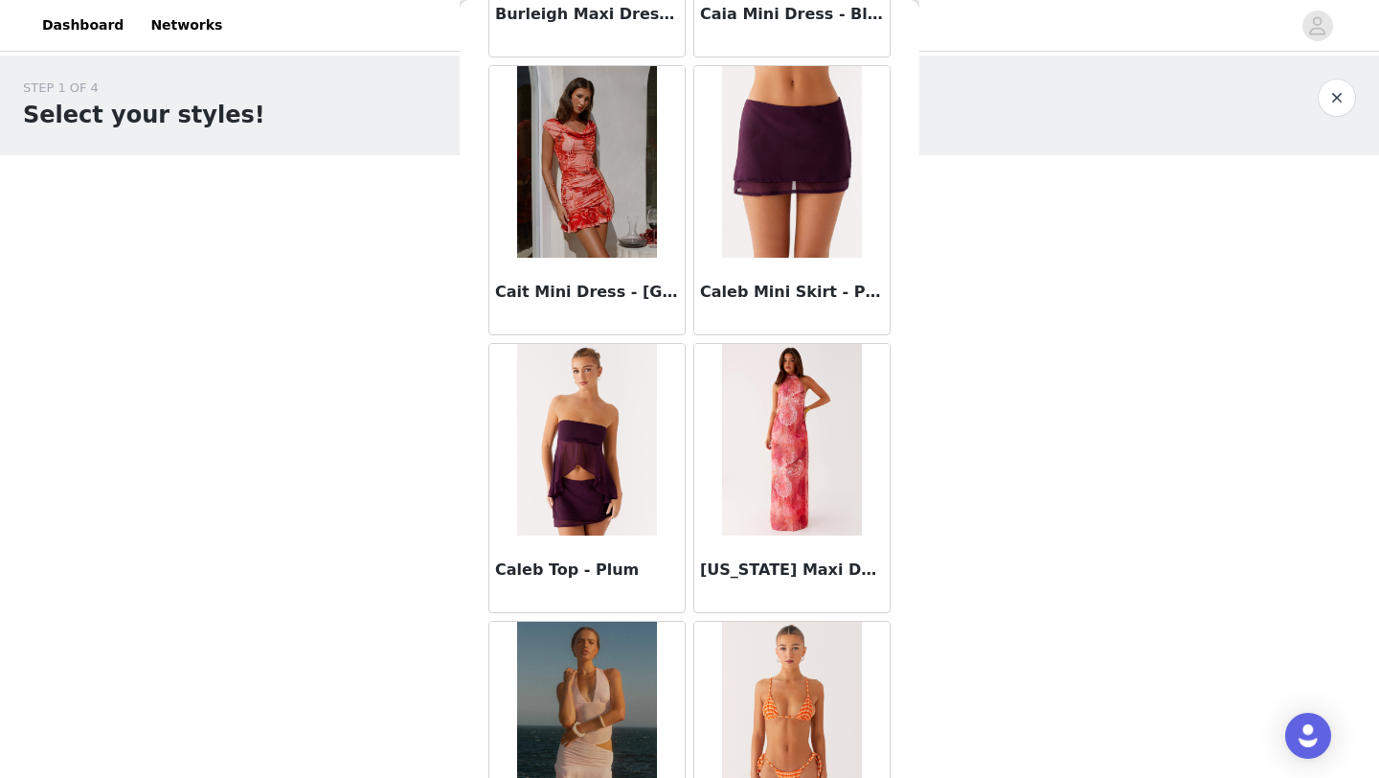
scroll to position [18820, 0]
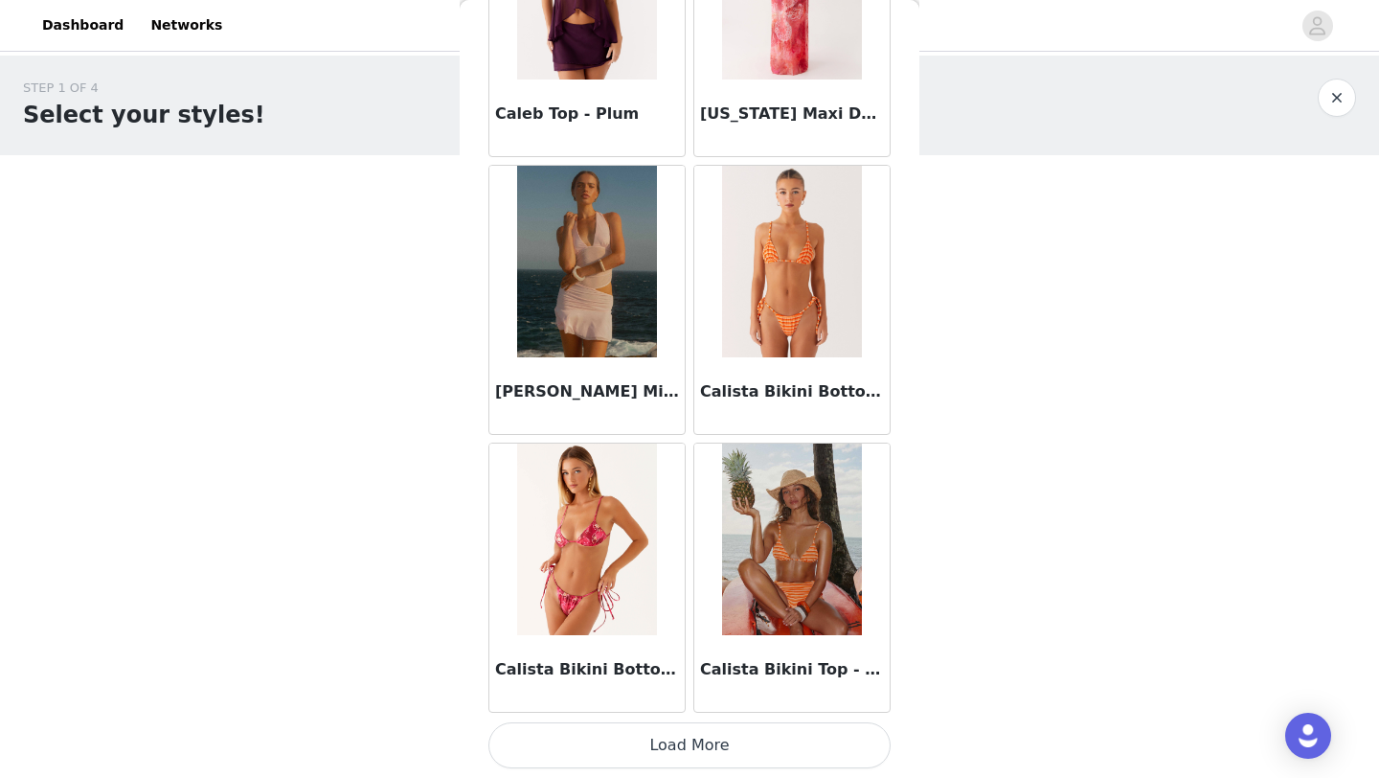
click at [682, 745] on button "Load More" at bounding box center [690, 745] width 402 height 46
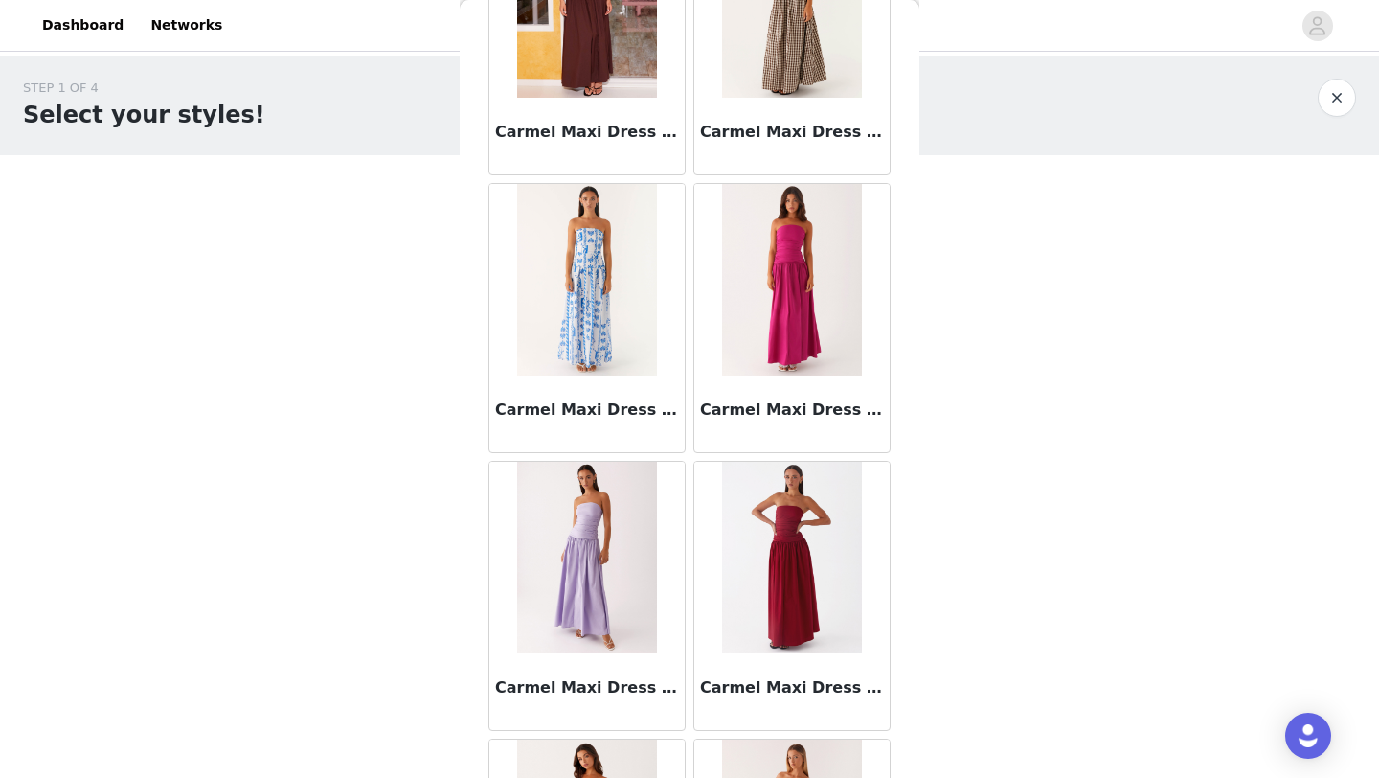
scroll to position [21598, 0]
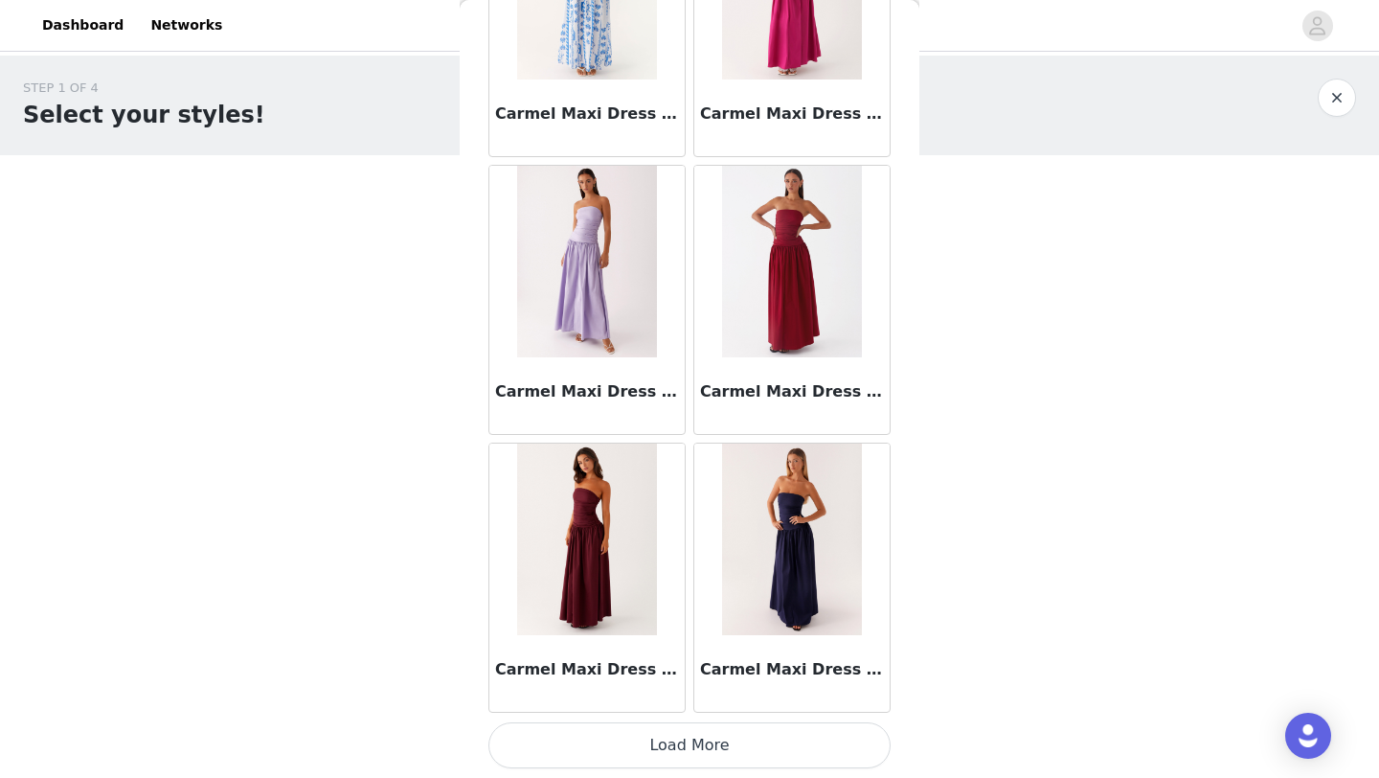
click at [671, 745] on button "Load More" at bounding box center [690, 745] width 402 height 46
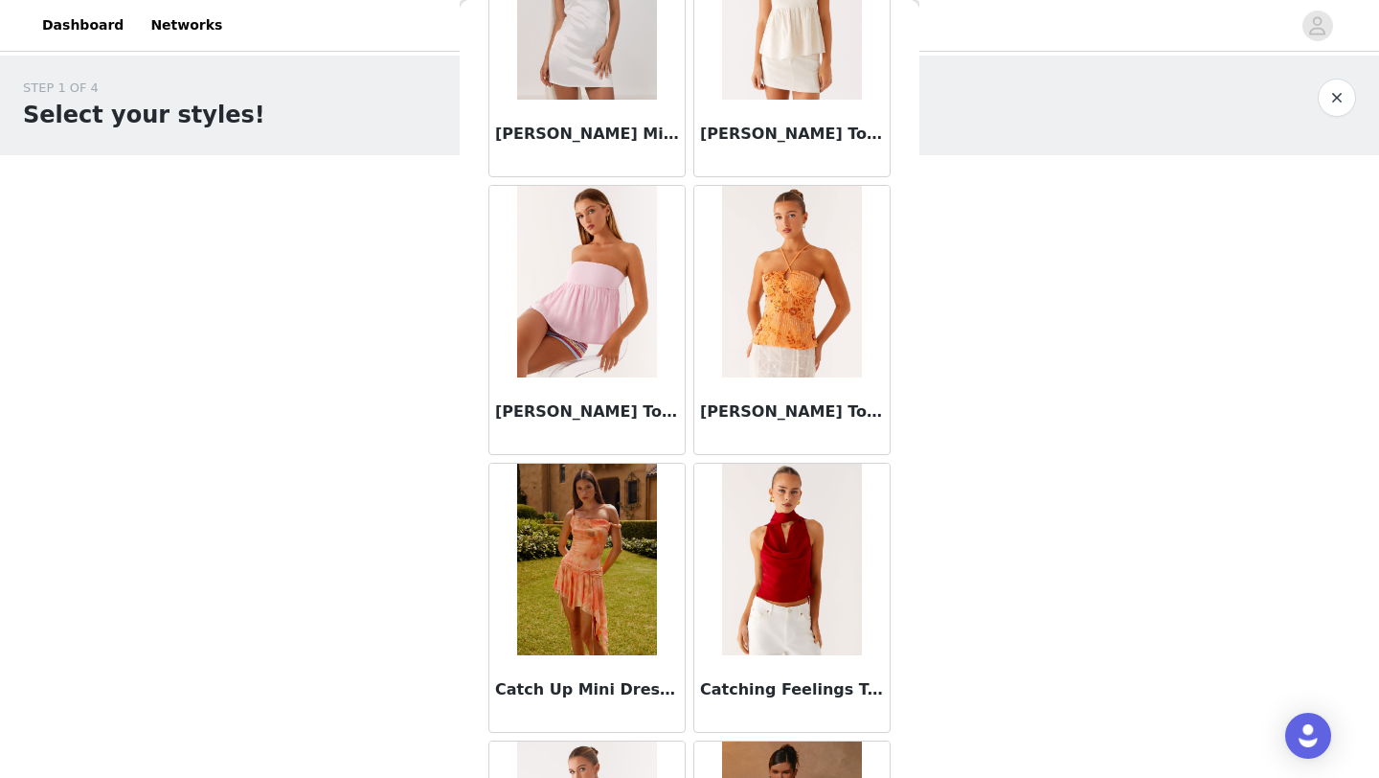
scroll to position [24376, 0]
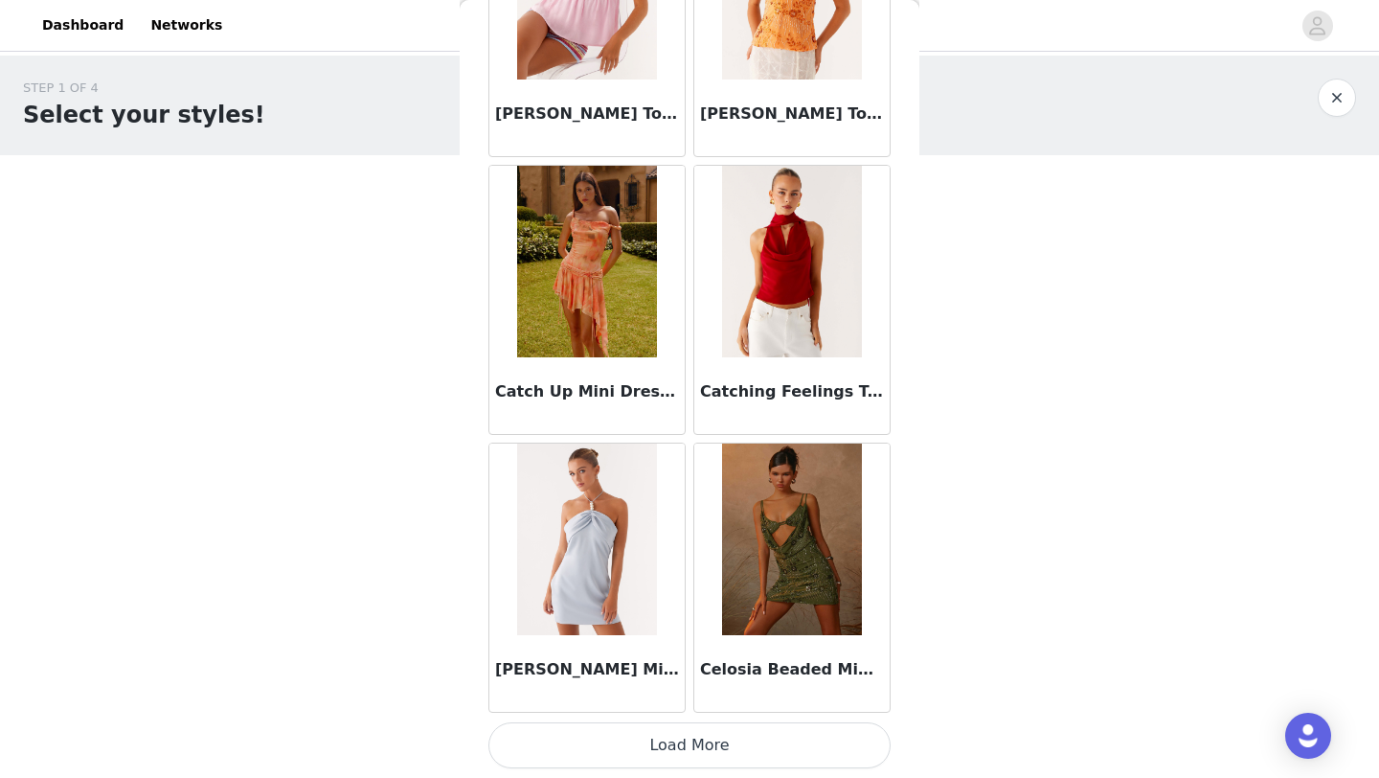
click at [678, 747] on button "Load More" at bounding box center [690, 745] width 402 height 46
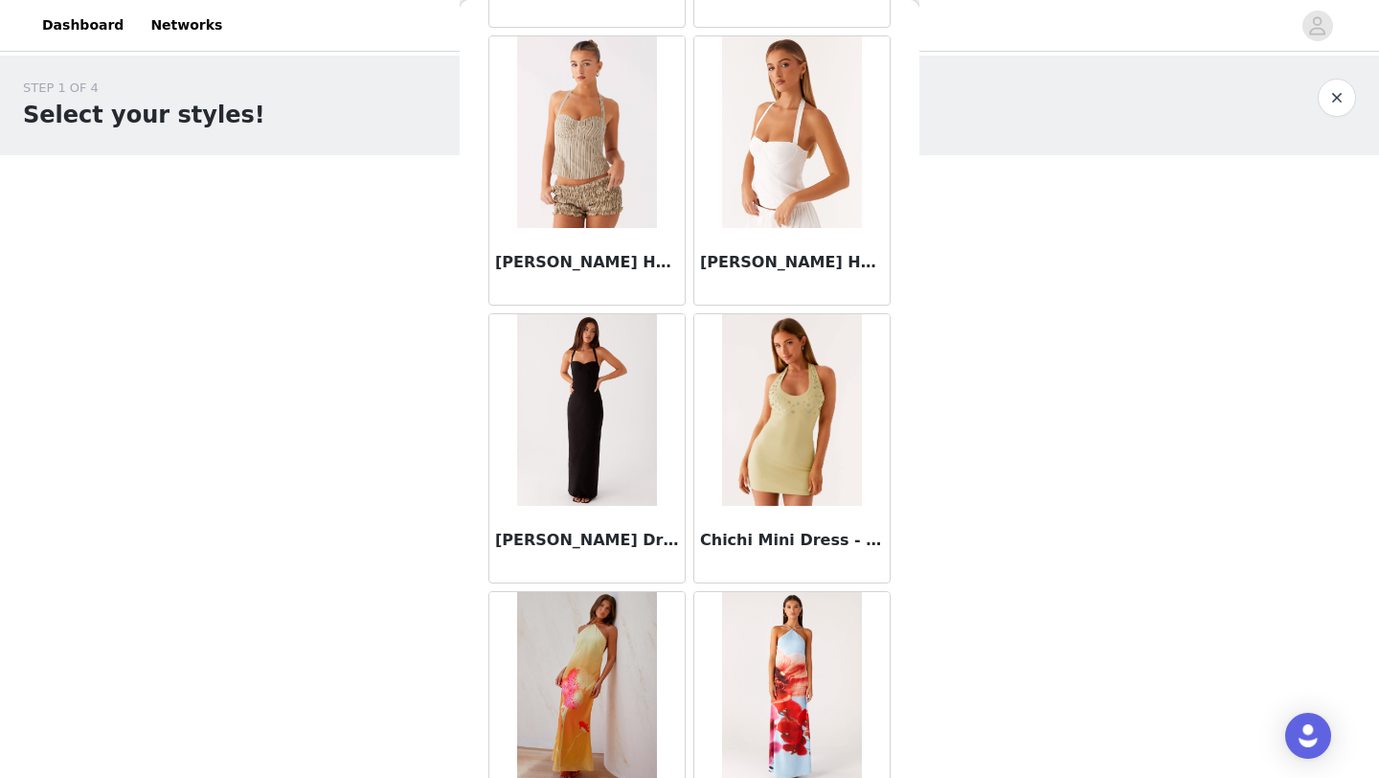
scroll to position [27153, 0]
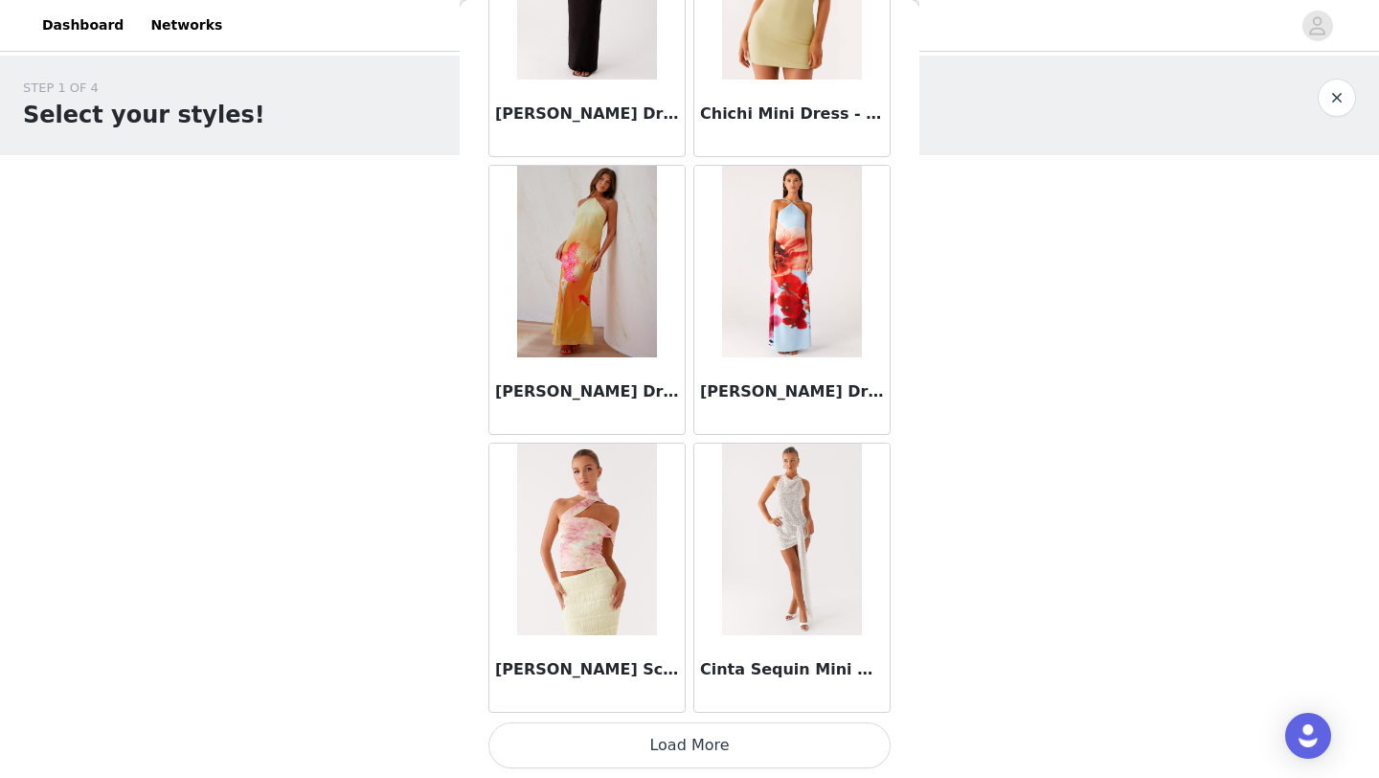
click at [679, 748] on button "Load More" at bounding box center [690, 745] width 402 height 46
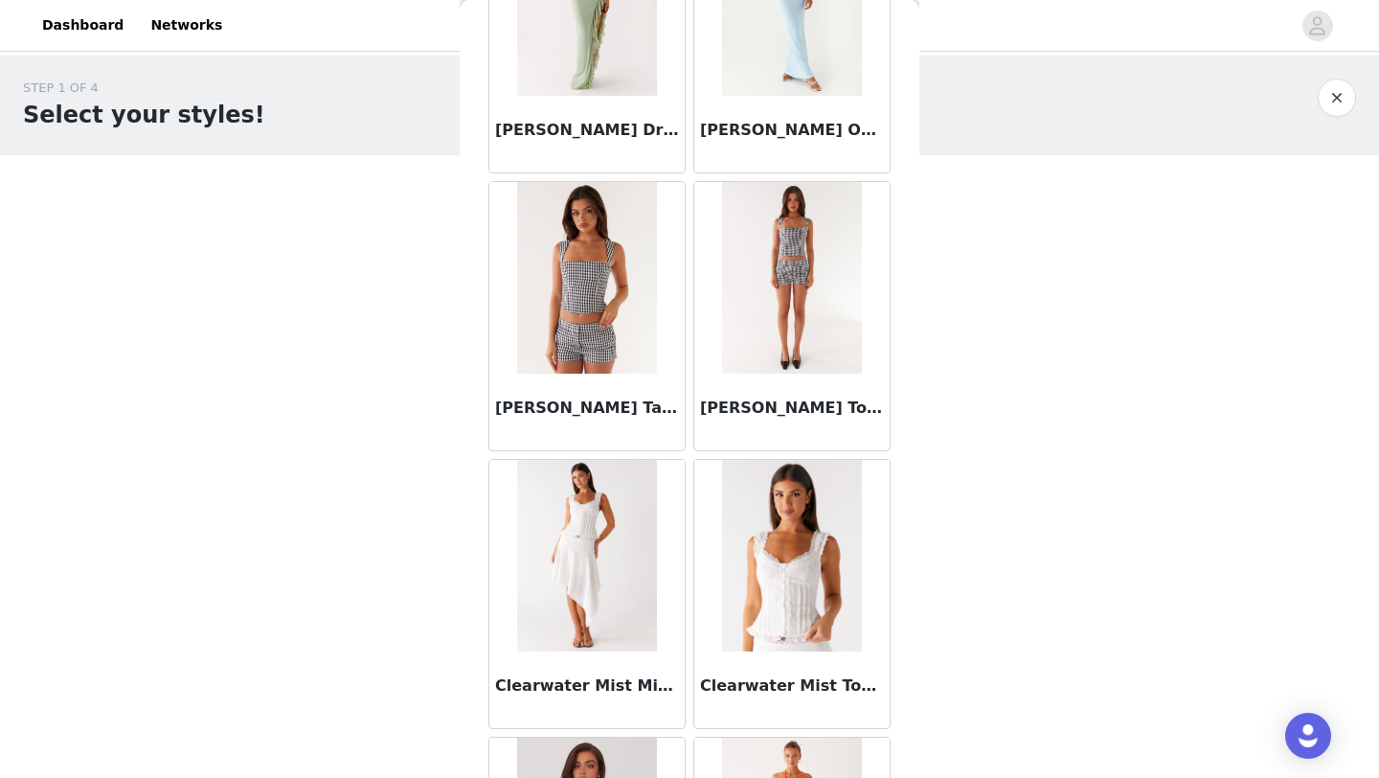
scroll to position [28252, 0]
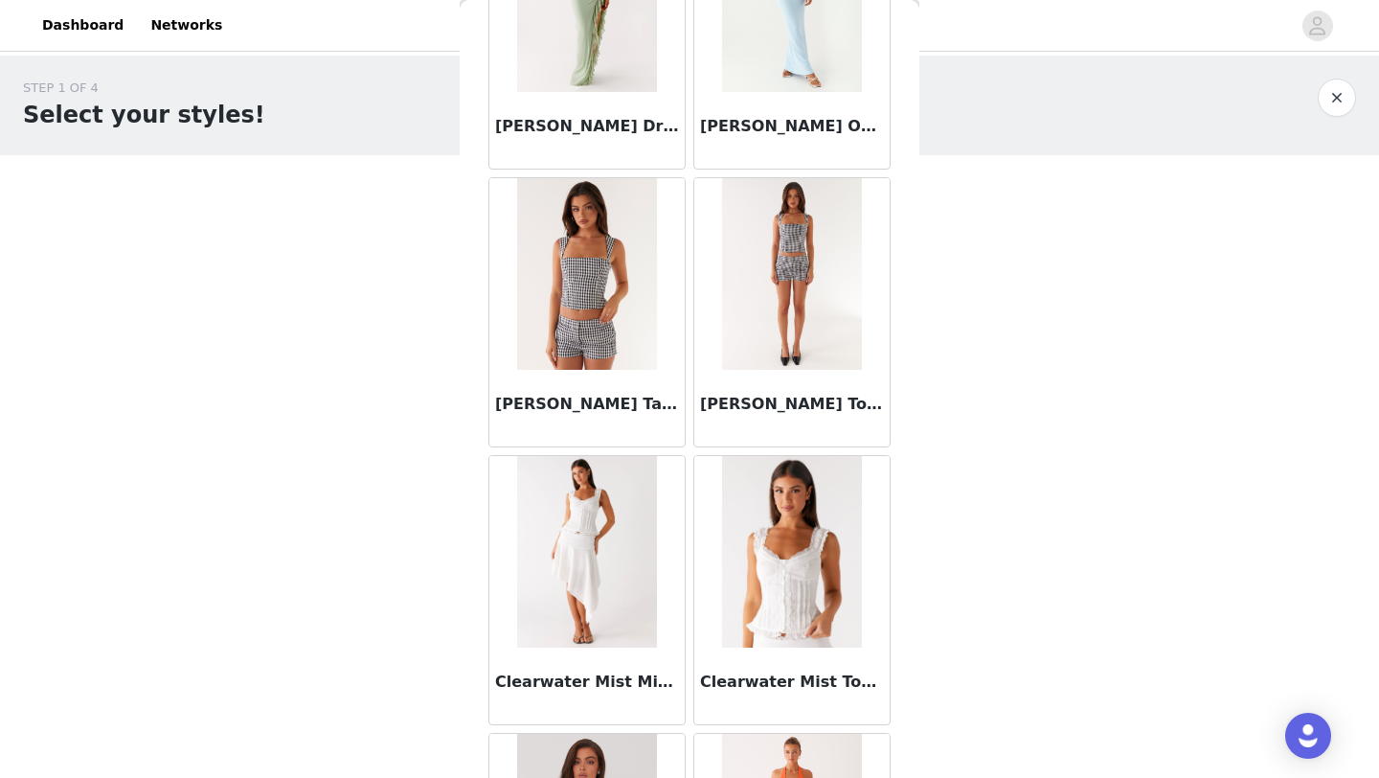
click at [590, 307] on img at bounding box center [586, 274] width 139 height 192
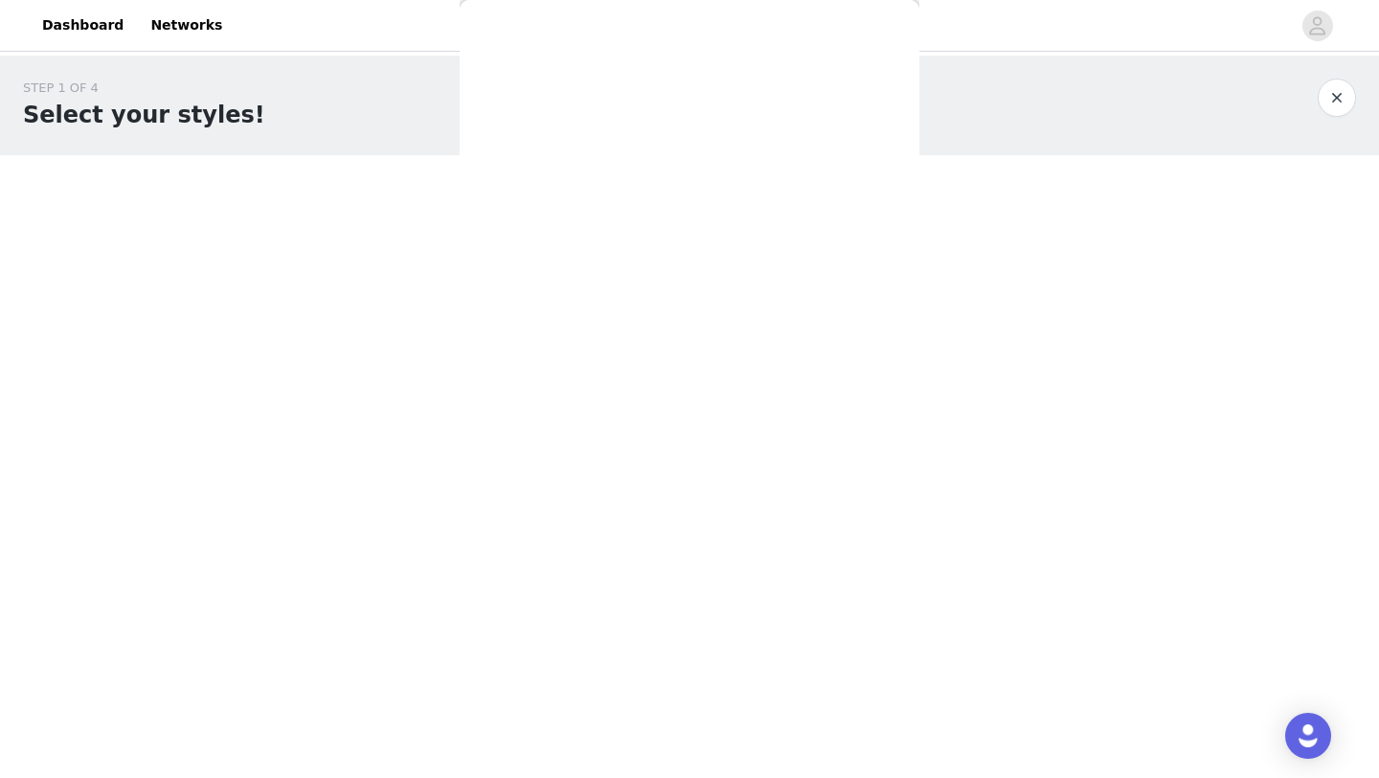
scroll to position [238, 0]
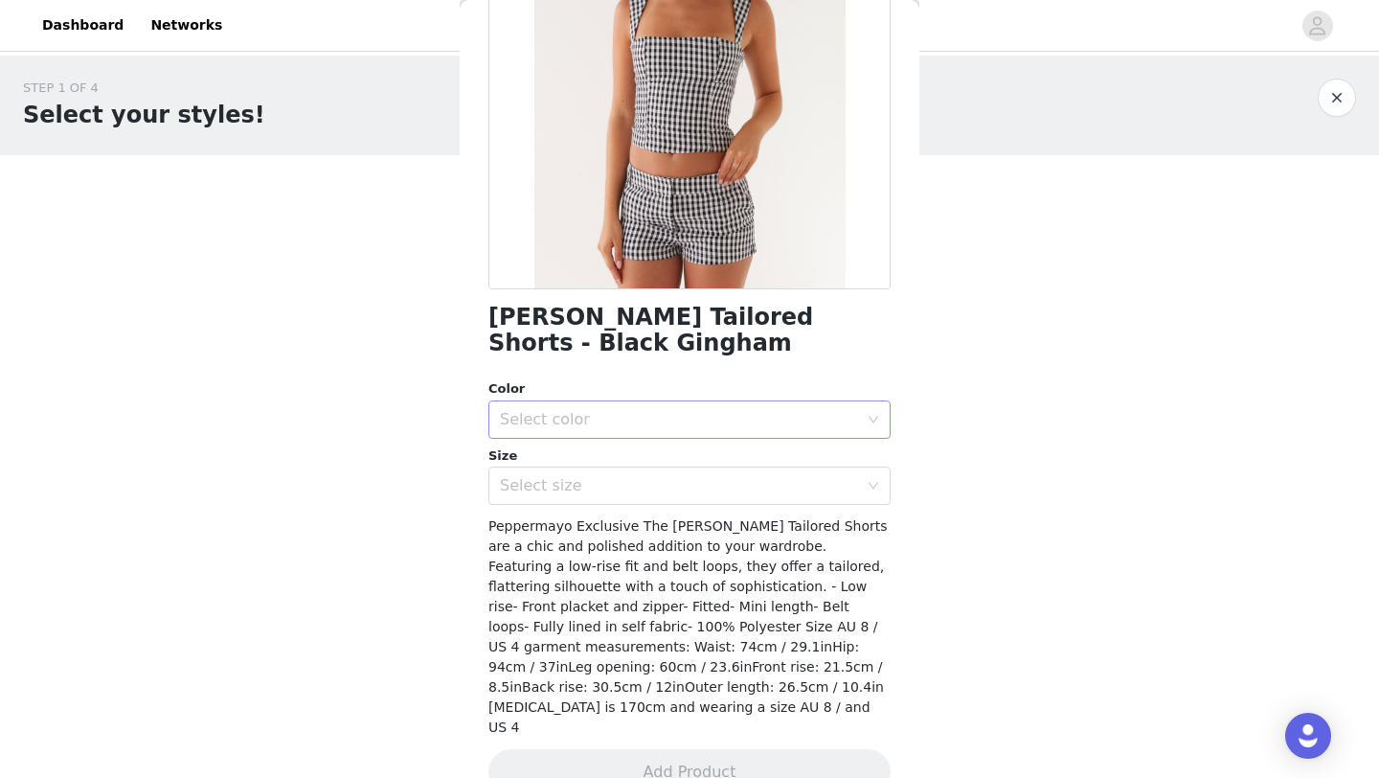
click at [570, 416] on div "Select color" at bounding box center [679, 419] width 358 height 19
click at [554, 462] on li "Black Gingham" at bounding box center [690, 461] width 402 height 31
click at [551, 476] on div "Select size" at bounding box center [679, 485] width 358 height 19
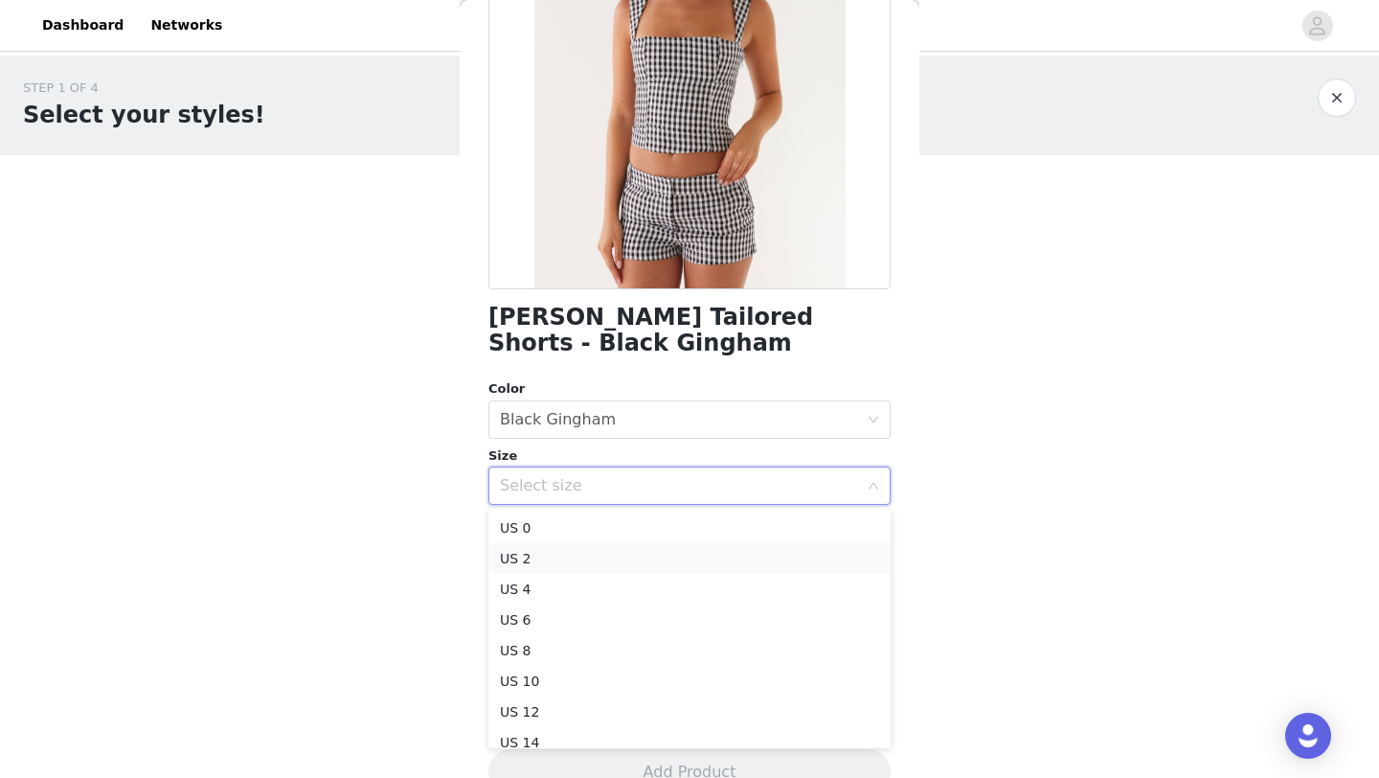
click at [524, 565] on li "US 2" at bounding box center [690, 558] width 402 height 31
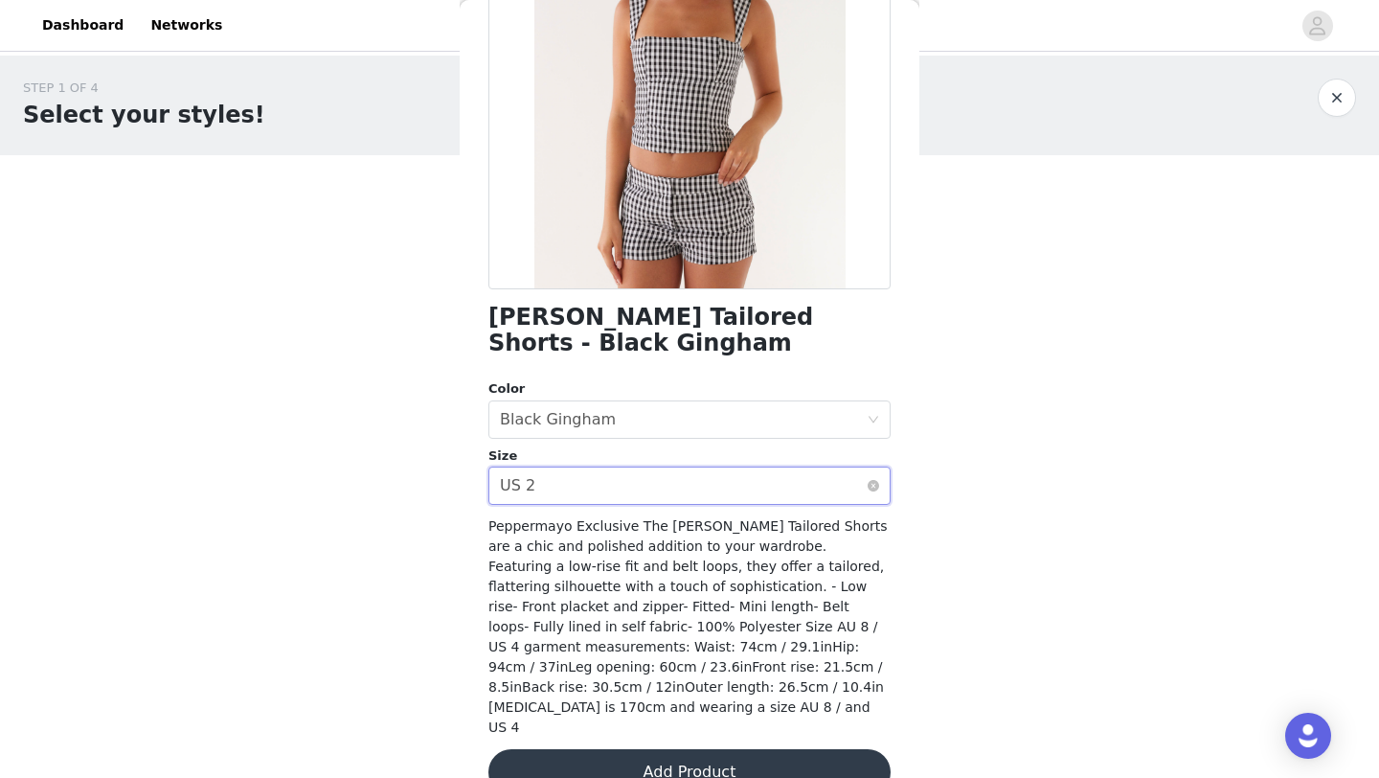
click at [593, 472] on div "Select size US 2" at bounding box center [683, 485] width 367 height 36
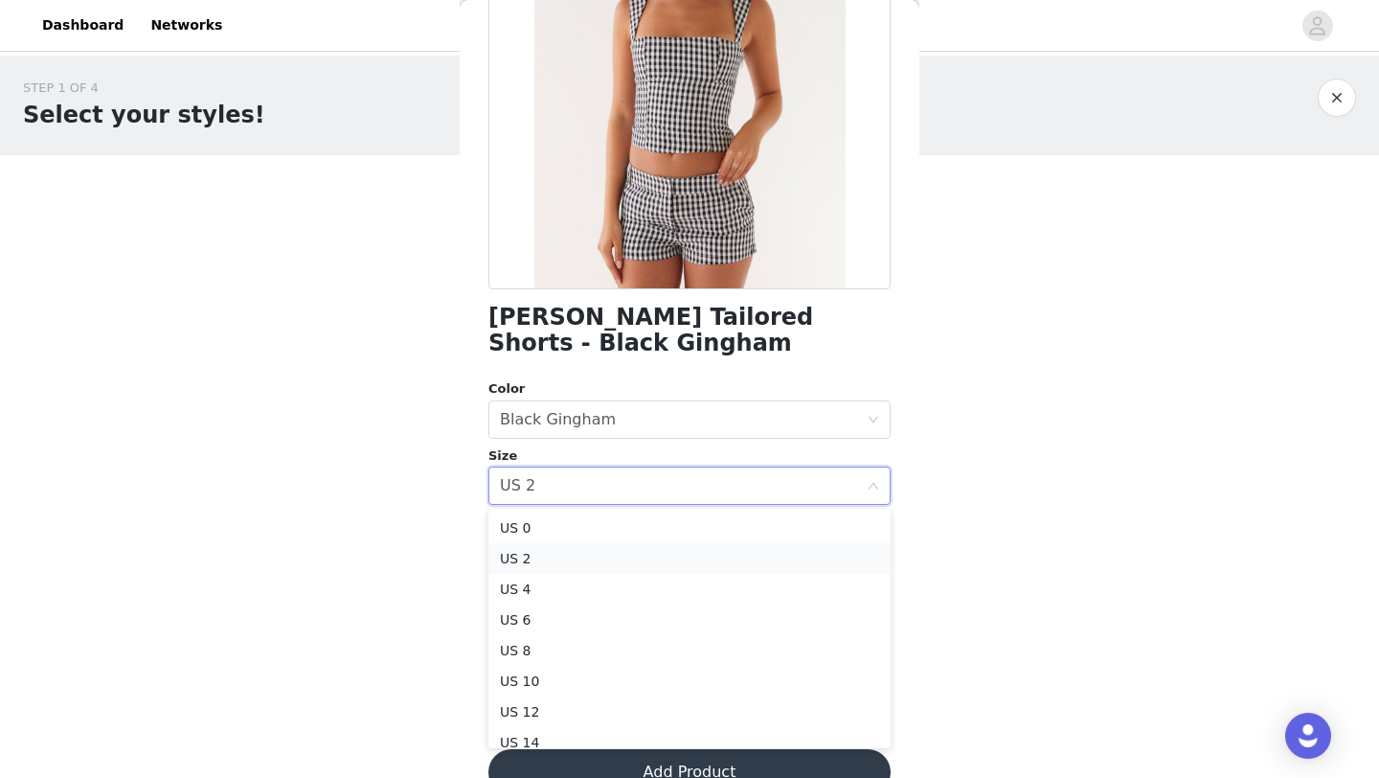
click at [542, 569] on li "US 2" at bounding box center [690, 558] width 402 height 31
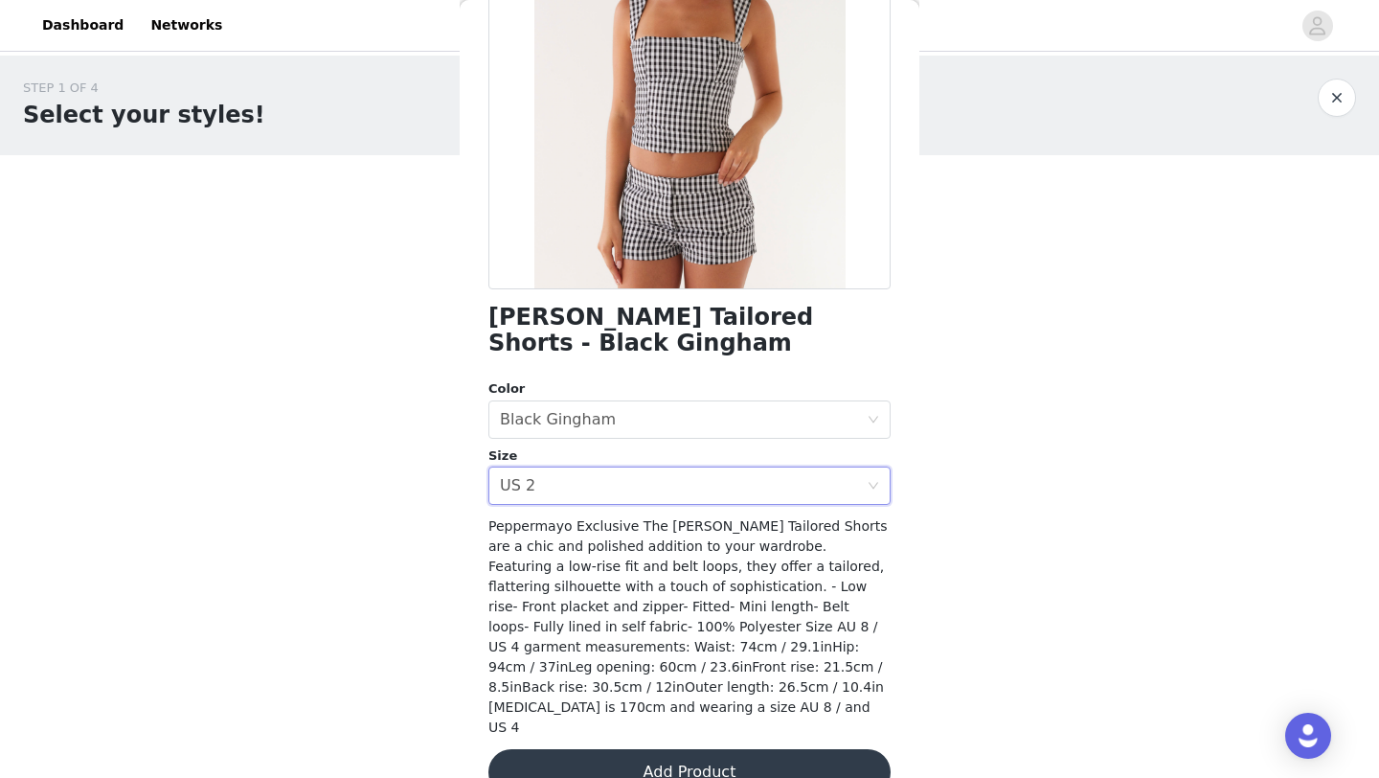
click at [553, 749] on button "Add Product" at bounding box center [690, 772] width 402 height 46
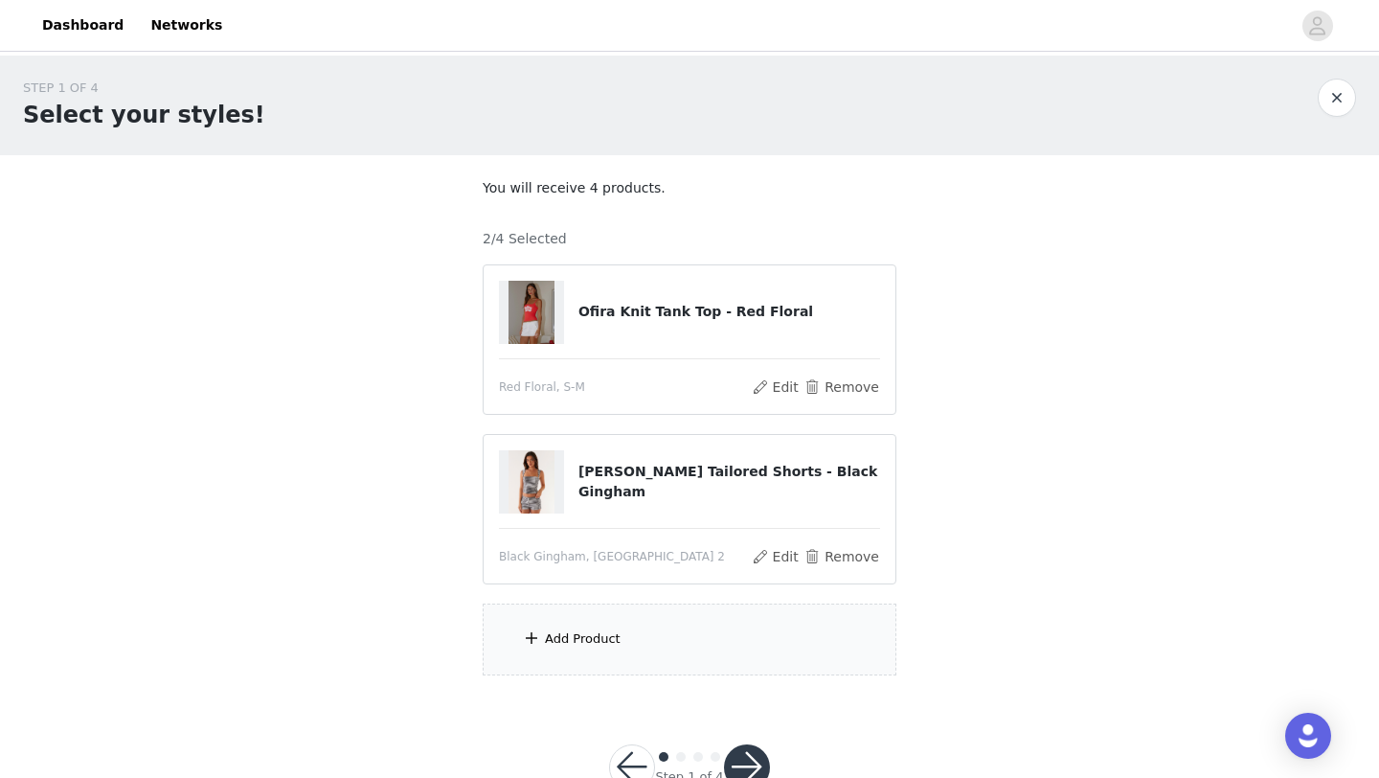
click at [567, 636] on div "Add Product" at bounding box center [583, 638] width 76 height 19
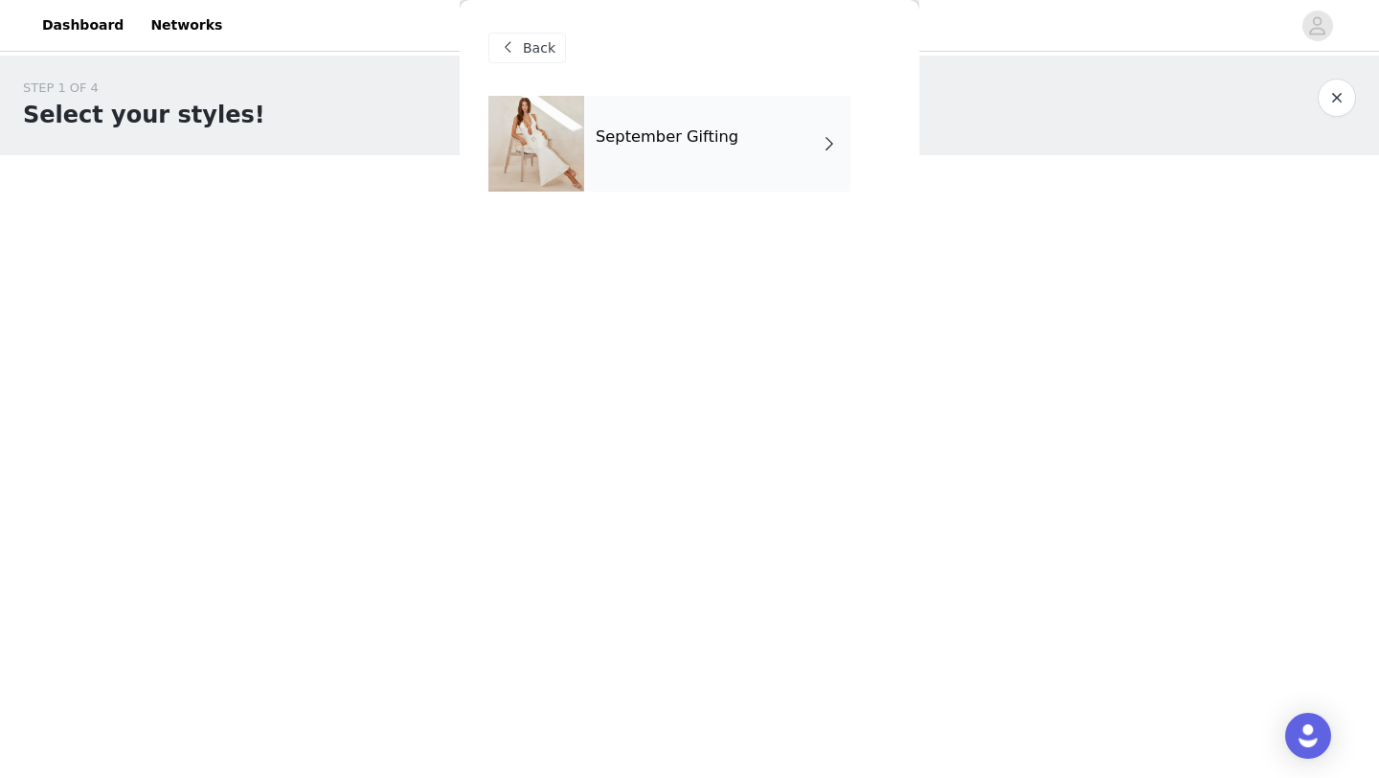
click at [661, 162] on div "September Gifting" at bounding box center [717, 144] width 266 height 96
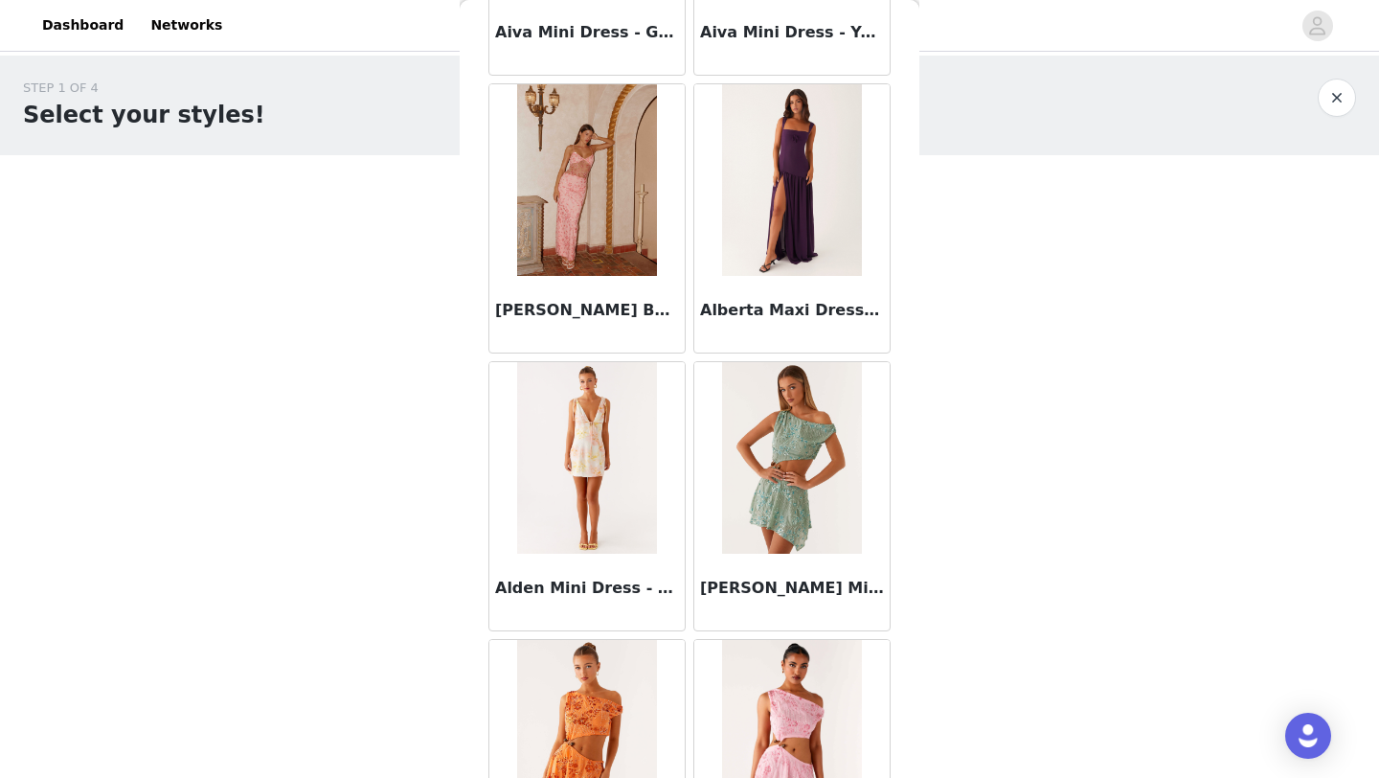
scroll to position [2153, 0]
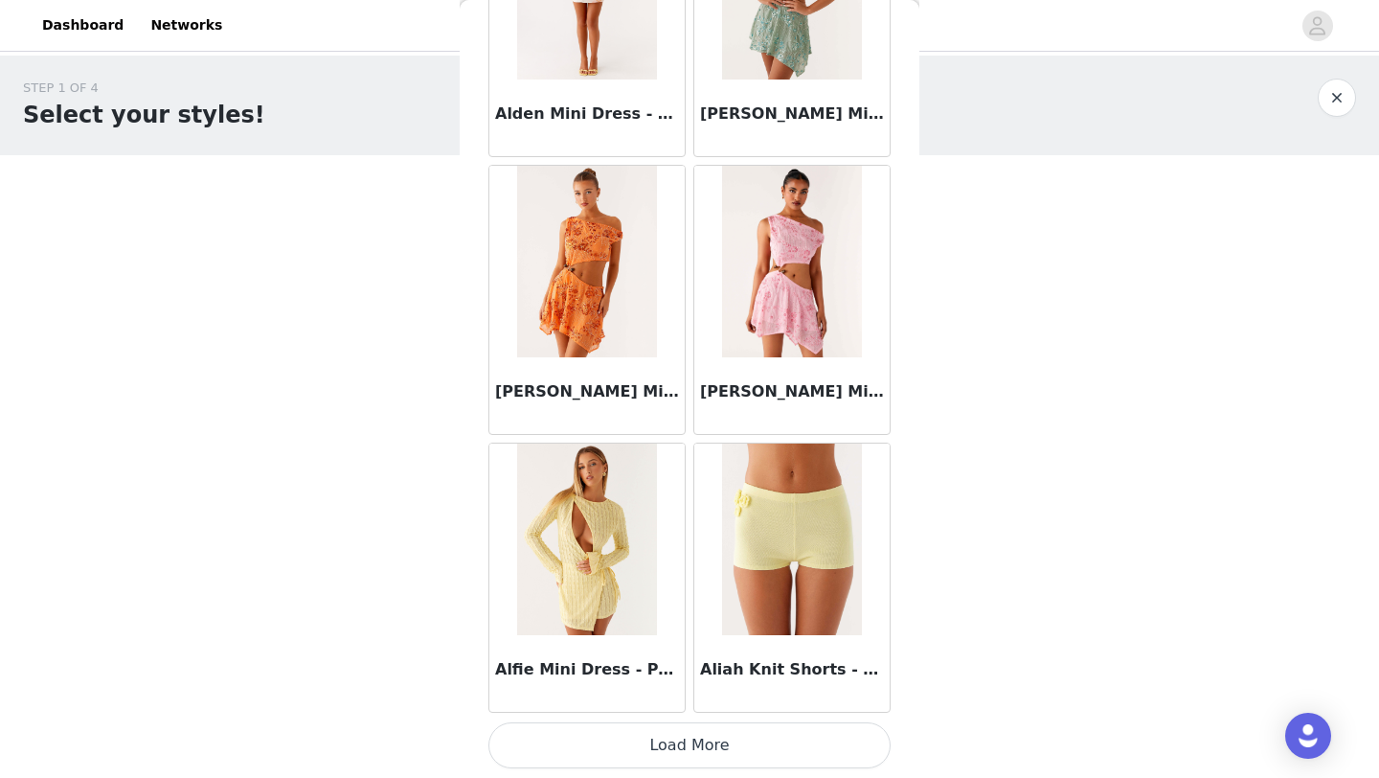
click at [573, 748] on button "Load More" at bounding box center [690, 745] width 402 height 46
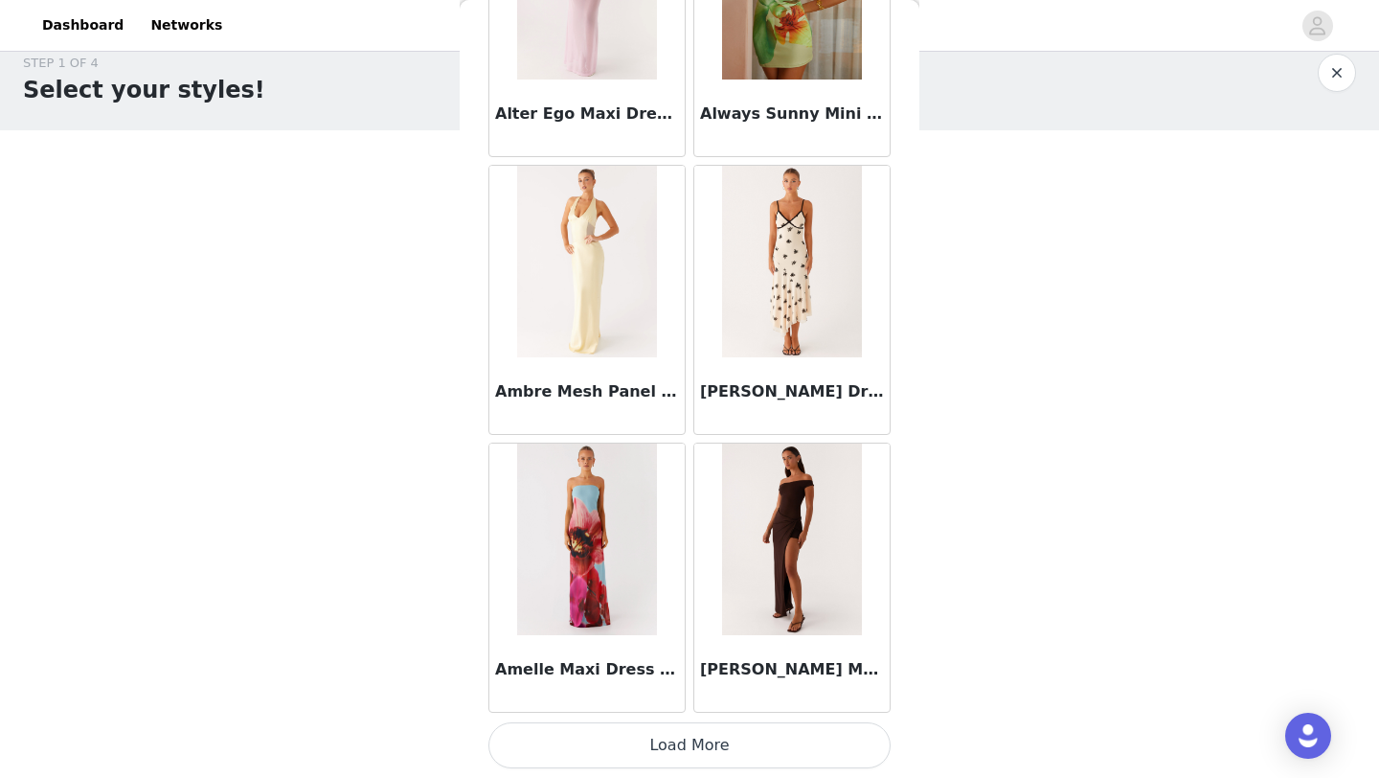
scroll to position [57, 0]
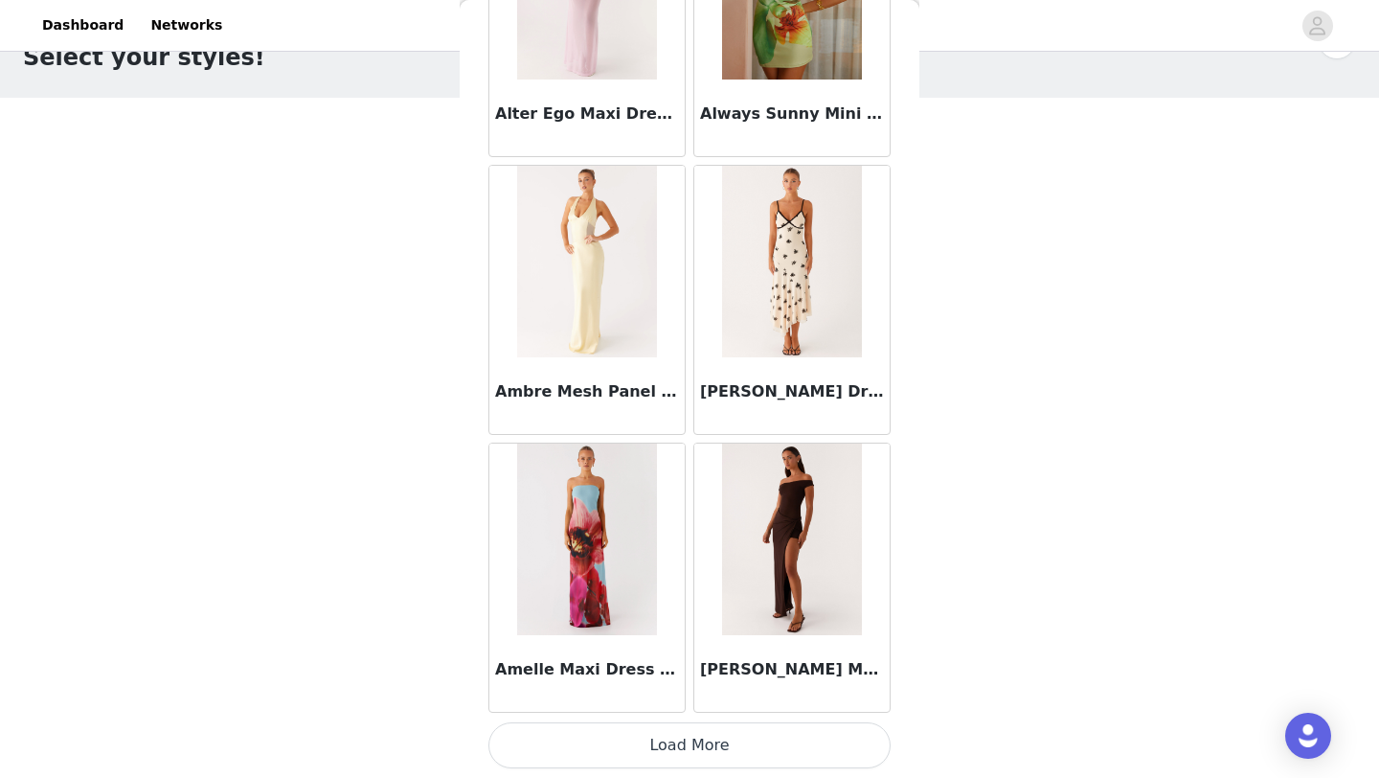
click at [624, 761] on button "Load More" at bounding box center [690, 745] width 402 height 46
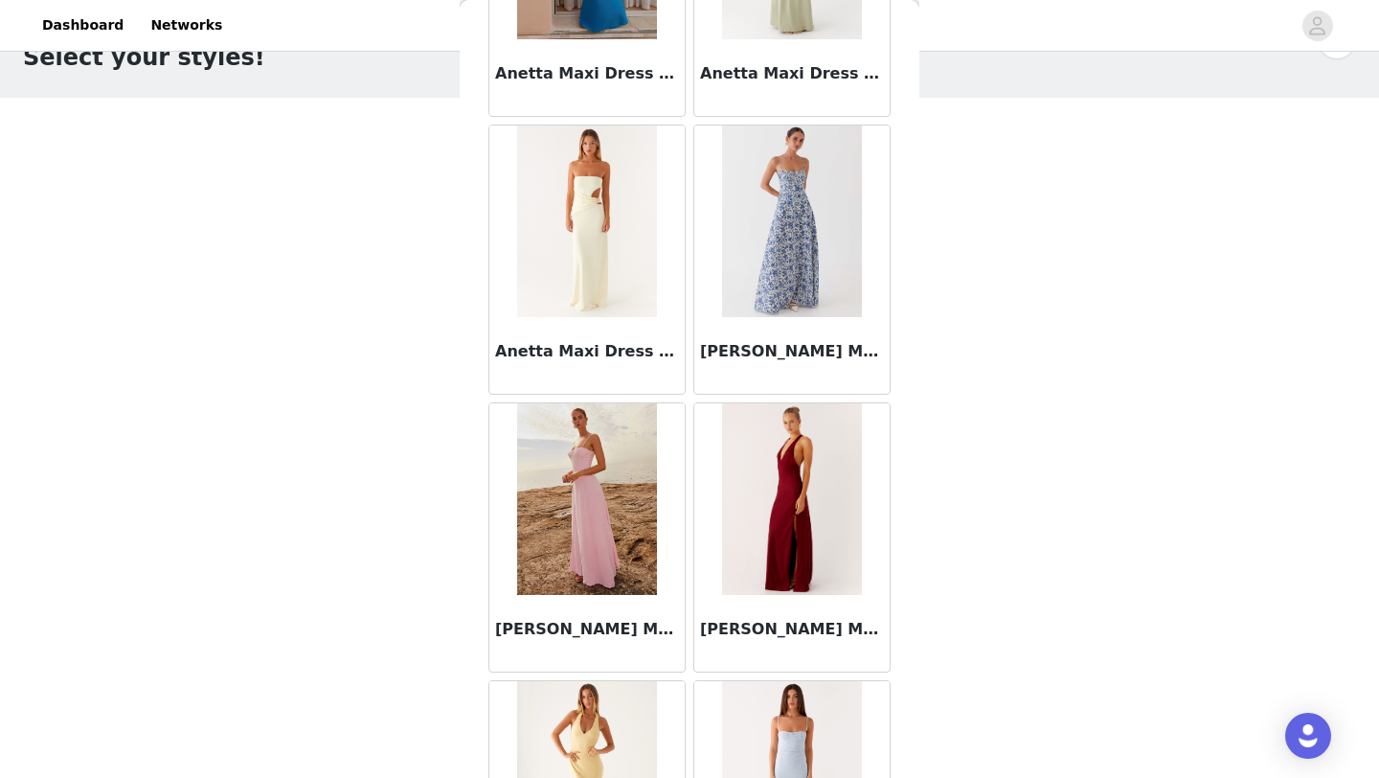
scroll to position [7709, 0]
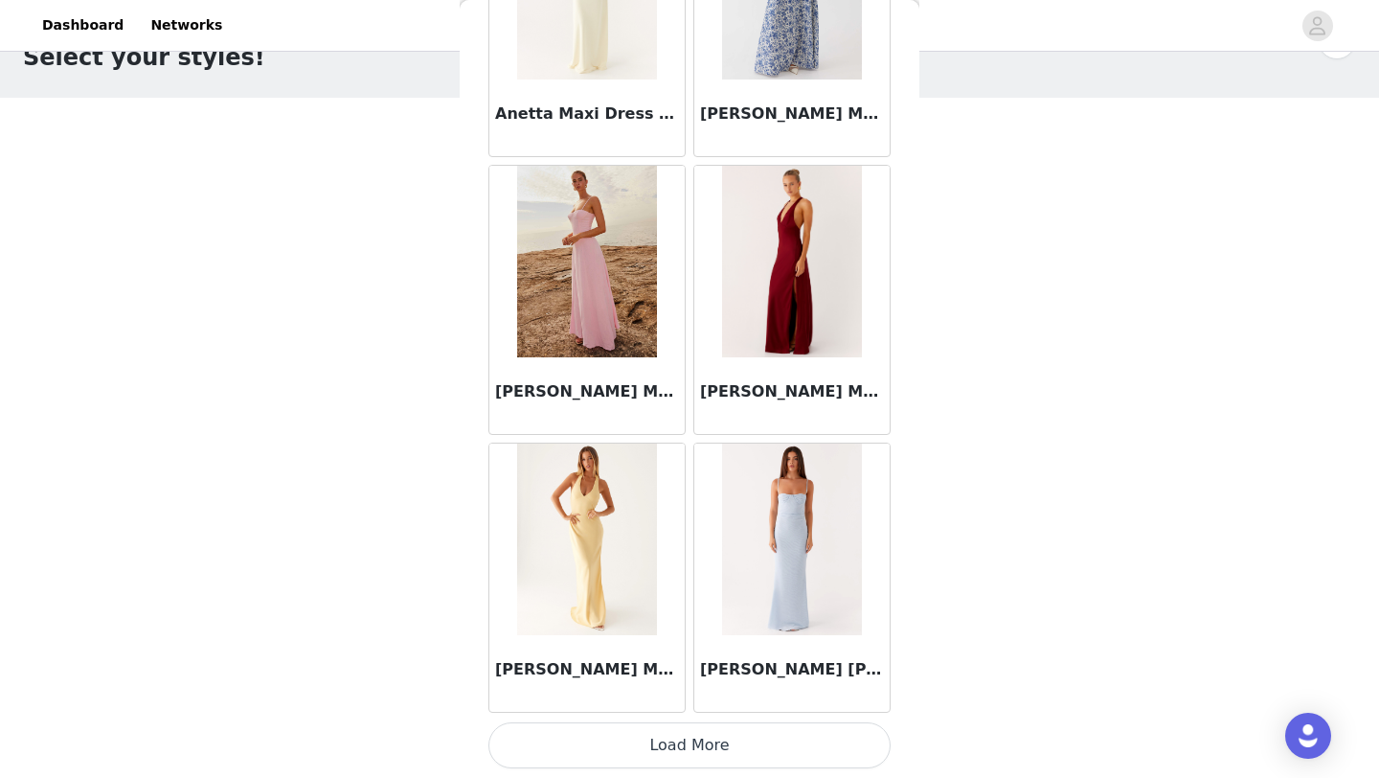
click at [658, 739] on button "Load More" at bounding box center [690, 745] width 402 height 46
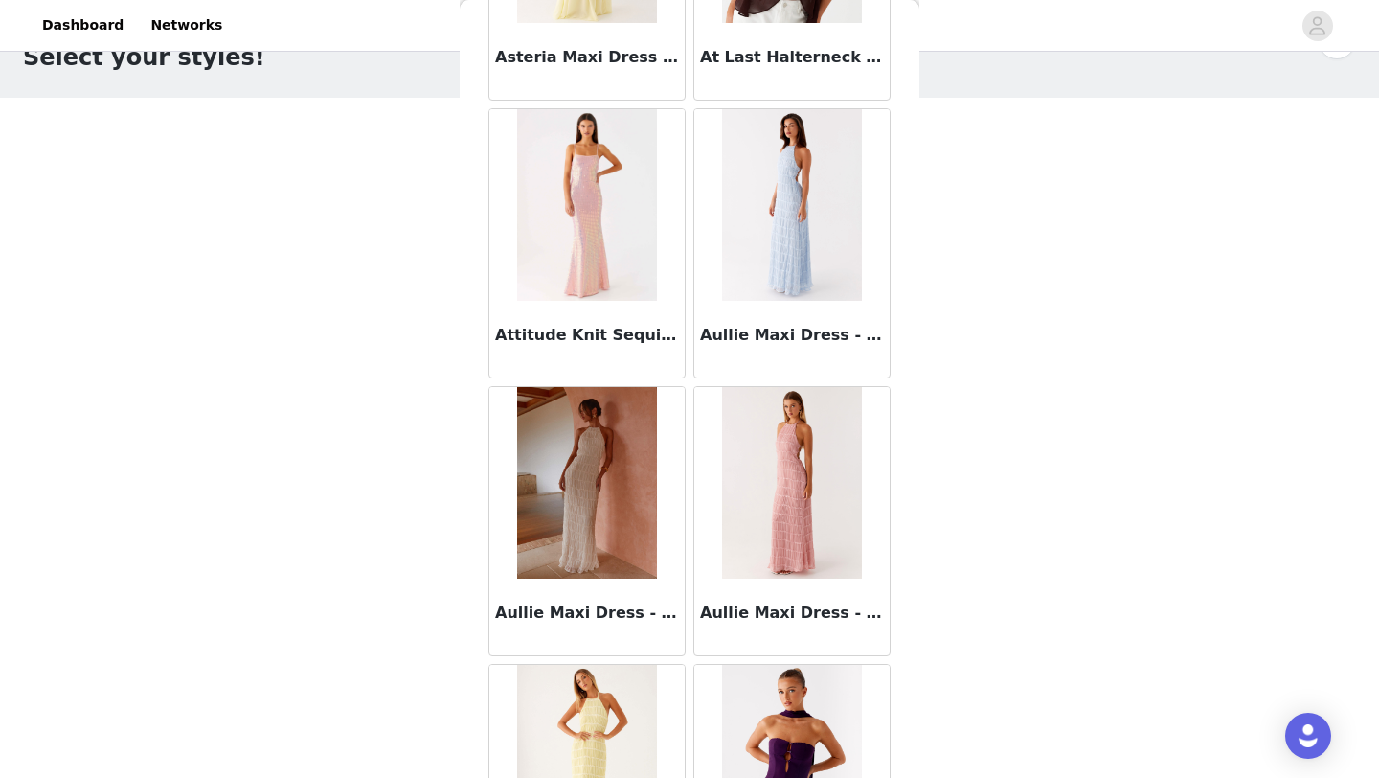
scroll to position [10487, 0]
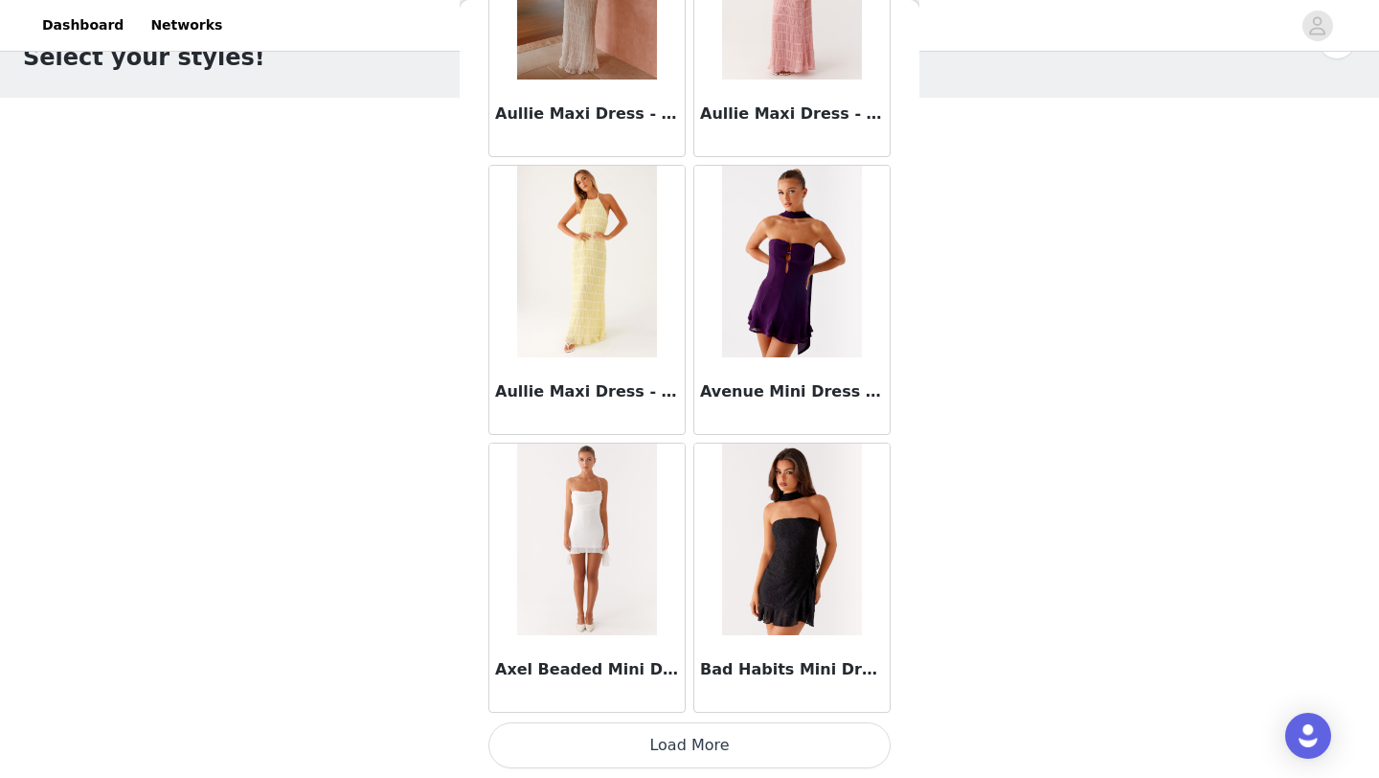
click at [664, 742] on button "Load More" at bounding box center [690, 745] width 402 height 46
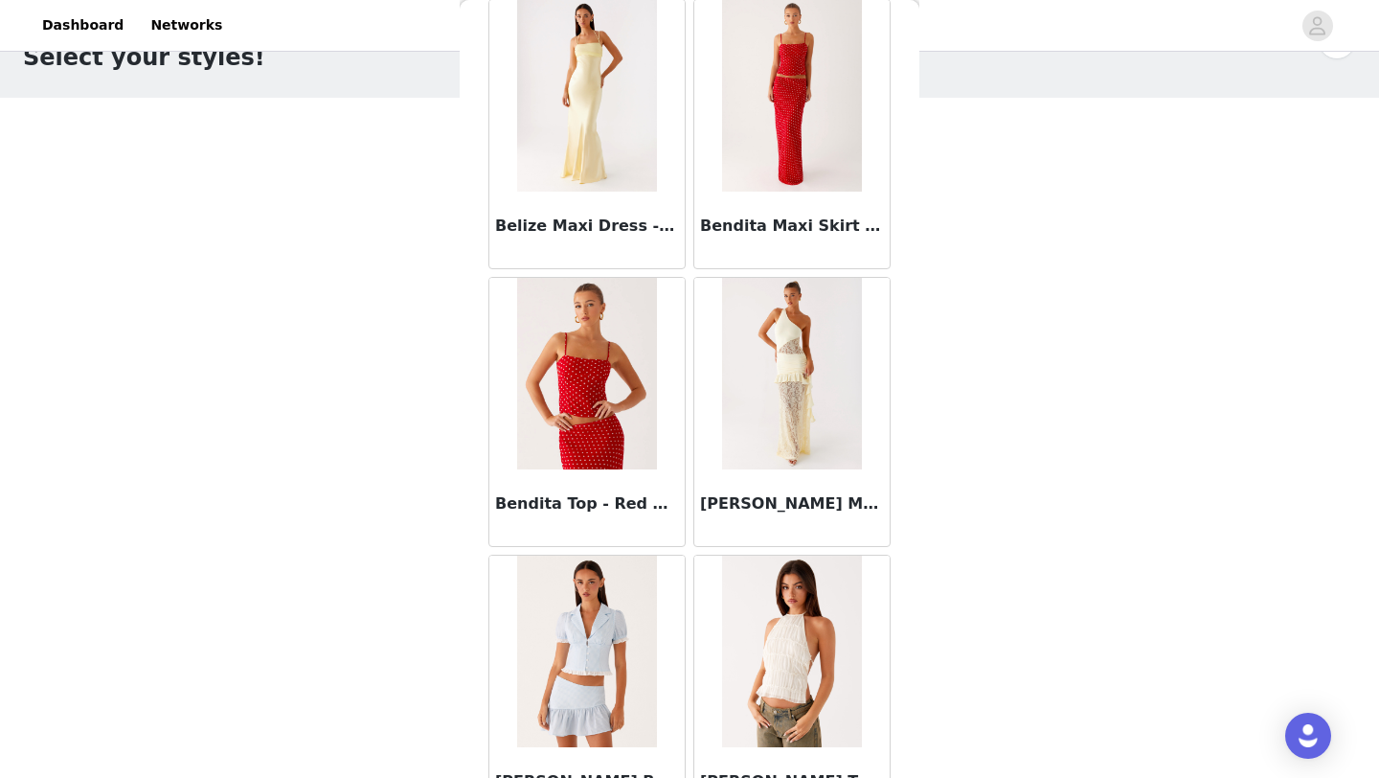
scroll to position [13264, 0]
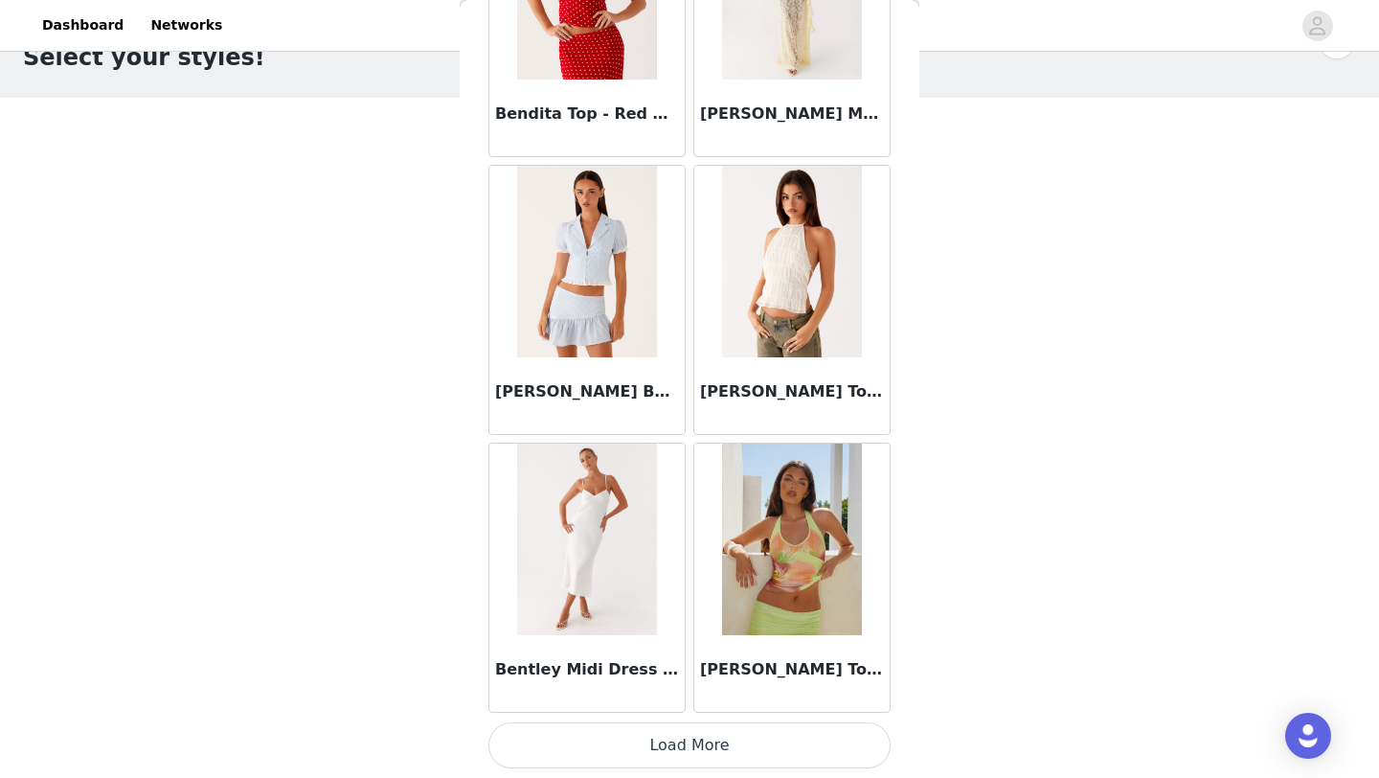
click at [651, 747] on button "Load More" at bounding box center [690, 745] width 402 height 46
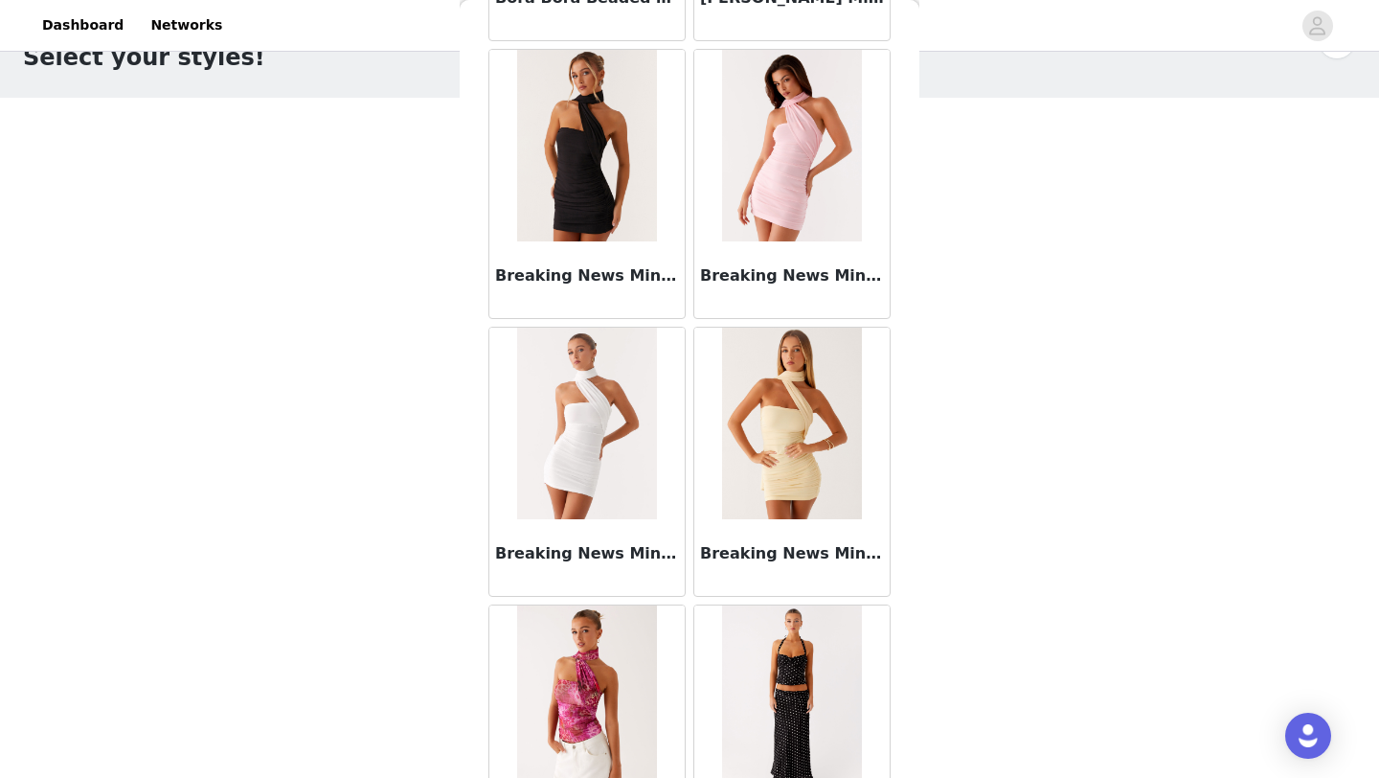
scroll to position [16042, 0]
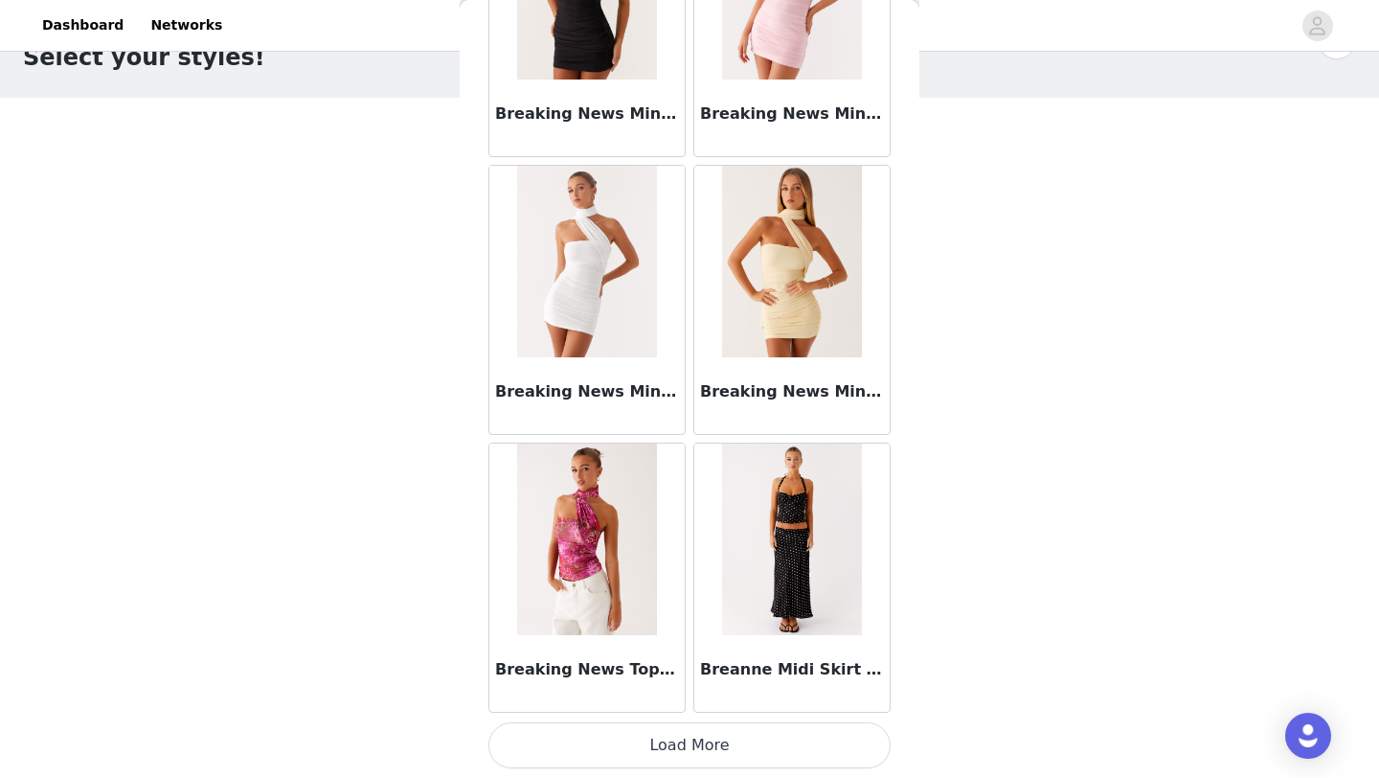
click at [649, 752] on button "Load More" at bounding box center [690, 745] width 402 height 46
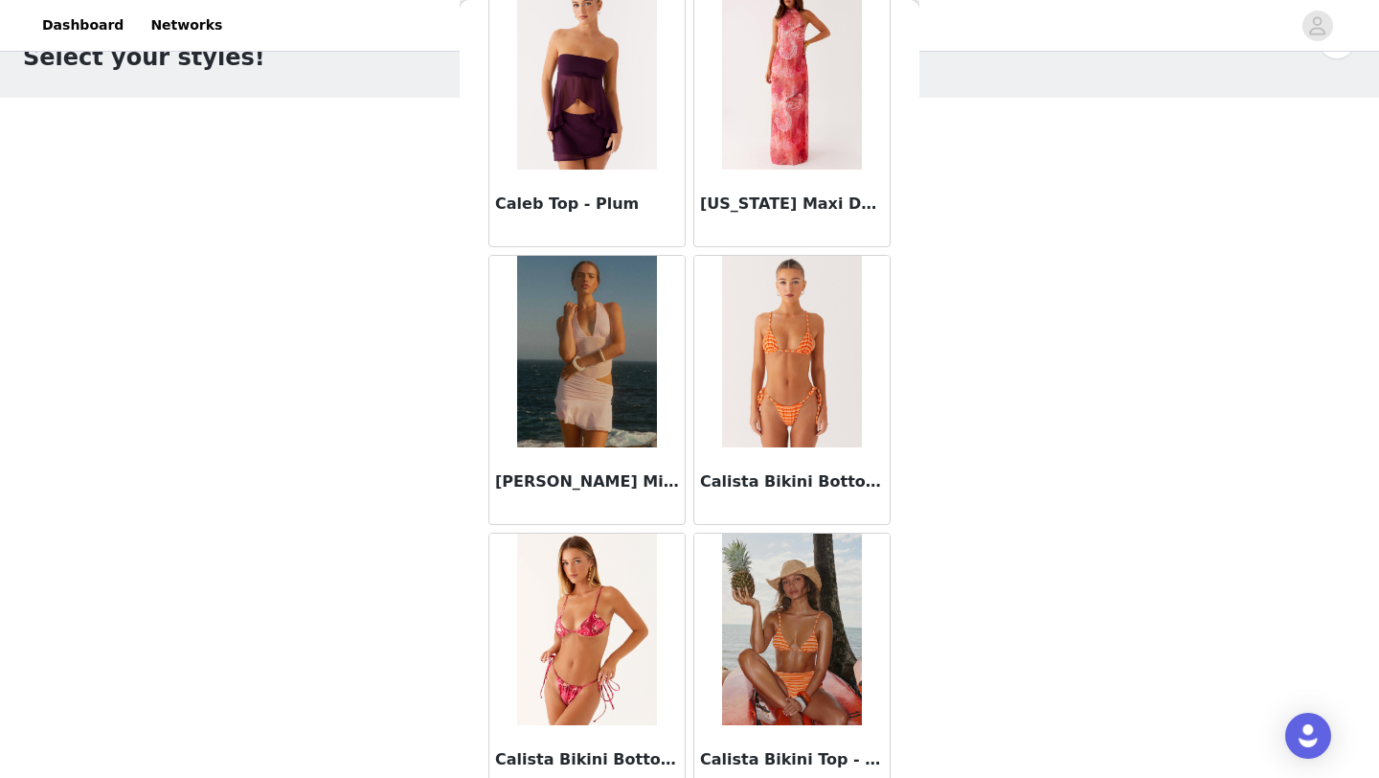
scroll to position [18820, 0]
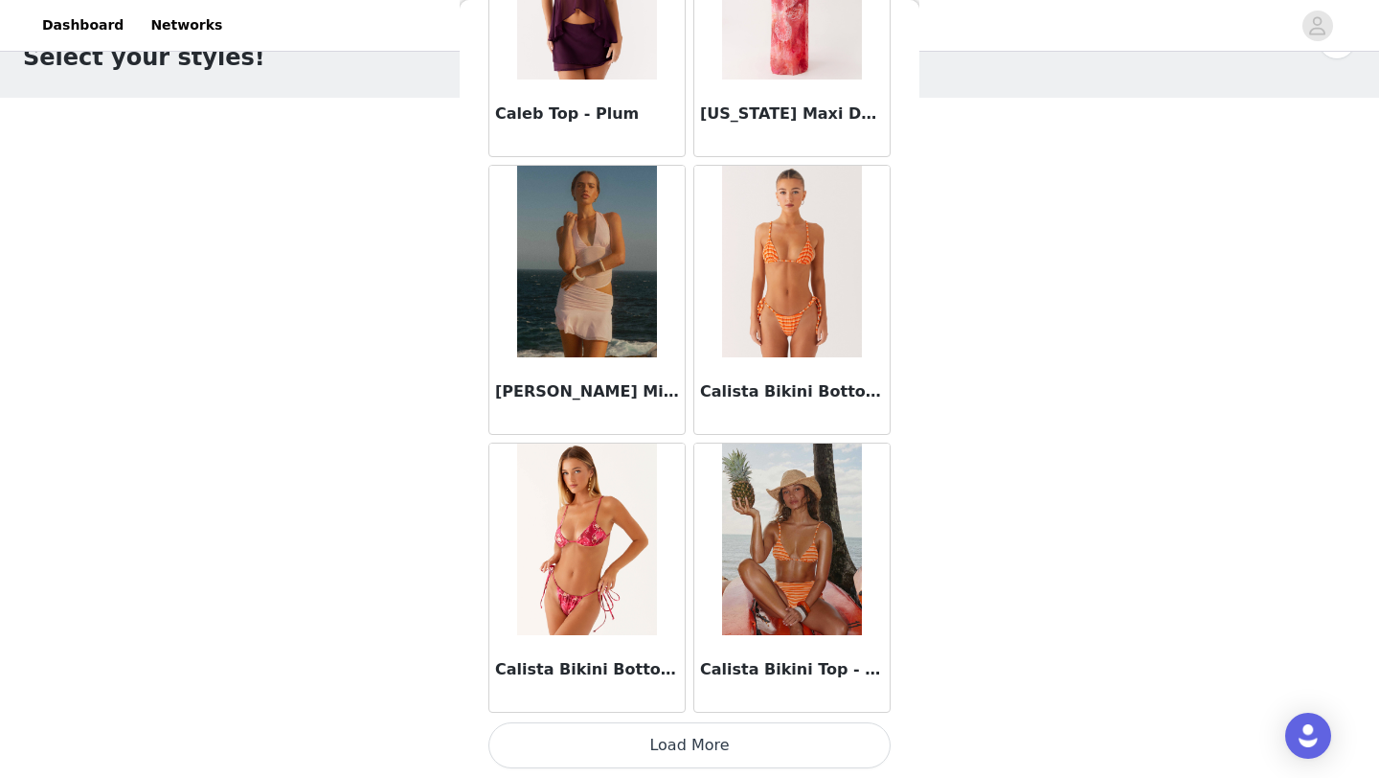
click at [678, 756] on button "Load More" at bounding box center [690, 745] width 402 height 46
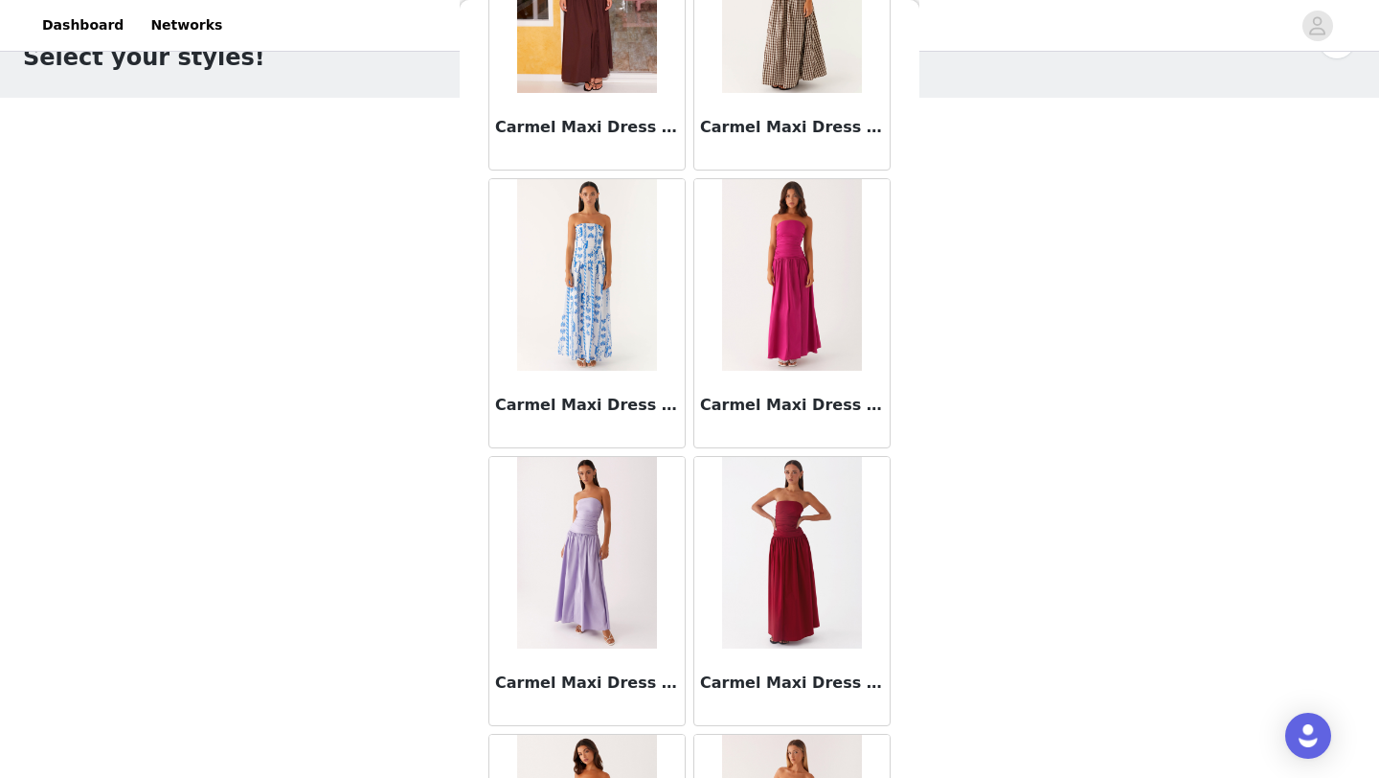
scroll to position [21598, 0]
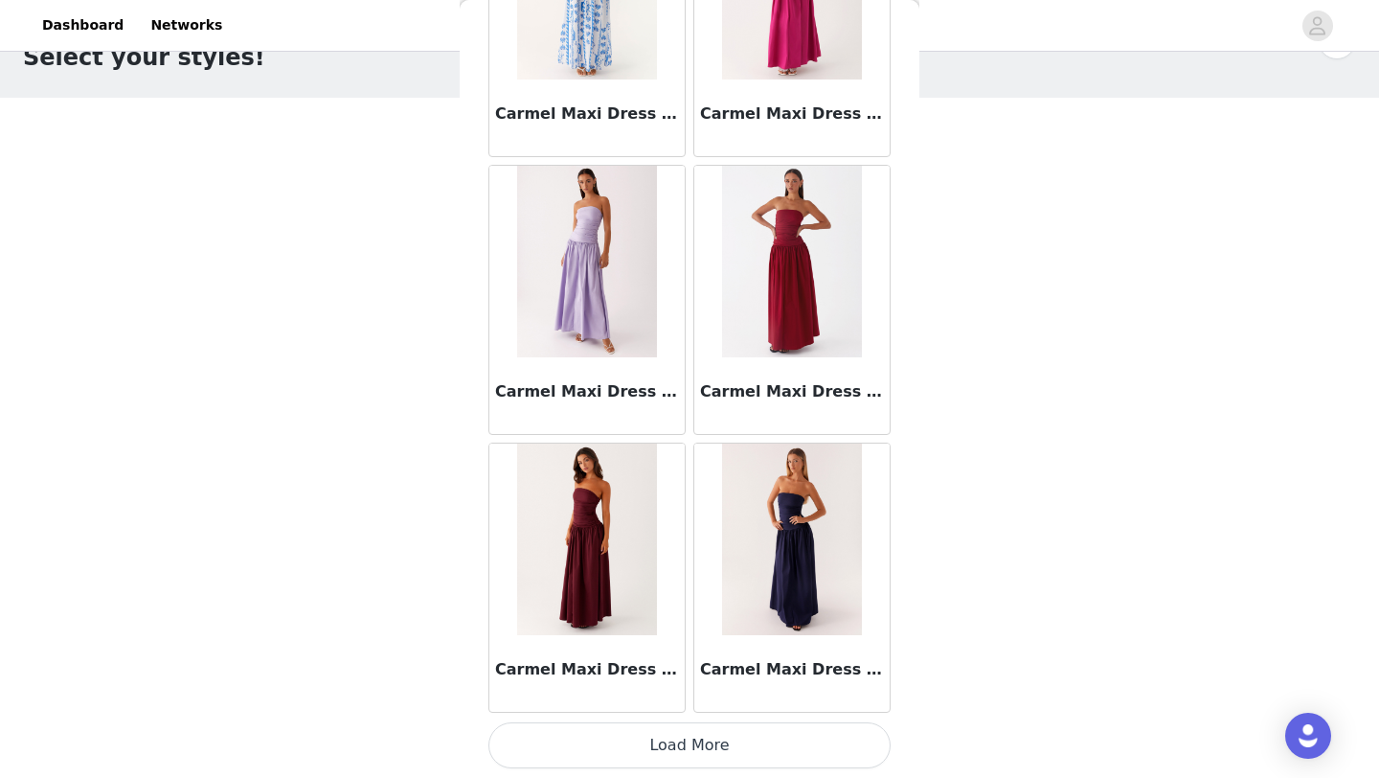
click at [696, 739] on button "Load More" at bounding box center [690, 745] width 402 height 46
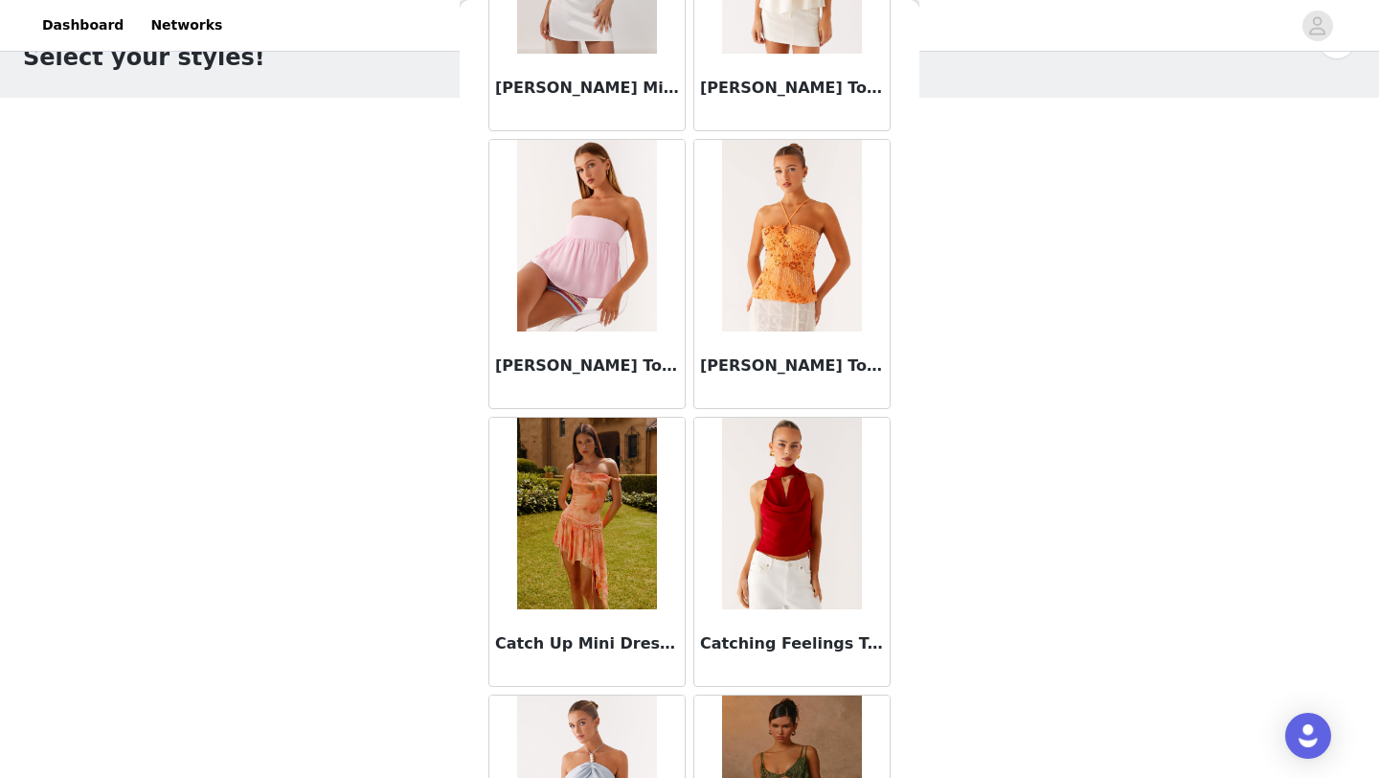
scroll to position [24376, 0]
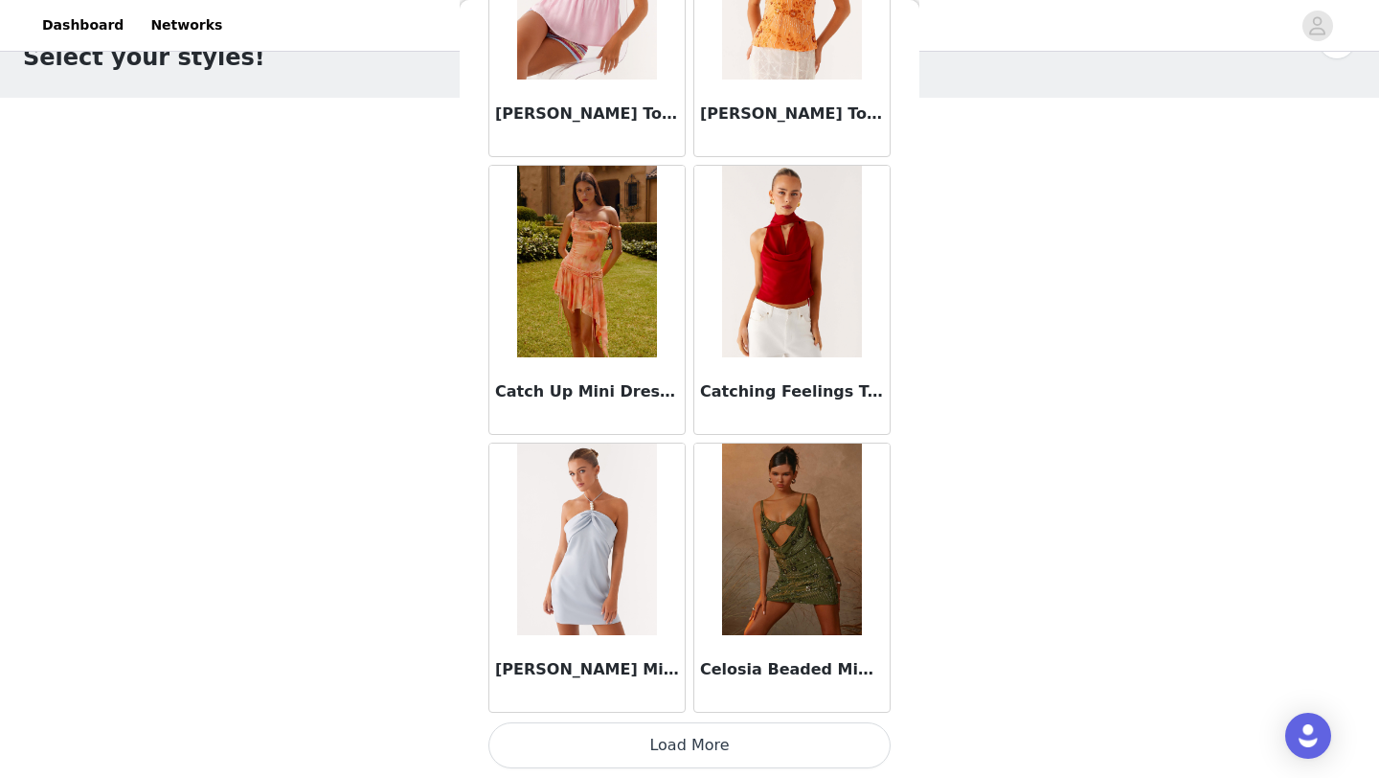
click at [675, 738] on button "Load More" at bounding box center [690, 745] width 402 height 46
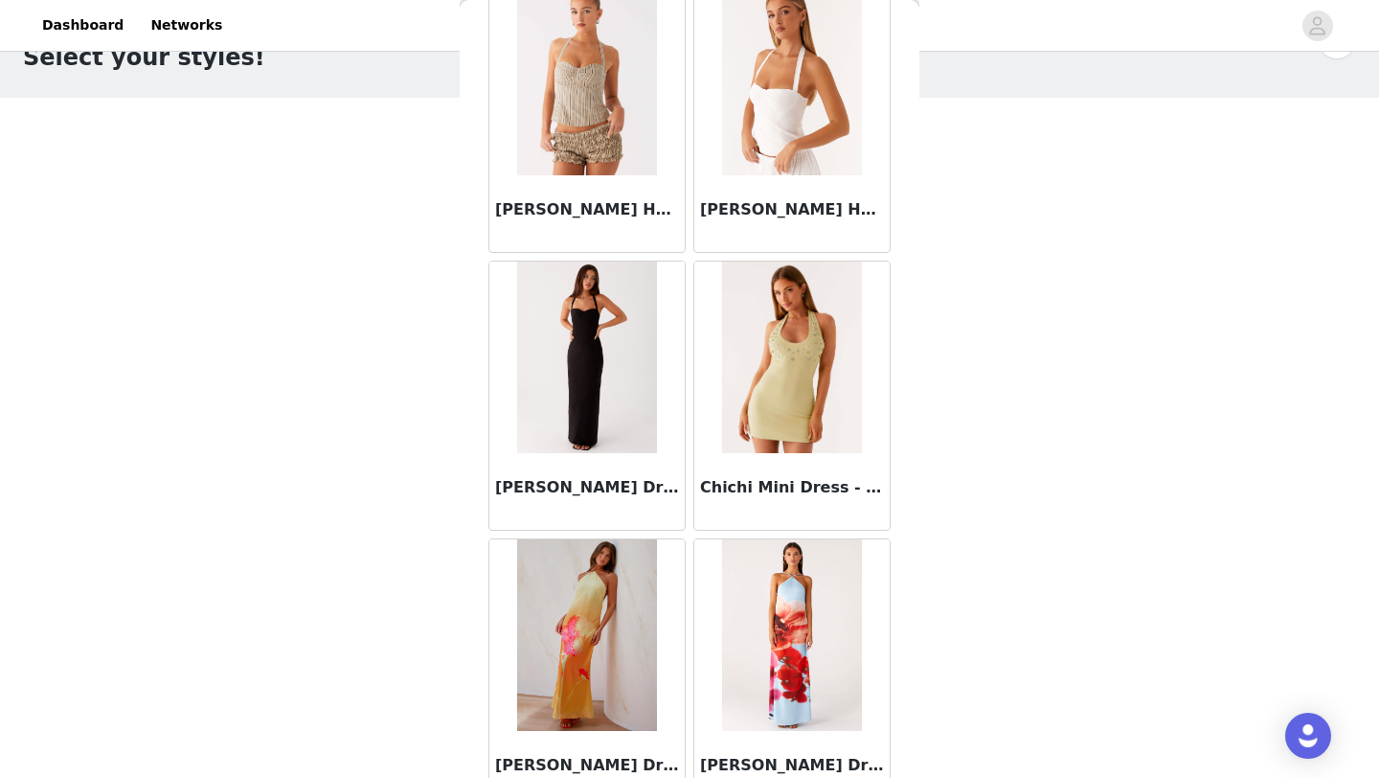
scroll to position [27153, 0]
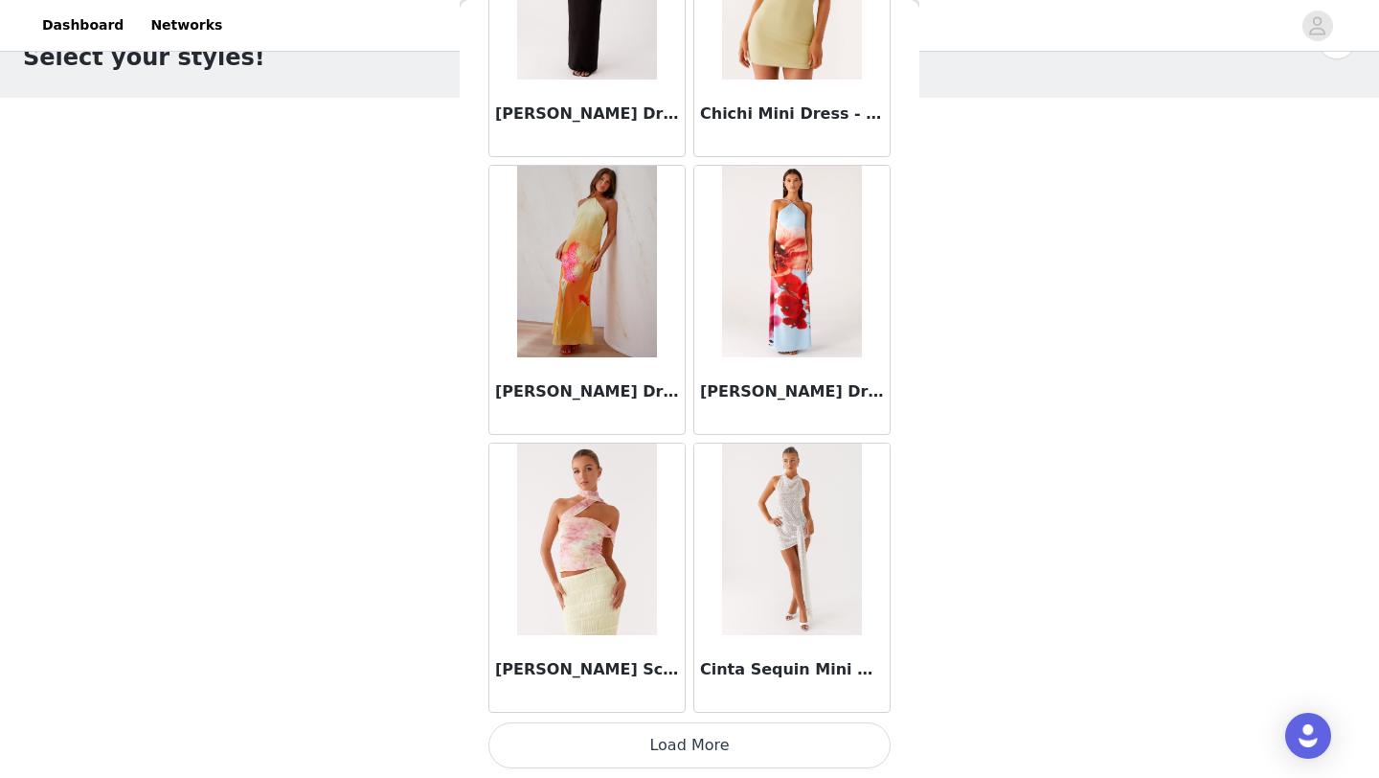
click at [674, 737] on button "Load More" at bounding box center [690, 745] width 402 height 46
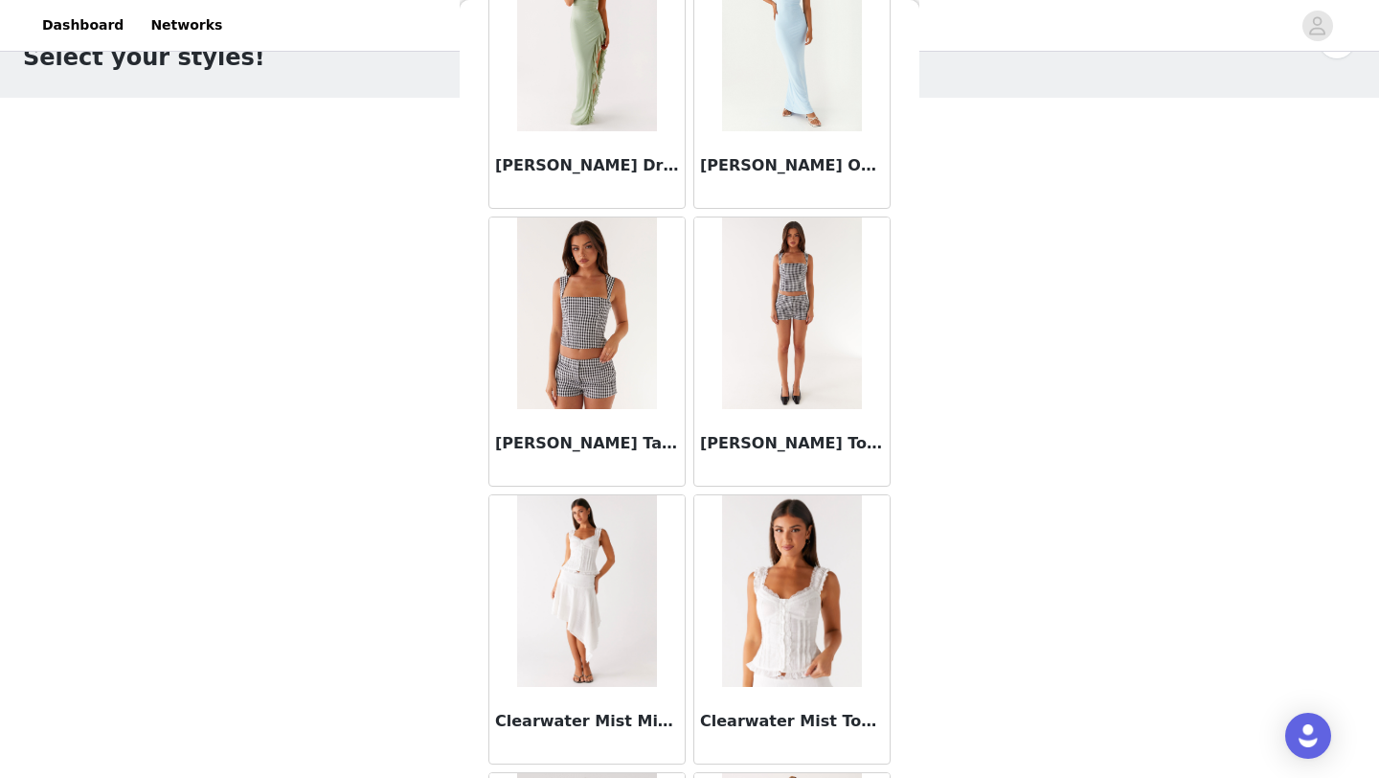
scroll to position [28211, 0]
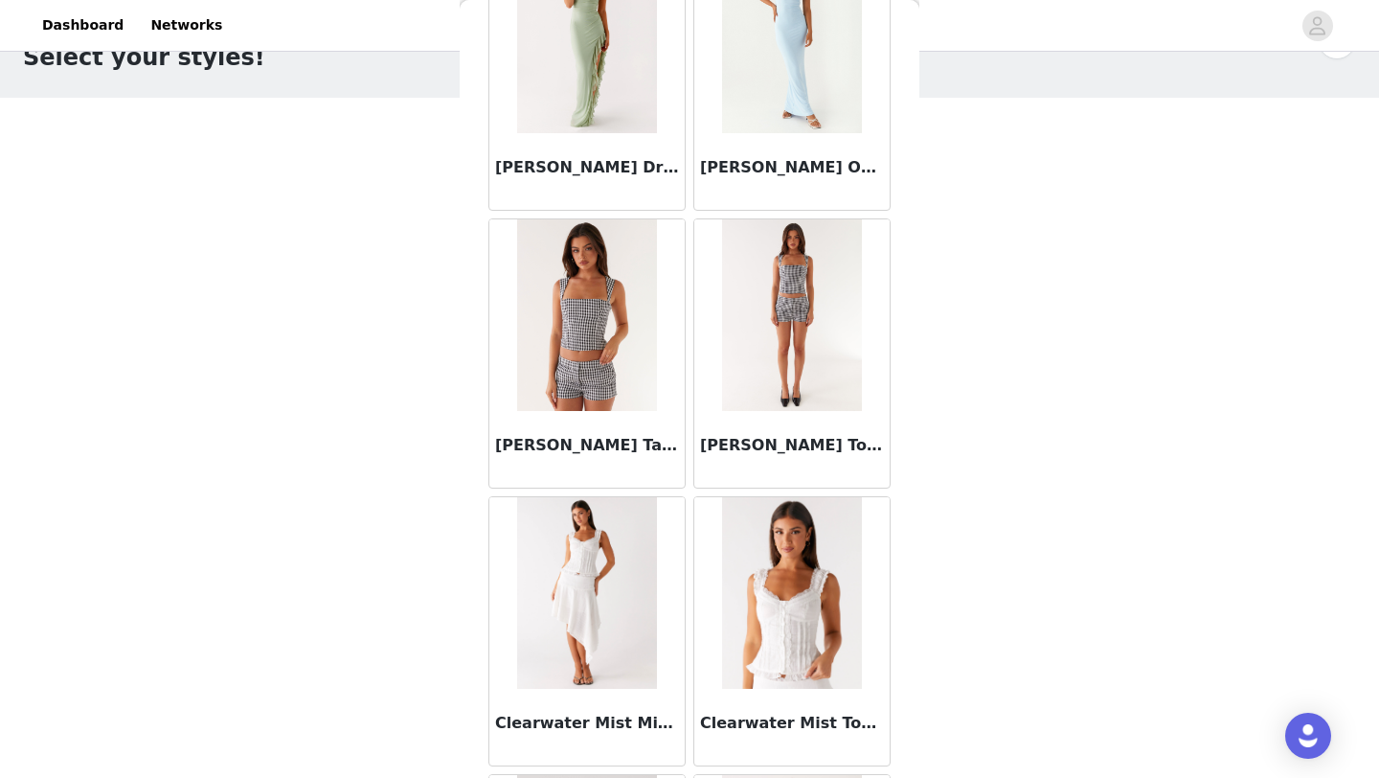
click at [786, 307] on img at bounding box center [791, 315] width 139 height 192
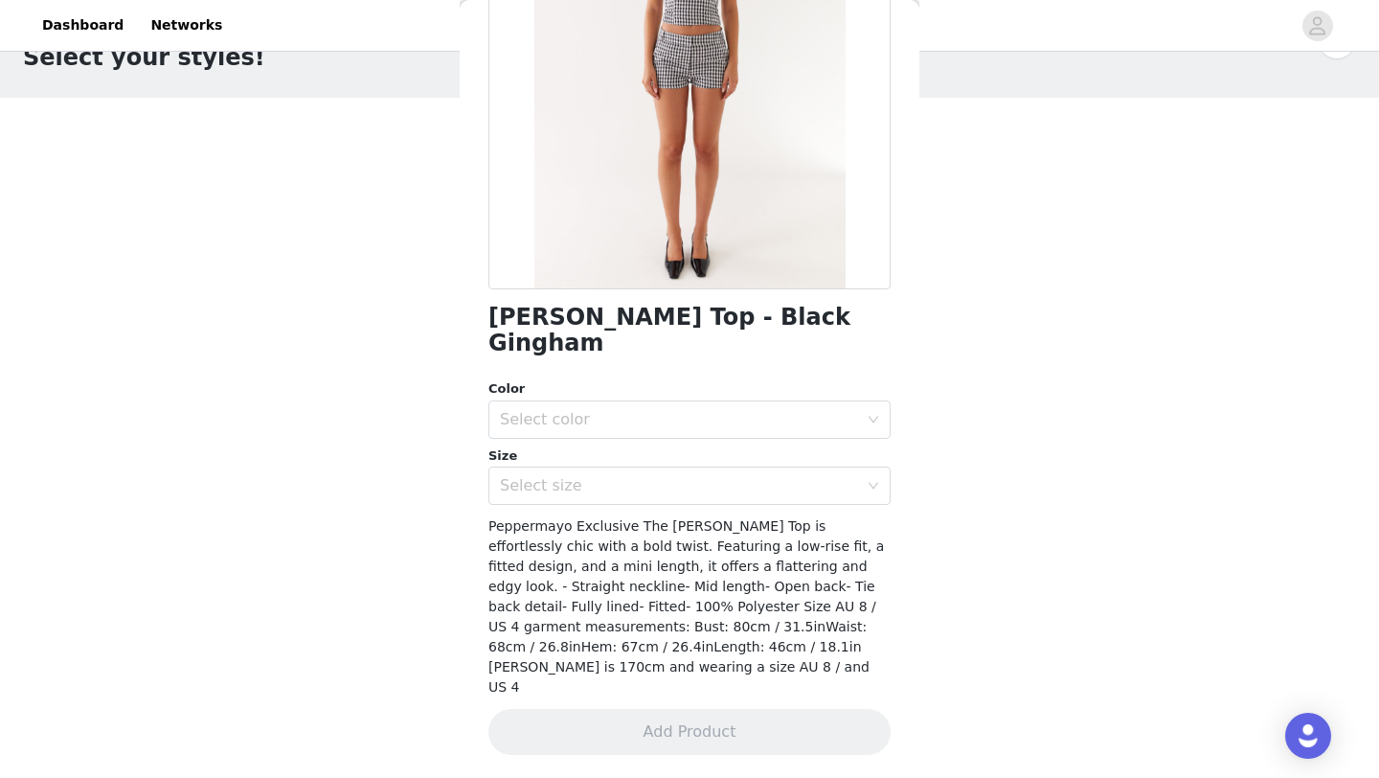
scroll to position [192, 0]
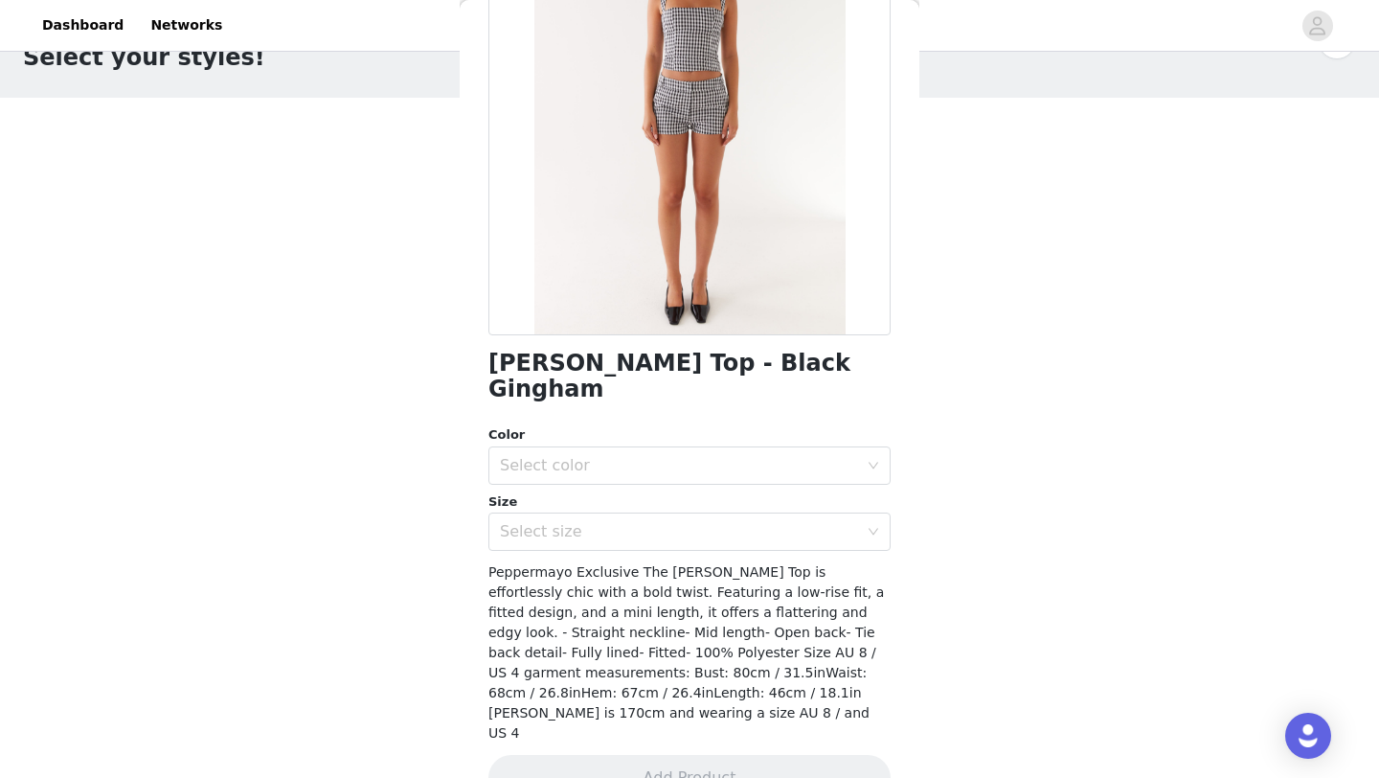
click at [557, 492] on div "Size" at bounding box center [690, 501] width 402 height 19
click at [557, 453] on div "Select color" at bounding box center [683, 465] width 367 height 36
click at [560, 474] on li "Black Gingham" at bounding box center [690, 481] width 402 height 31
click at [560, 513] on div "Select size" at bounding box center [683, 531] width 367 height 36
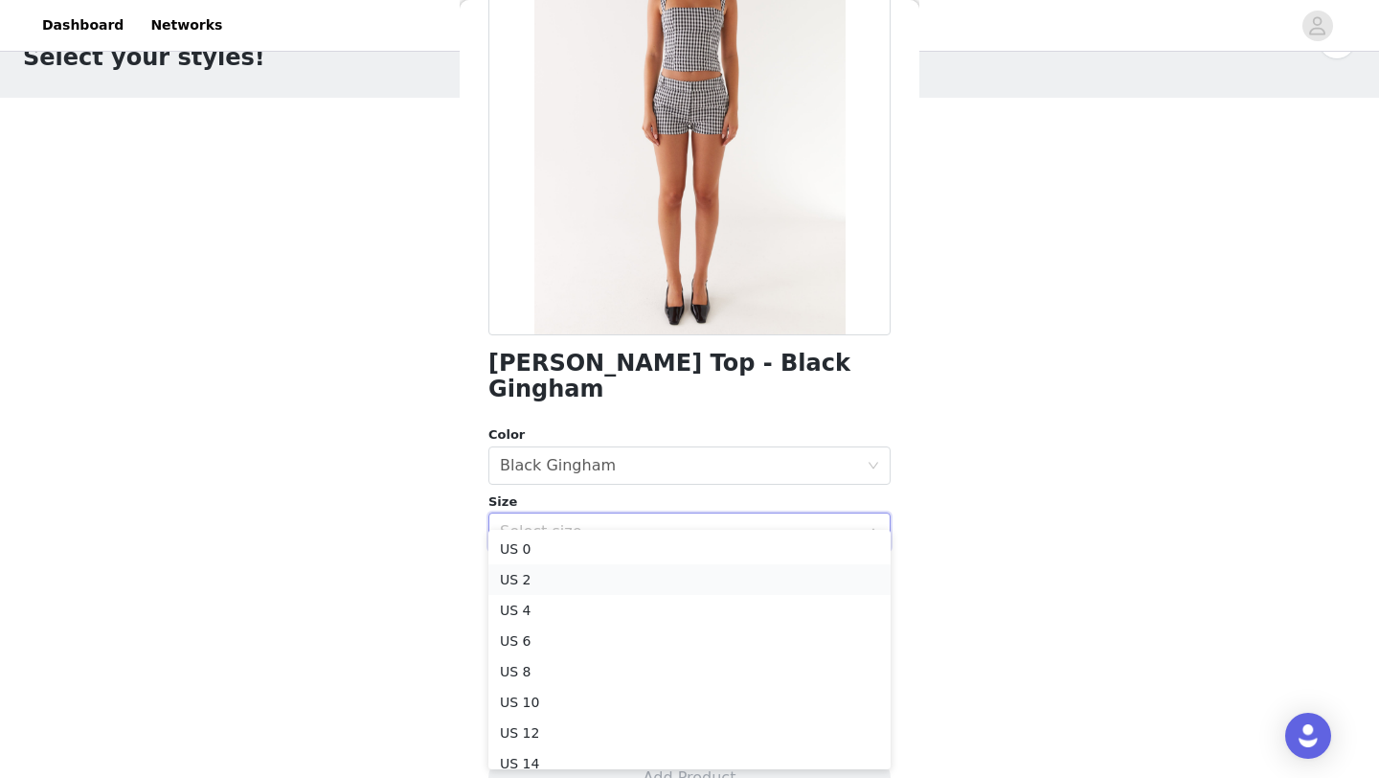
click at [544, 590] on li "US 2" at bounding box center [690, 579] width 402 height 31
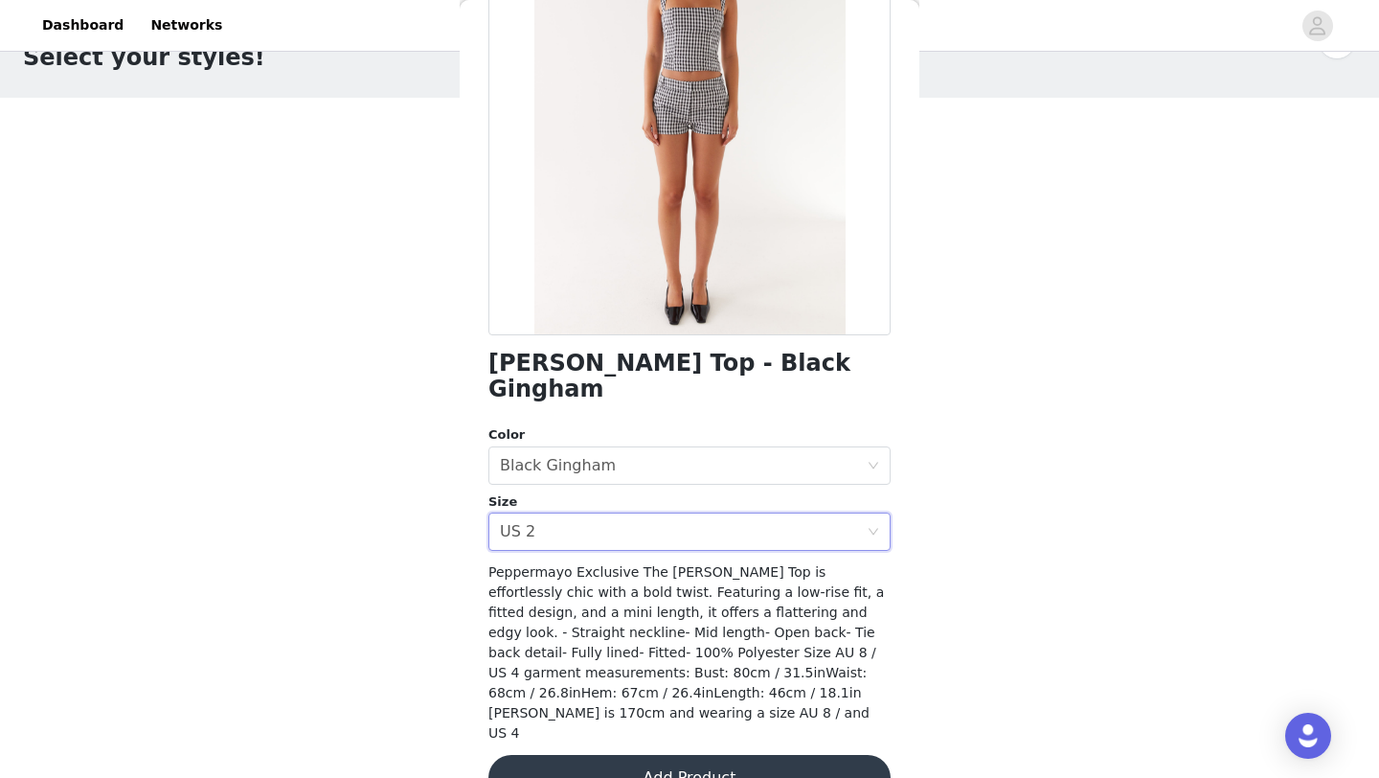
click at [567, 755] on button "Add Product" at bounding box center [690, 778] width 402 height 46
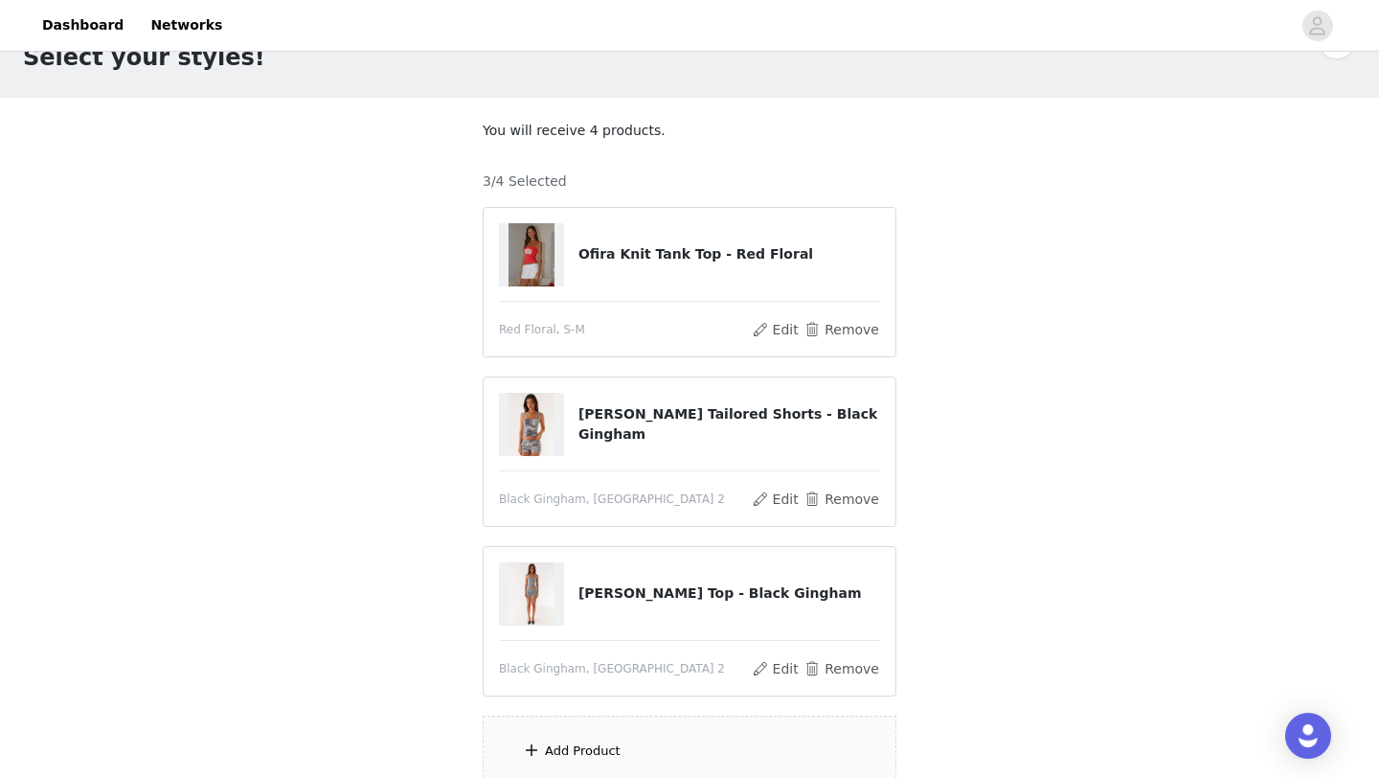
scroll to position [86, 0]
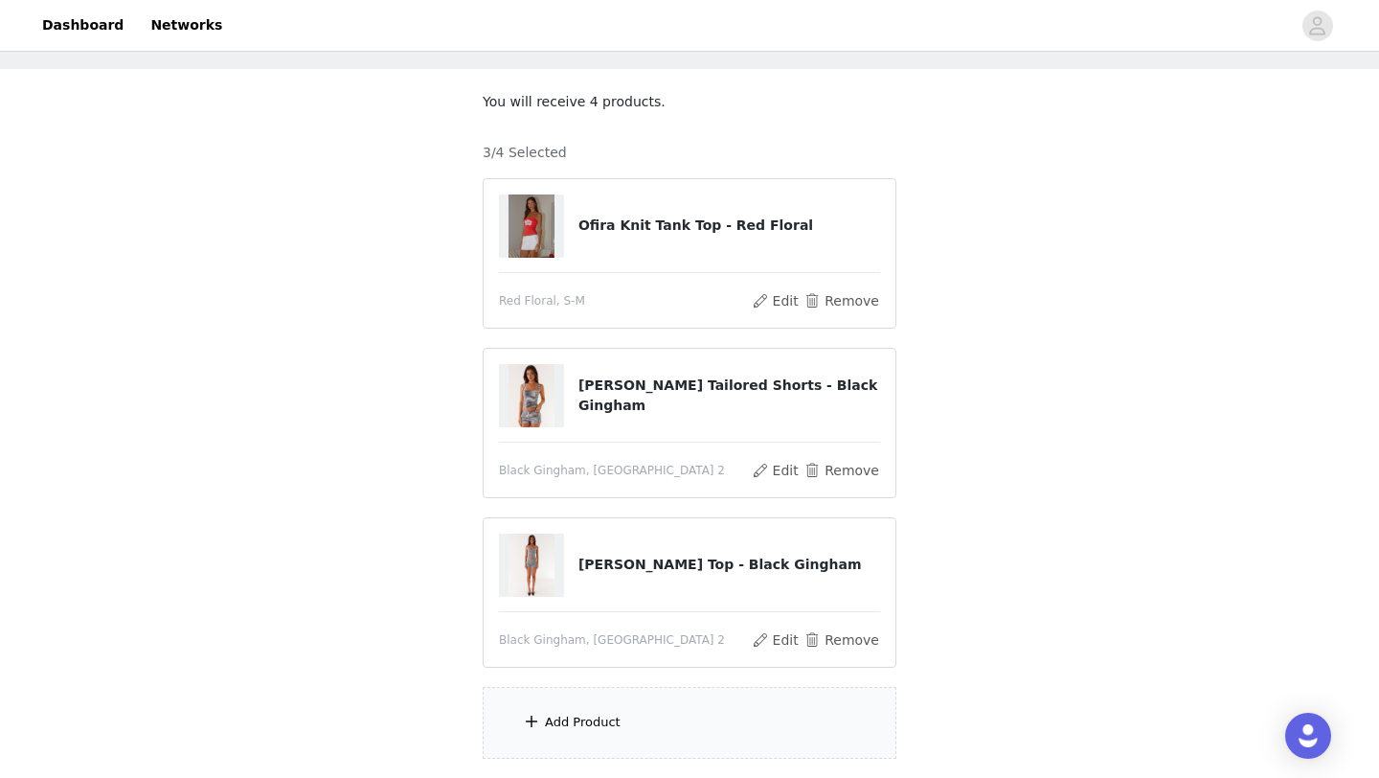
click at [563, 731] on div "Add Product" at bounding box center [690, 723] width 414 height 72
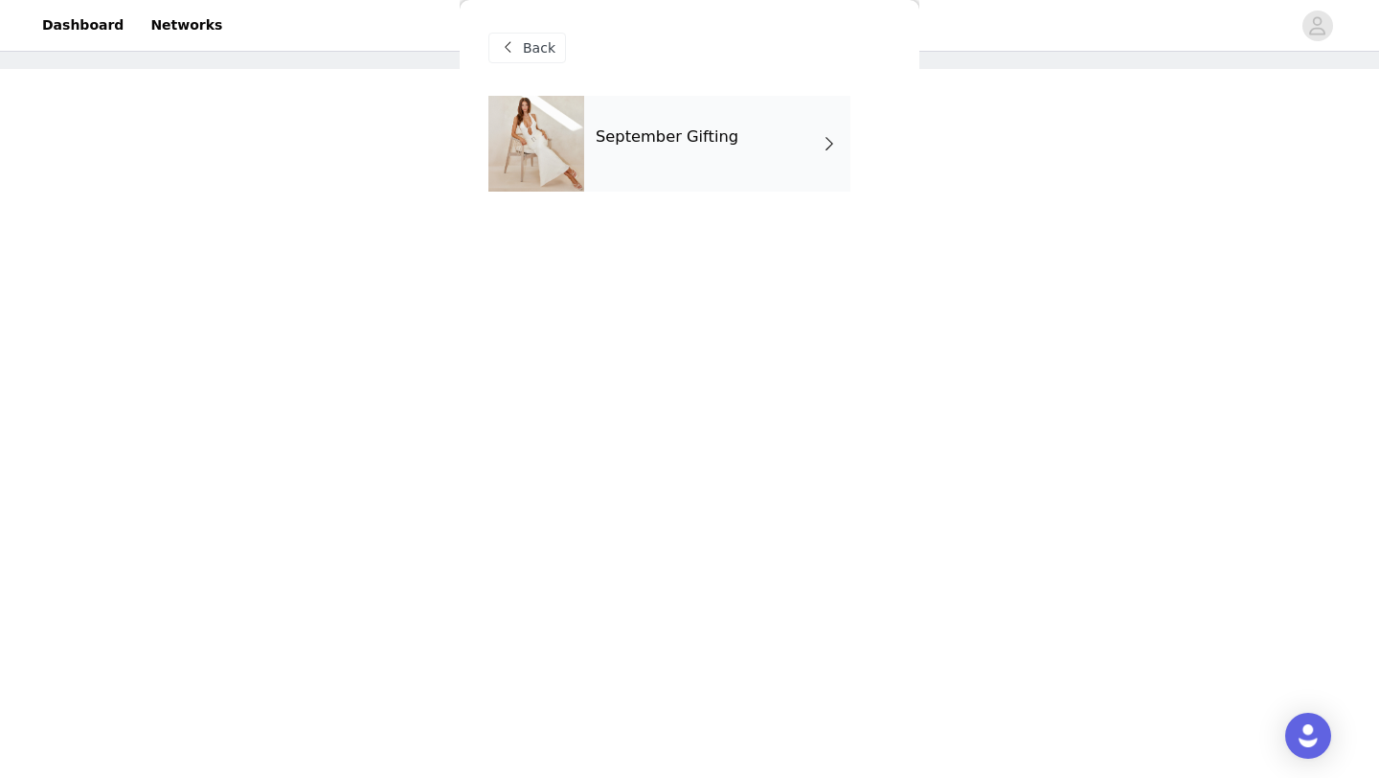
click at [720, 130] on h4 "September Gifting" at bounding box center [667, 136] width 143 height 17
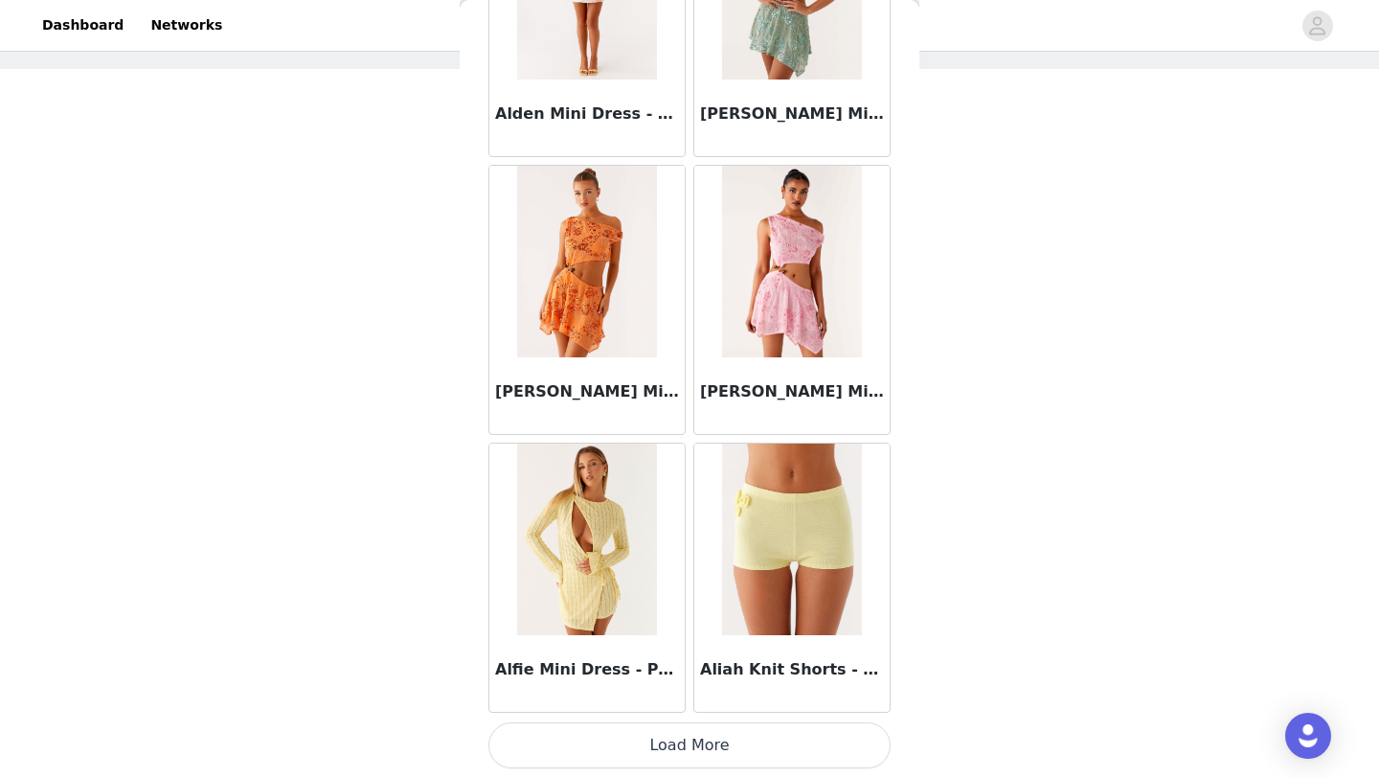
scroll to position [110, 0]
click at [633, 750] on button "Load More" at bounding box center [690, 745] width 402 height 46
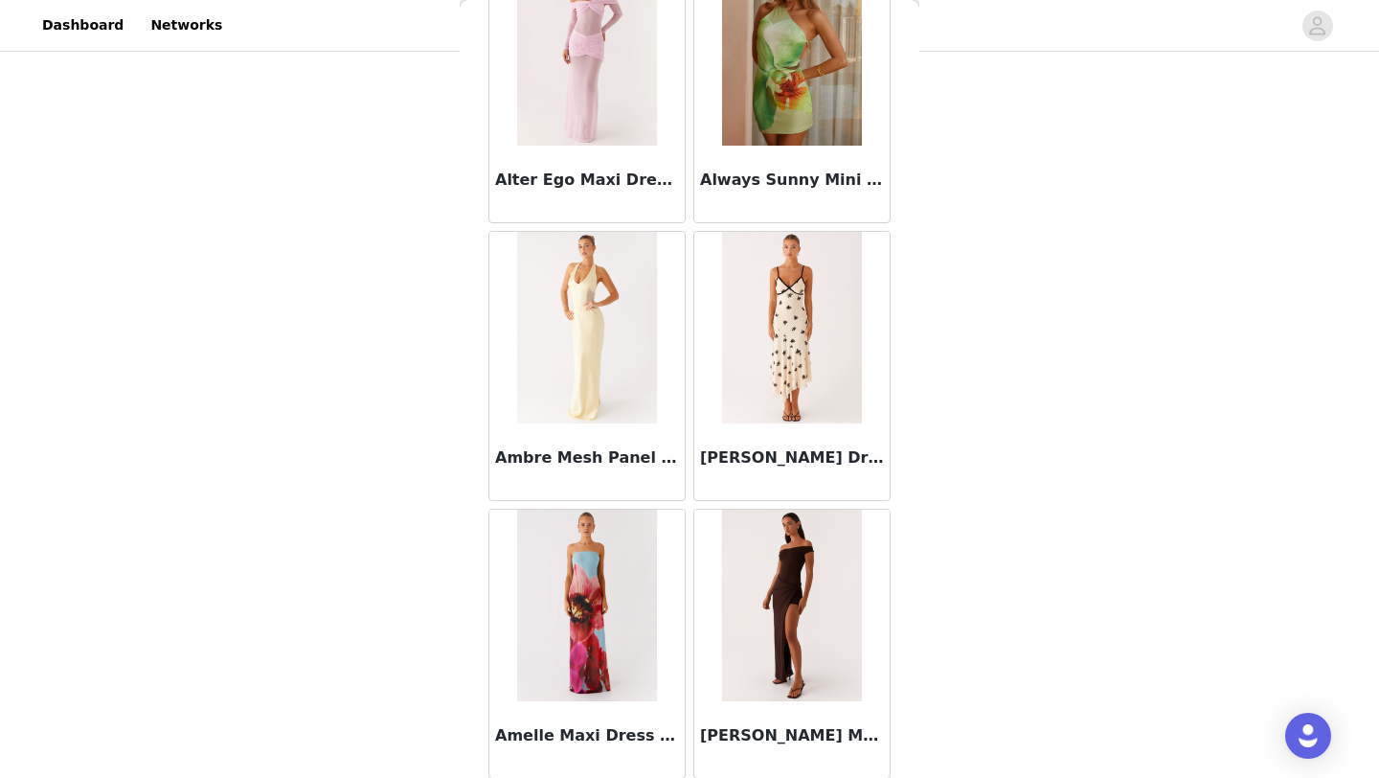
scroll to position [4931, 0]
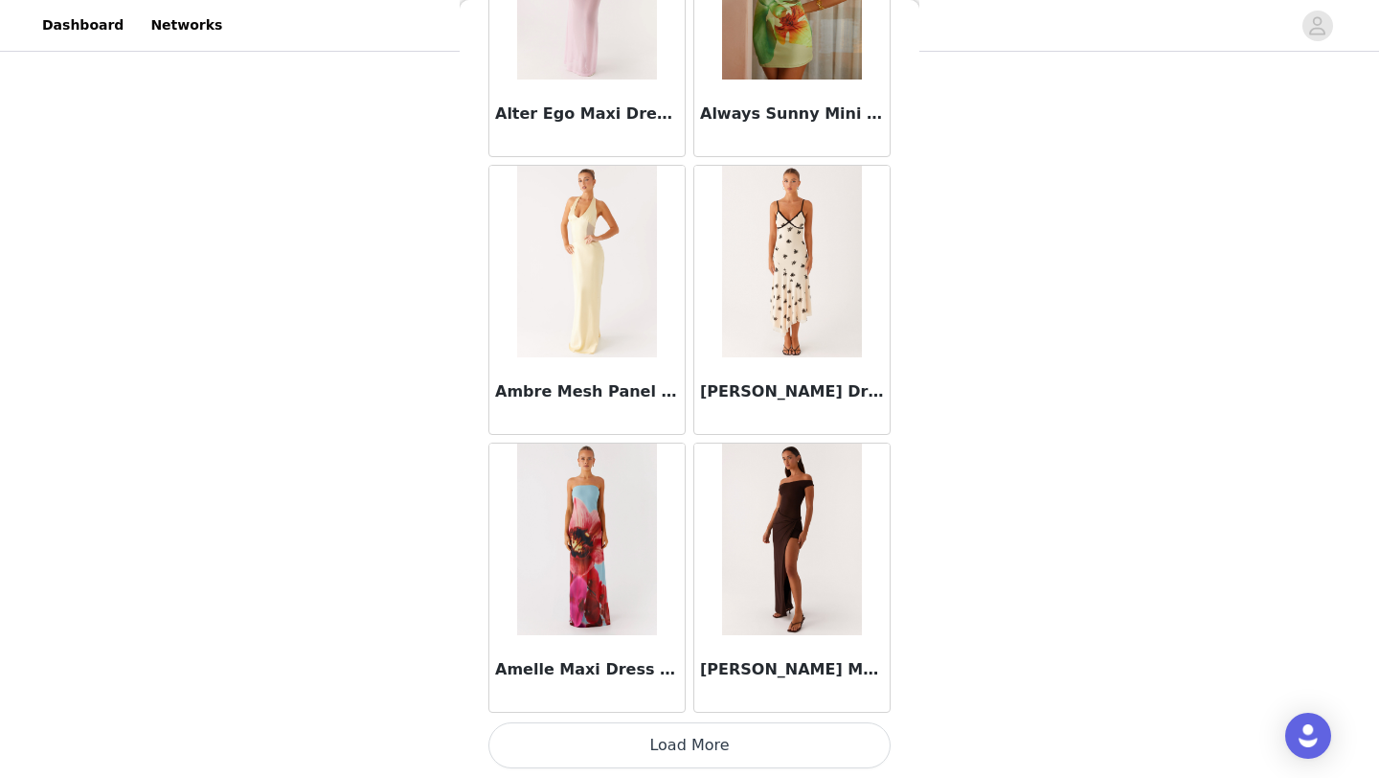
click at [630, 750] on button "Load More" at bounding box center [690, 745] width 402 height 46
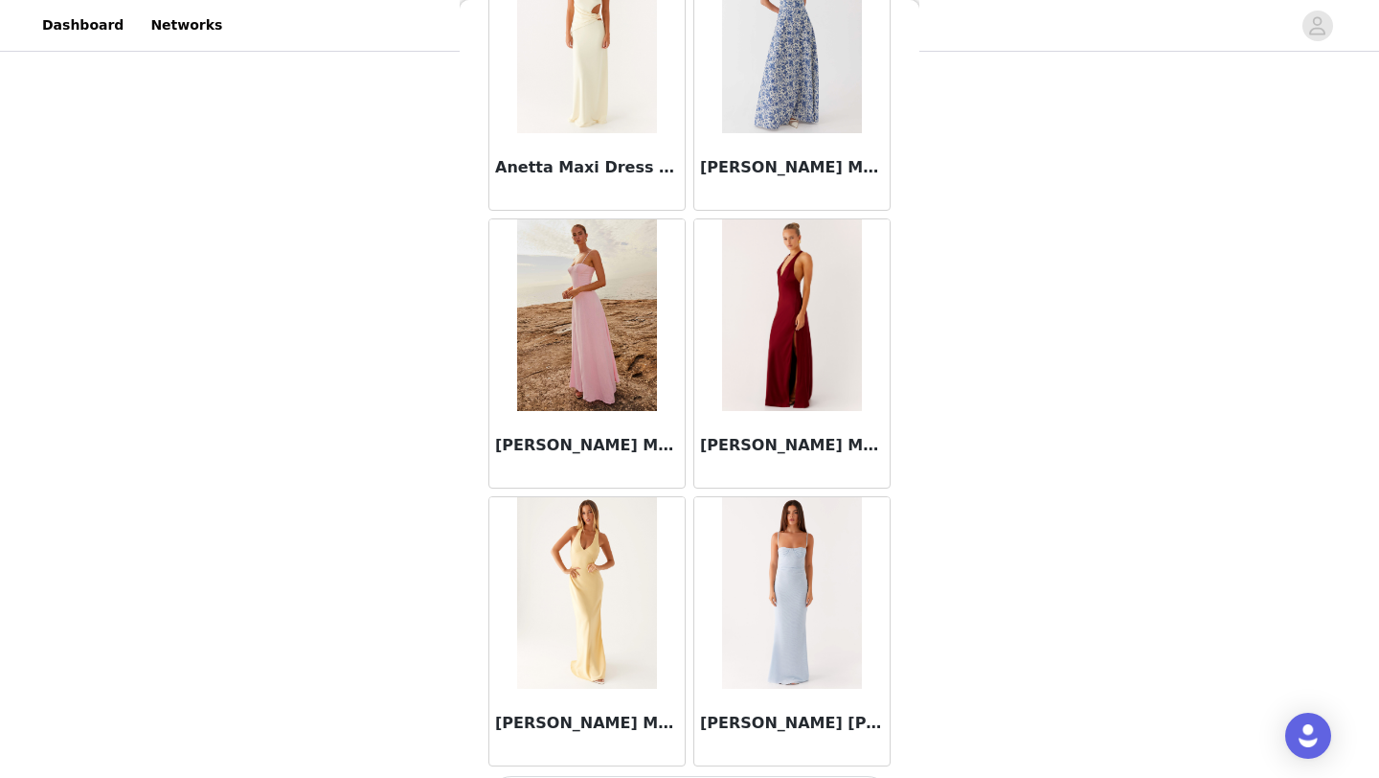
scroll to position [7709, 0]
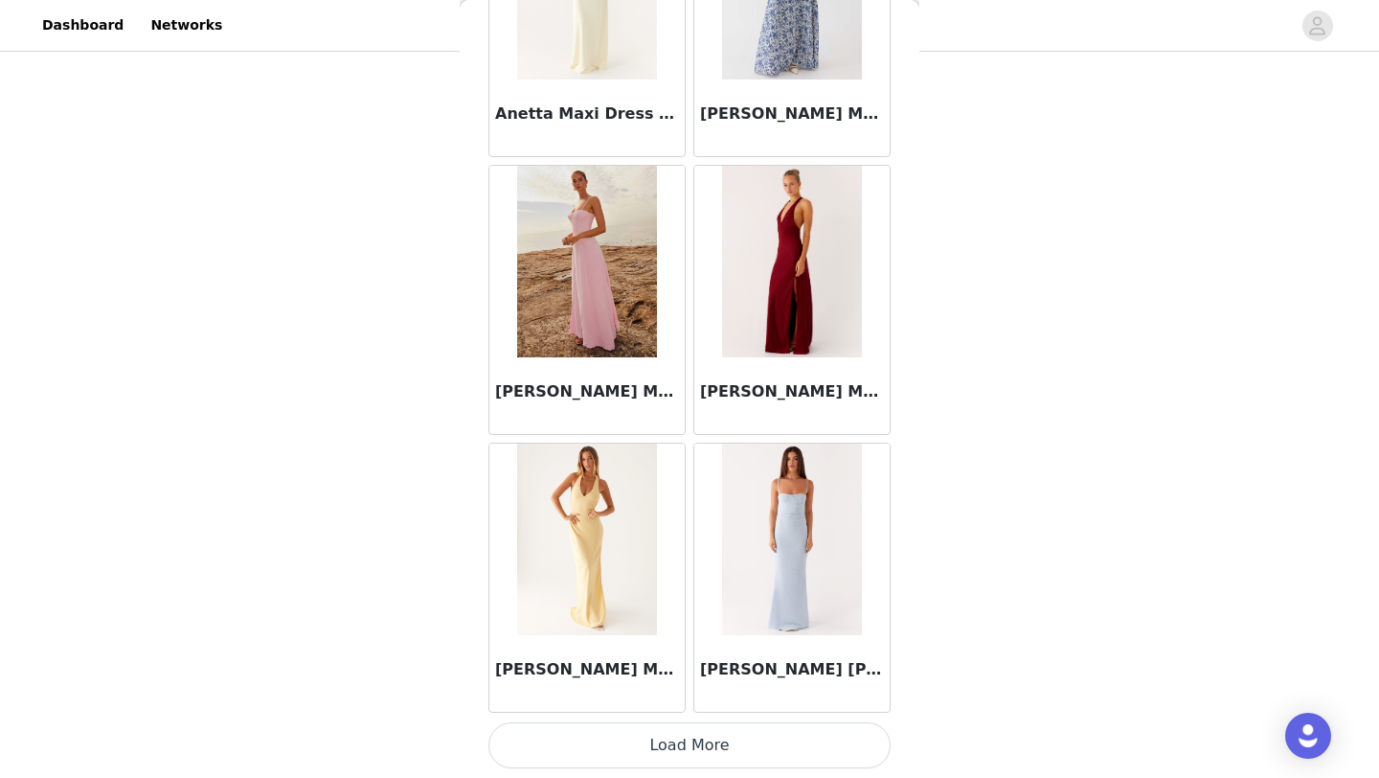
click at [671, 739] on button "Load More" at bounding box center [690, 745] width 402 height 46
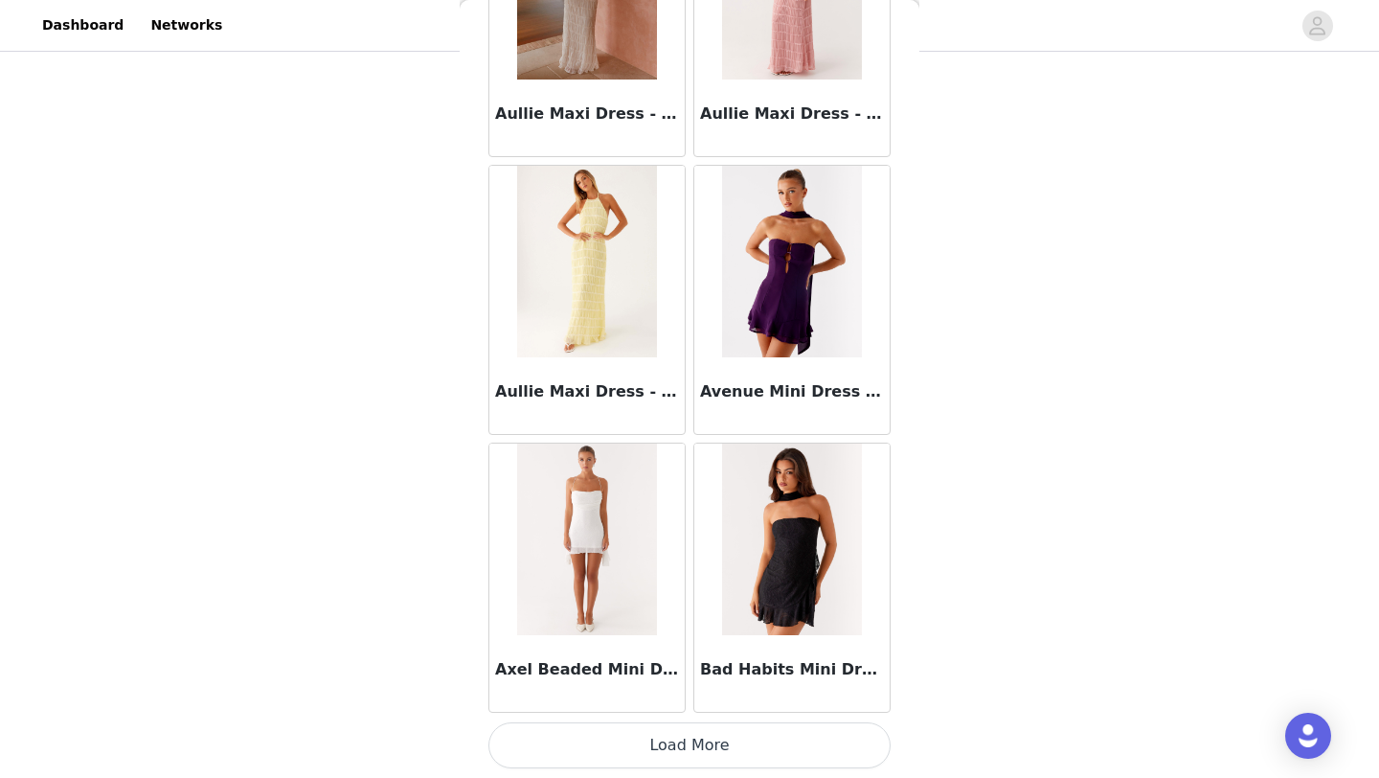
scroll to position [113, 0]
click at [683, 741] on button "Load More" at bounding box center [690, 745] width 402 height 46
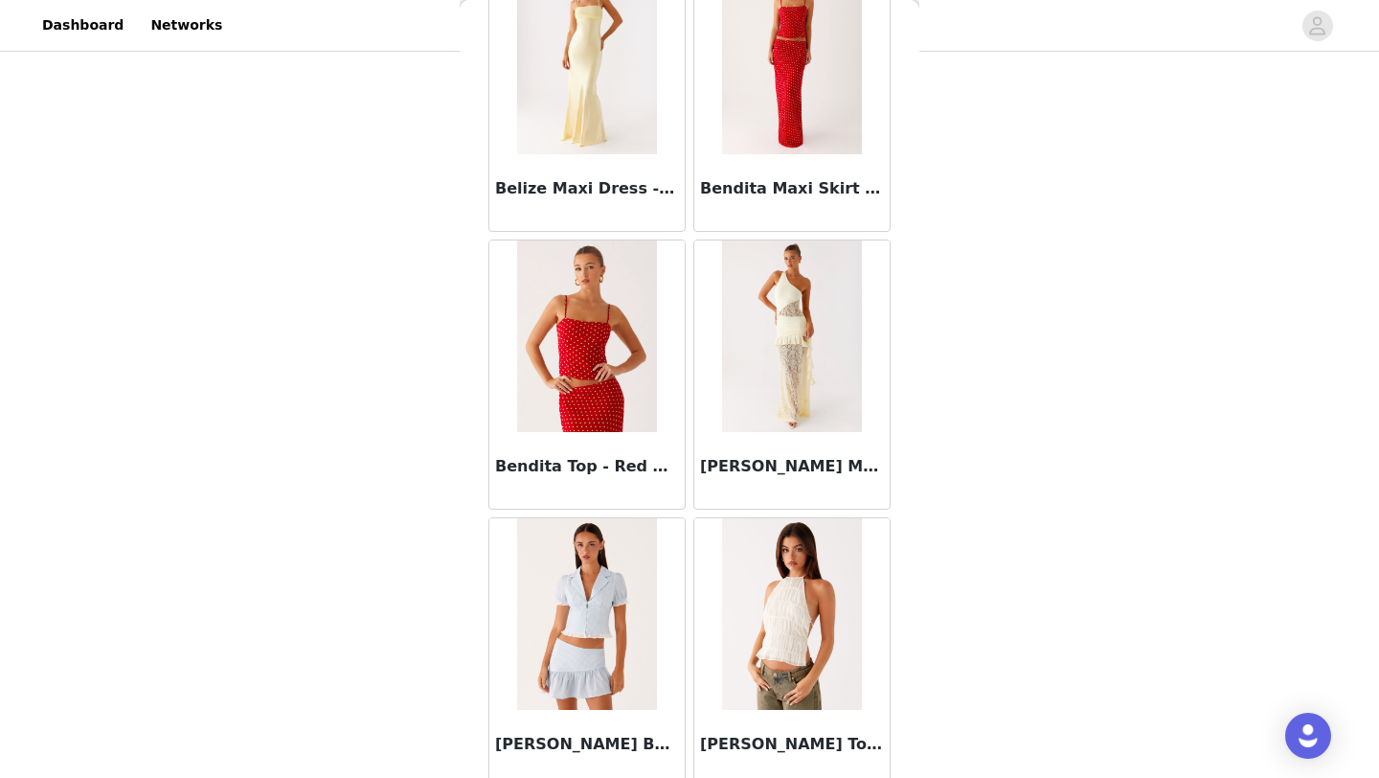
scroll to position [13264, 0]
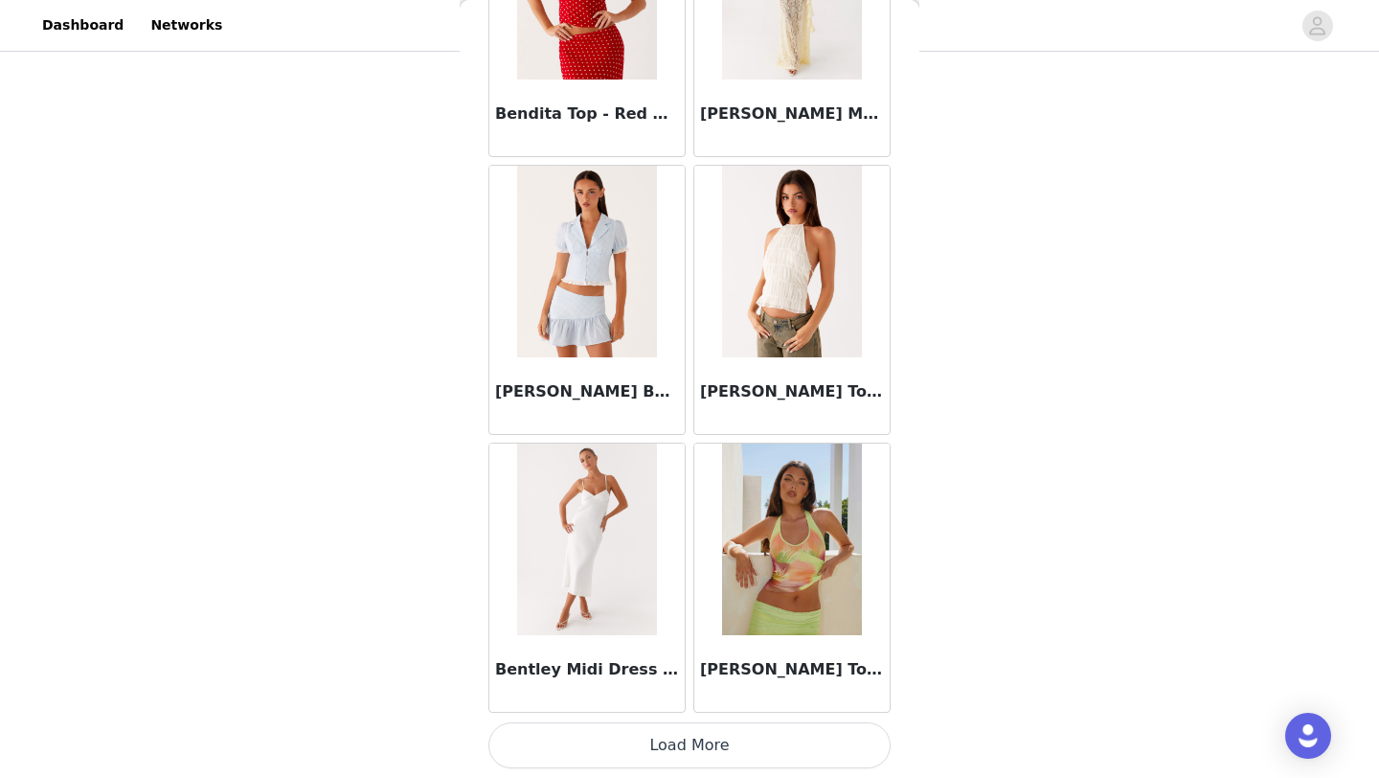
click at [681, 751] on button "Load More" at bounding box center [690, 745] width 402 height 46
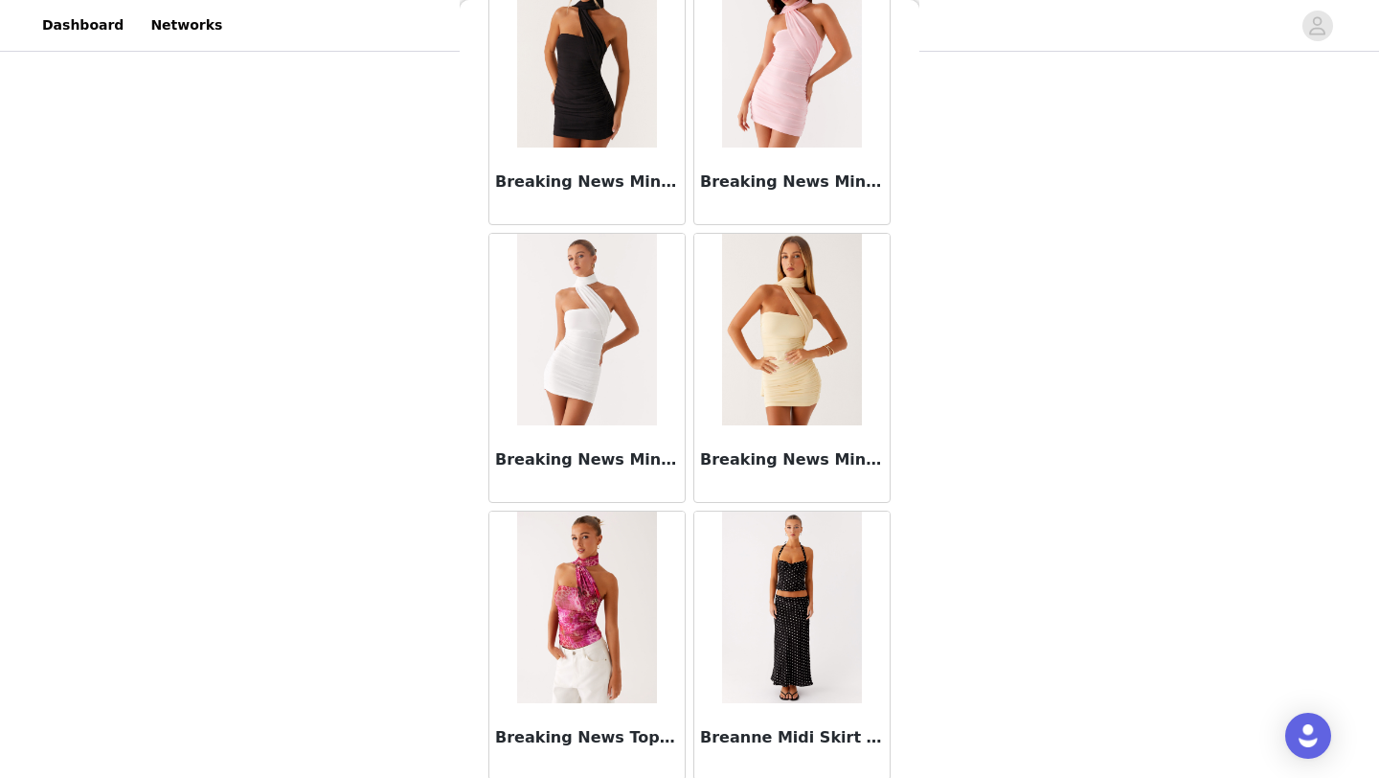
scroll to position [16042, 0]
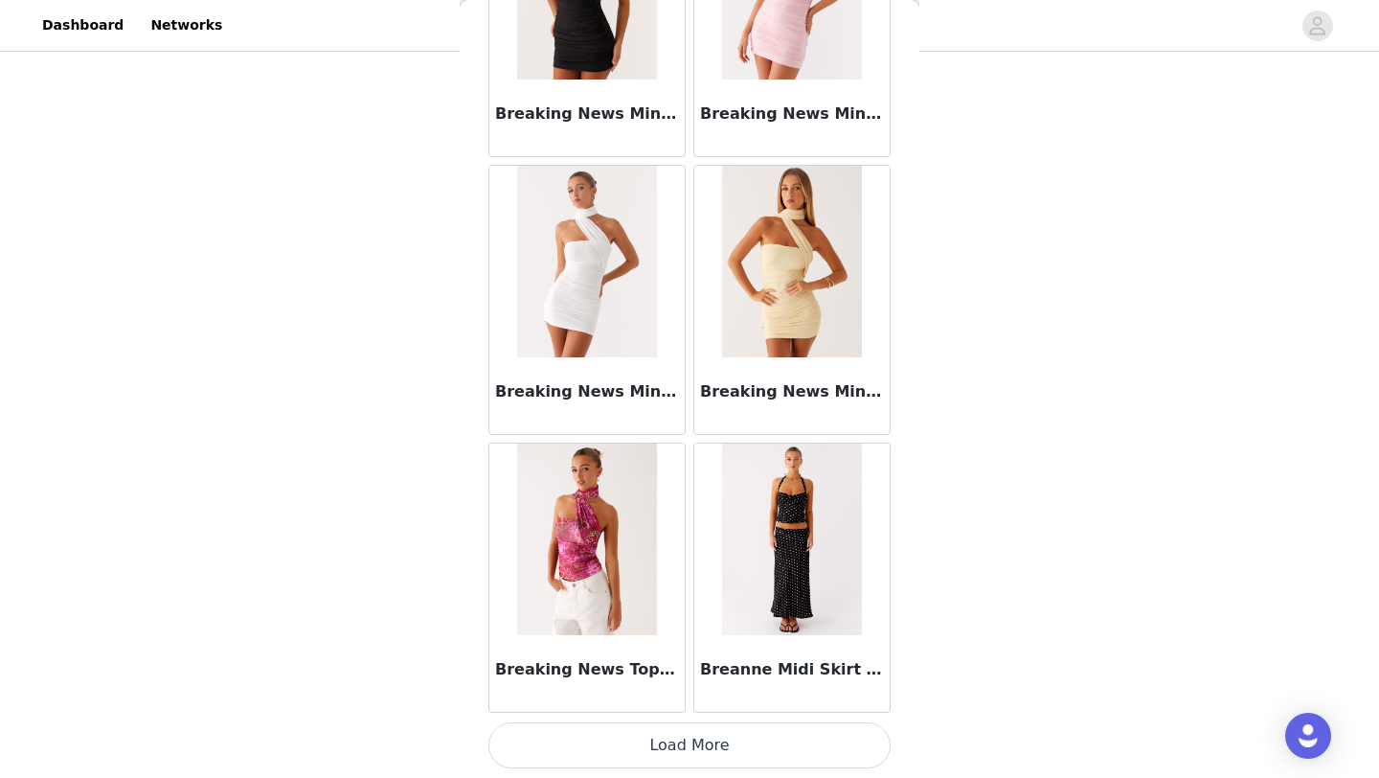
click at [679, 732] on button "Load More" at bounding box center [690, 745] width 402 height 46
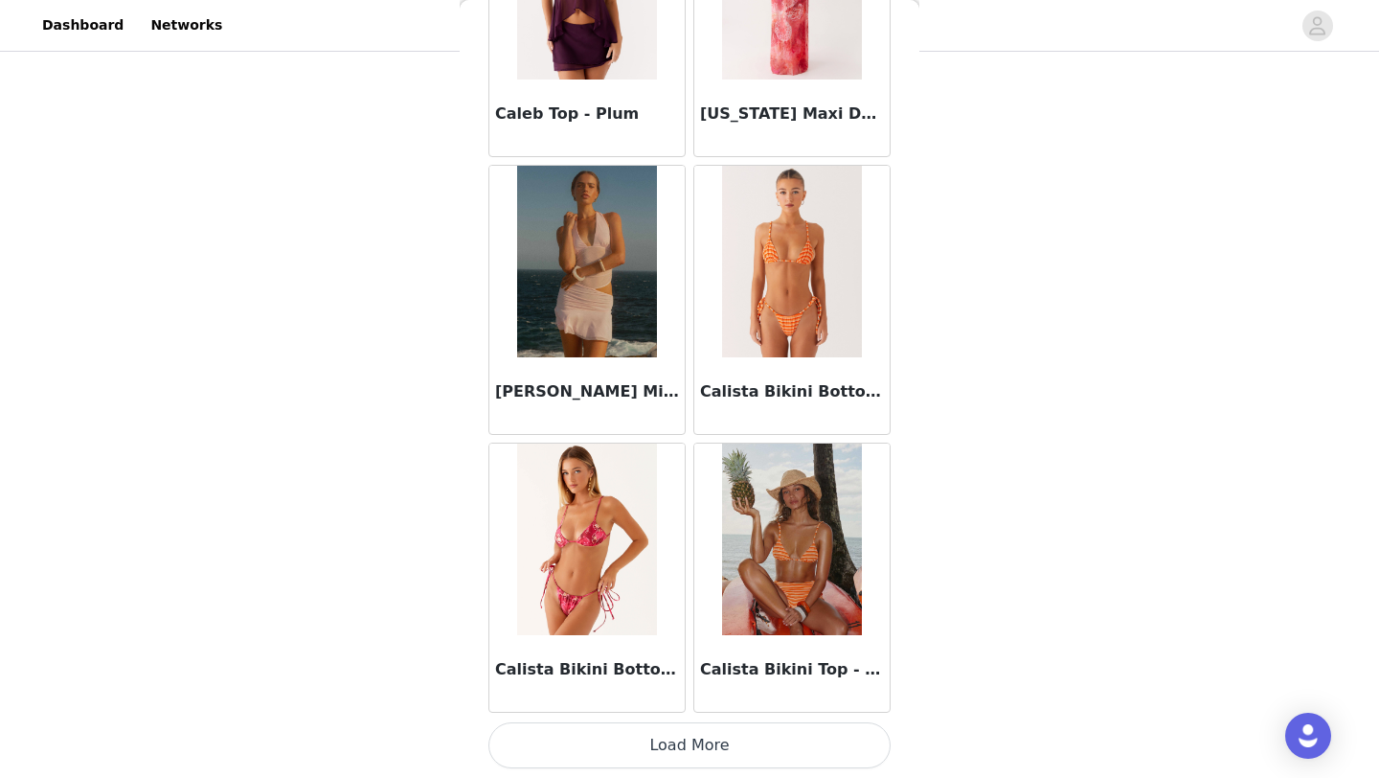
scroll to position [144, 0]
click at [679, 738] on button "Load More" at bounding box center [690, 745] width 402 height 46
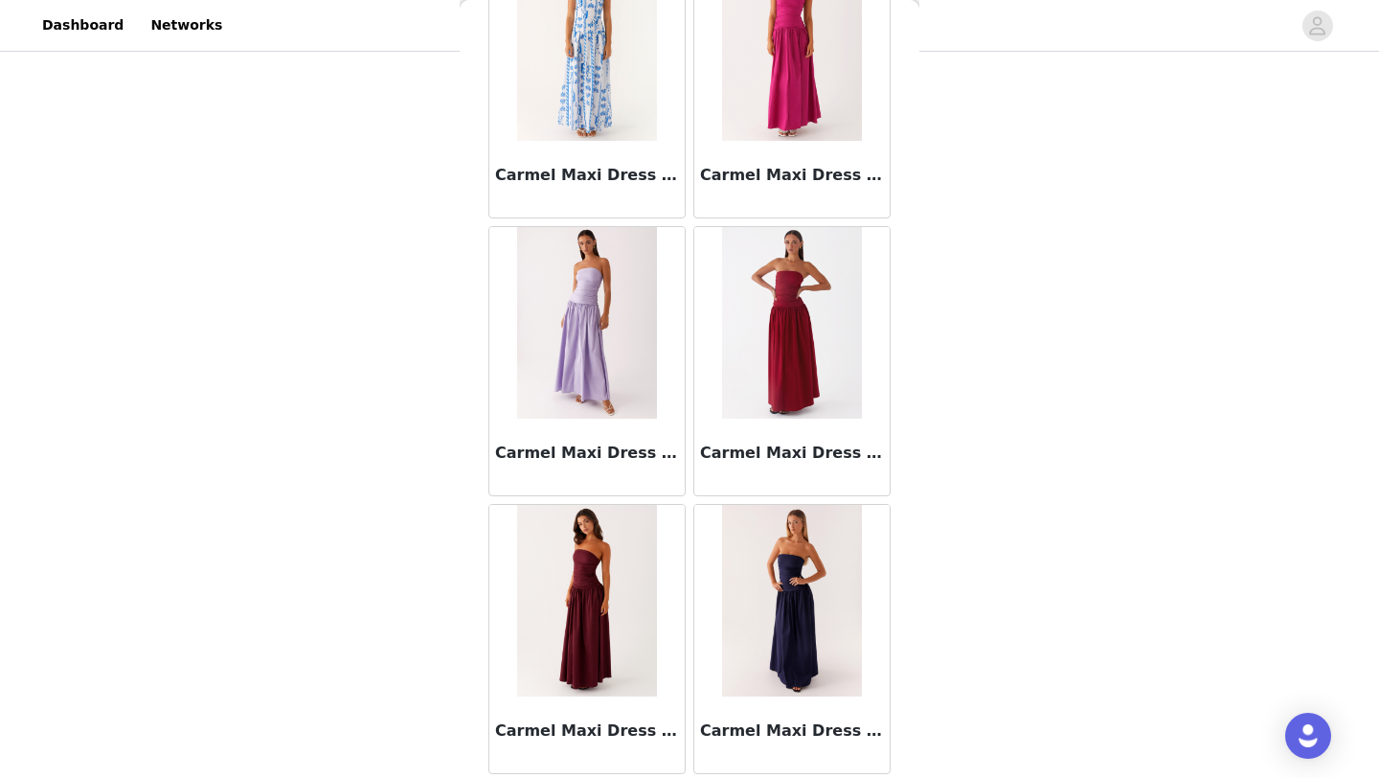
scroll to position [21598, 0]
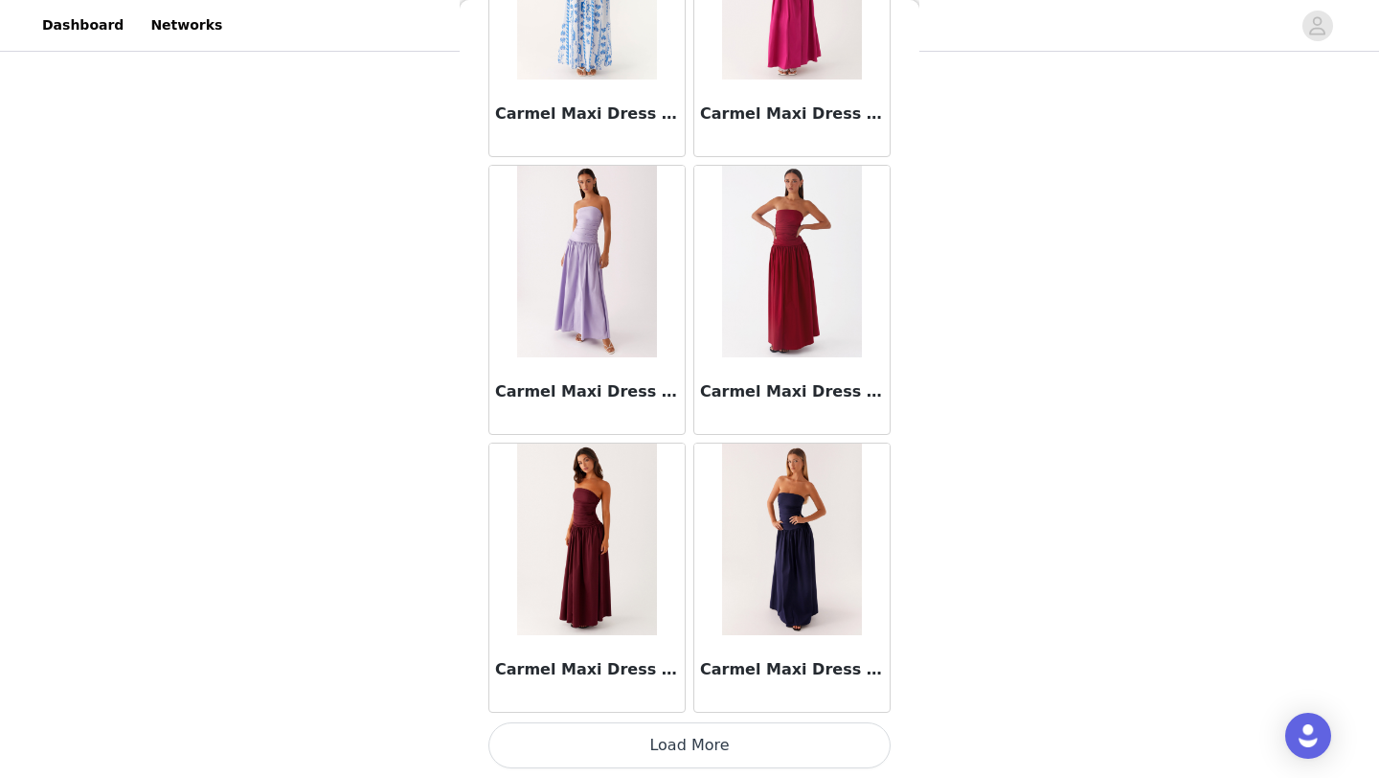
click at [688, 735] on button "Load More" at bounding box center [690, 745] width 402 height 46
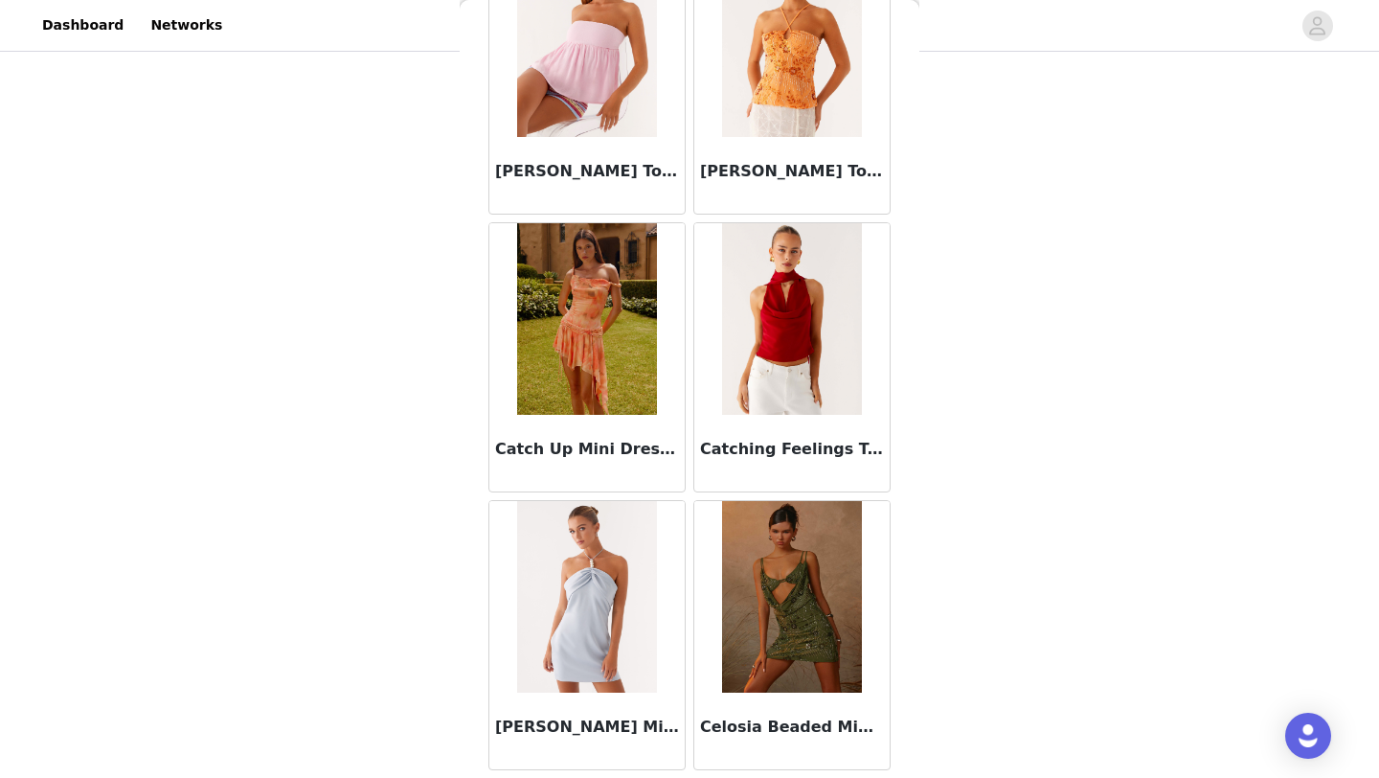
scroll to position [24376, 0]
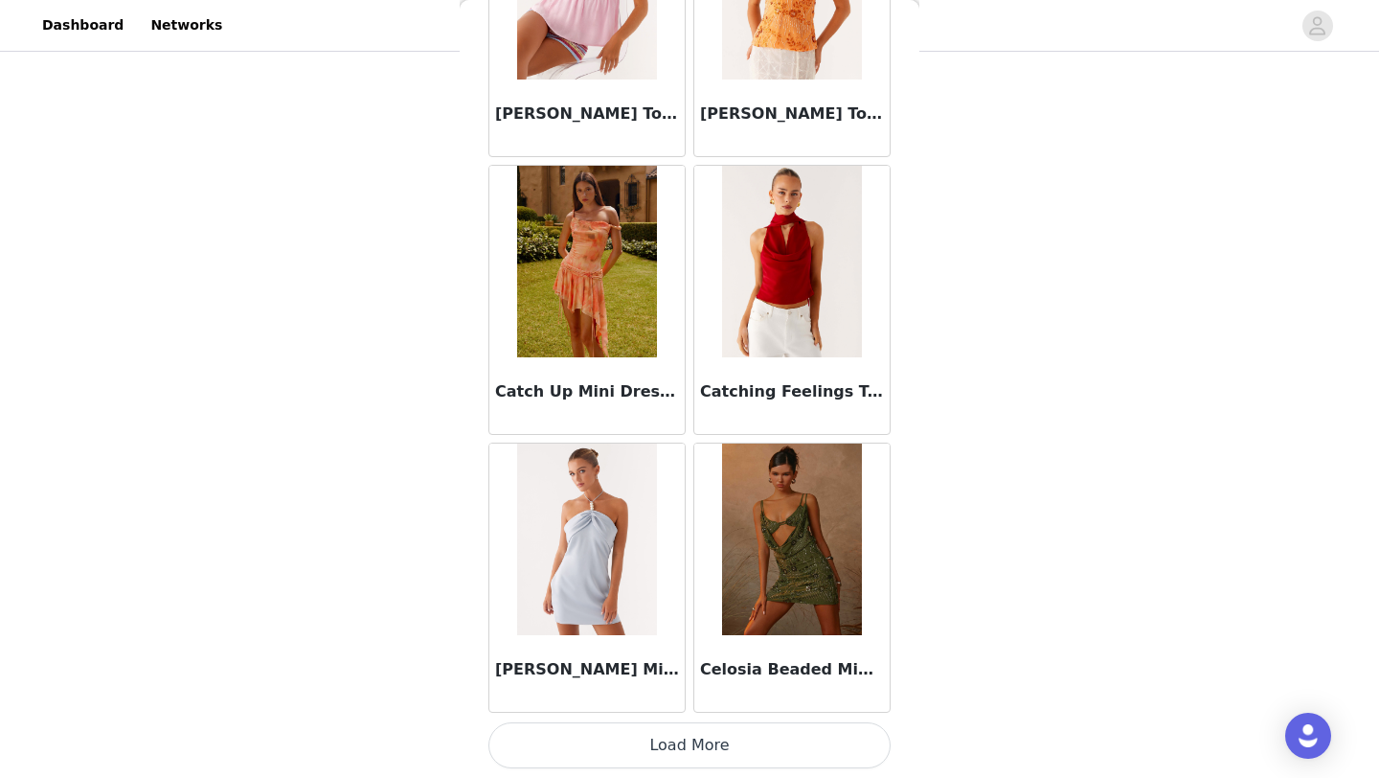
click at [685, 749] on button "Load More" at bounding box center [690, 745] width 402 height 46
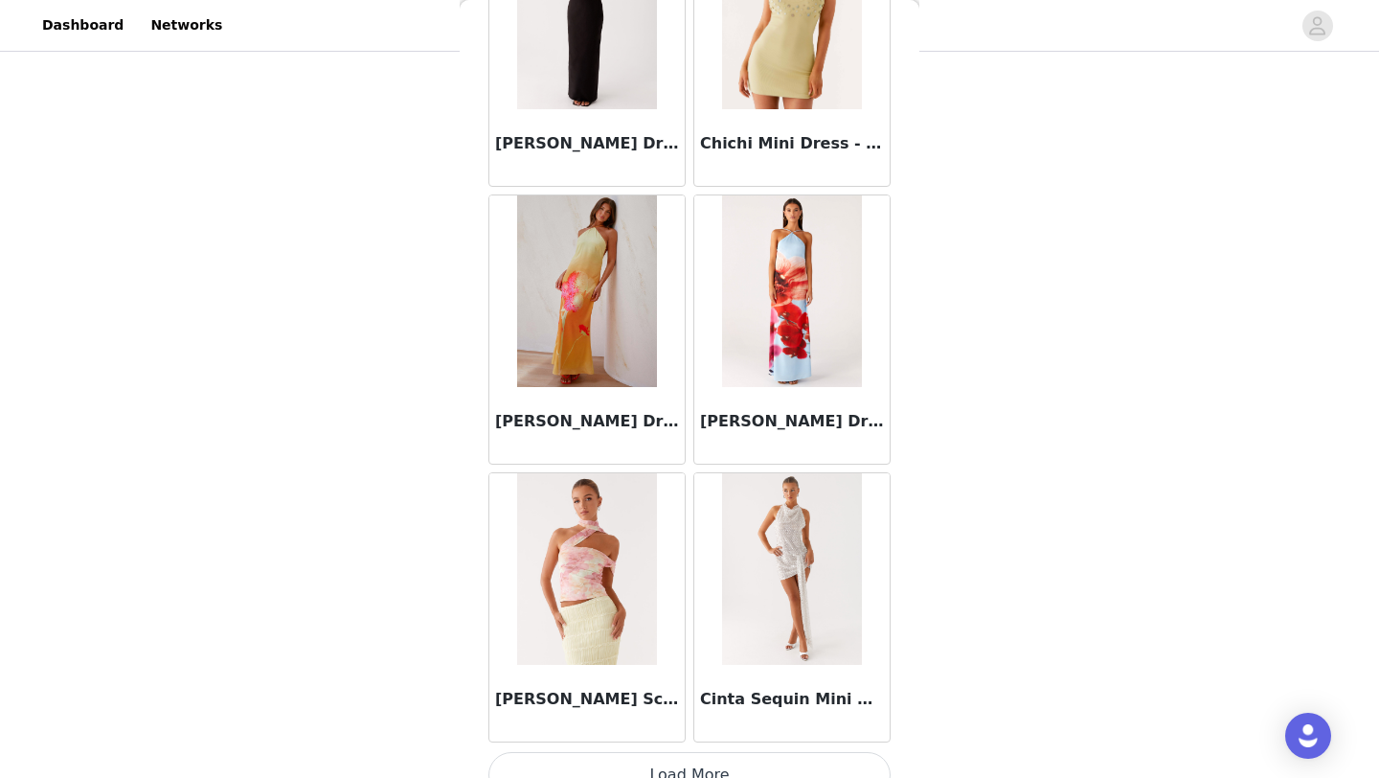
scroll to position [27153, 0]
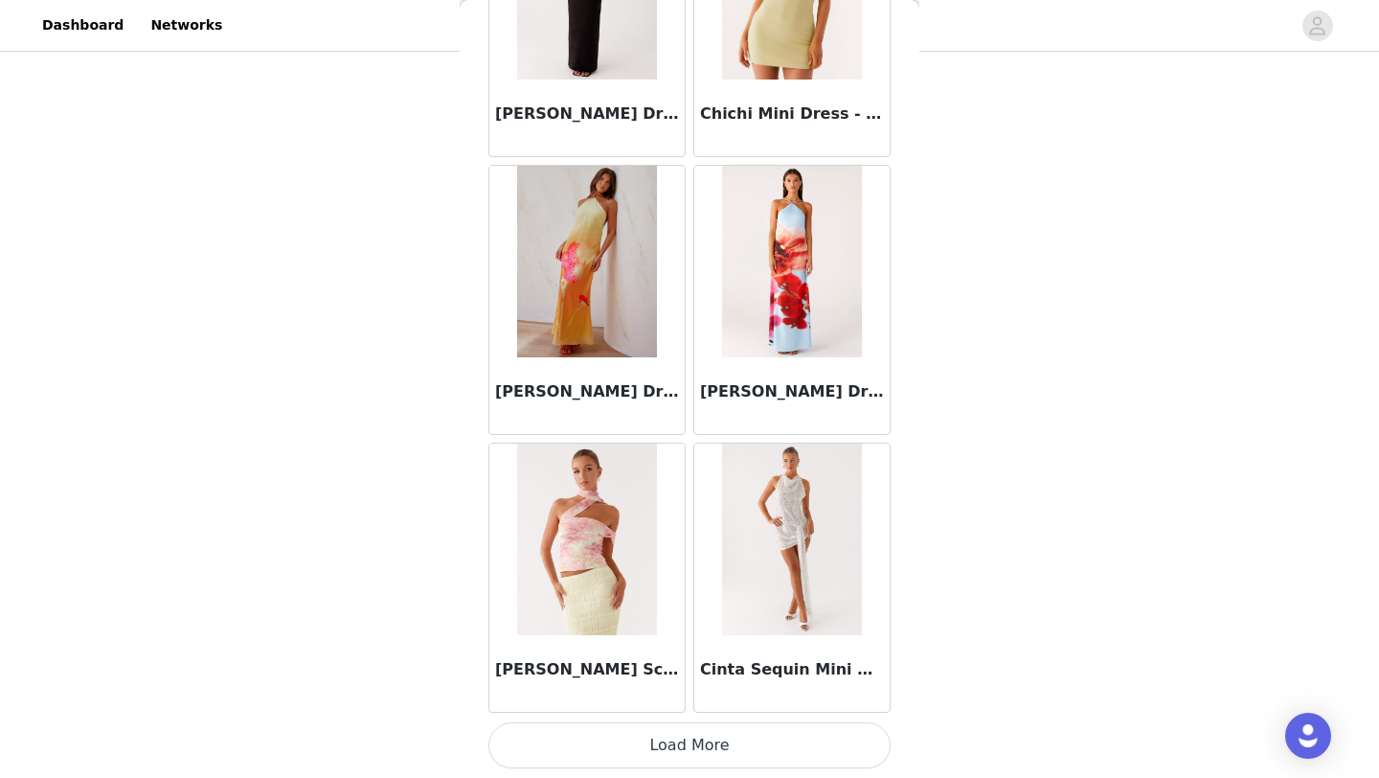
click at [678, 749] on button "Load More" at bounding box center [690, 745] width 402 height 46
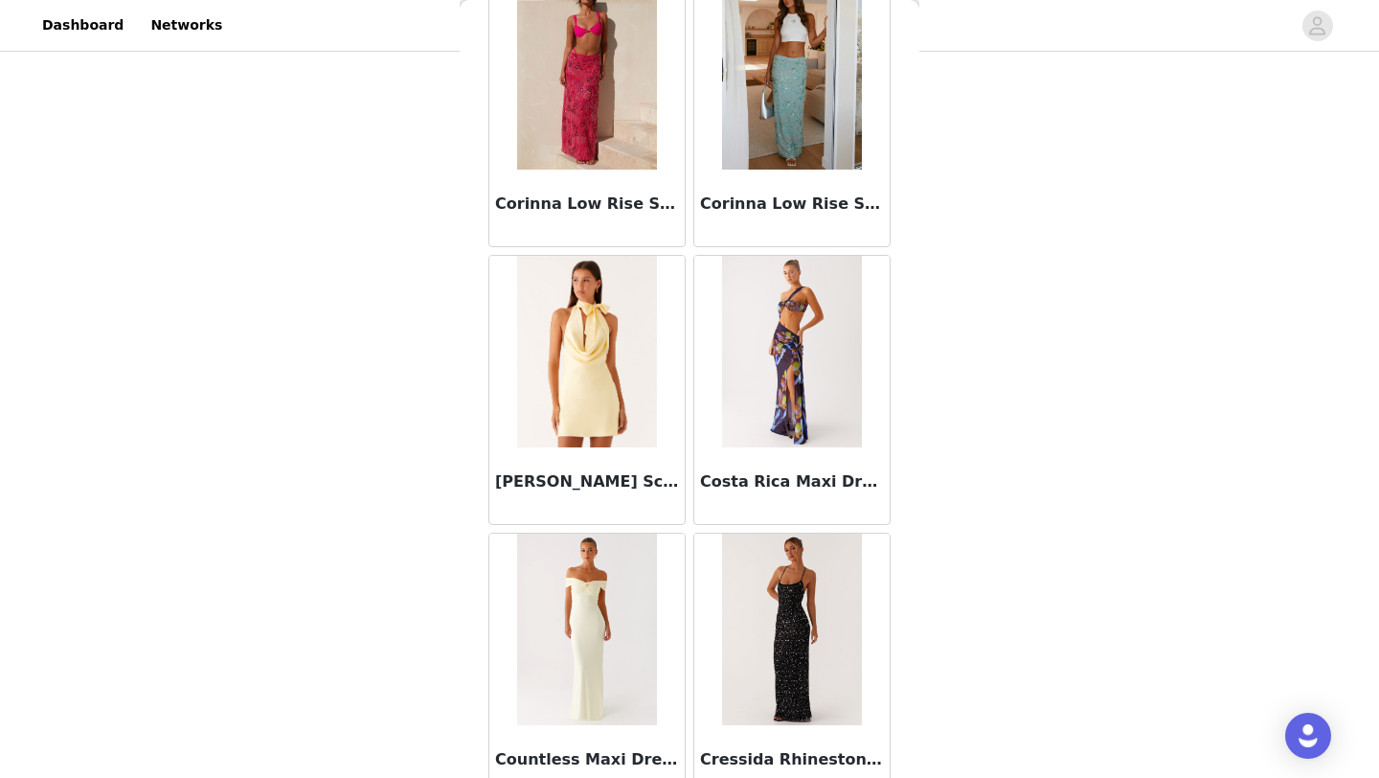
scroll to position [29931, 0]
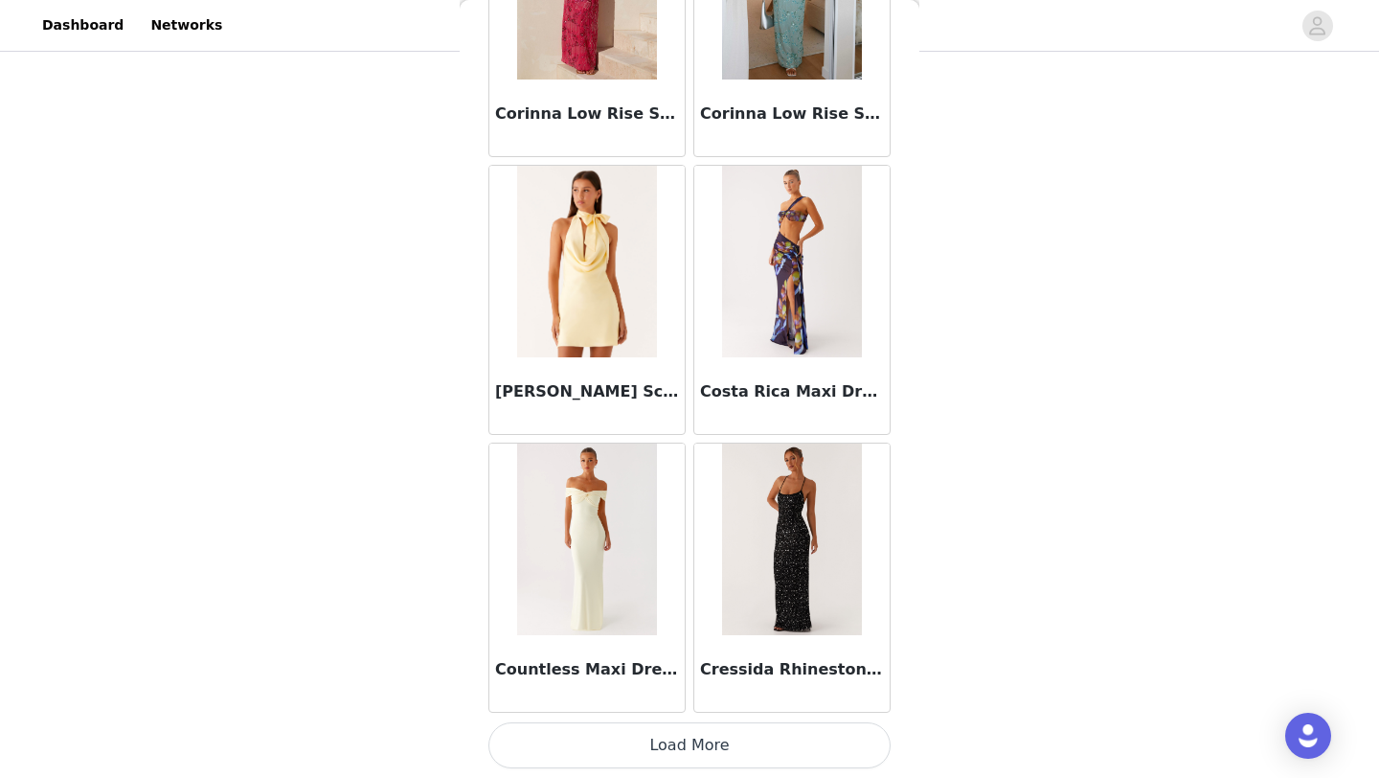
click at [679, 736] on button "Load More" at bounding box center [690, 745] width 402 height 46
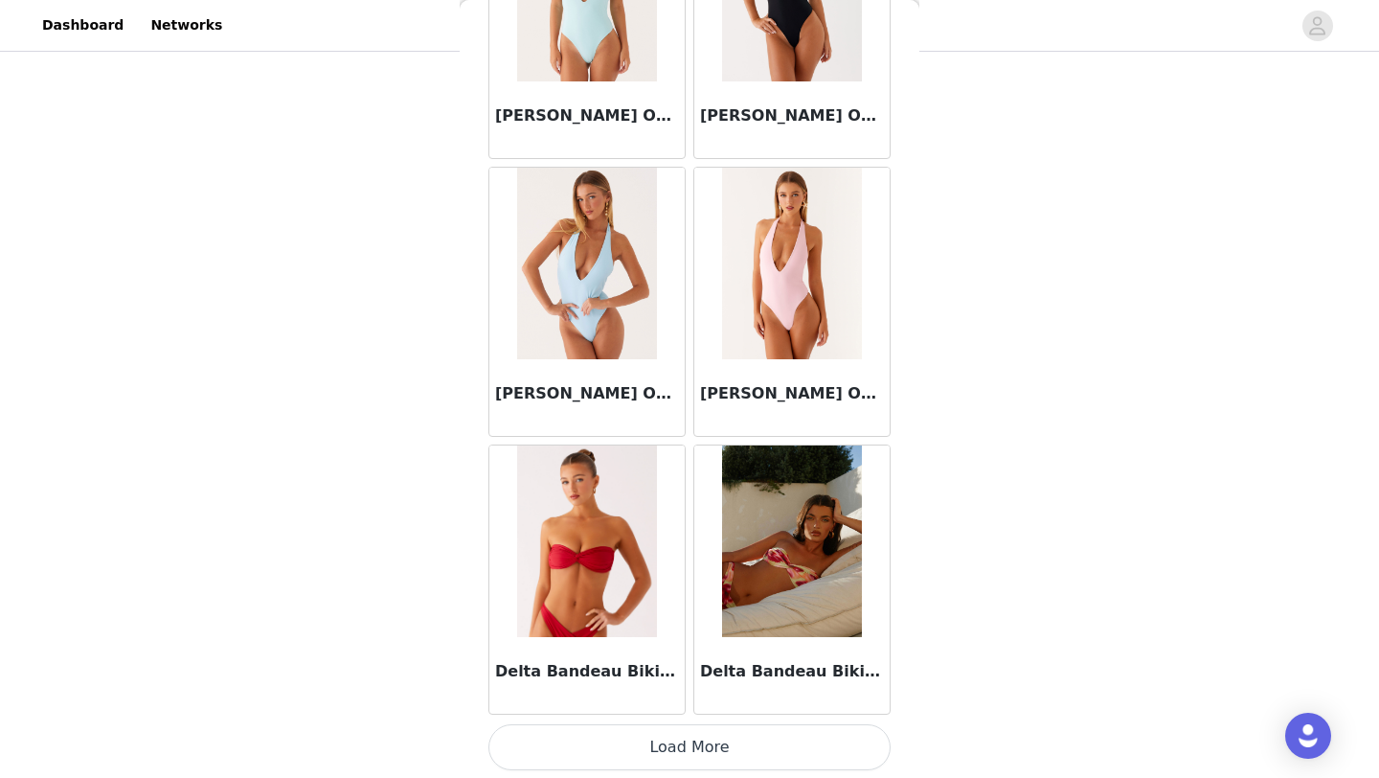
scroll to position [32709, 0]
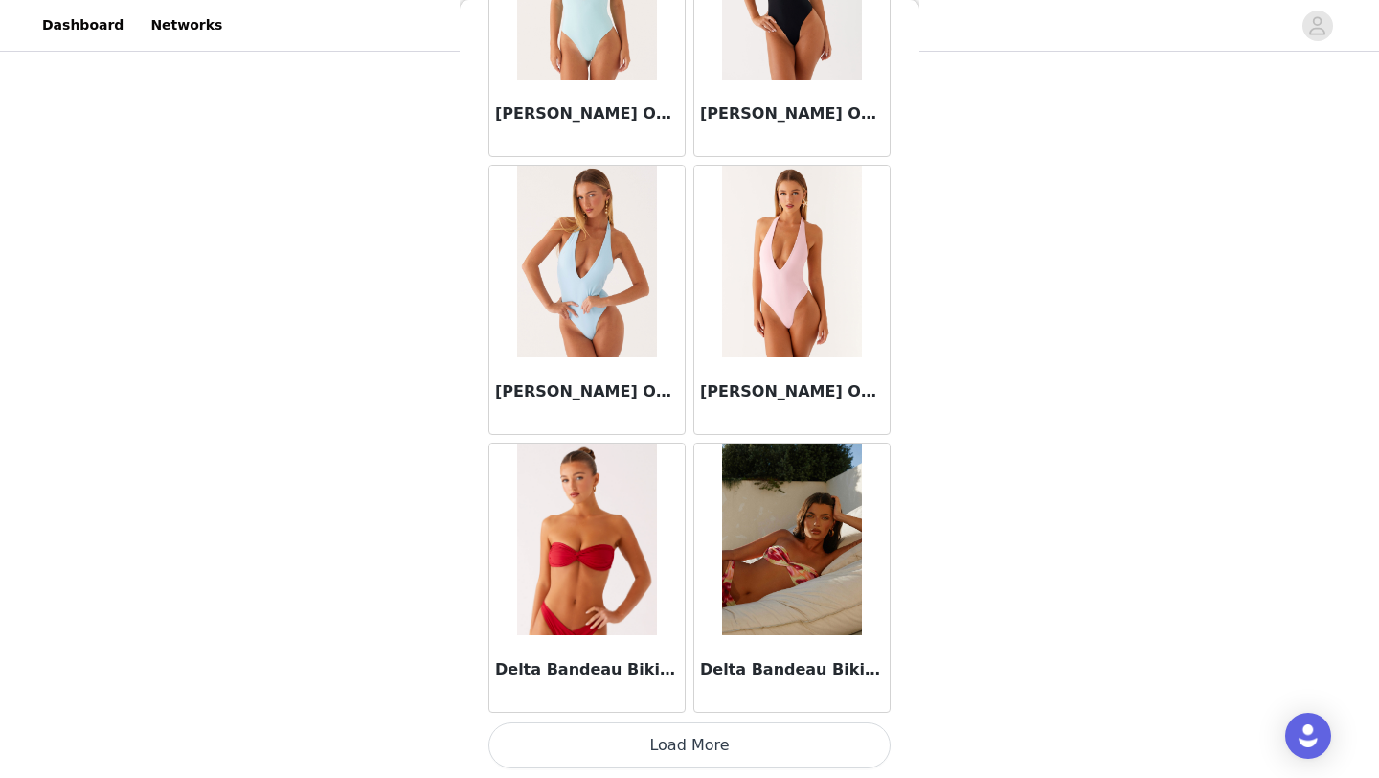
click at [689, 745] on button "Load More" at bounding box center [690, 745] width 402 height 46
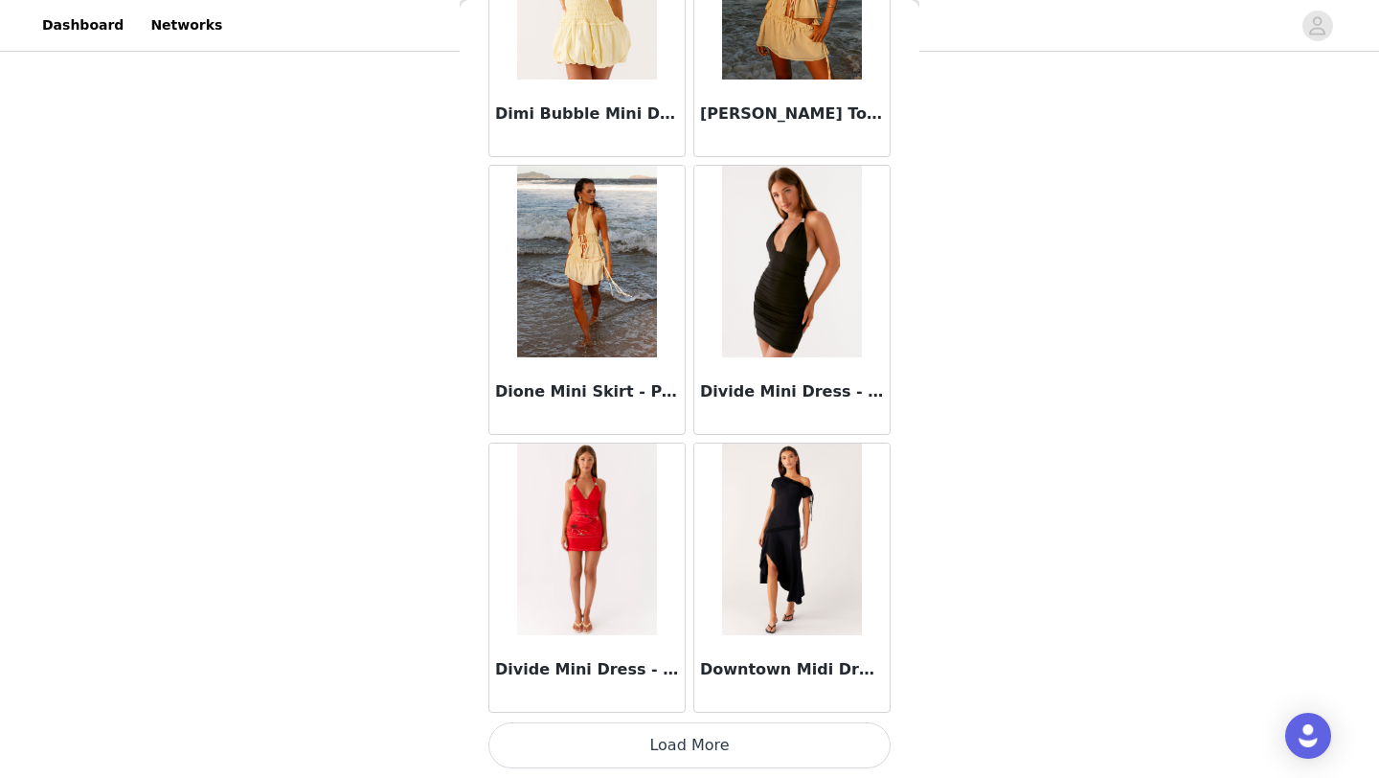
scroll to position [35486, 0]
click at [673, 739] on button "Load More" at bounding box center [690, 746] width 402 height 46
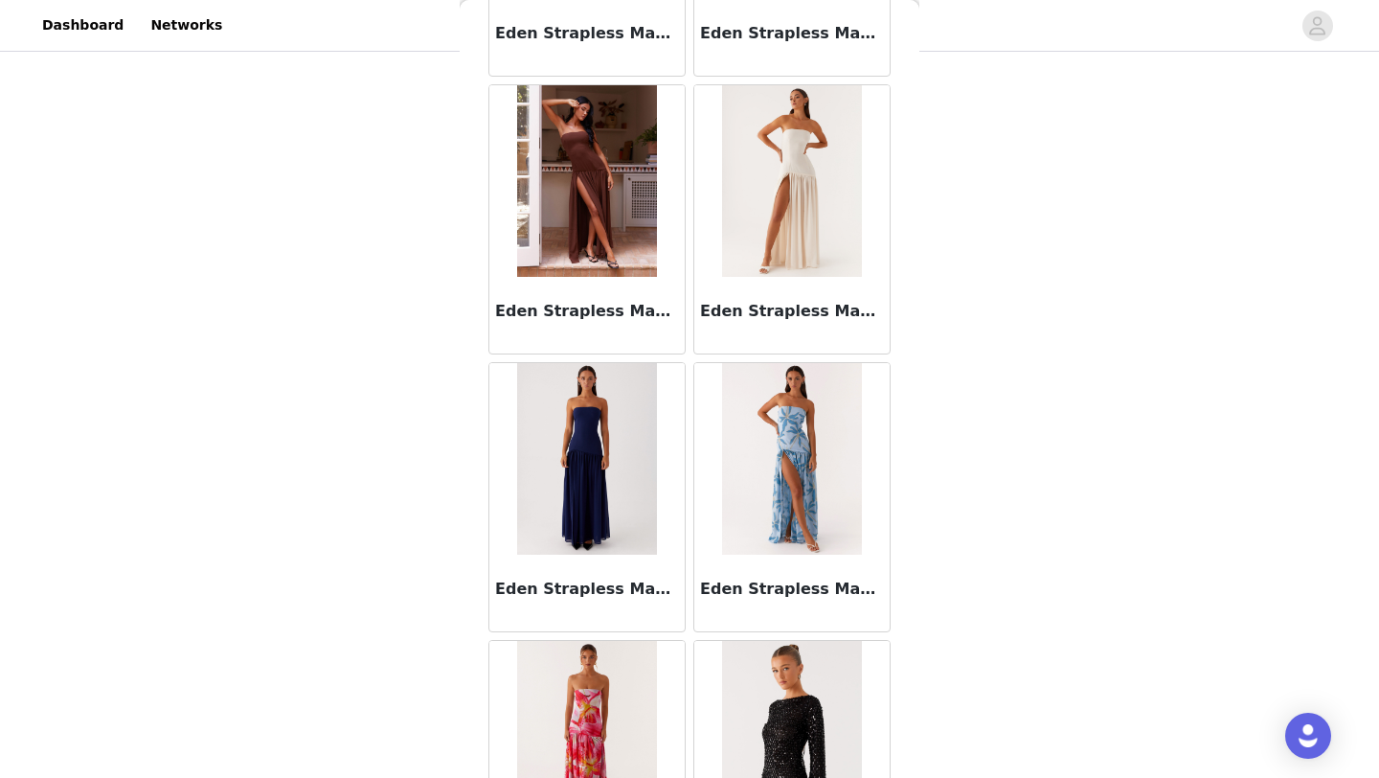
scroll to position [38264, 0]
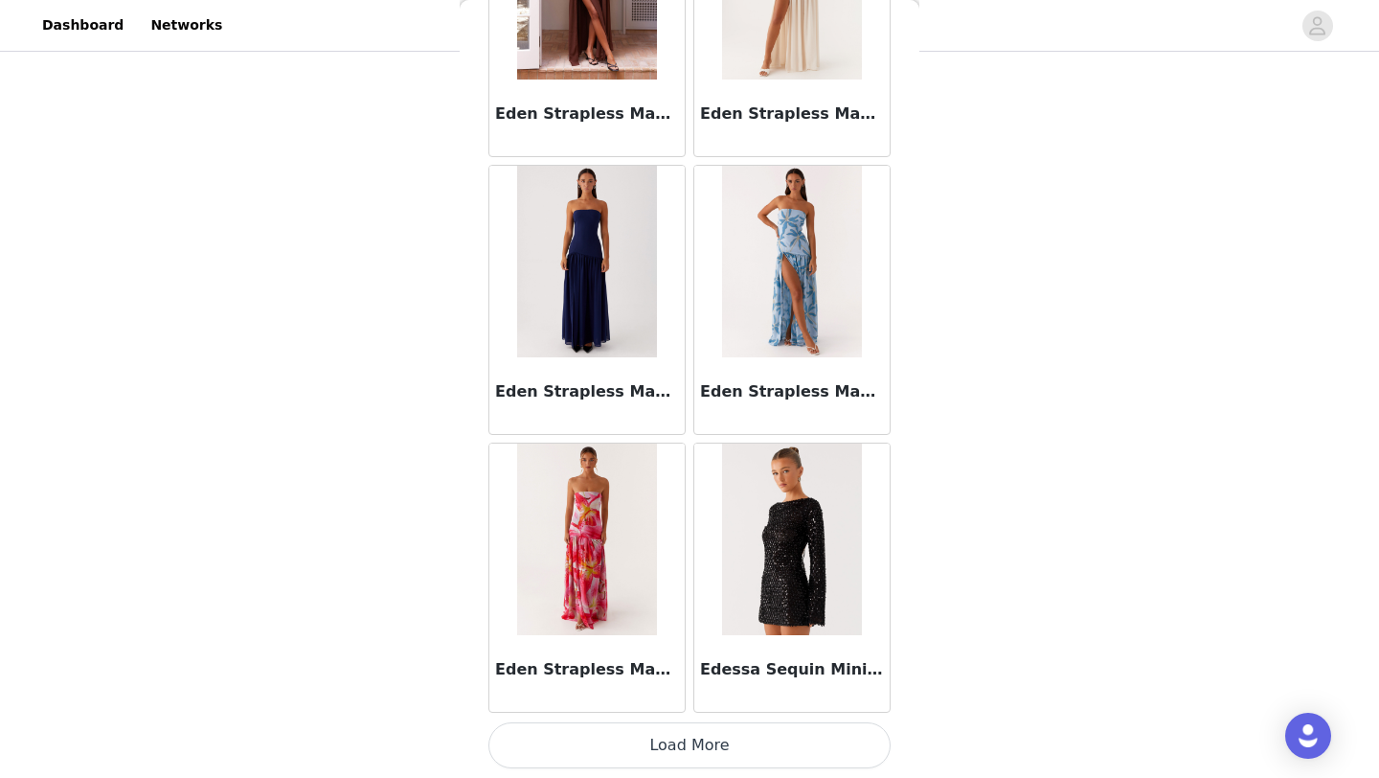
click at [682, 738] on button "Load More" at bounding box center [690, 745] width 402 height 46
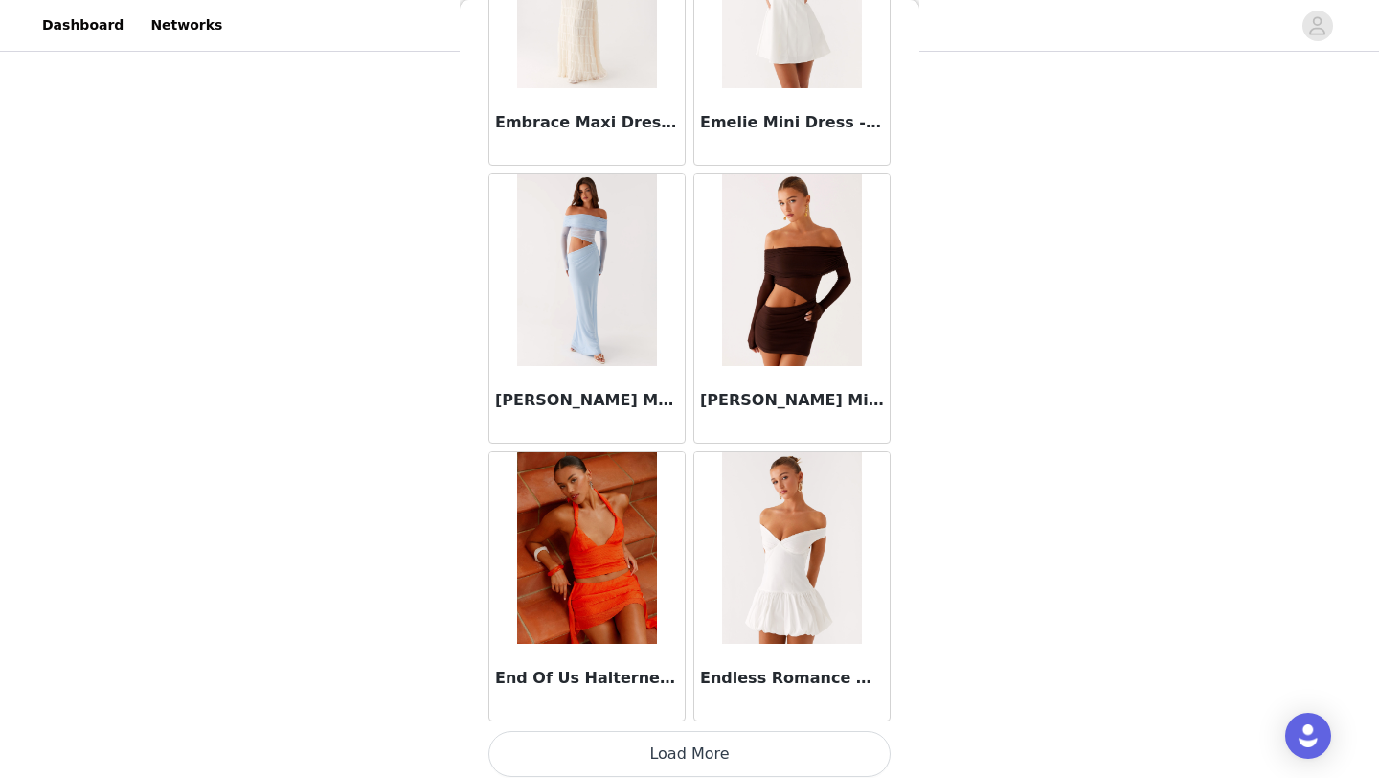
scroll to position [41042, 0]
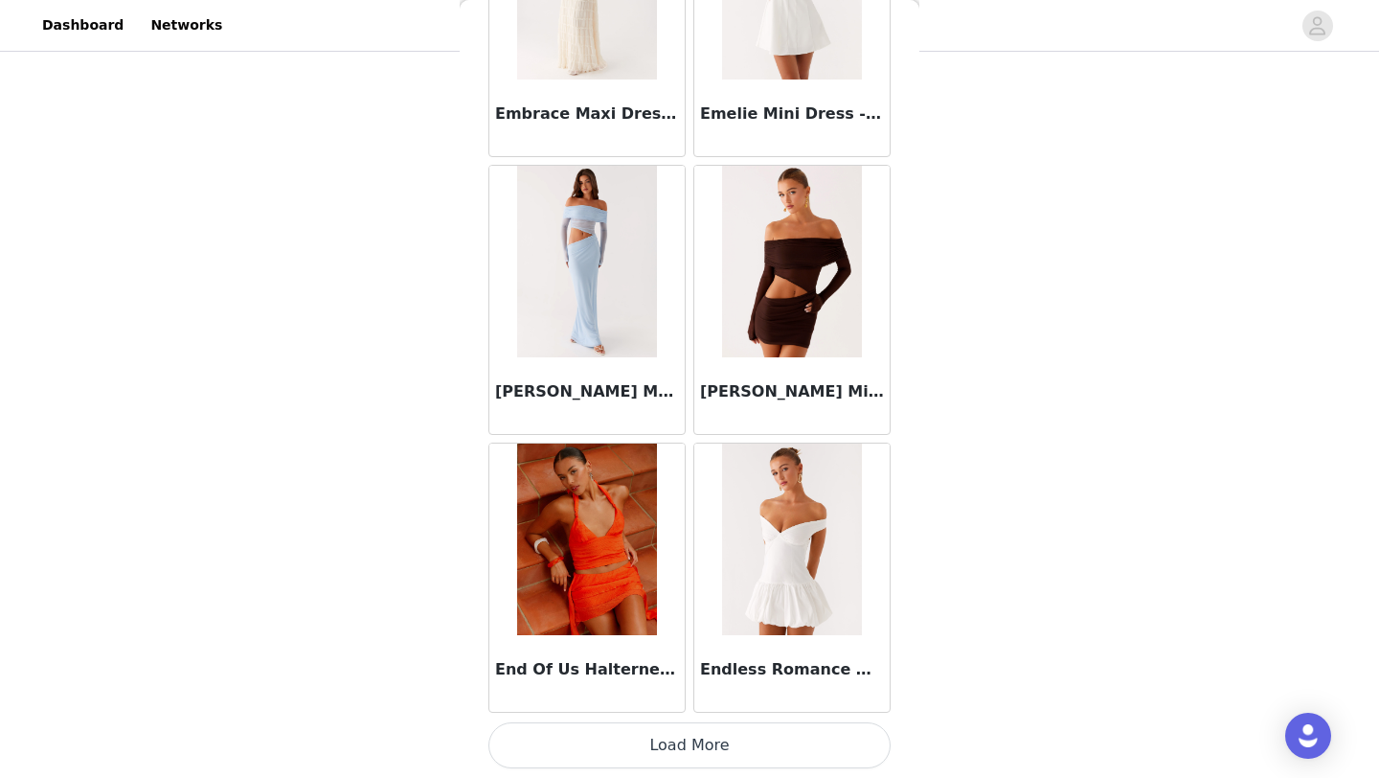
click at [671, 746] on button "Load More" at bounding box center [690, 745] width 402 height 46
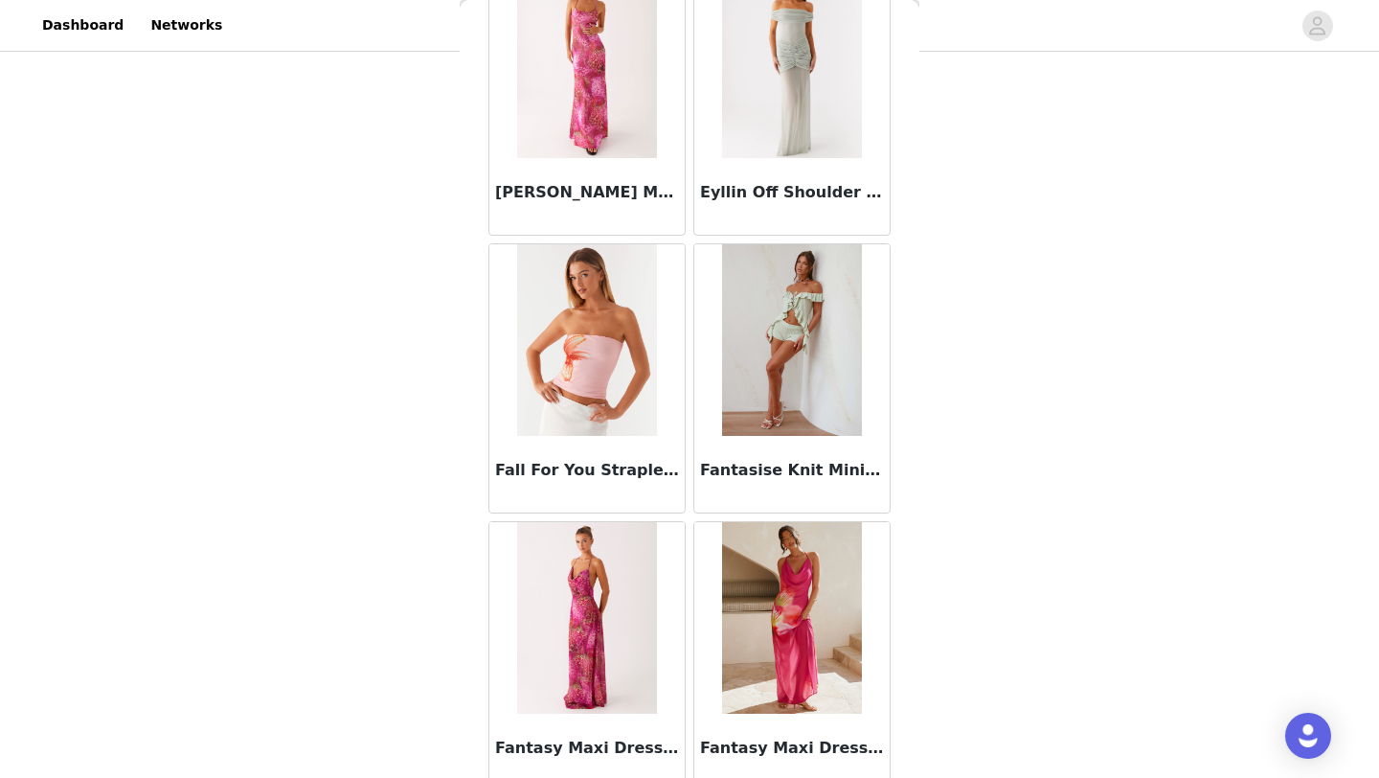
scroll to position [43820, 0]
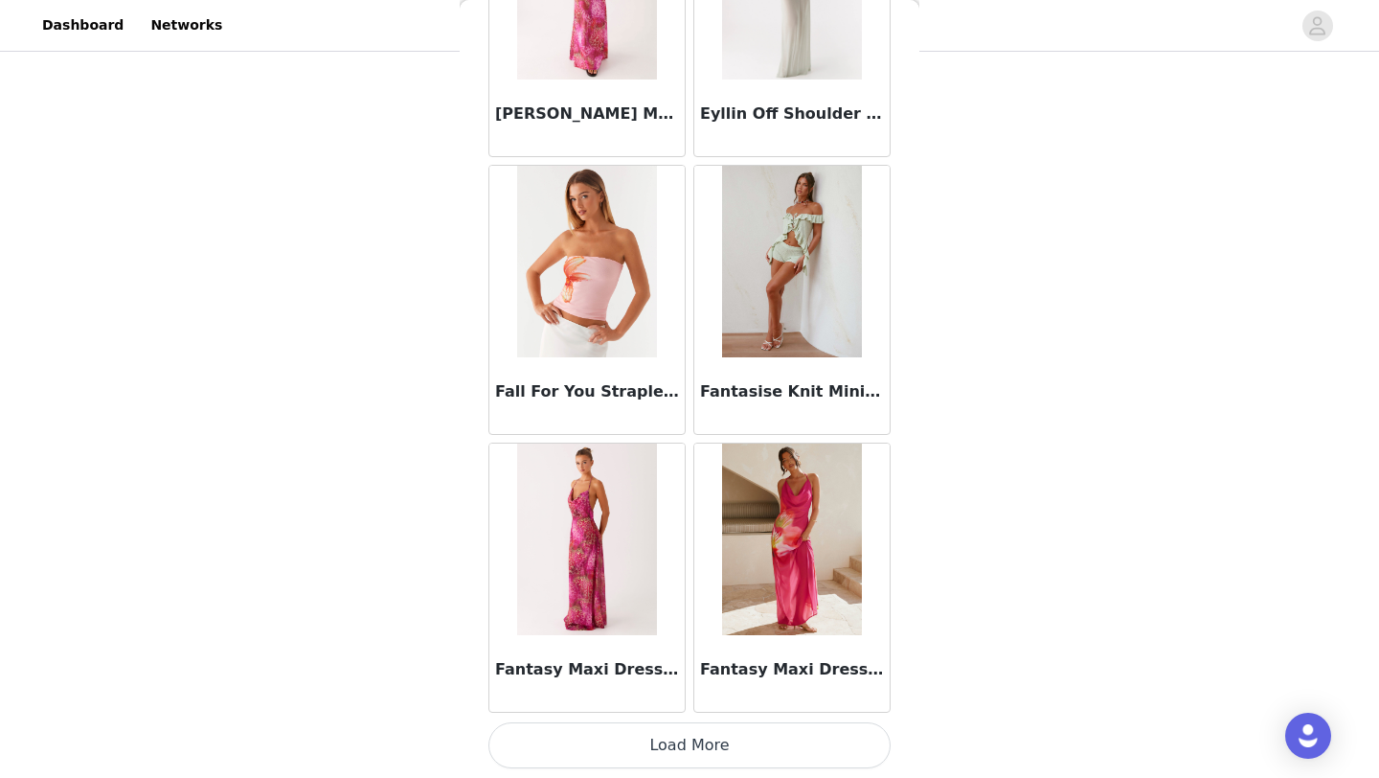
click at [687, 731] on button "Load More" at bounding box center [690, 745] width 402 height 46
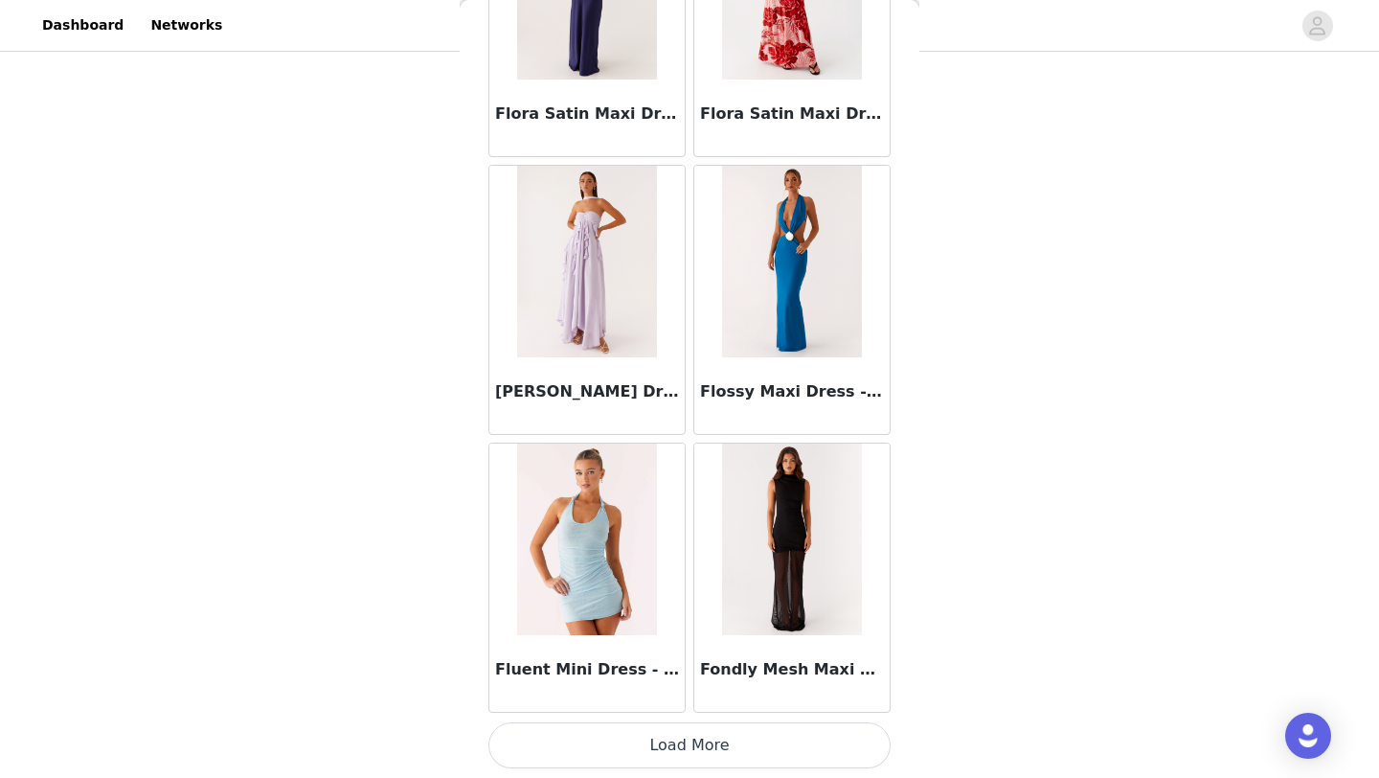
scroll to position [227, 0]
click at [684, 724] on button "Load More" at bounding box center [690, 745] width 402 height 46
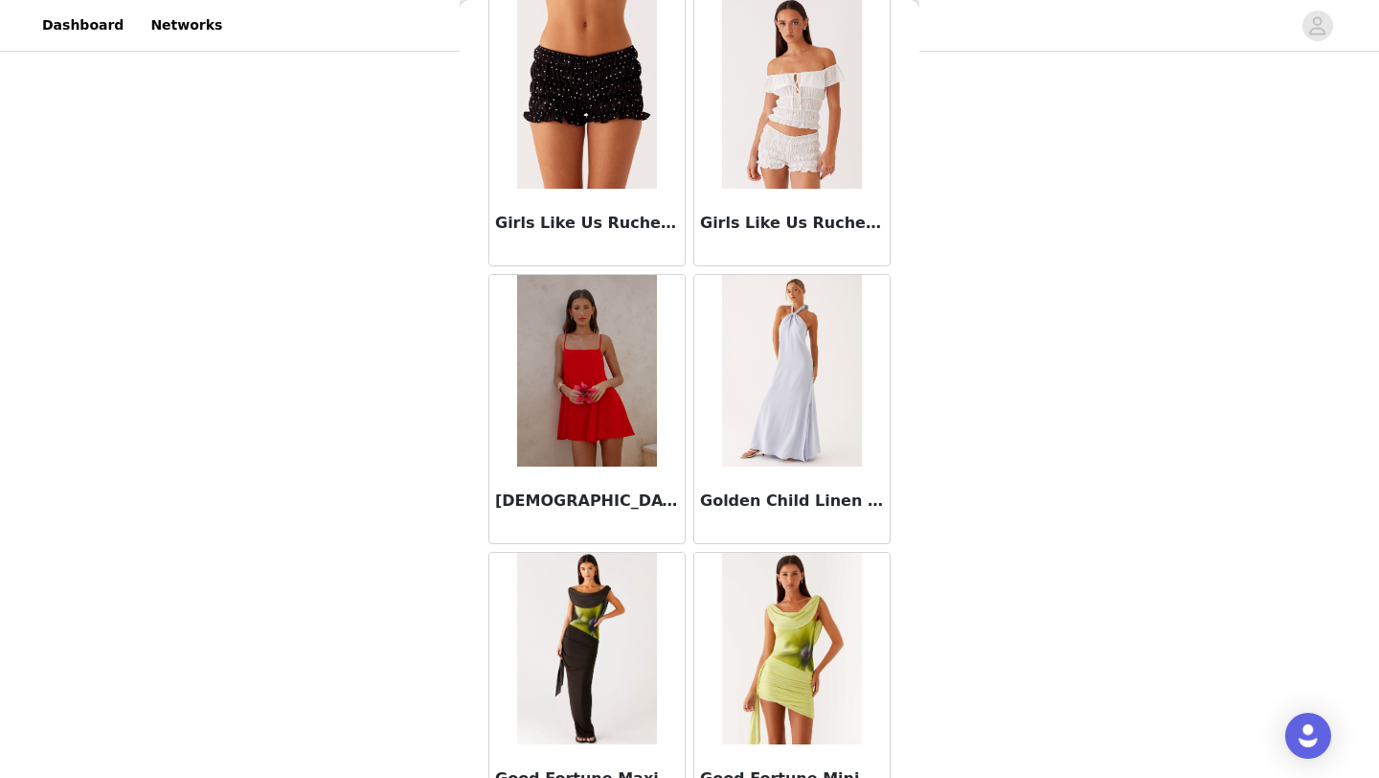
scroll to position [49376, 0]
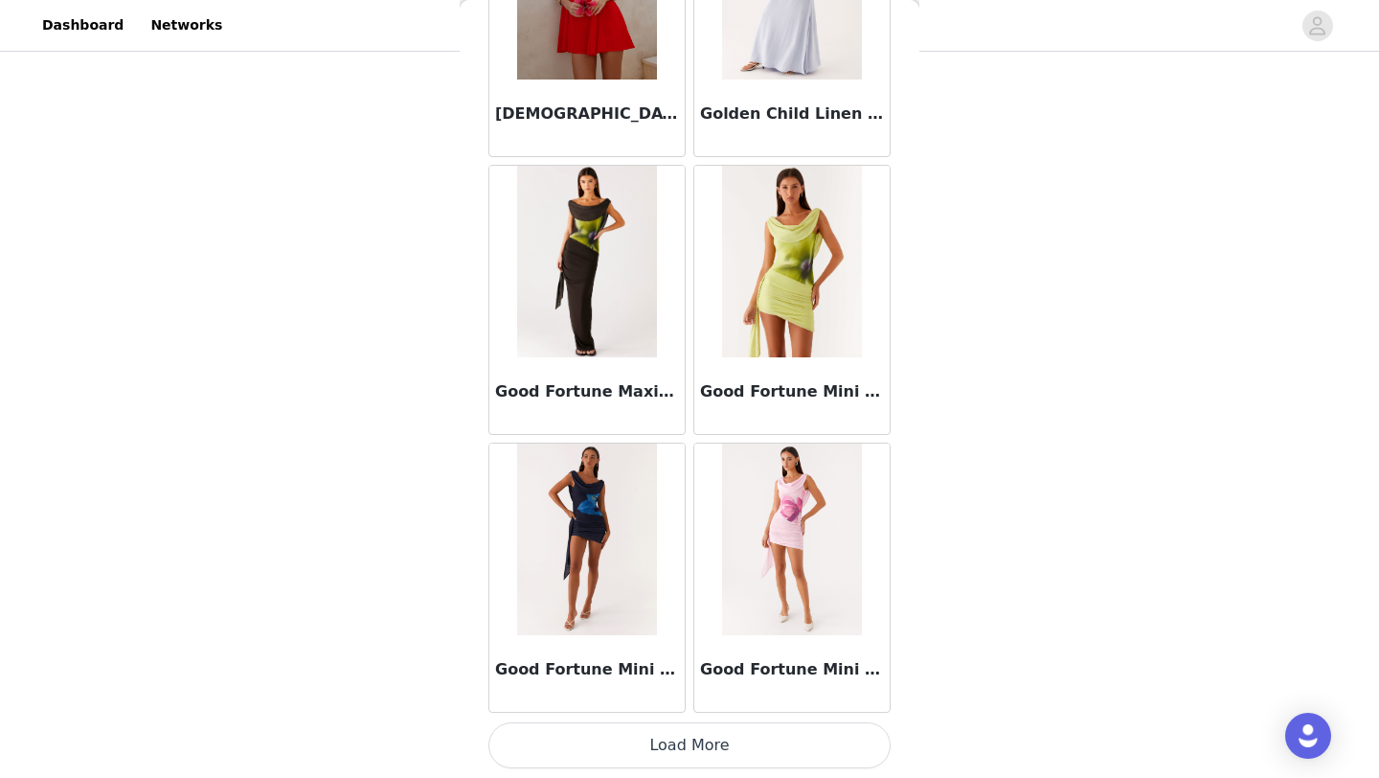
click at [686, 738] on button "Load More" at bounding box center [690, 745] width 402 height 46
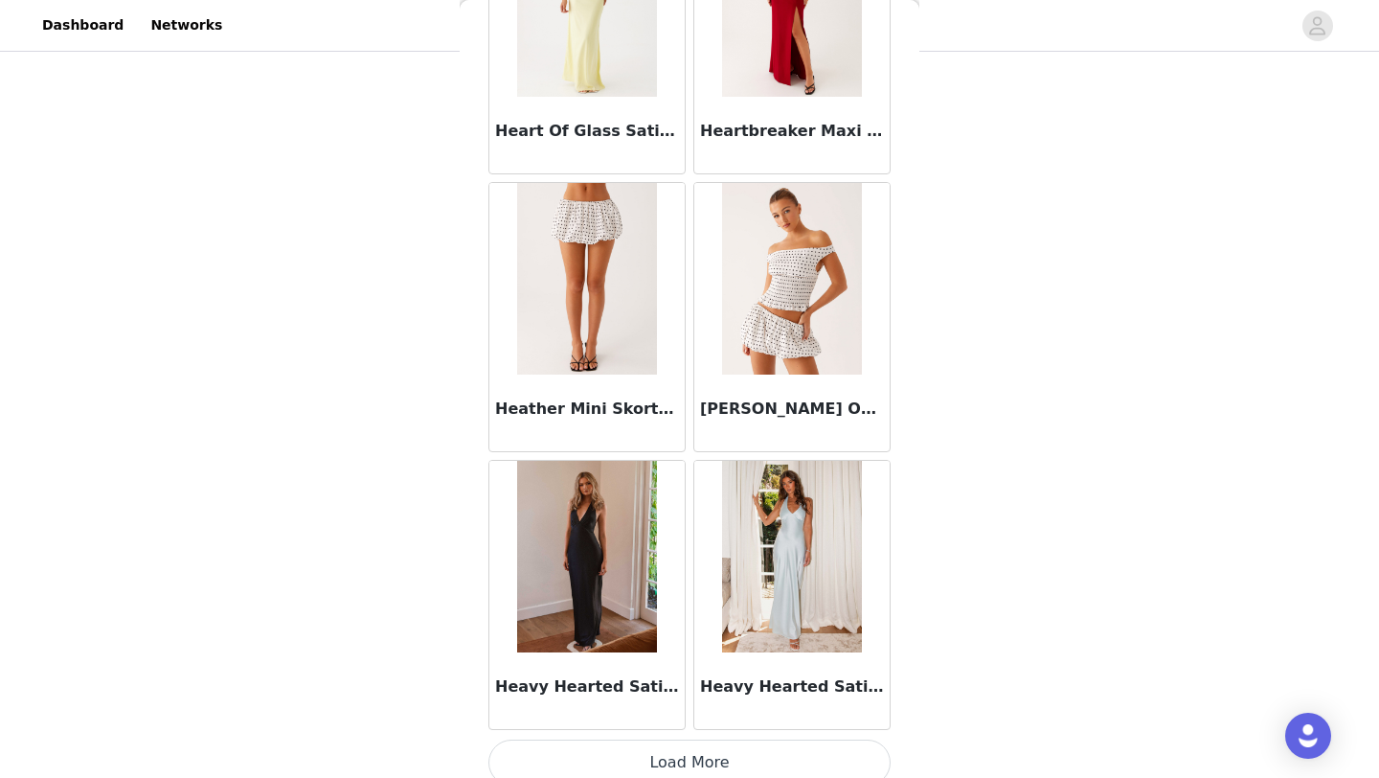
scroll to position [52153, 0]
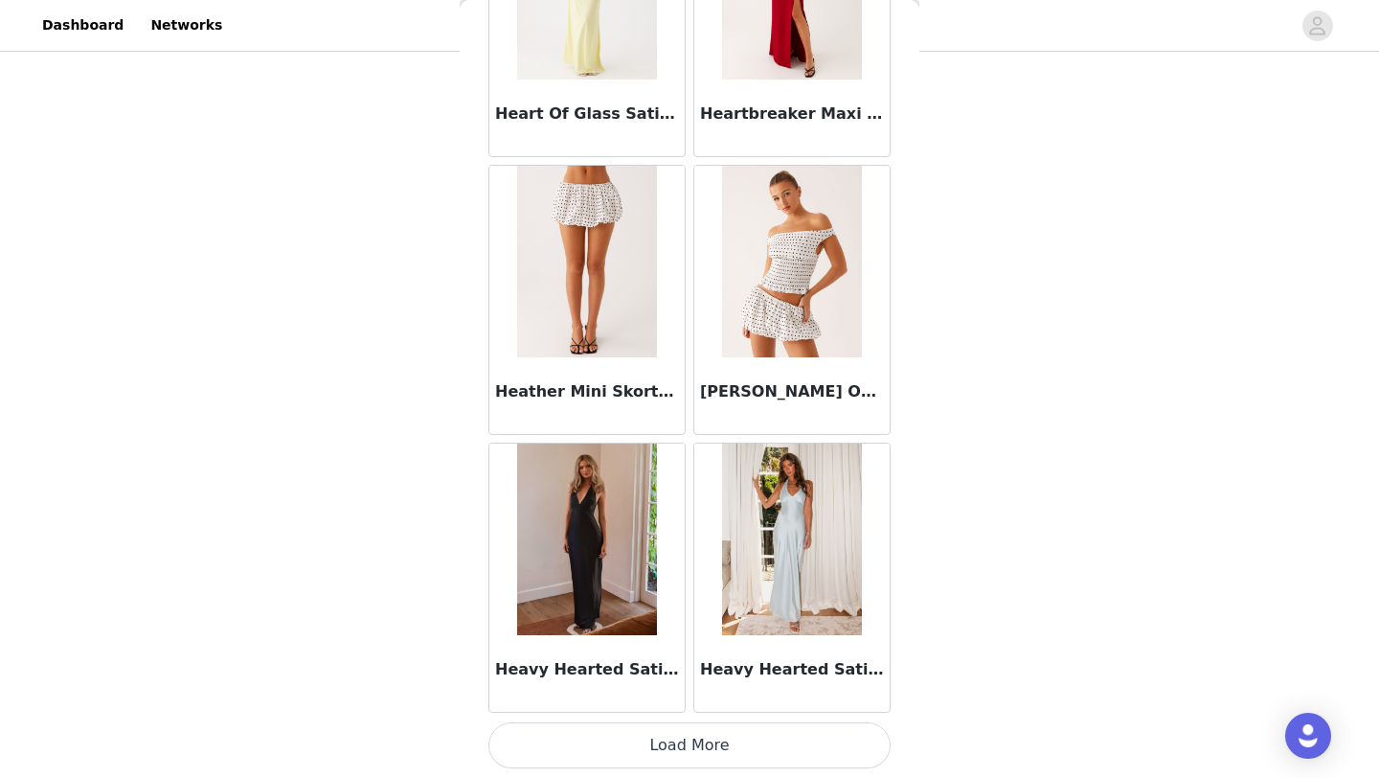
click at [682, 750] on button "Load More" at bounding box center [690, 745] width 402 height 46
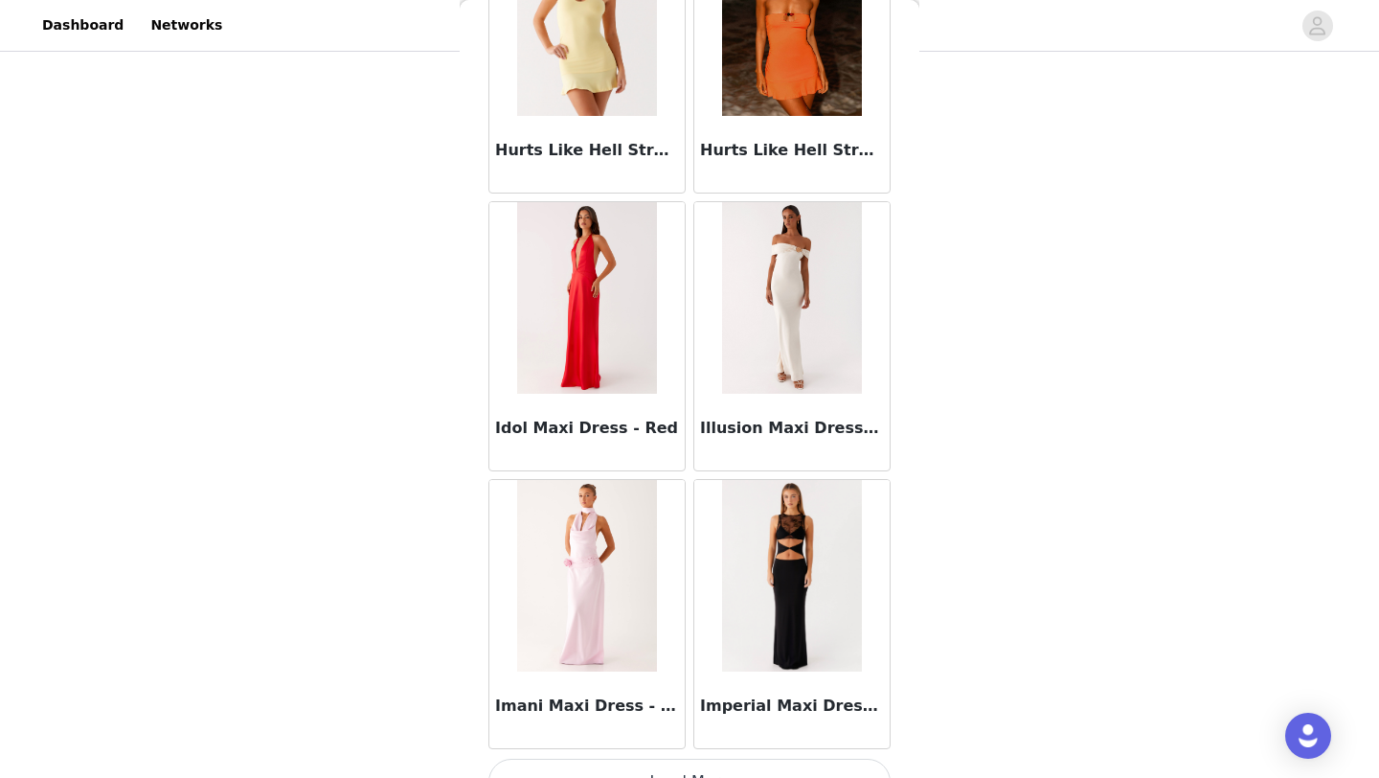
scroll to position [54931, 0]
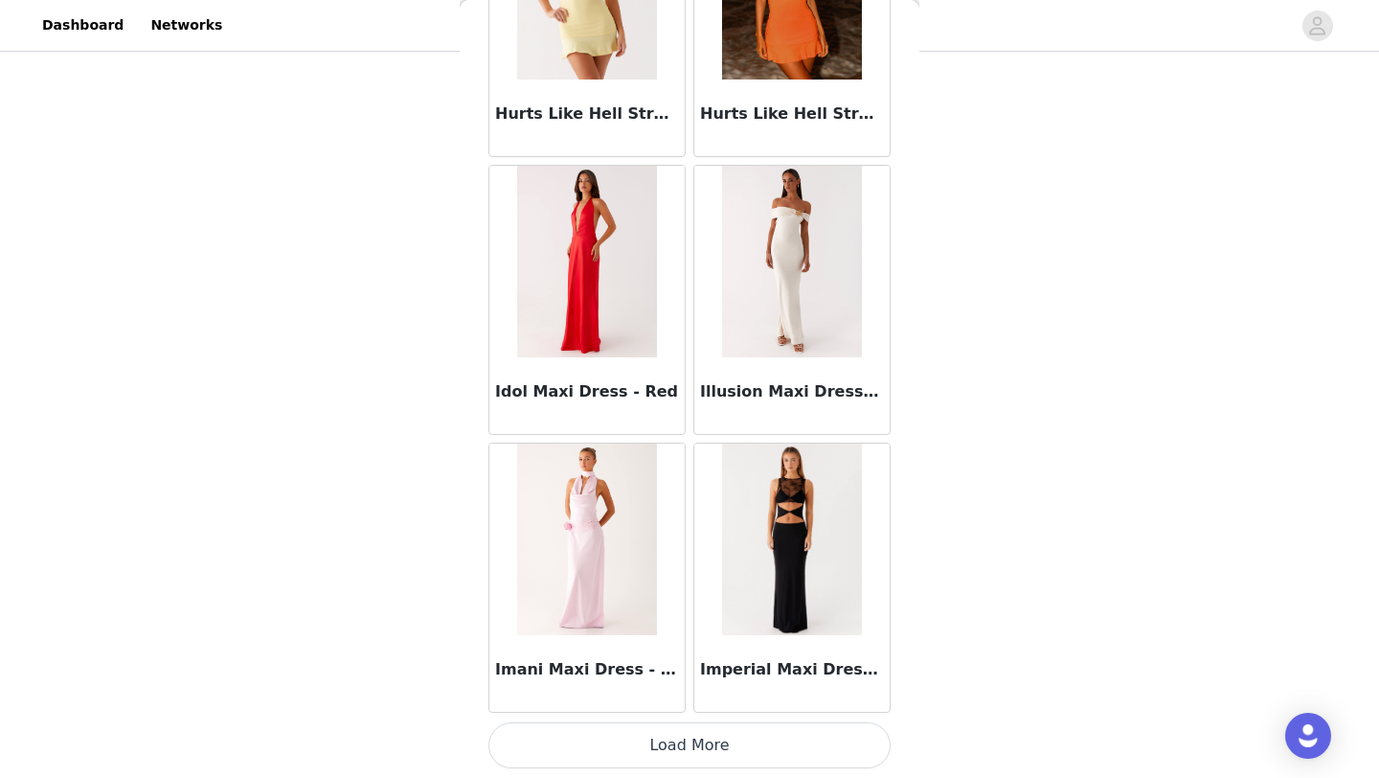
click at [681, 741] on button "Load More" at bounding box center [690, 745] width 402 height 46
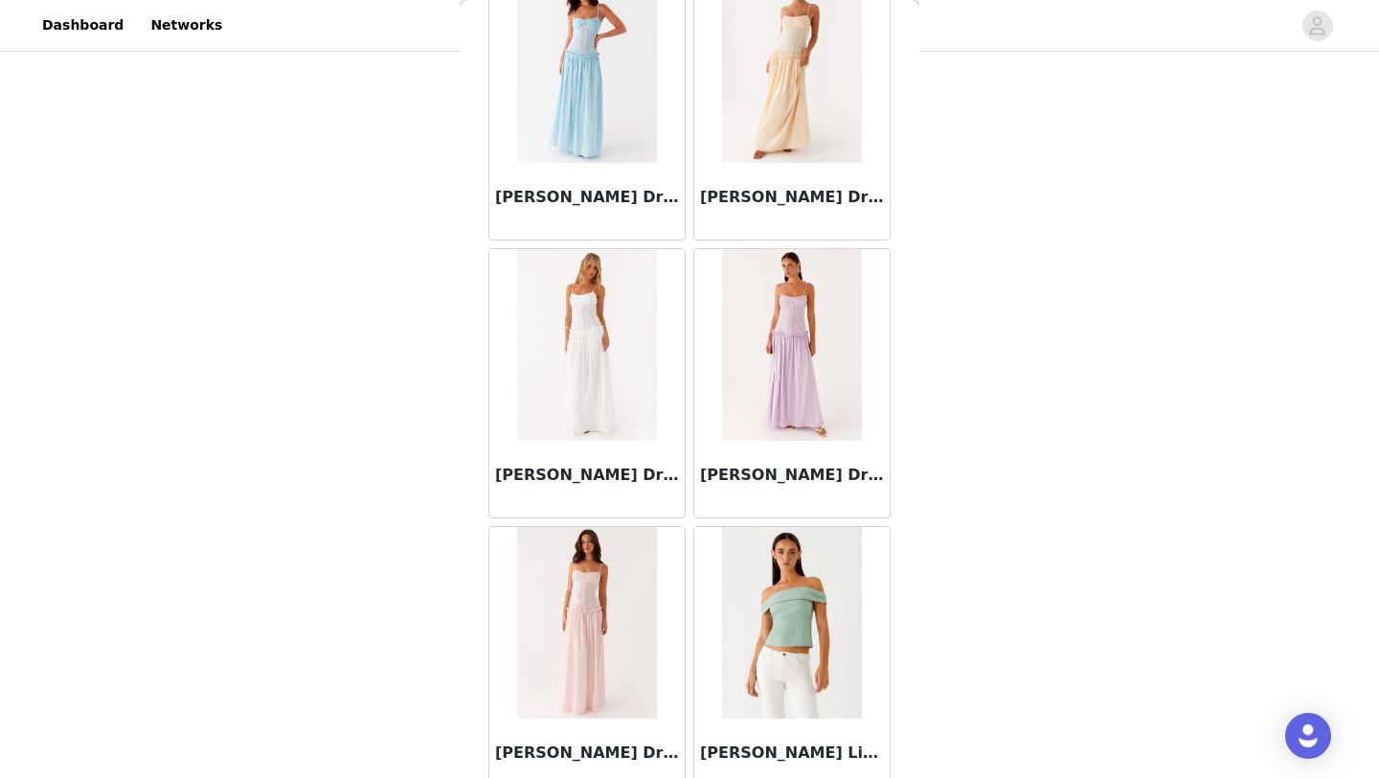
scroll to position [57709, 0]
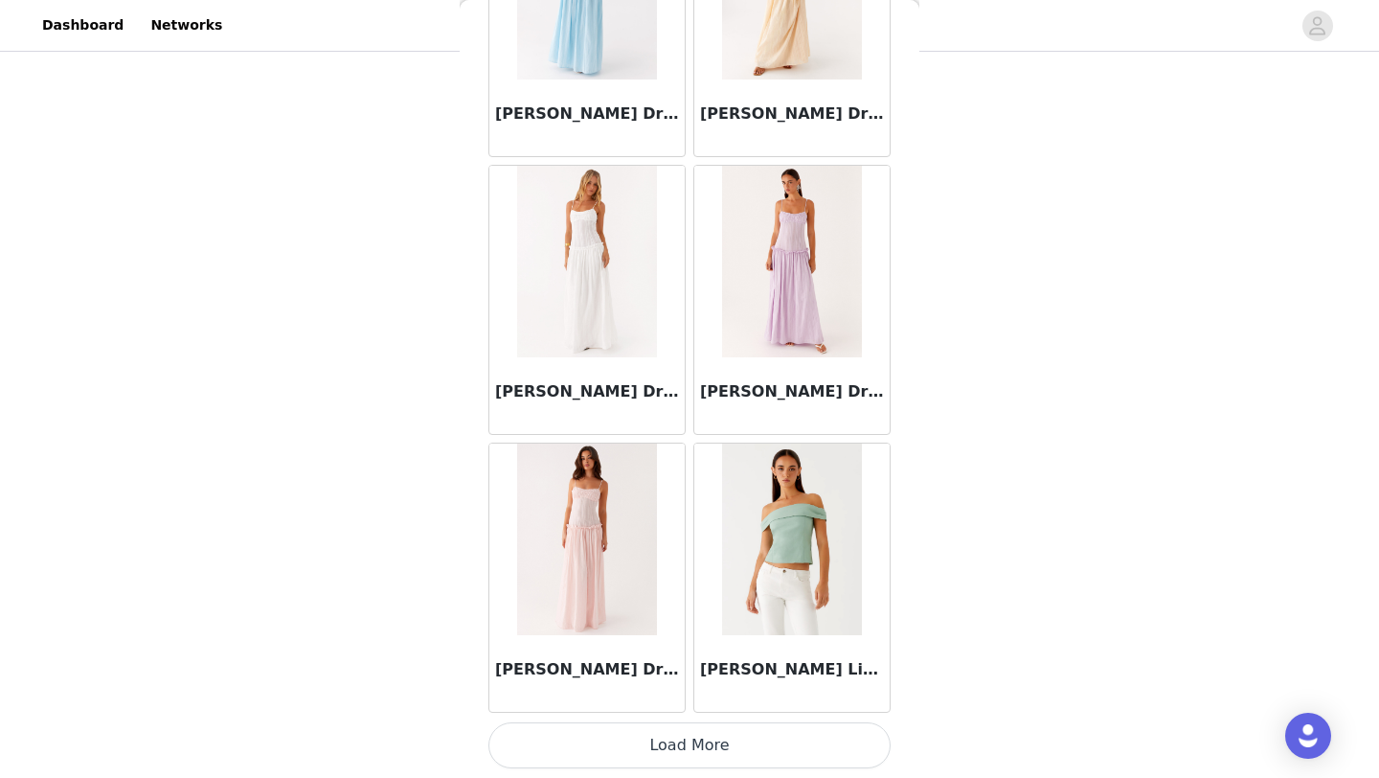
click at [681, 741] on button "Load More" at bounding box center [690, 745] width 402 height 46
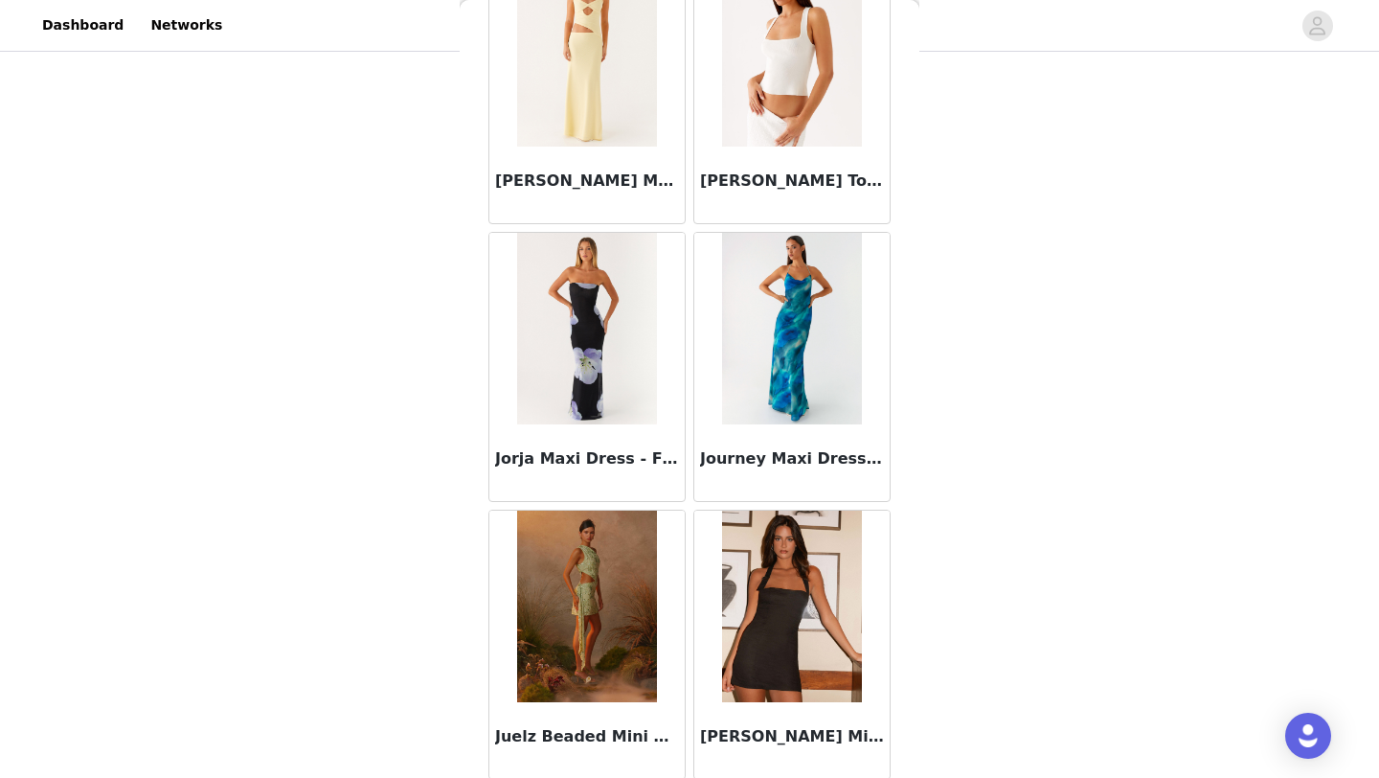
scroll to position [60487, 0]
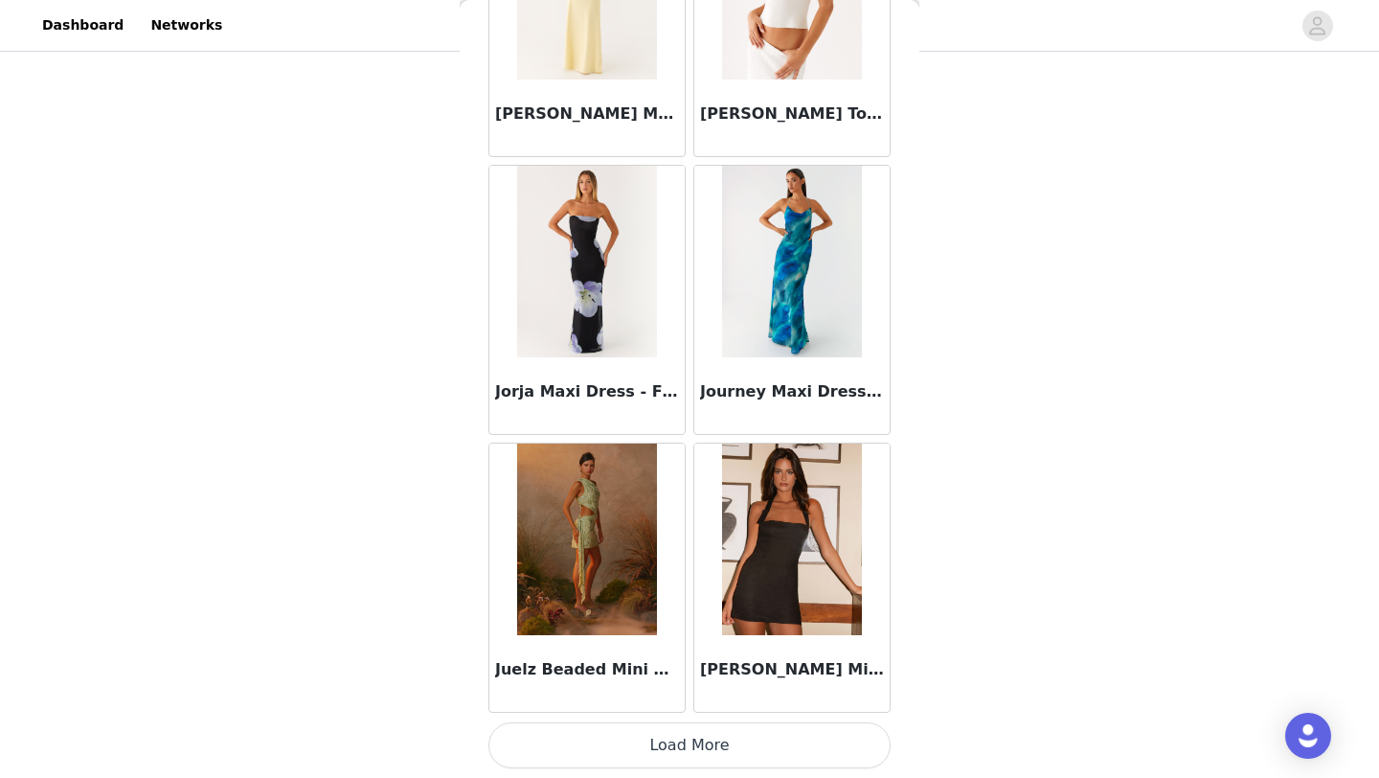
click at [681, 733] on button "Load More" at bounding box center [690, 745] width 402 height 46
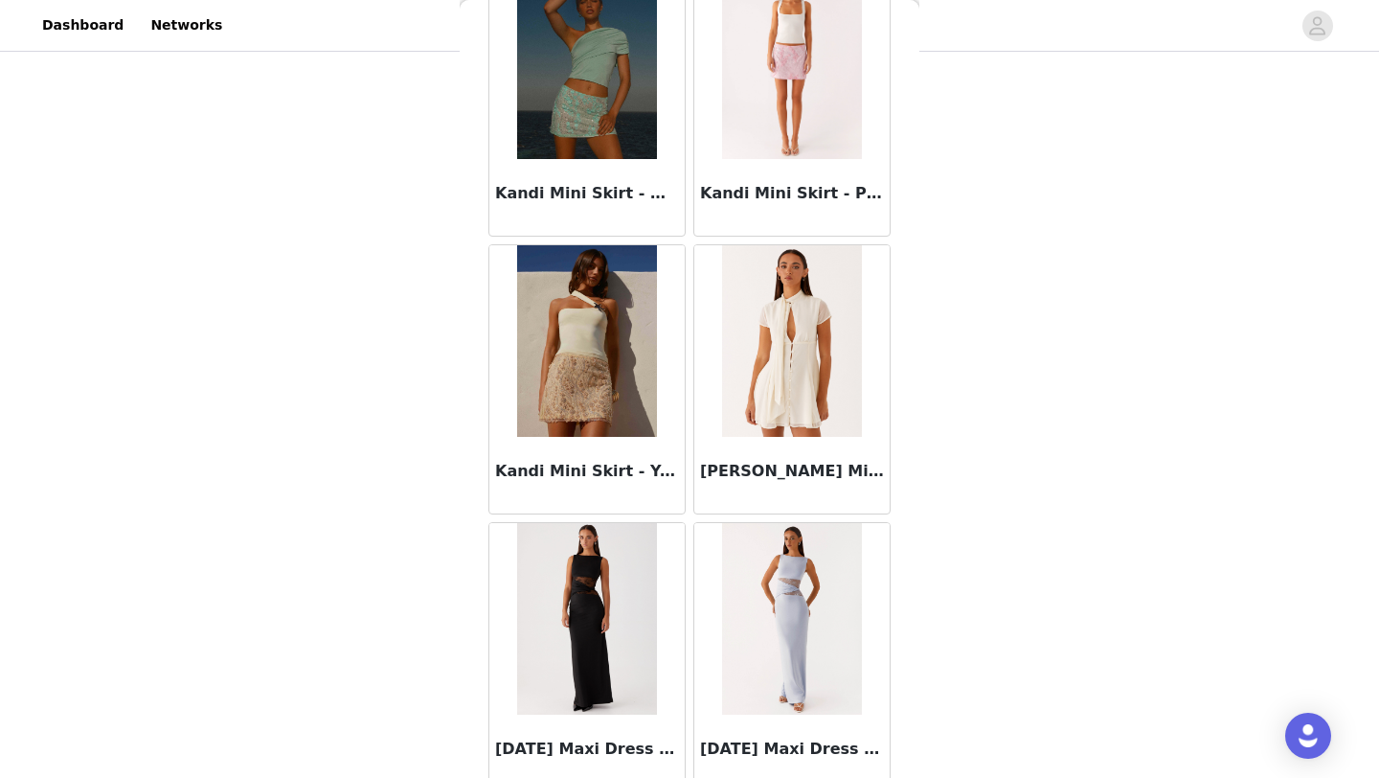
scroll to position [63265, 0]
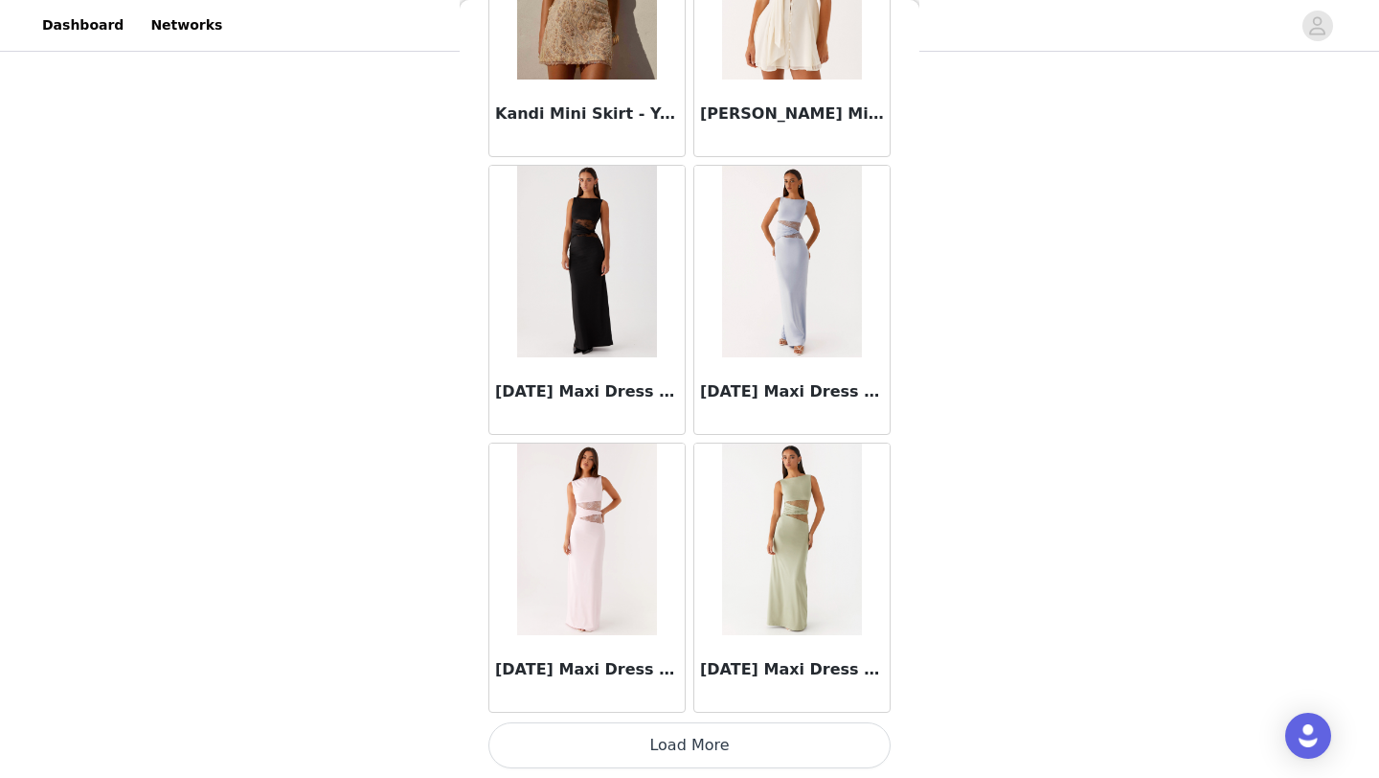
click at [677, 751] on button "Load More" at bounding box center [690, 745] width 402 height 46
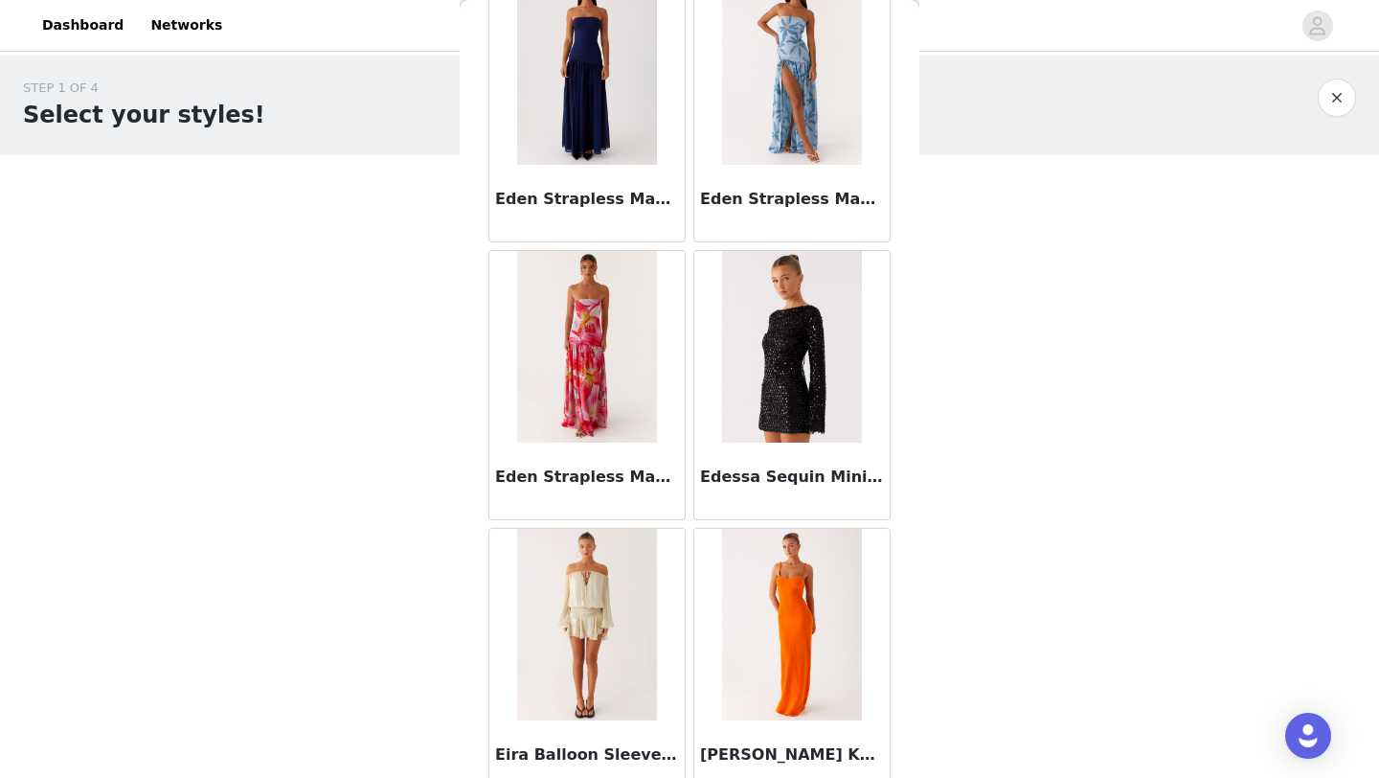
scroll to position [38441, 0]
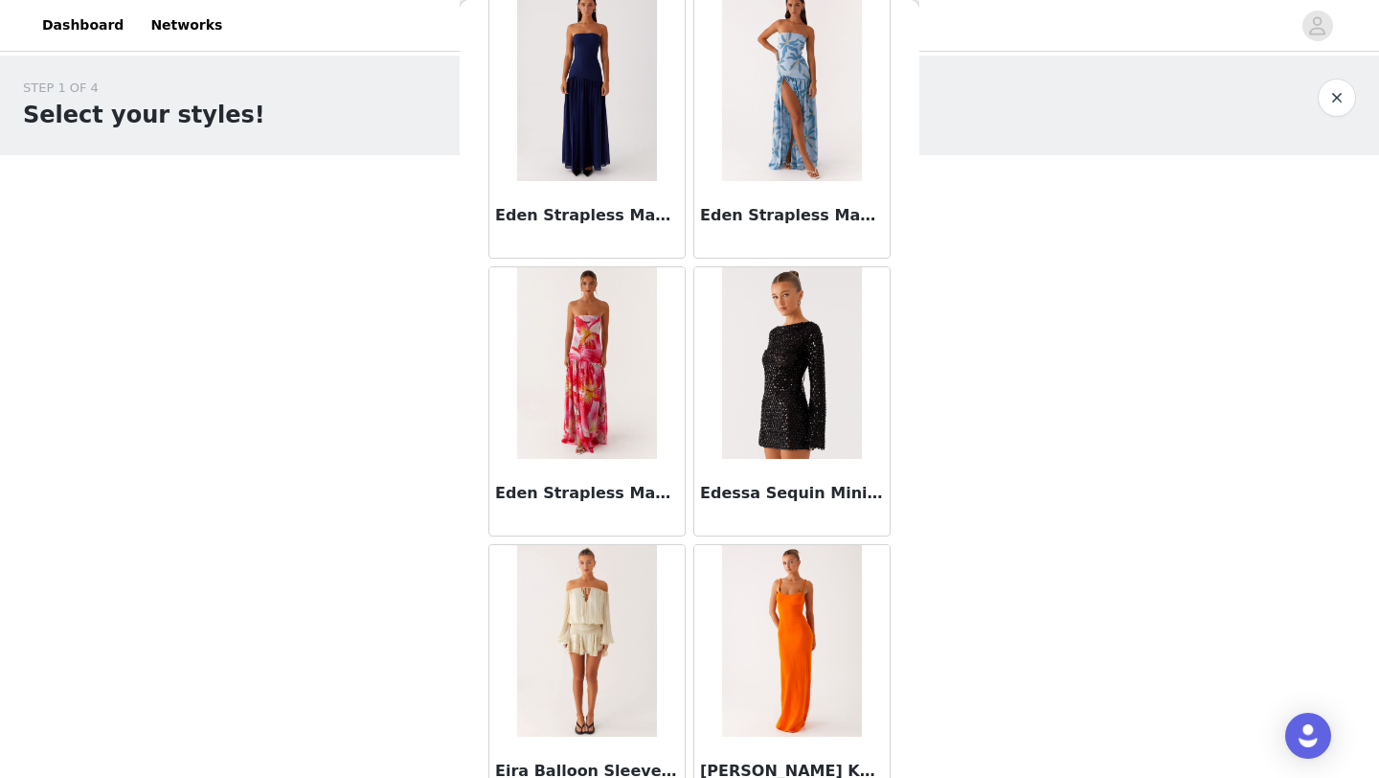
click at [585, 639] on img at bounding box center [586, 641] width 139 height 192
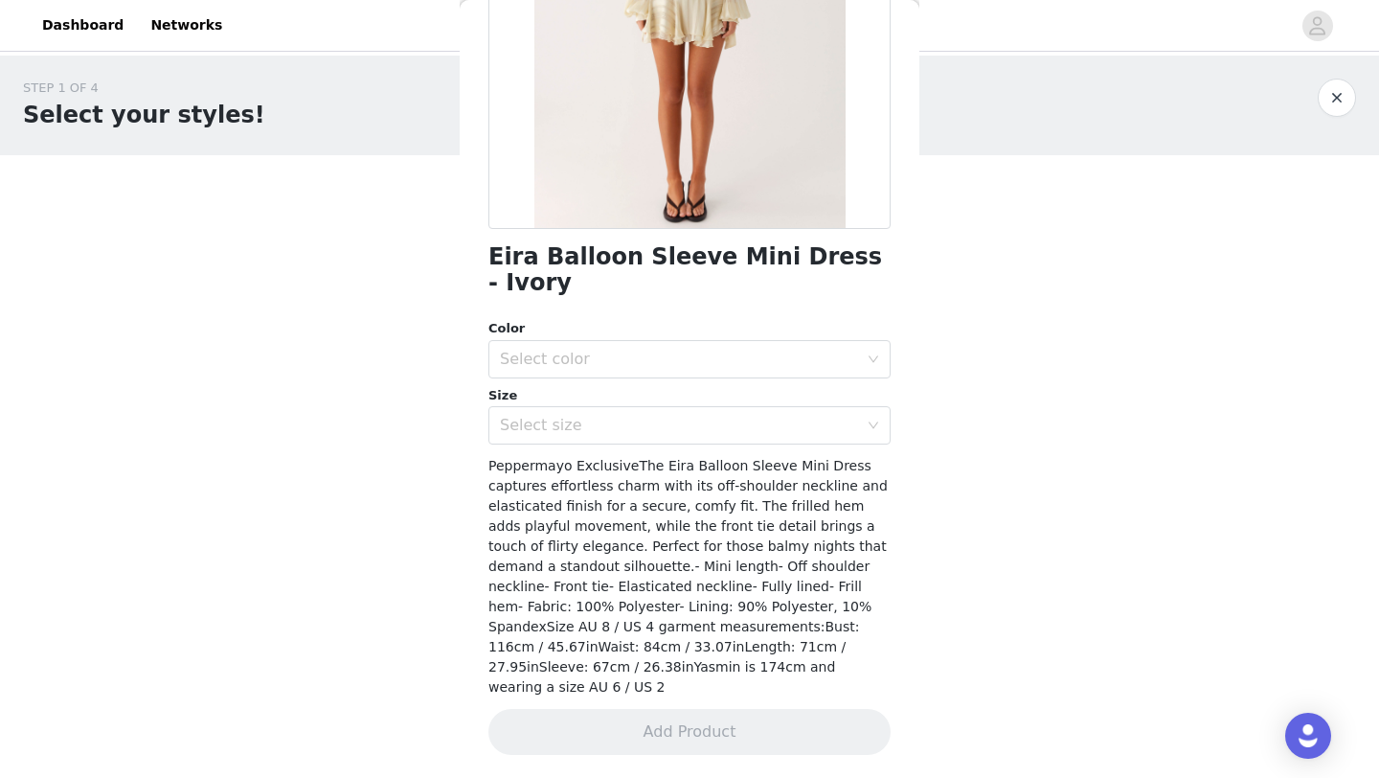
scroll to position [252, 0]
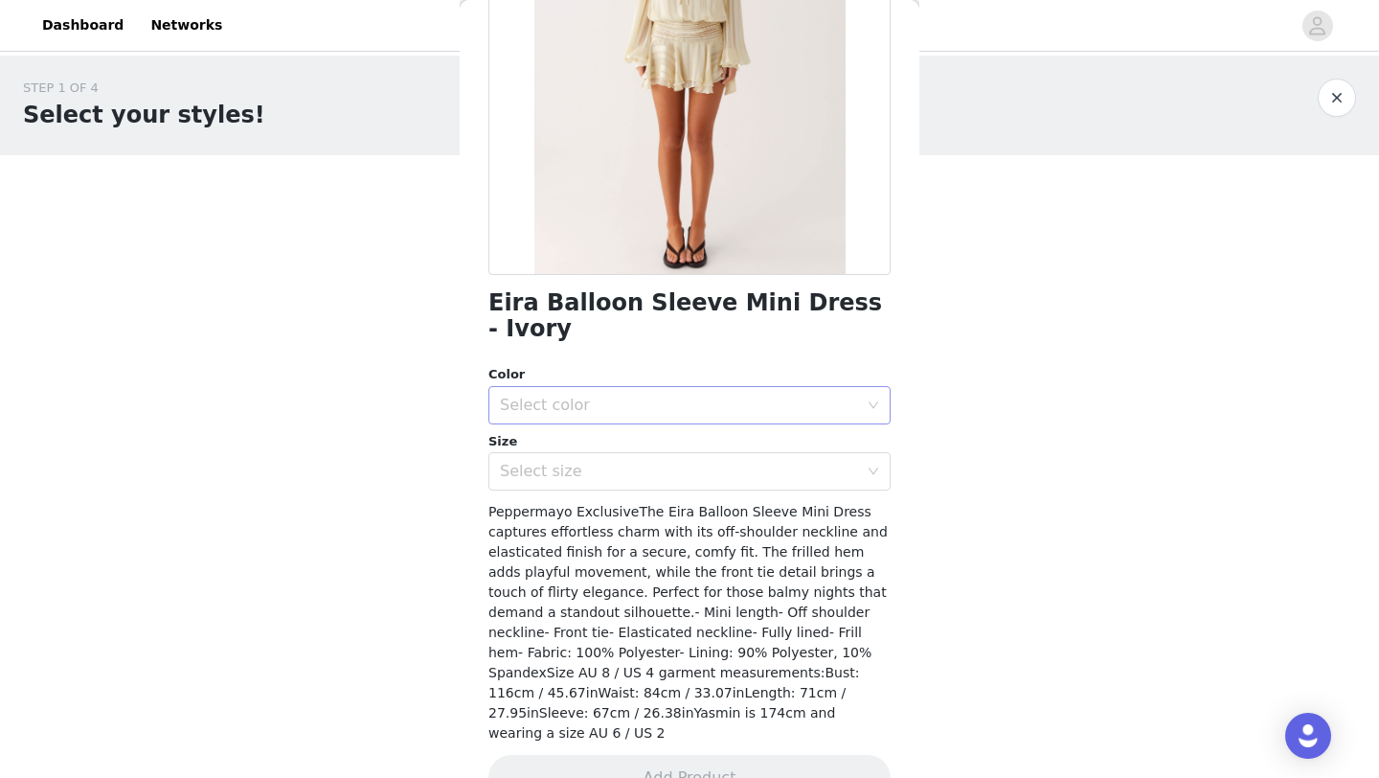
click at [632, 396] on div "Select color" at bounding box center [679, 405] width 358 height 19
click at [594, 415] on li "Ivory" at bounding box center [690, 421] width 402 height 31
click at [590, 462] on div "Select size" at bounding box center [679, 471] width 358 height 19
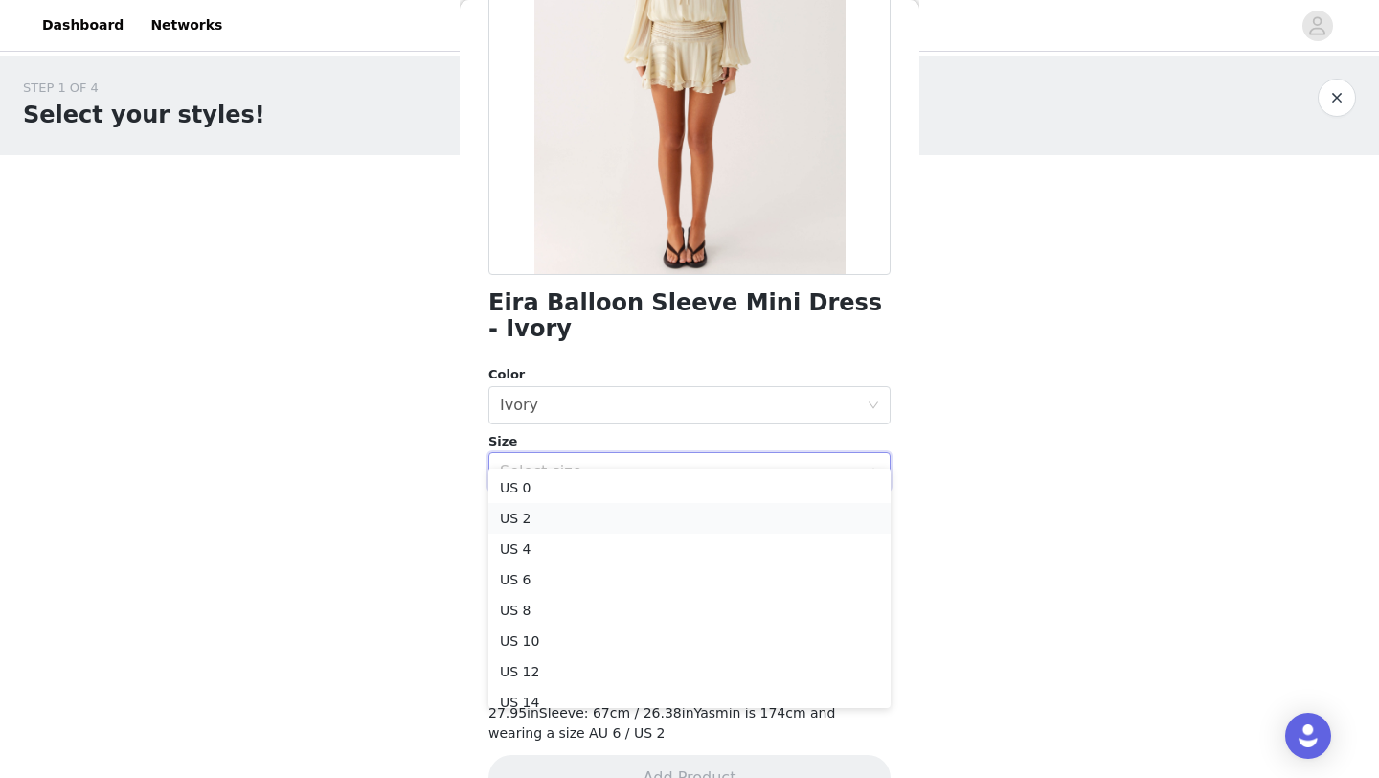
click at [565, 510] on li "US 2" at bounding box center [690, 518] width 402 height 31
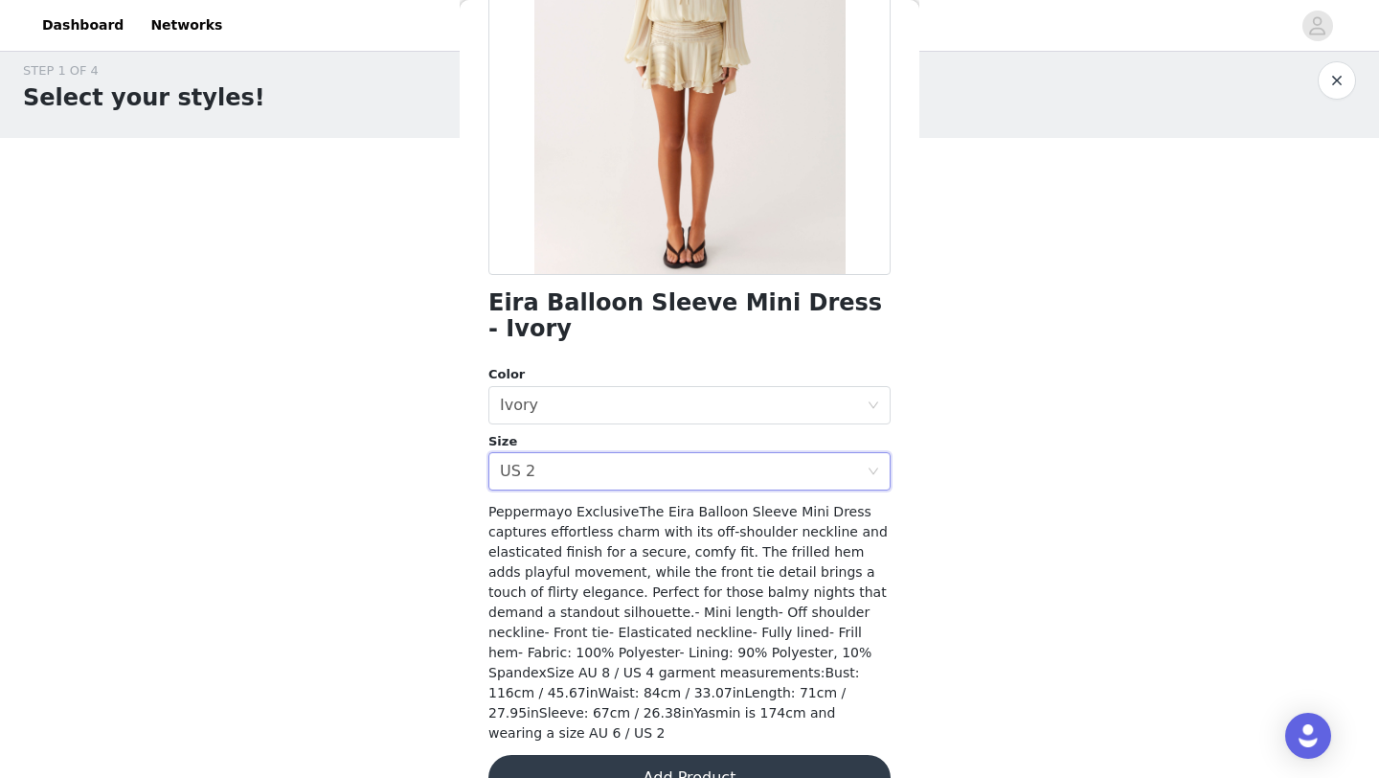
scroll to position [22, 0]
click at [590, 755] on button "Add Product" at bounding box center [690, 778] width 402 height 46
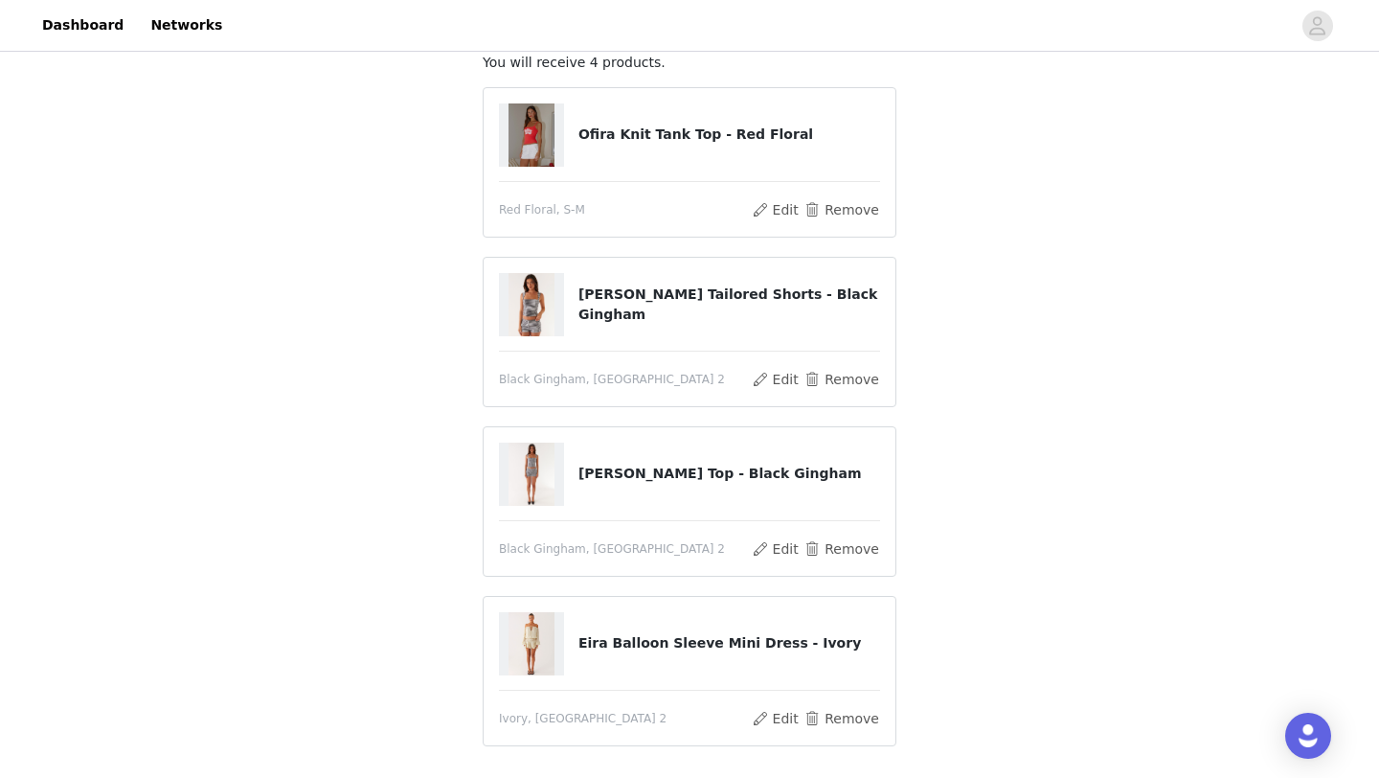
scroll to position [273, 0]
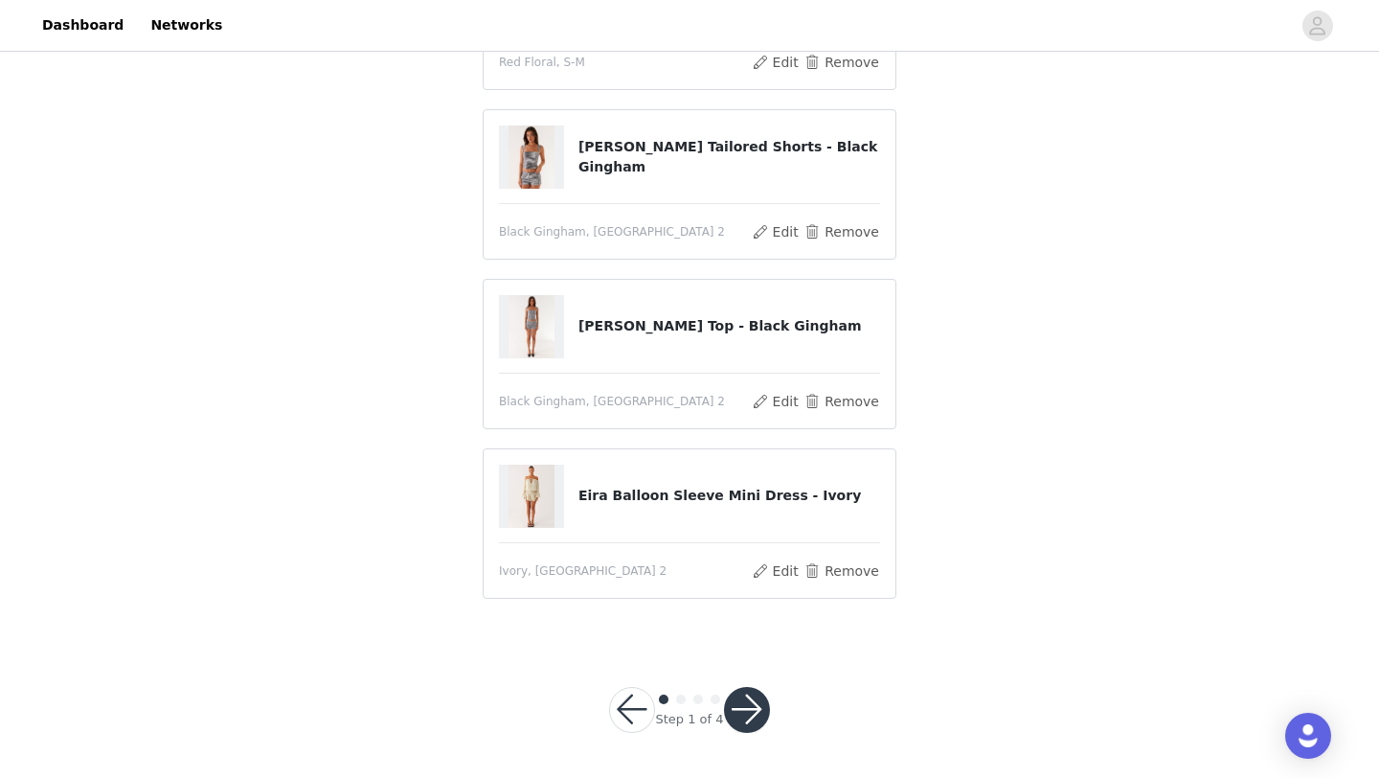
click at [743, 706] on button "button" at bounding box center [747, 710] width 46 height 46
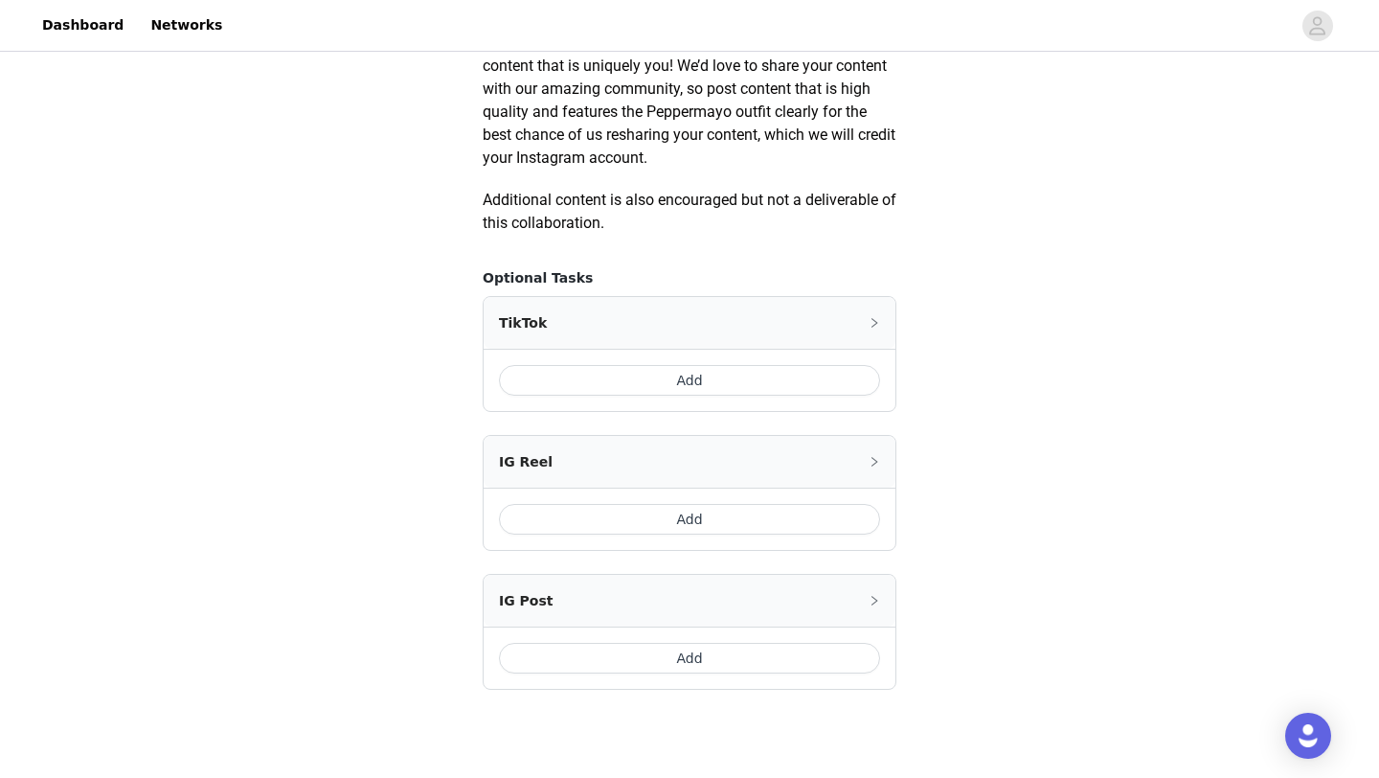
scroll to position [1088, 0]
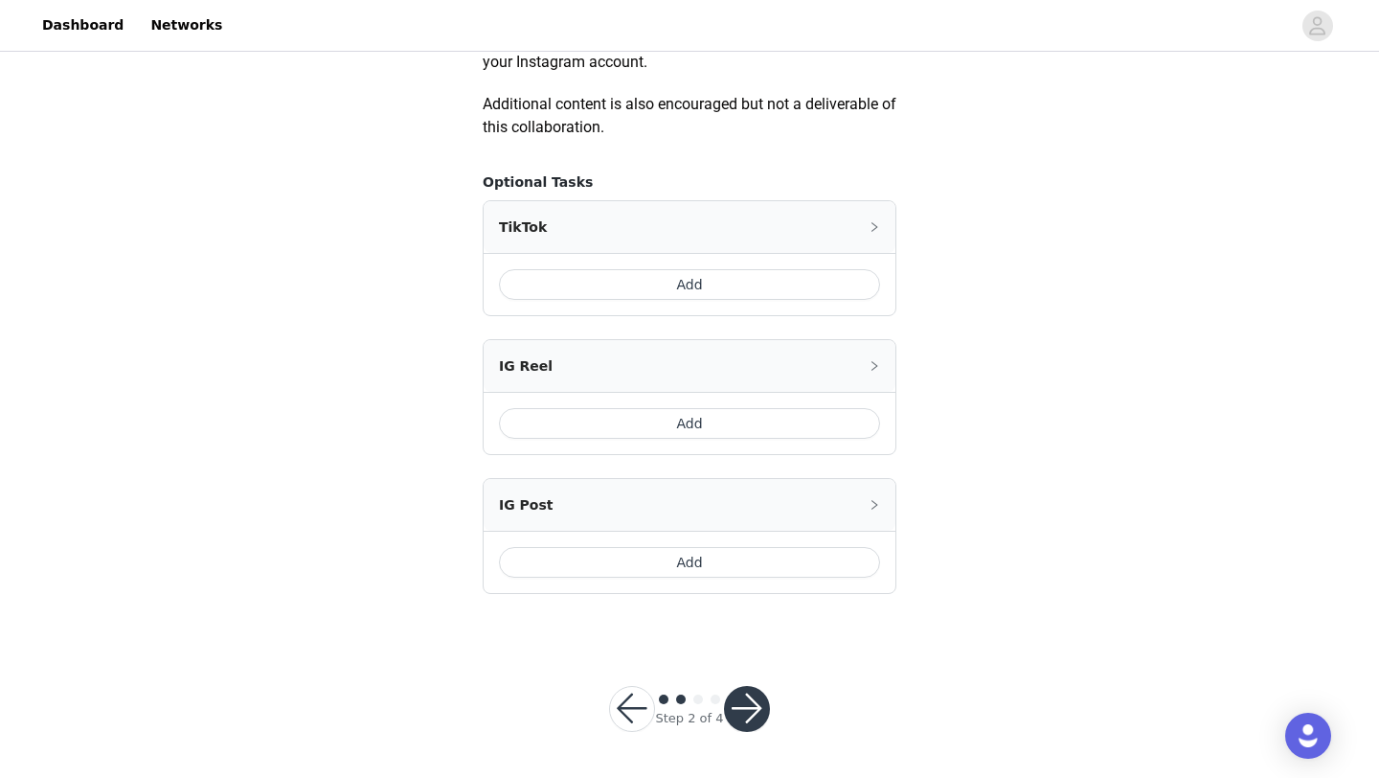
click at [746, 719] on button "button" at bounding box center [747, 709] width 46 height 46
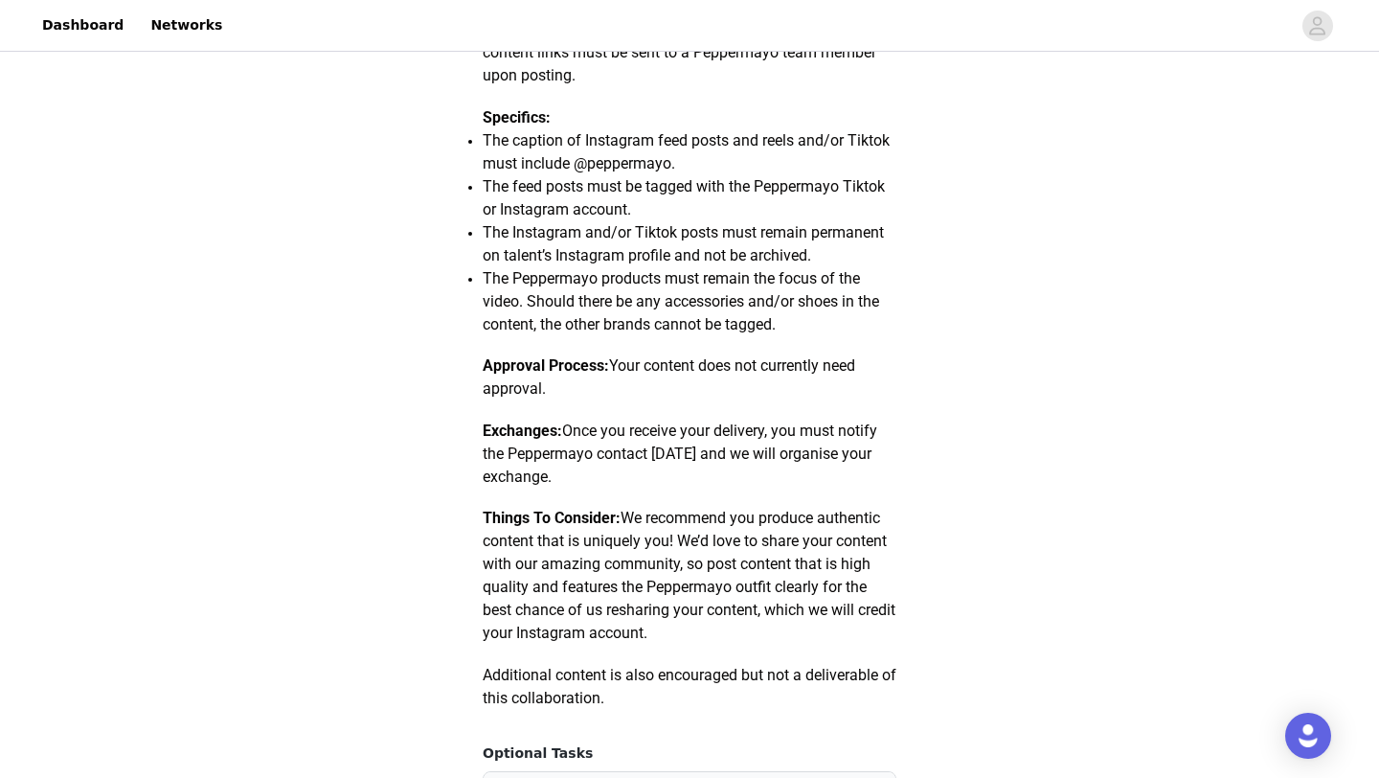
scroll to position [664, 0]
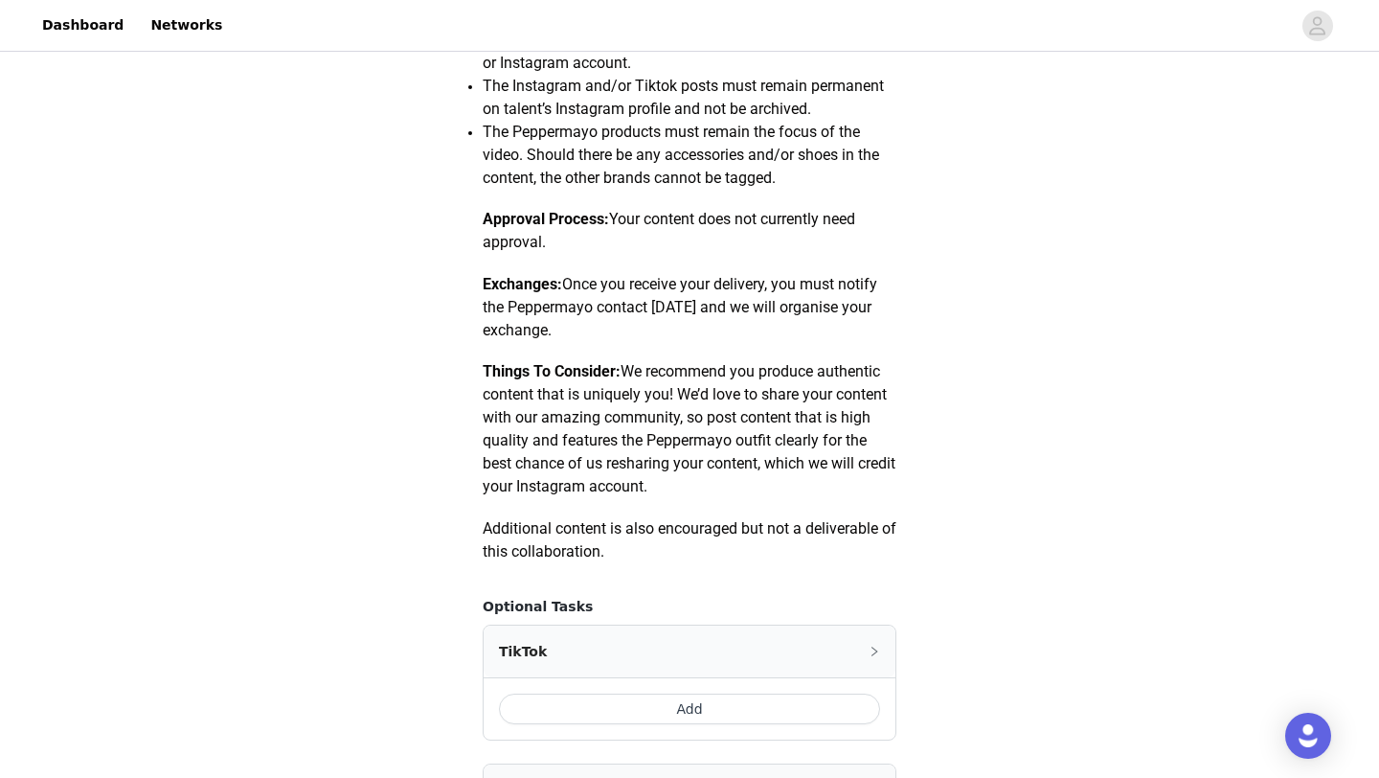
click at [716, 703] on button "Add" at bounding box center [689, 708] width 381 height 31
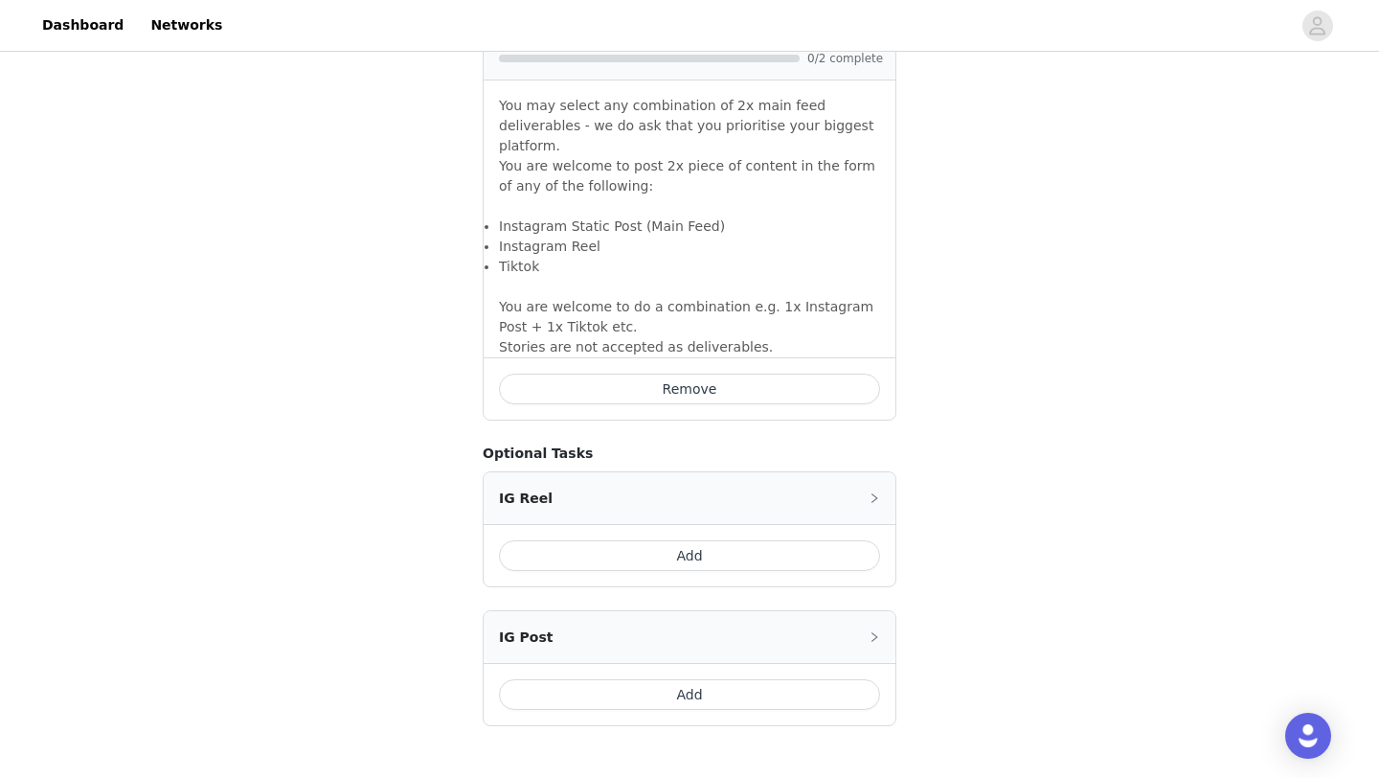
scroll to position [1328, 0]
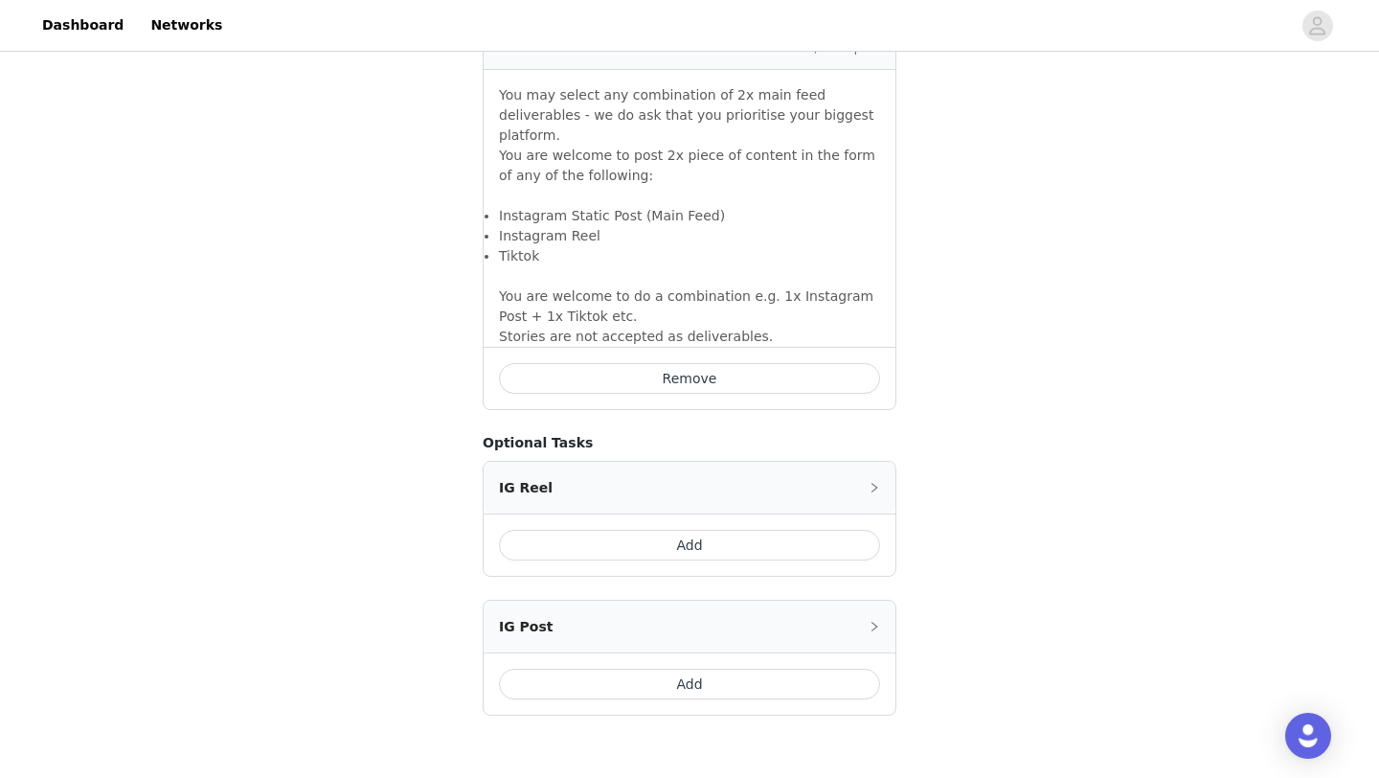
click at [717, 669] on button "Add" at bounding box center [689, 684] width 381 height 31
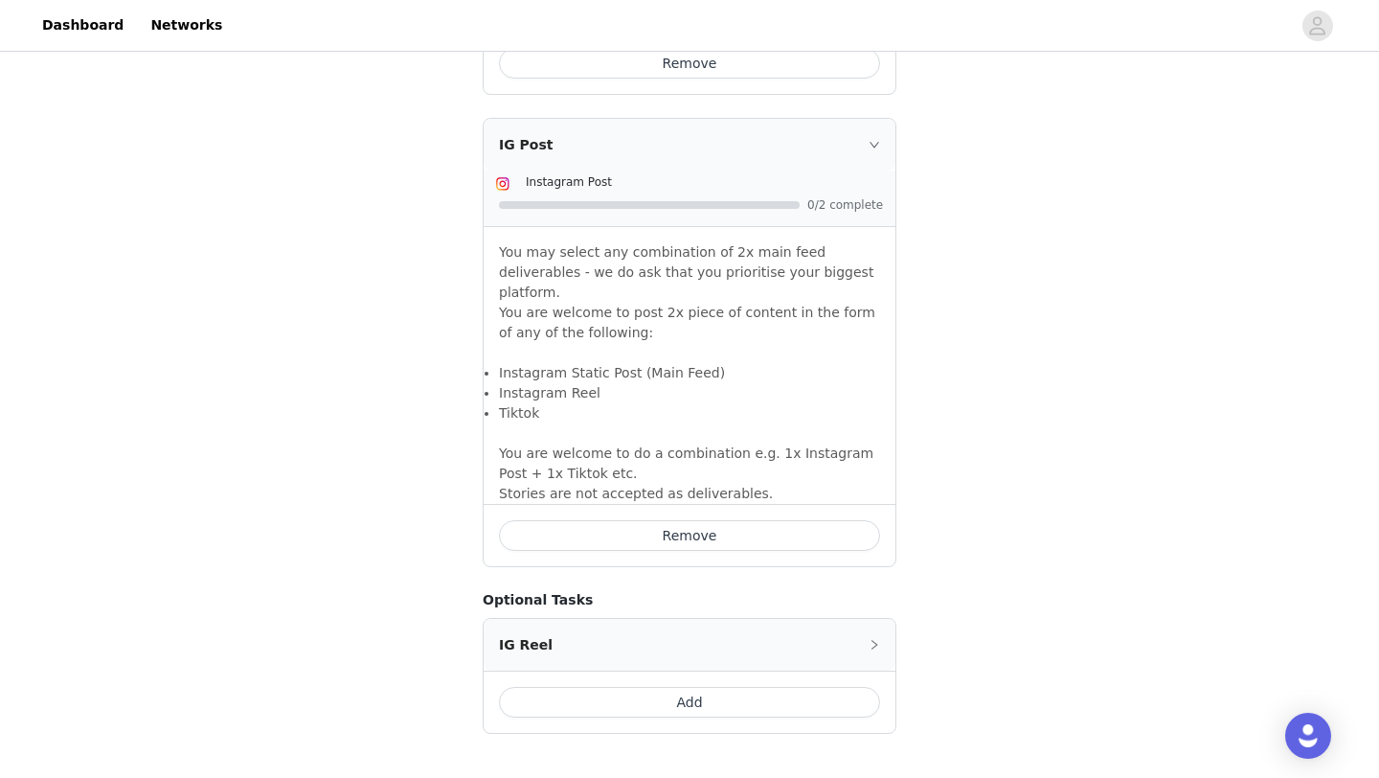
scroll to position [1742, 0]
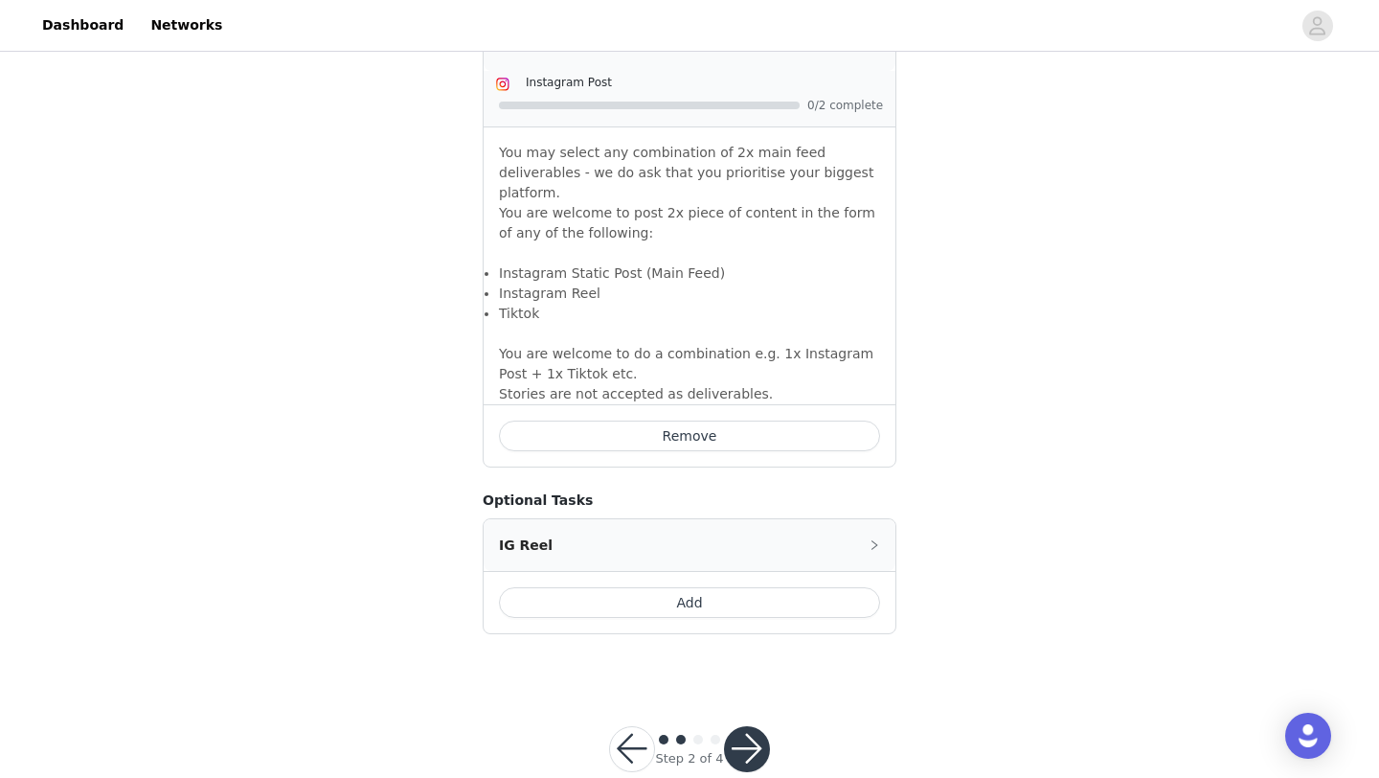
click at [762, 726] on button "button" at bounding box center [747, 749] width 46 height 46
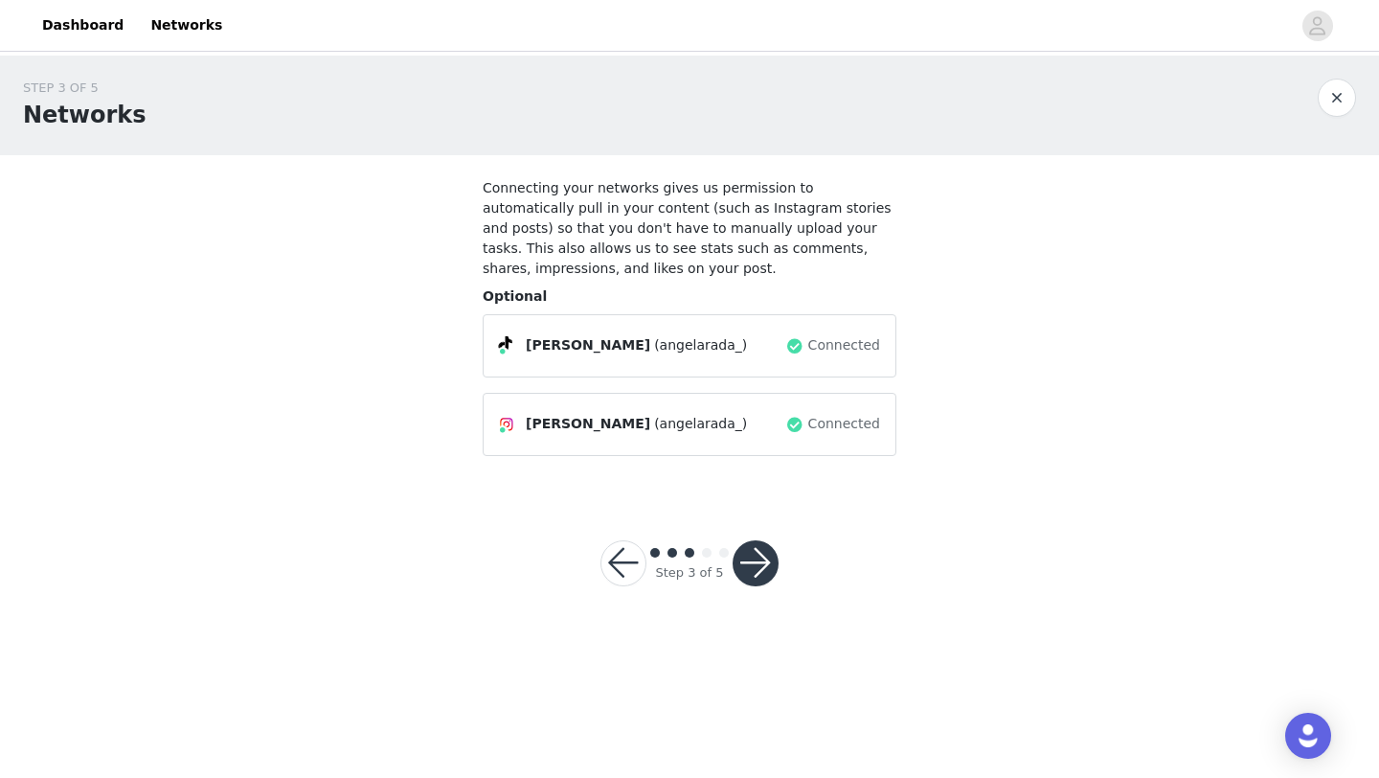
click at [749, 567] on button "button" at bounding box center [756, 563] width 46 height 46
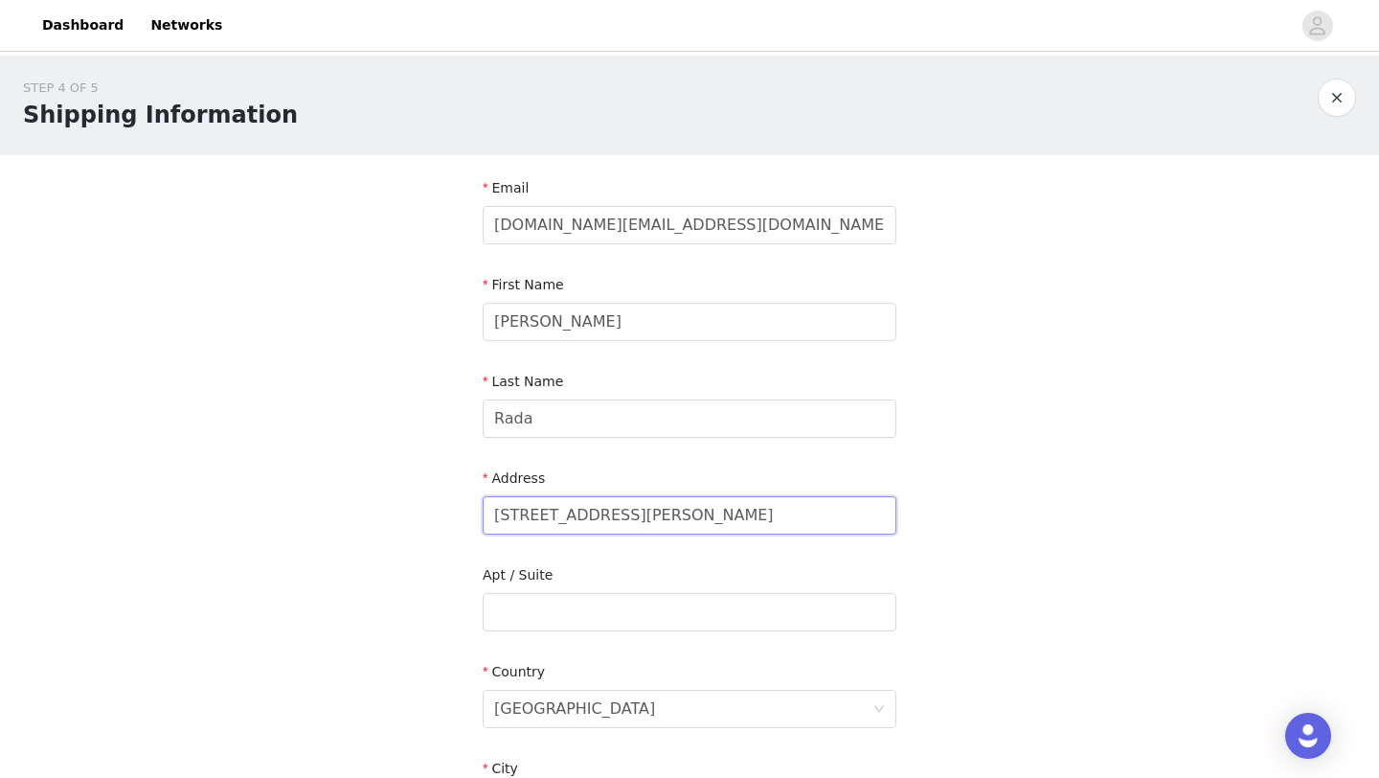
drag, startPoint x: 683, startPoint y: 520, endPoint x: 494, endPoint y: 520, distance: 188.7
click at [494, 520] on input "[STREET_ADDRESS][PERSON_NAME]" at bounding box center [690, 515] width 414 height 38
type input "[STREET_ADDRESS]"
click at [541, 604] on input "text" at bounding box center [690, 612] width 414 height 38
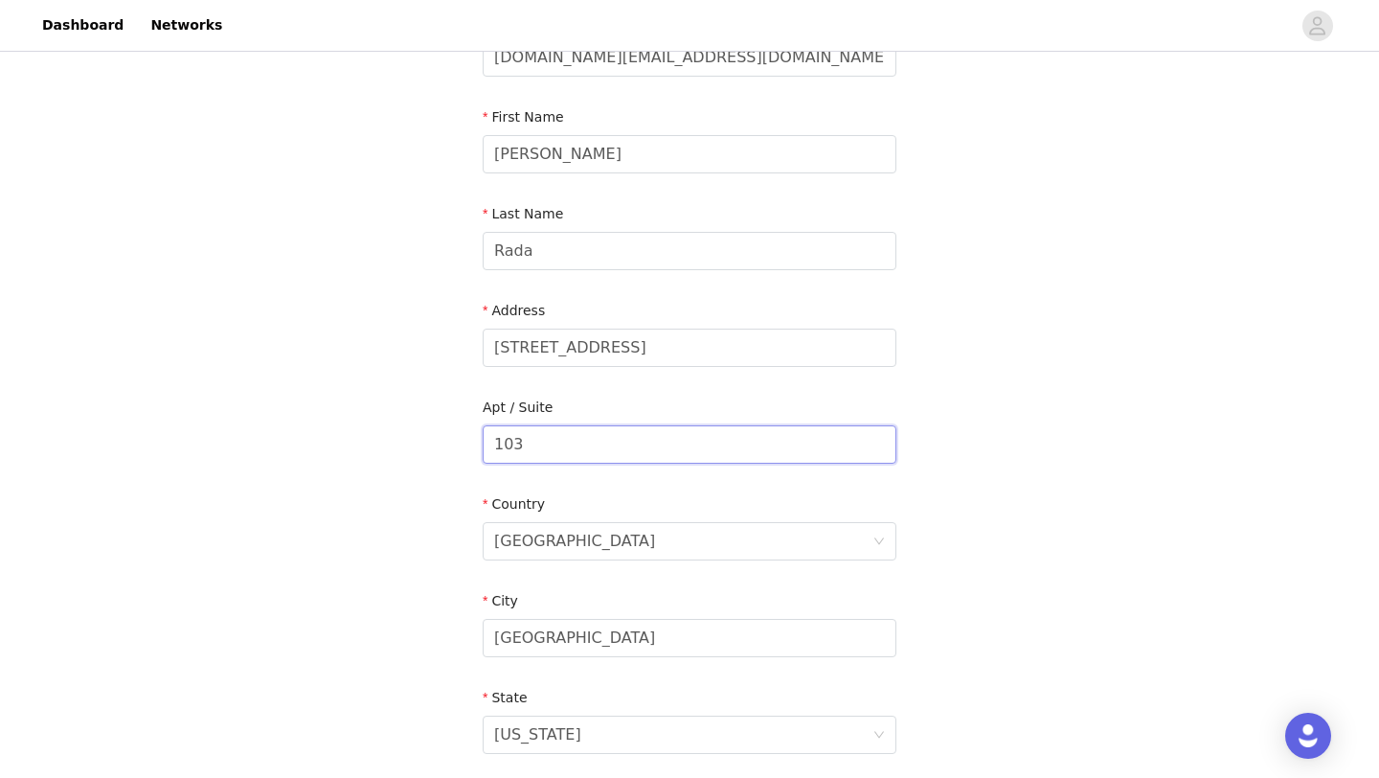
scroll to position [191, 0]
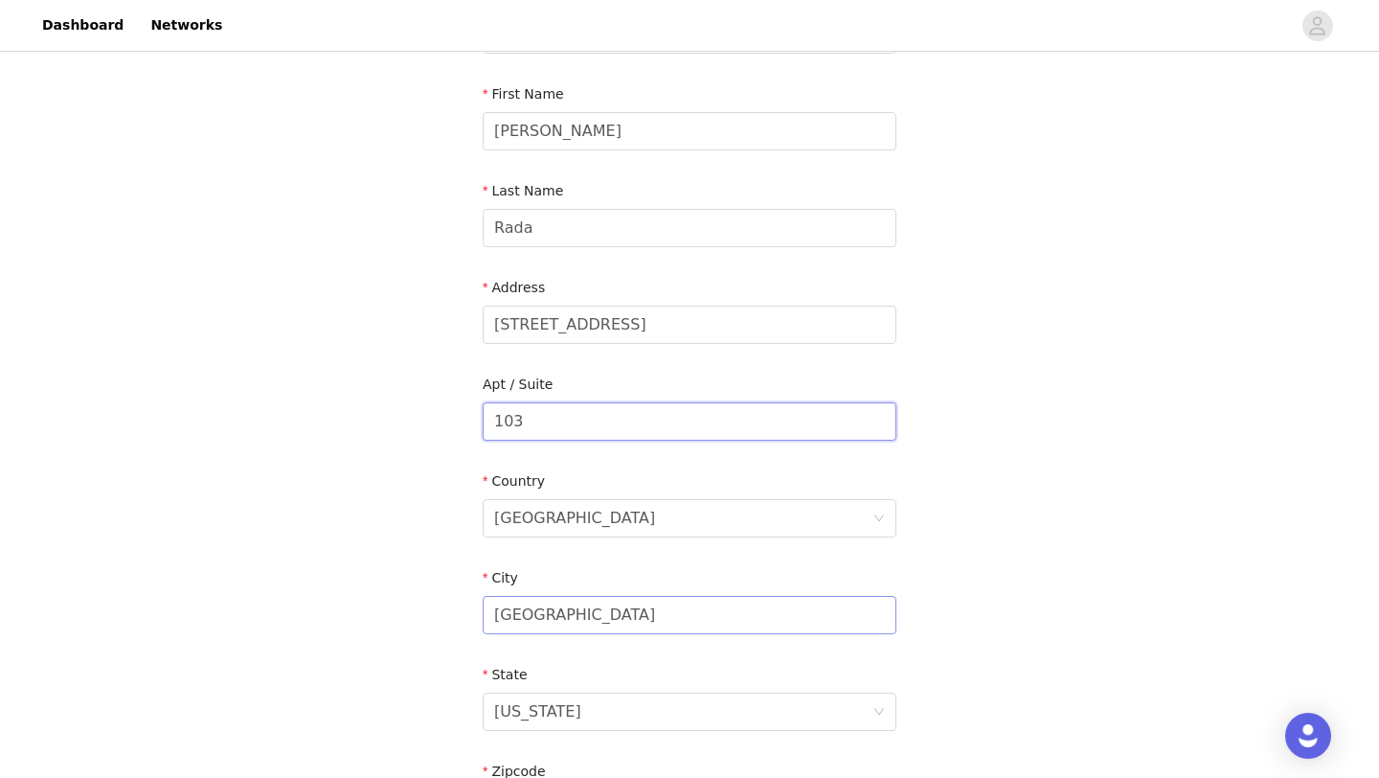
type input "103"
click at [613, 609] on input "[GEOGRAPHIC_DATA]" at bounding box center [690, 615] width 414 height 38
type input "V"
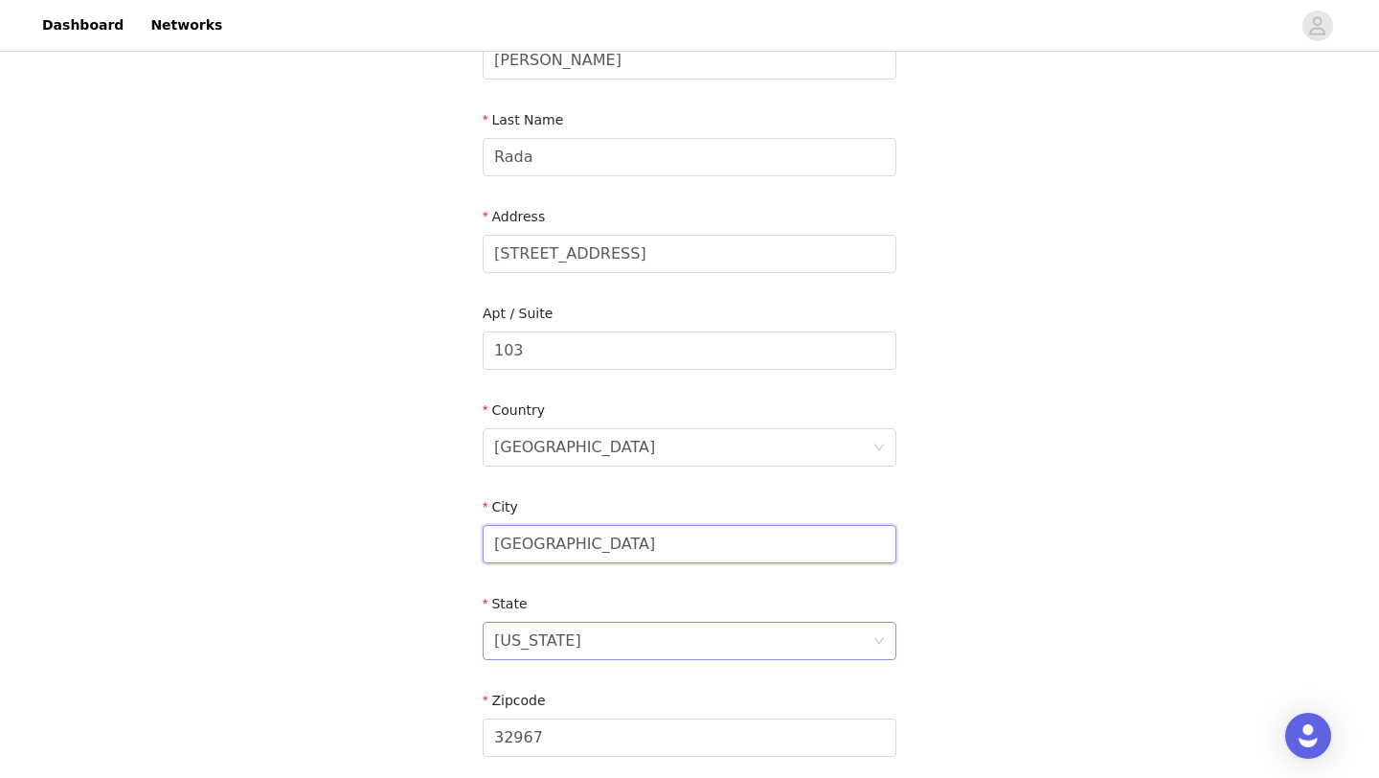
scroll to position [309, 0]
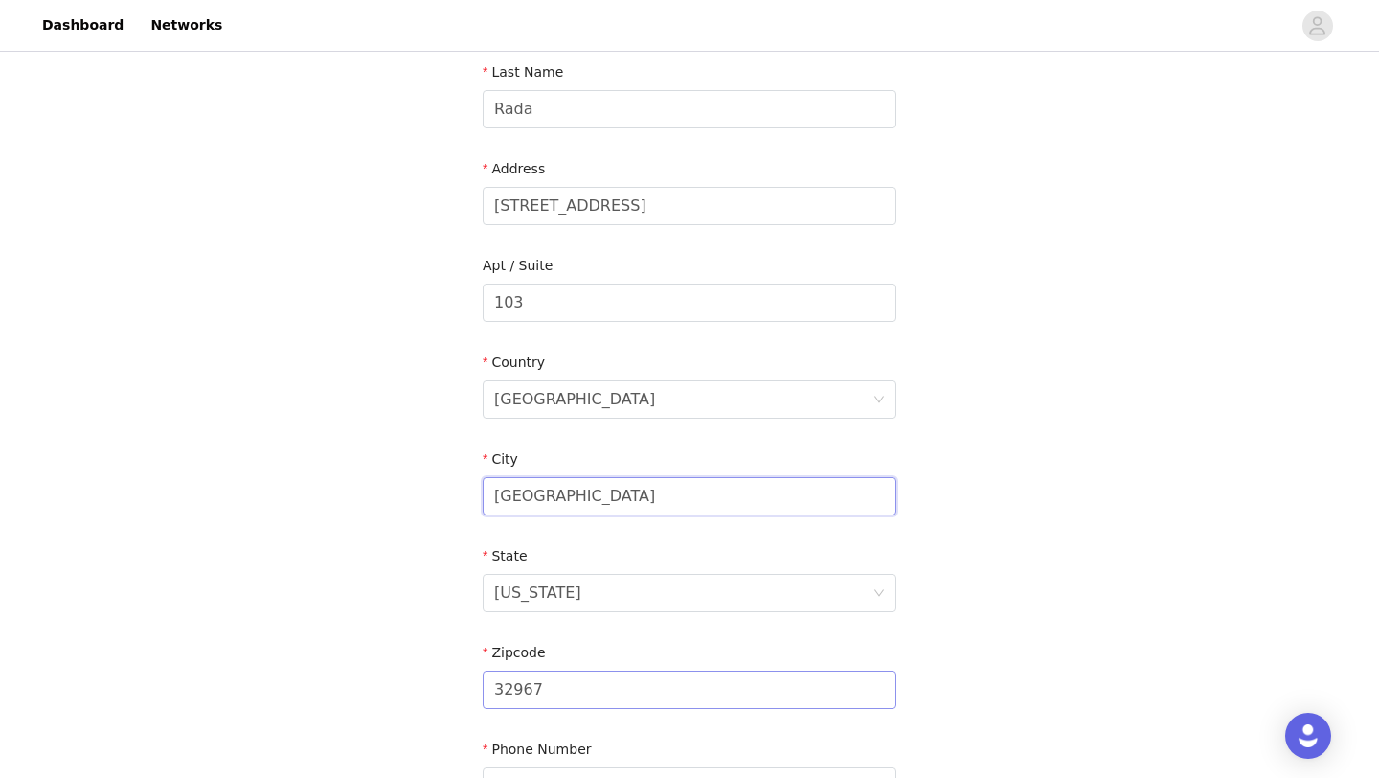
type input "[GEOGRAPHIC_DATA]"
click at [601, 700] on input "32967" at bounding box center [690, 690] width 414 height 38
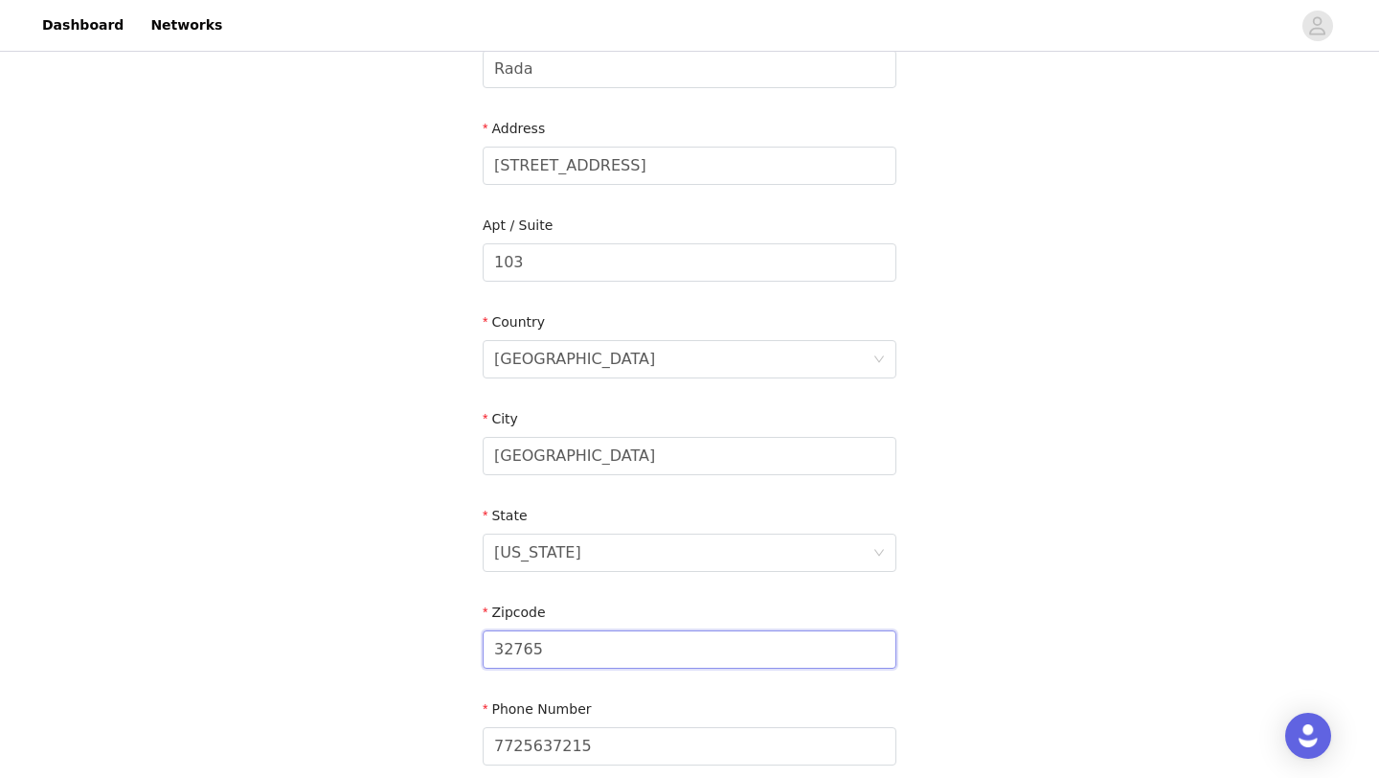
scroll to position [348, 0]
type input "32765"
click at [1197, 396] on div "STEP 4 OF 5 Shipping Information Email [DOMAIN_NAME][EMAIL_ADDRESS][DOMAIN_NAME…" at bounding box center [689, 264] width 1379 height 1113
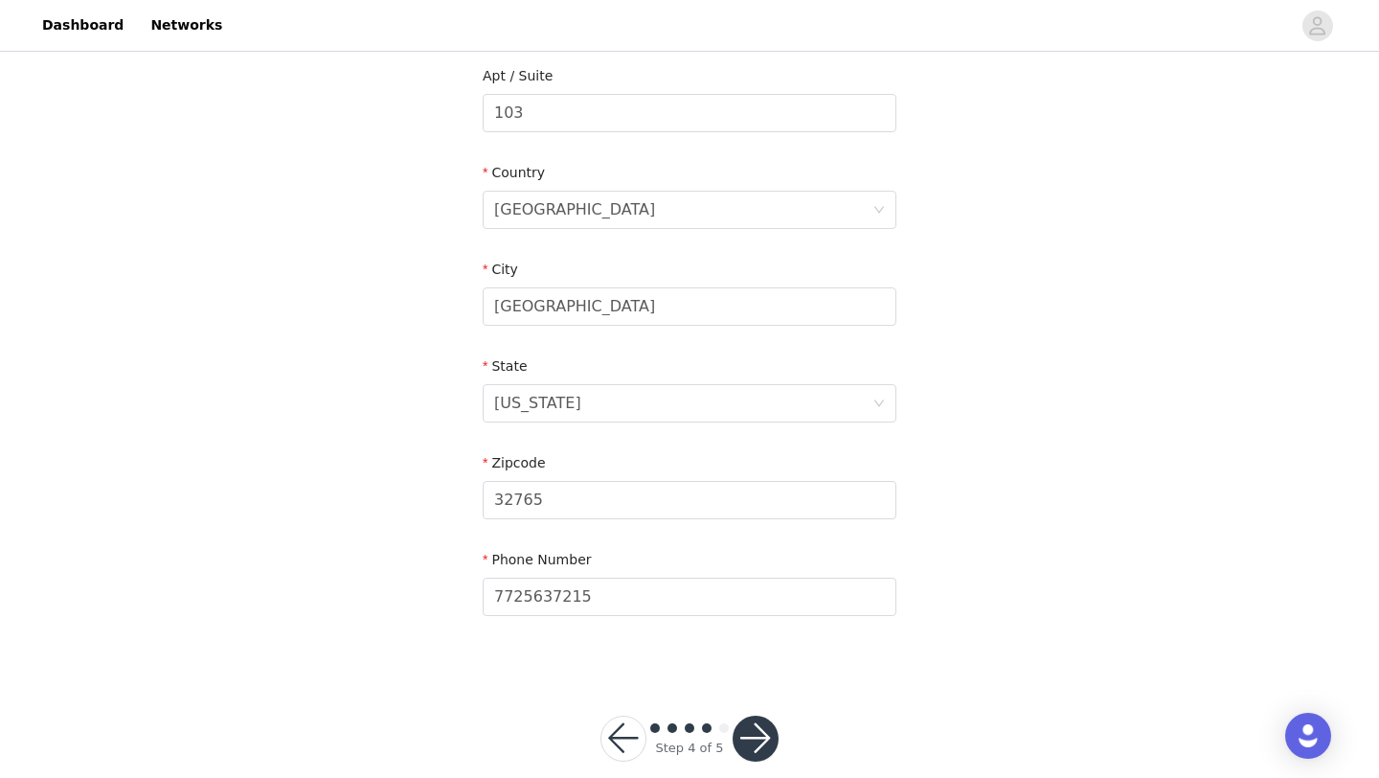
scroll to position [524, 0]
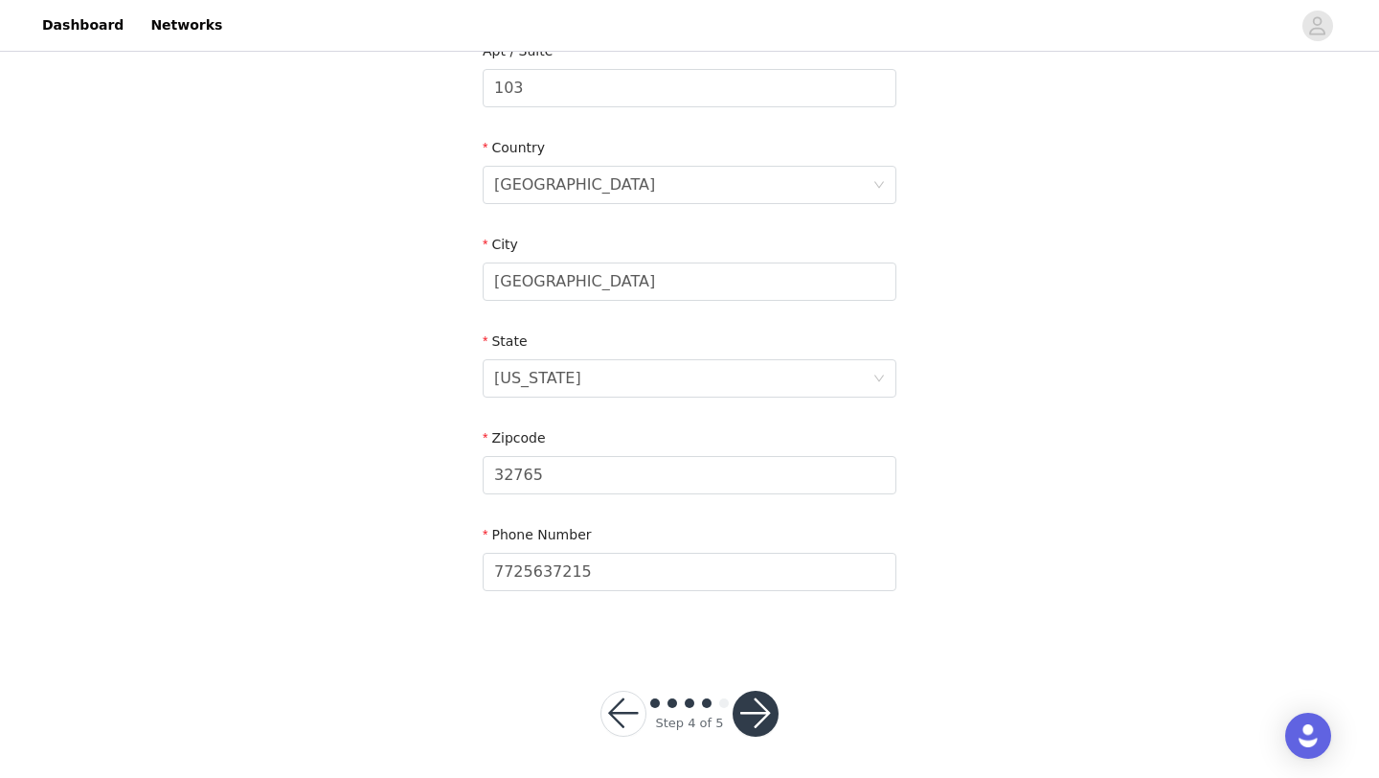
click at [766, 707] on button "button" at bounding box center [756, 714] width 46 height 46
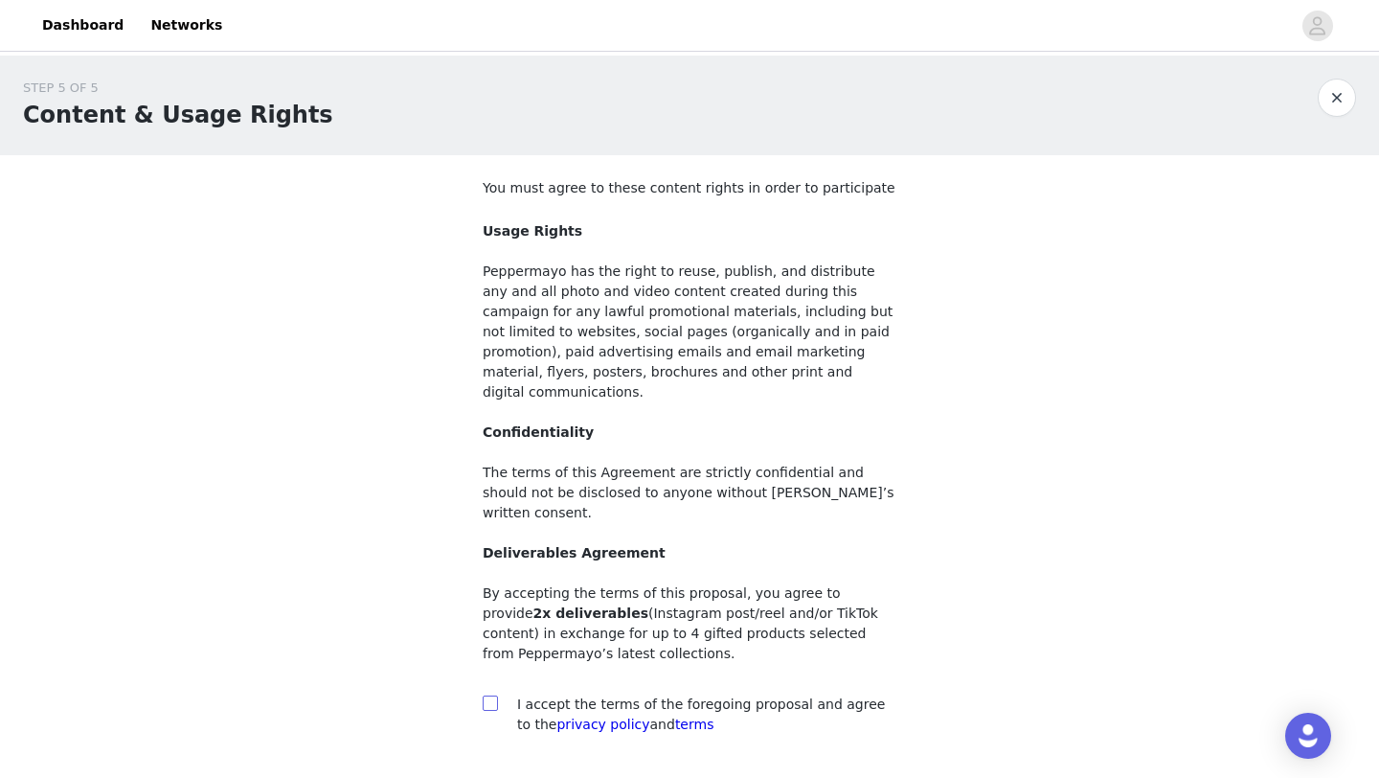
click at [494, 695] on input "checkbox" at bounding box center [489, 701] width 13 height 13
checkbox input "true"
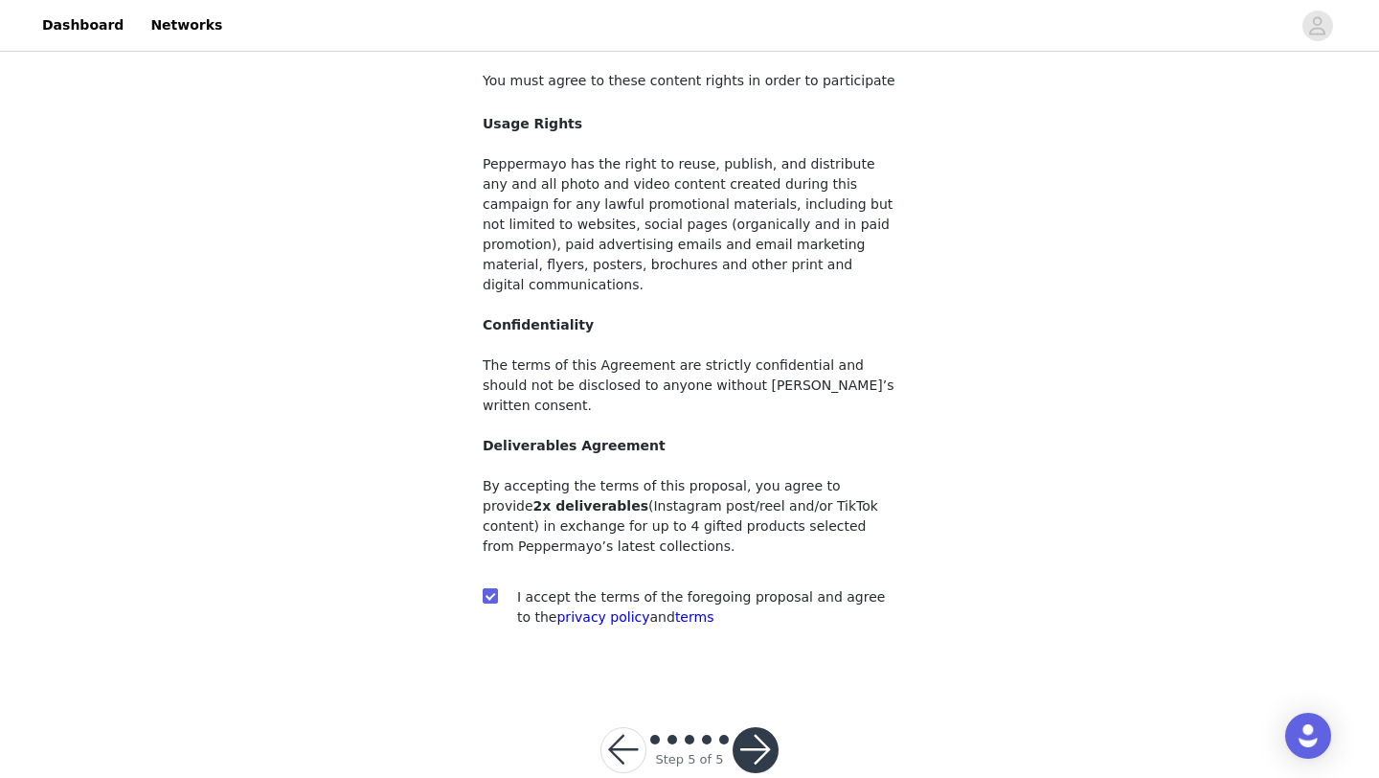
click at [763, 727] on button "button" at bounding box center [756, 750] width 46 height 46
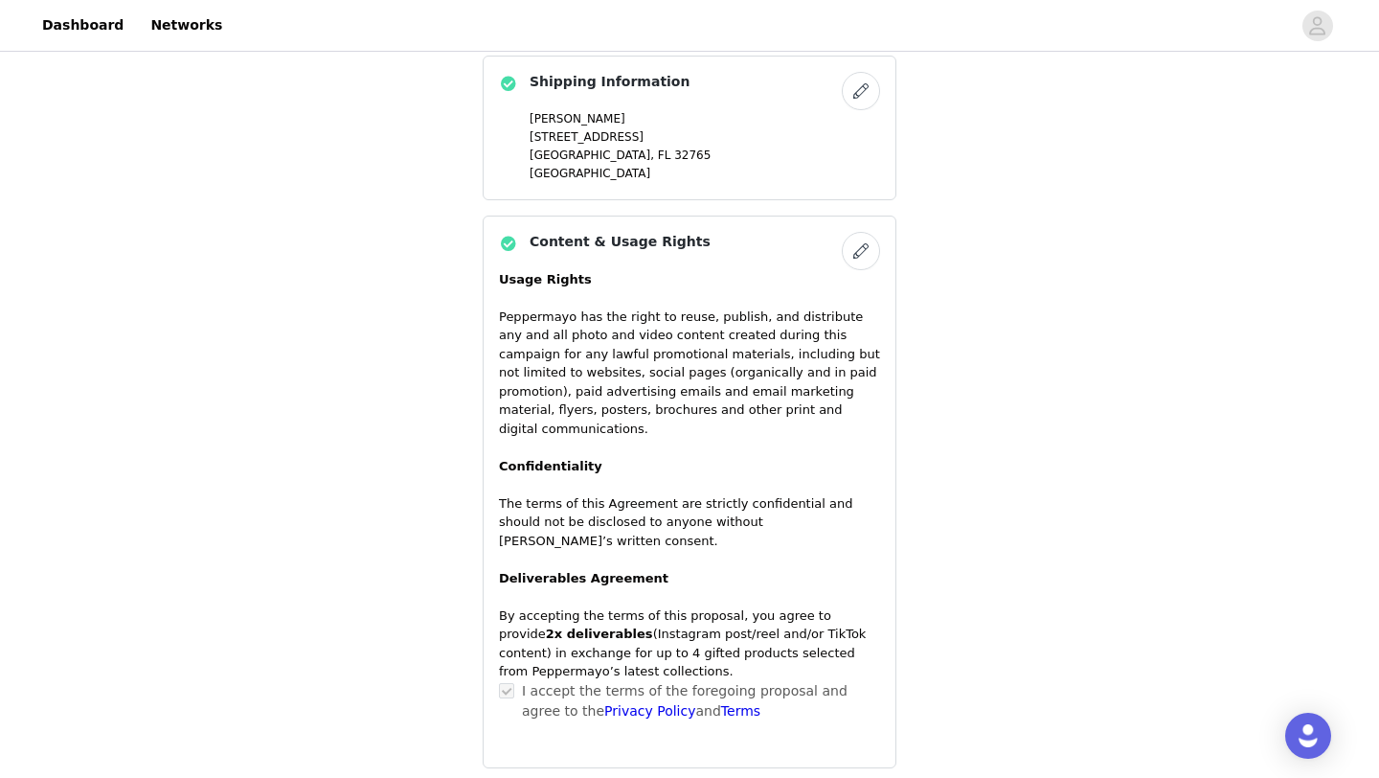
scroll to position [1621, 0]
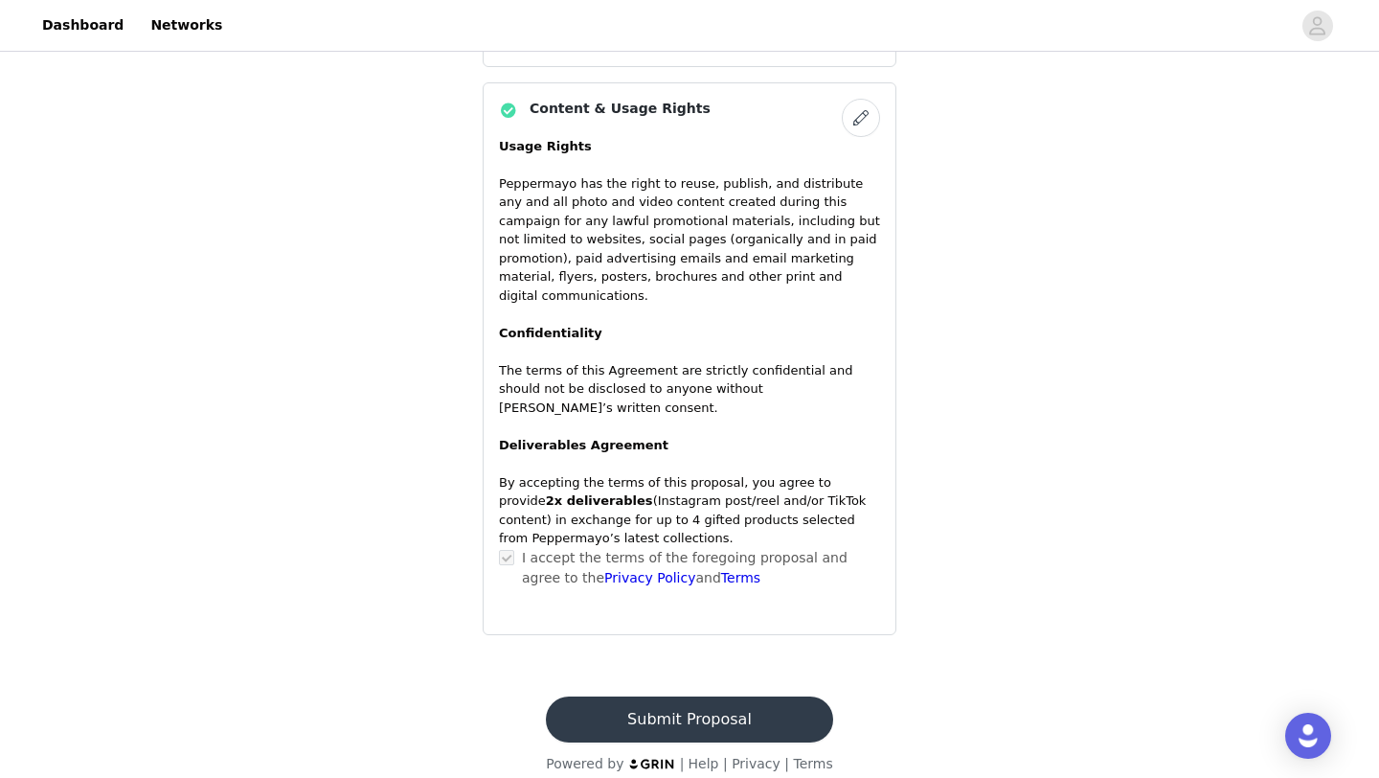
click at [689, 707] on button "Submit Proposal" at bounding box center [689, 719] width 286 height 46
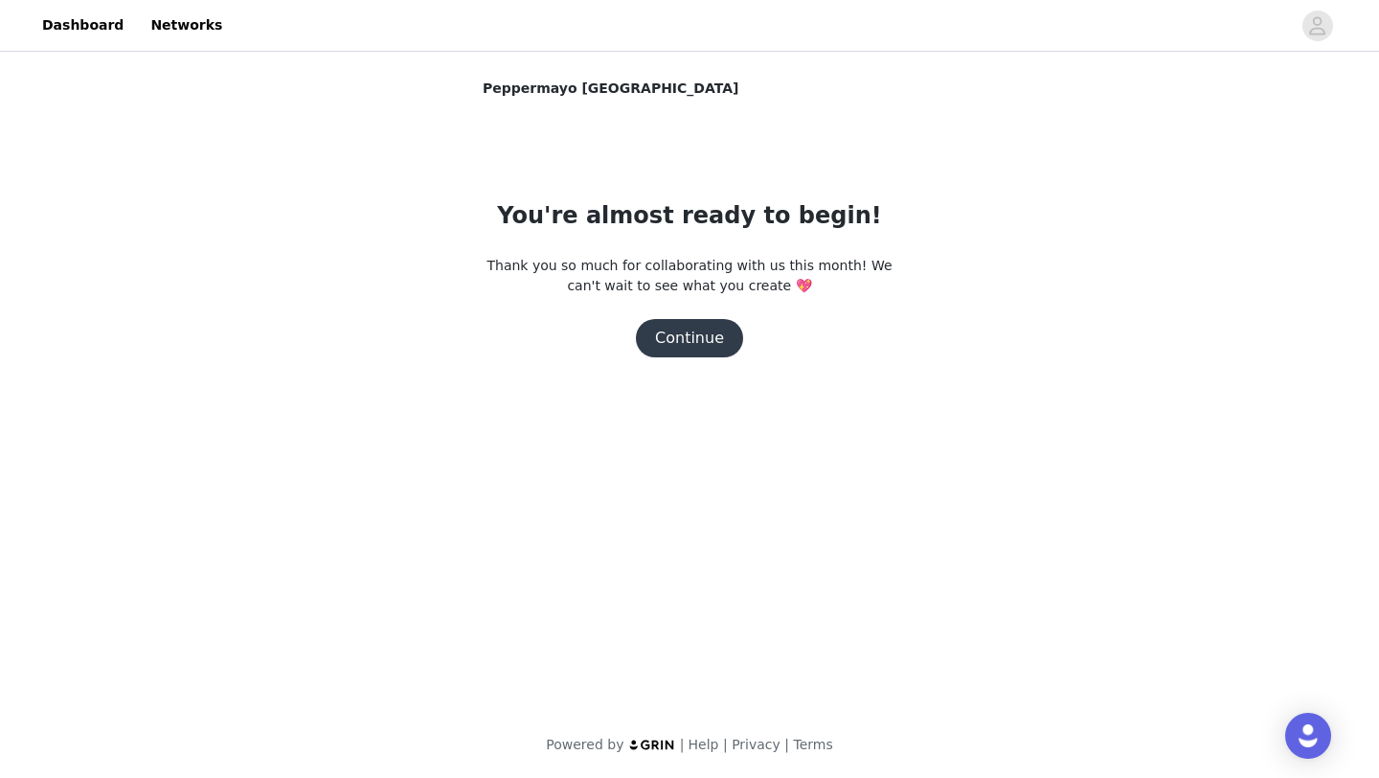
click at [690, 344] on button "Continue" at bounding box center [689, 338] width 107 height 38
